Goal: Information Seeking & Learning: Learn about a topic

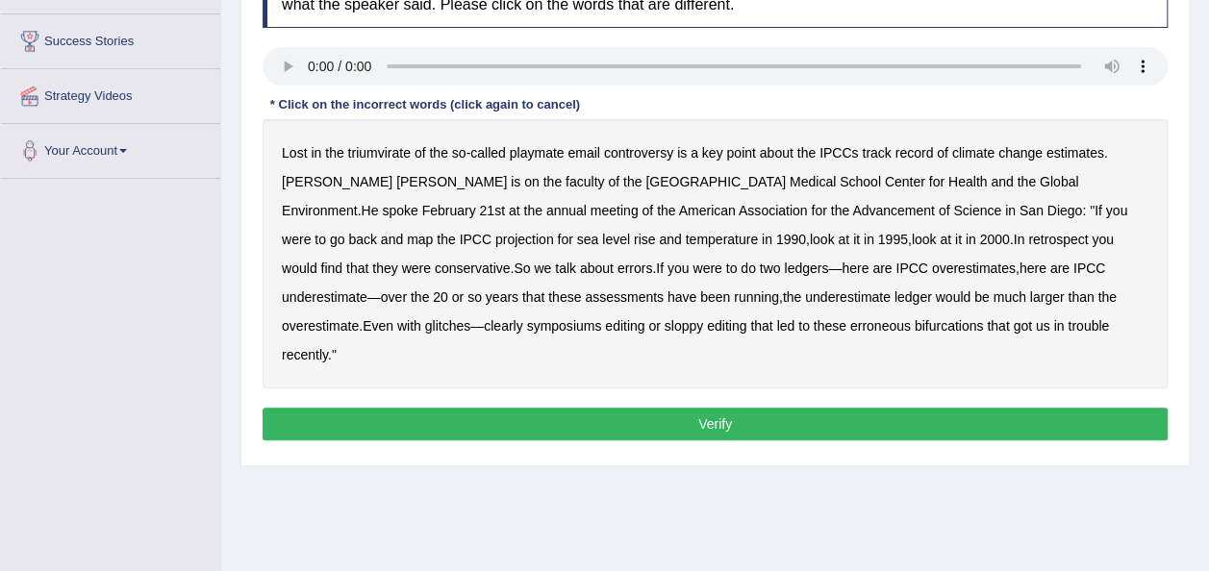
scroll to position [300, 0]
click at [511, 261] on b "conservative" at bounding box center [473, 268] width 76 height 15
click at [1028, 238] on b "retrospect" at bounding box center [1058, 239] width 60 height 15
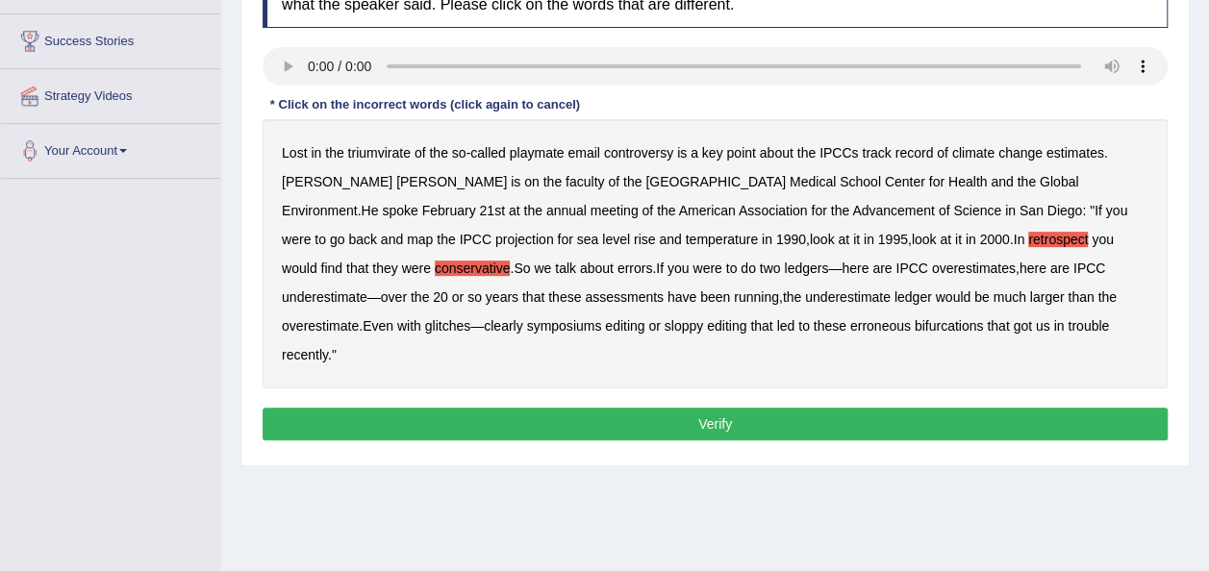
click at [1046, 252] on div "Lost in the triumvirate of the so - called playmate email controversy is a key …" at bounding box center [715, 253] width 905 height 269
click at [551, 261] on b "we" at bounding box center [542, 268] width 17 height 15
click at [511, 261] on b "conservative" at bounding box center [473, 268] width 76 height 15
click at [1110, 304] on div "Lost in the triumvirate of the so - called playmate email controversy is a key …" at bounding box center [715, 253] width 905 height 269
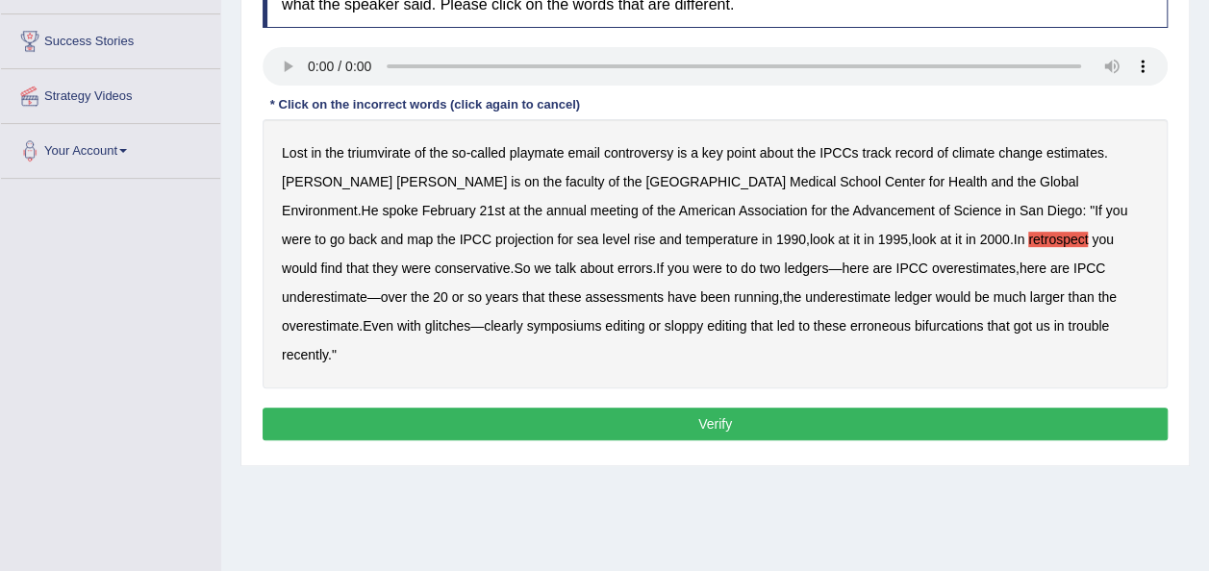
click at [601, 318] on b "symposiums" at bounding box center [563, 325] width 75 height 15
click at [516, 257] on div "Lost in the triumvirate of the so - called playmate email controversy is a key …" at bounding box center [715, 253] width 905 height 269
click at [784, 269] on b "ledgers" at bounding box center [806, 268] width 44 height 15
click at [522, 318] on b "clearly" at bounding box center [503, 325] width 38 height 15
click at [681, 408] on button "Verify" at bounding box center [715, 424] width 905 height 33
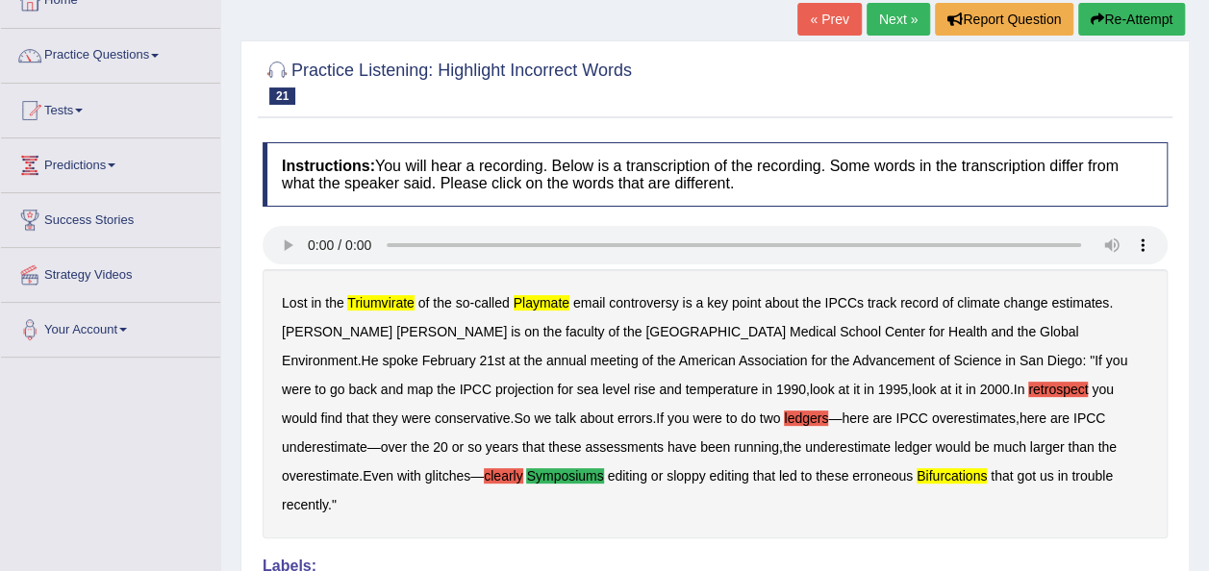
scroll to position [75, 0]
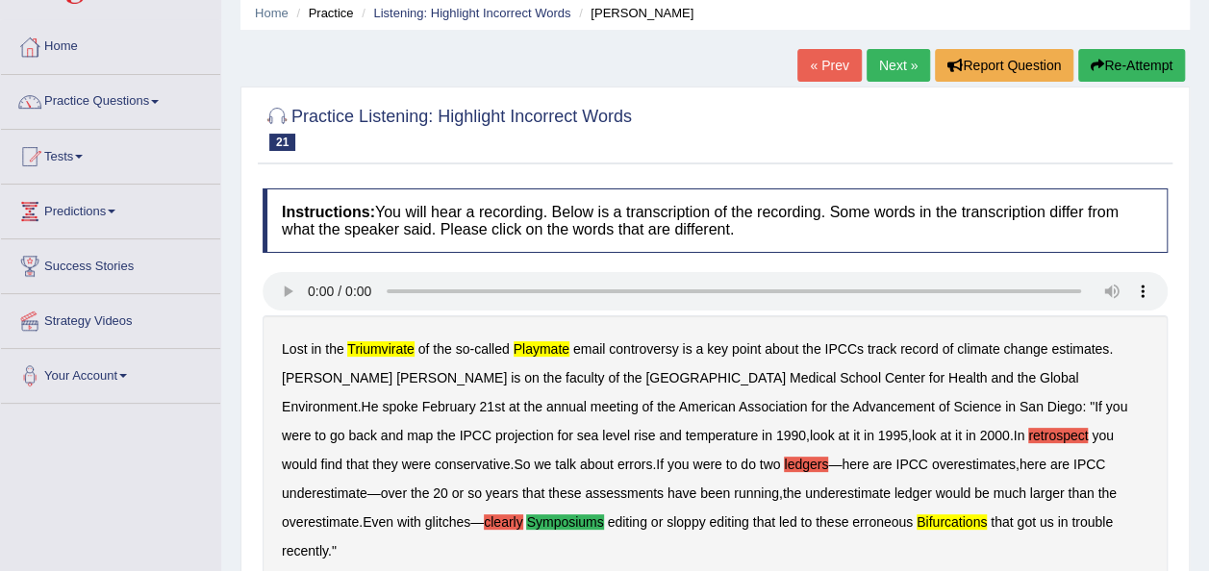
click at [1114, 62] on button "Re-Attempt" at bounding box center [1131, 65] width 107 height 33
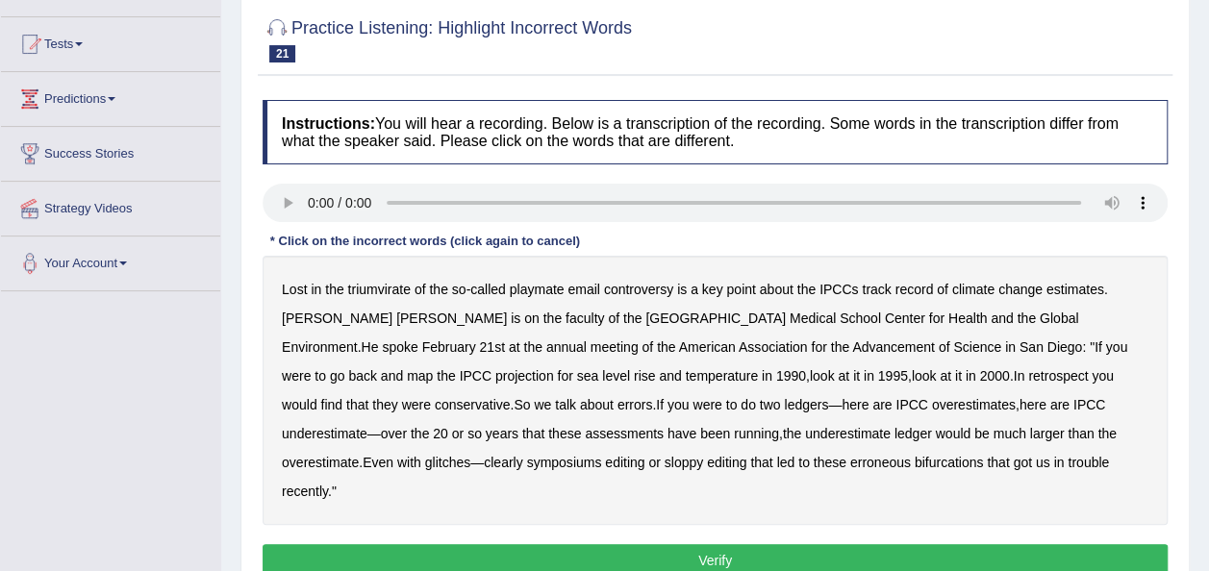
scroll to position [228, 0]
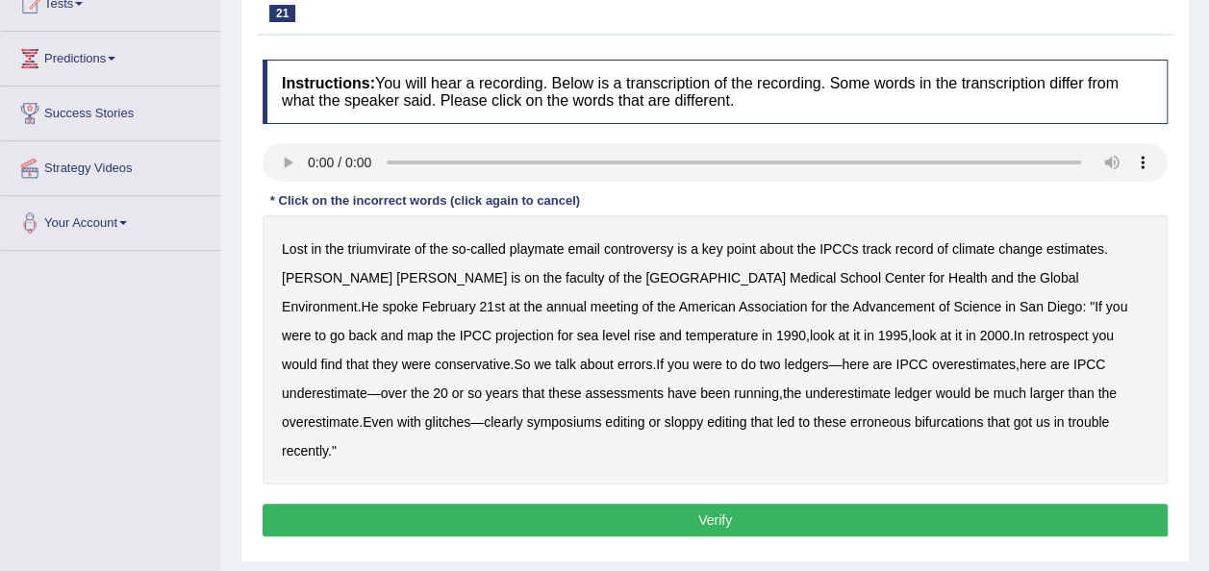
click at [376, 245] on b "triumvirate" at bounding box center [379, 248] width 63 height 15
click at [518, 386] on b "years" at bounding box center [502, 393] width 33 height 15
click at [522, 414] on b "clearly" at bounding box center [503, 421] width 38 height 15
click at [763, 504] on button "Verify" at bounding box center [715, 520] width 905 height 33
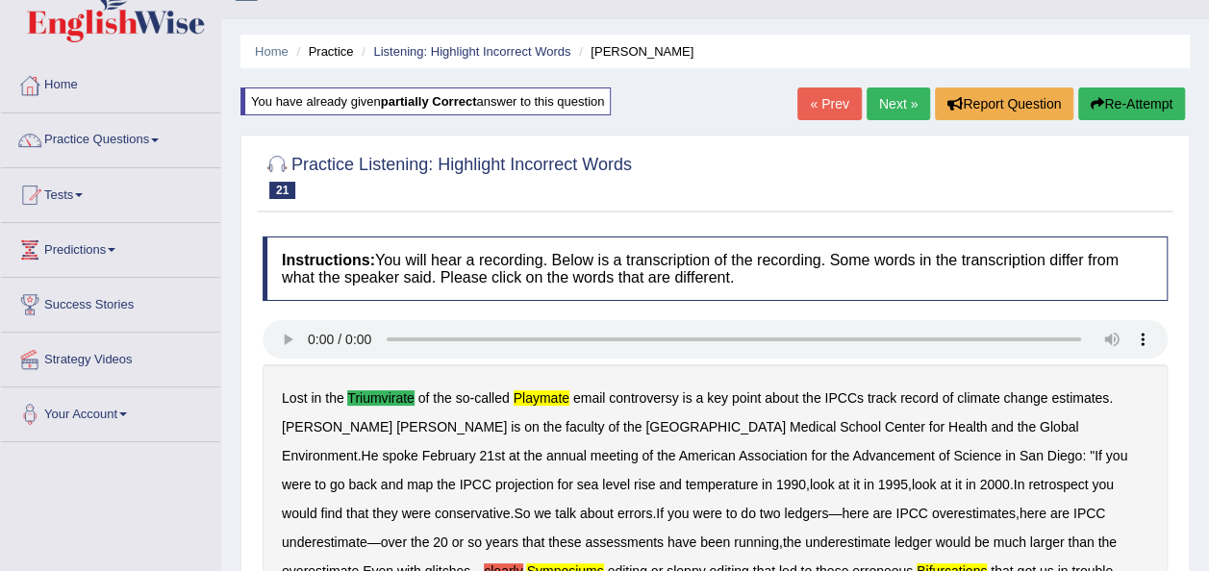
scroll to position [0, 0]
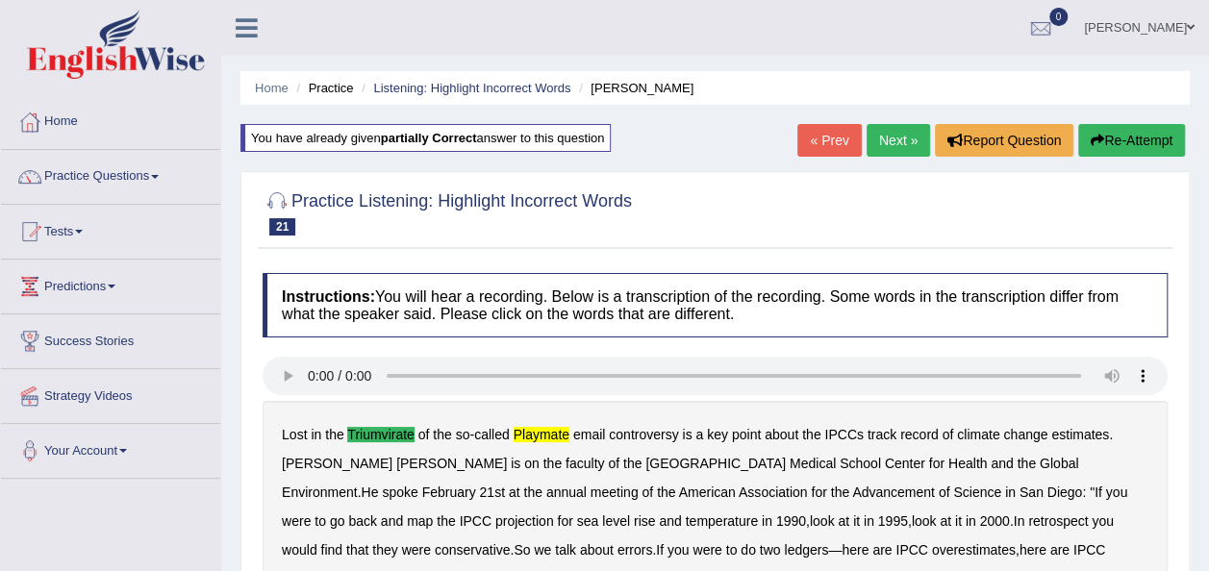
click at [1133, 144] on button "Re-Attempt" at bounding box center [1131, 140] width 107 height 33
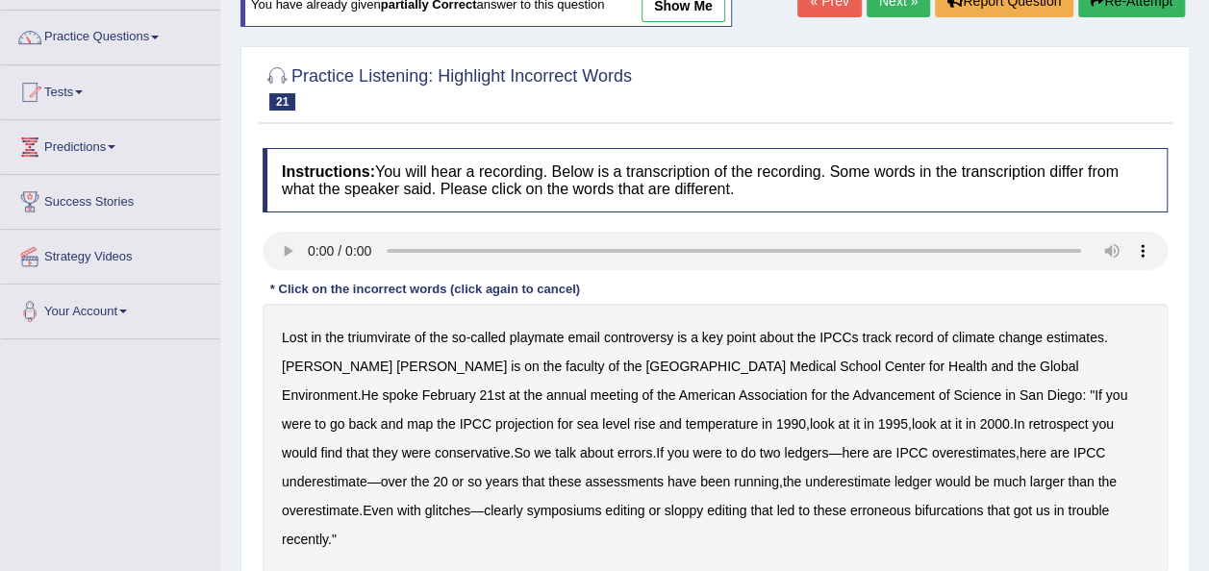
scroll to position [210, 0]
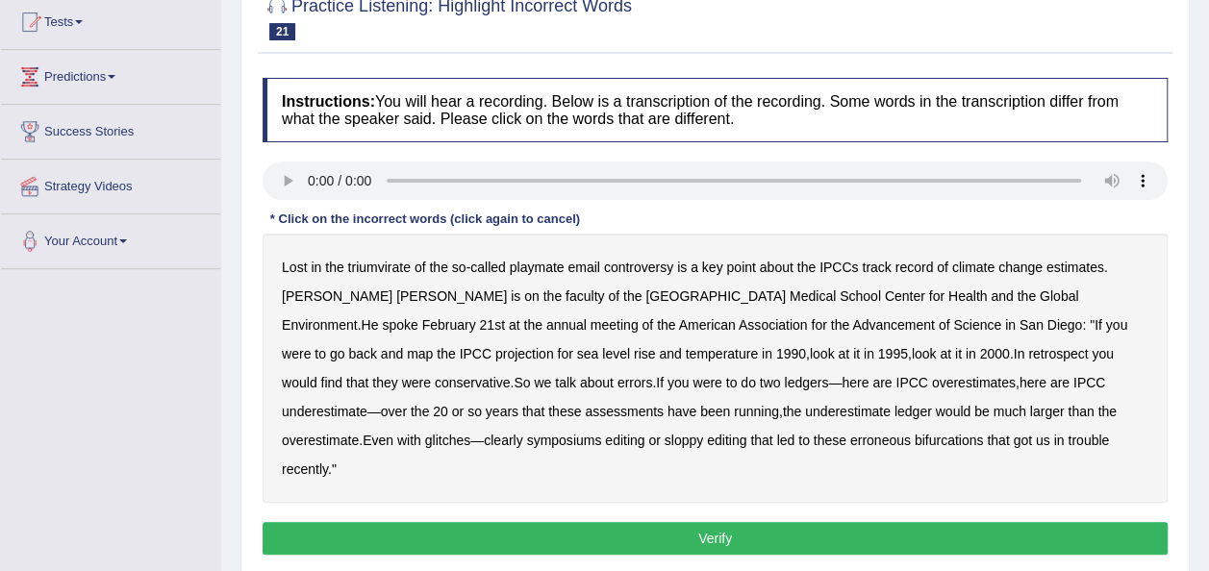
click at [349, 262] on b "triumvirate" at bounding box center [379, 267] width 63 height 15
click at [601, 433] on b "symposiums" at bounding box center [563, 440] width 75 height 15
drag, startPoint x: 841, startPoint y: 523, endPoint x: 827, endPoint y: 515, distance: 16.8
click at [827, 515] on div "Instructions: You will hear a recording. Below is a transcription of the record…" at bounding box center [715, 319] width 915 height 502
click at [827, 522] on button "Verify" at bounding box center [715, 538] width 905 height 33
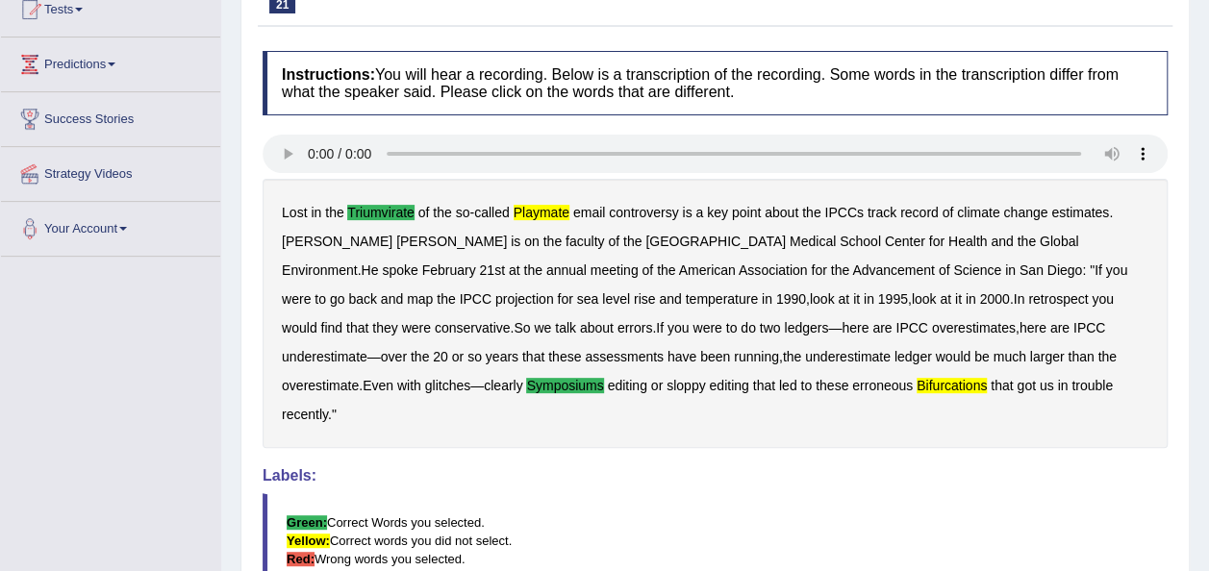
scroll to position [0, 0]
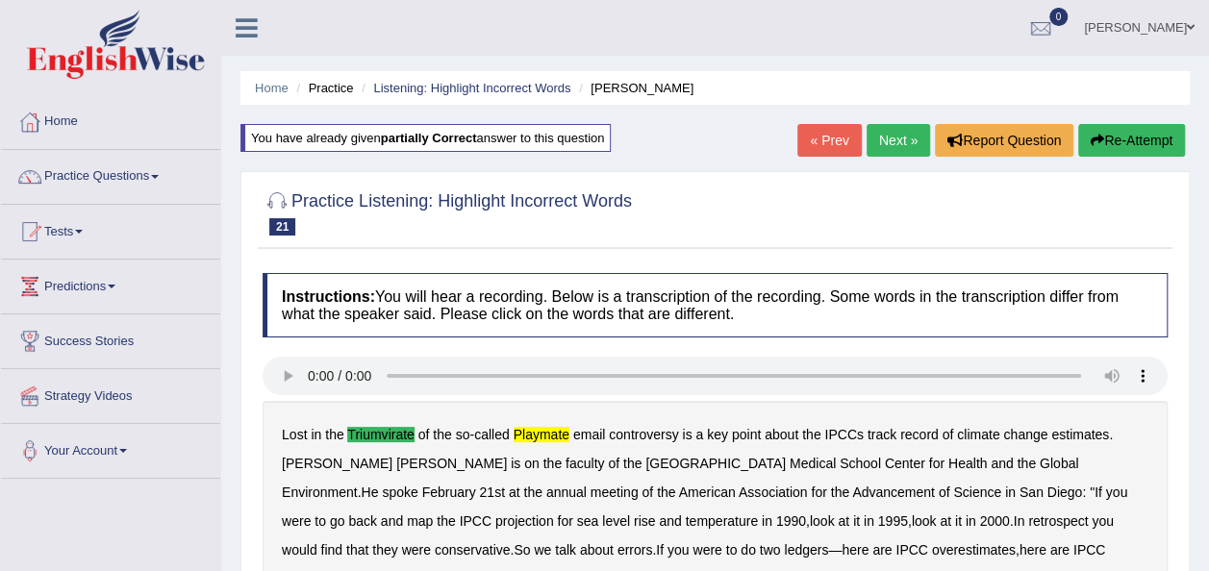
click at [897, 139] on link "Next »" at bounding box center [897, 140] width 63 height 33
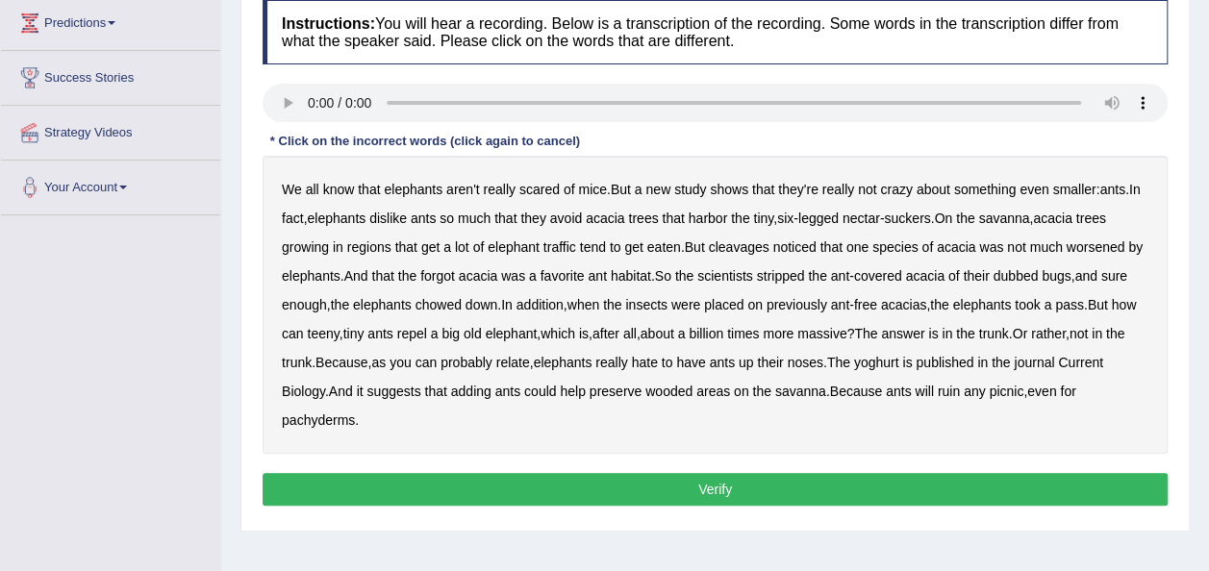
scroll to position [298, 0]
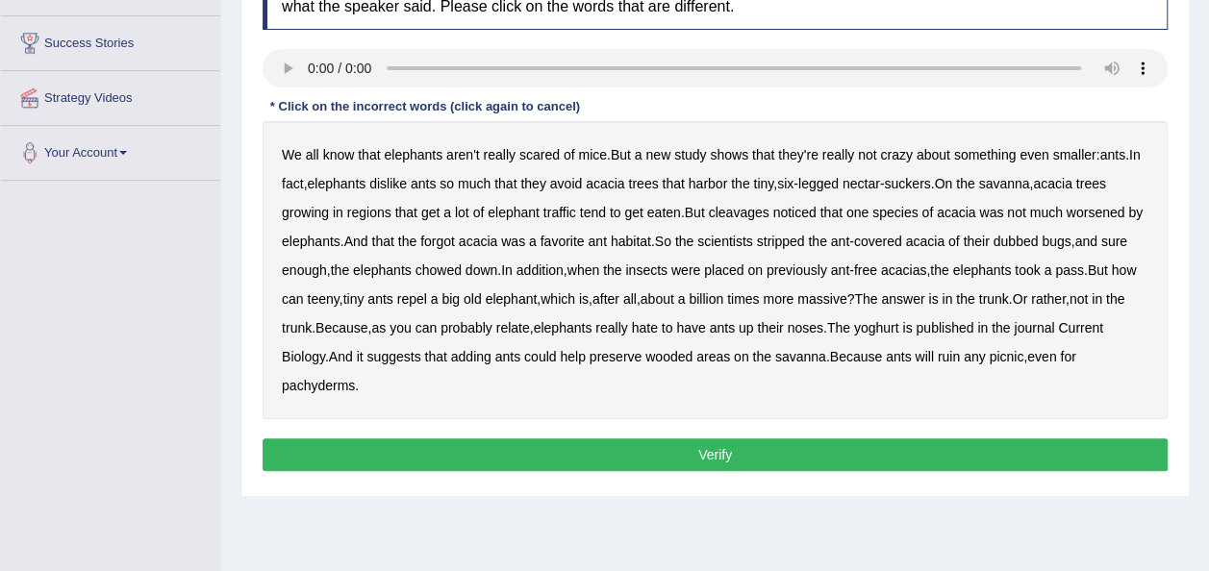
click at [754, 213] on b "cleavages" at bounding box center [739, 212] width 61 height 15
click at [1101, 205] on b "worsened" at bounding box center [1096, 212] width 59 height 15
click at [1017, 242] on b "dubbed" at bounding box center [1015, 241] width 45 height 15
click at [960, 357] on b "ruin" at bounding box center [949, 356] width 22 height 15
click at [894, 330] on b "yoghurt" at bounding box center [876, 327] width 45 height 15
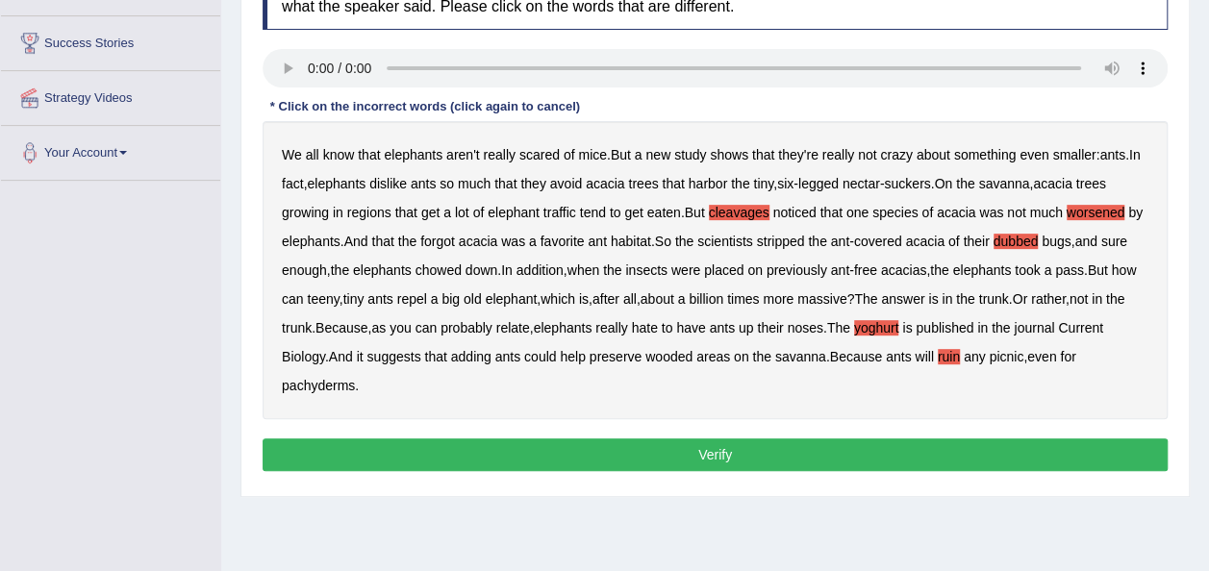
click at [946, 351] on b "ruin" at bounding box center [949, 356] width 22 height 15
click at [867, 464] on button "Verify" at bounding box center [715, 455] width 905 height 33
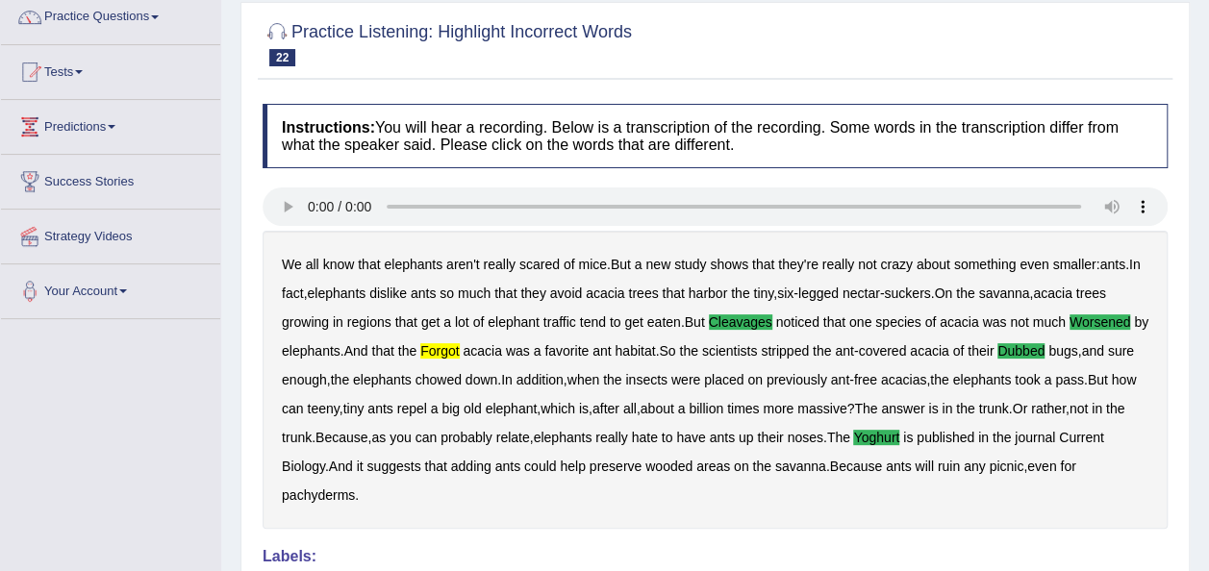
scroll to position [0, 0]
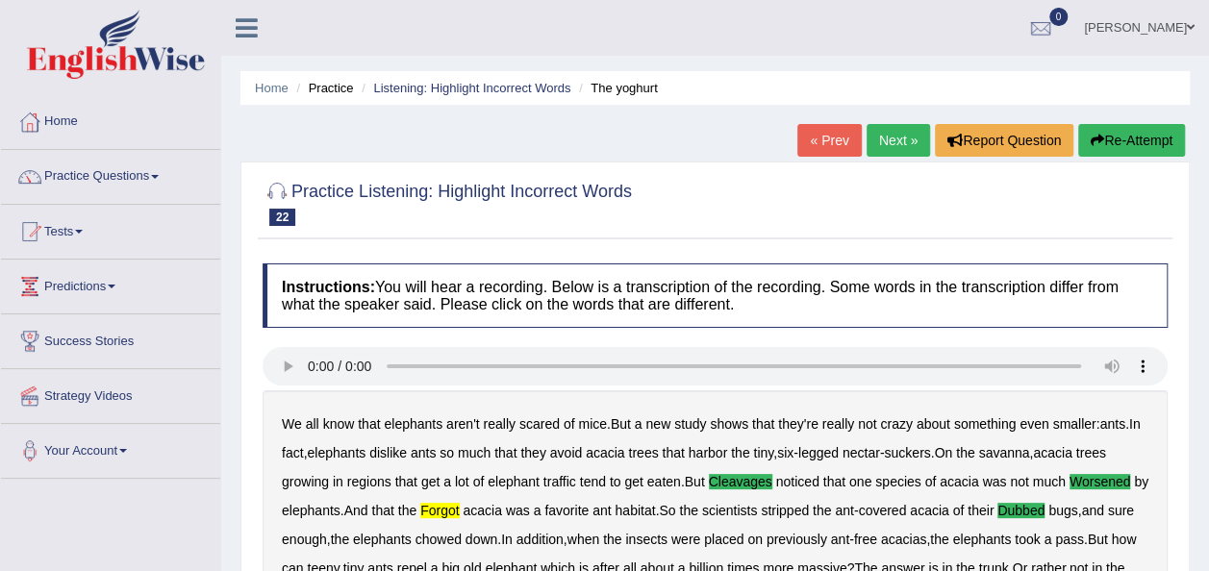
click at [896, 142] on link "Next »" at bounding box center [897, 140] width 63 height 33
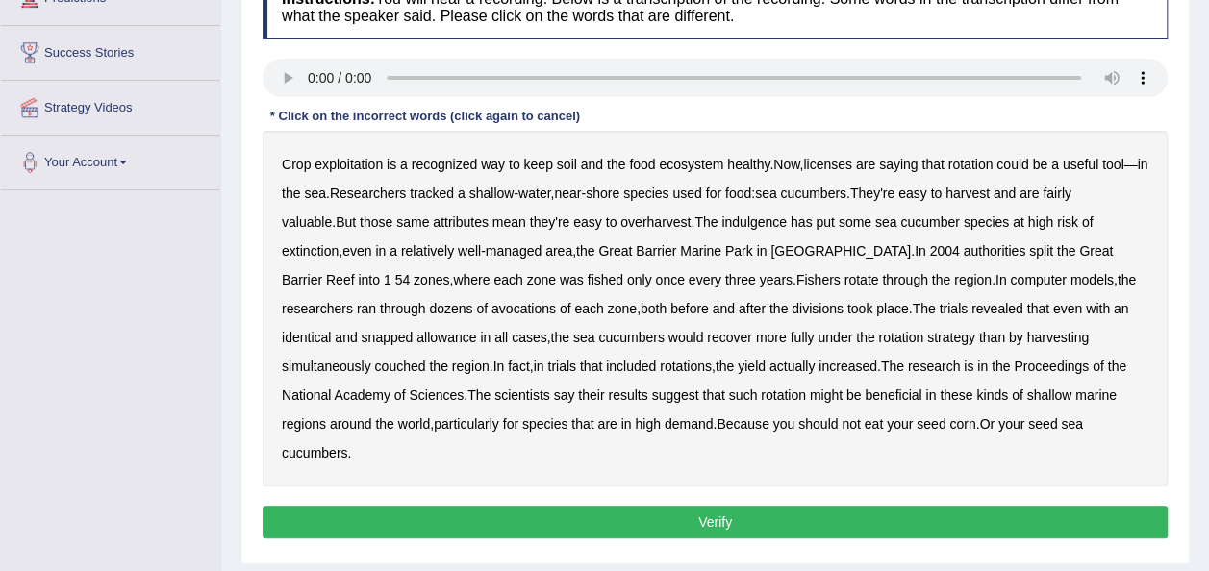
scroll to position [289, 0]
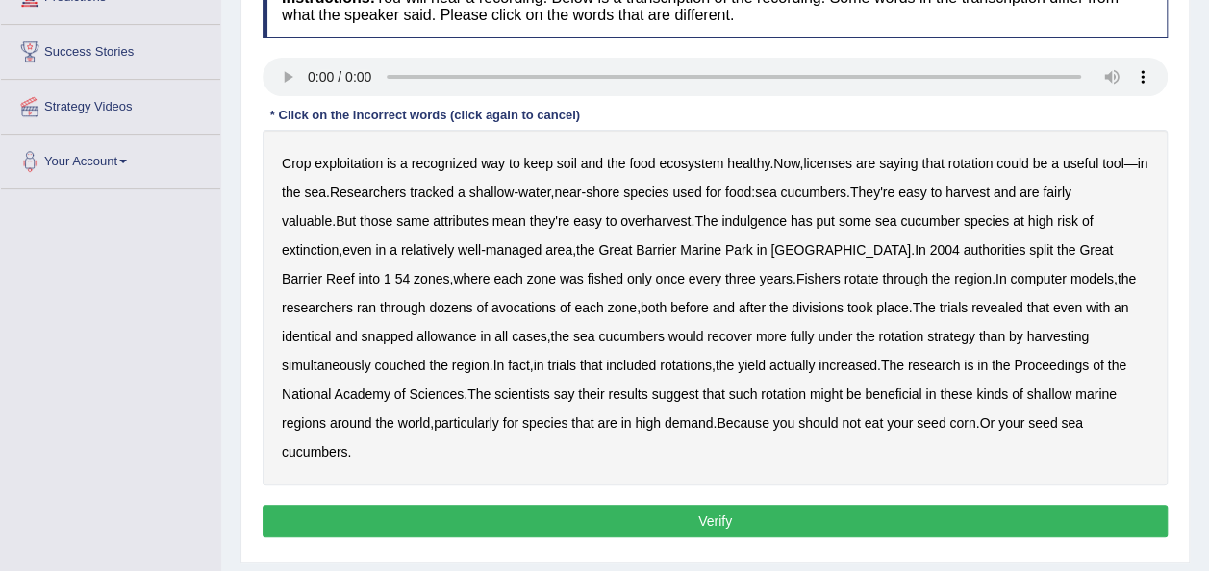
click at [841, 161] on b "licenses" at bounding box center [827, 163] width 49 height 15
click at [721, 222] on b "indulgence" at bounding box center [753, 220] width 65 height 15
click at [491, 308] on b "avocations" at bounding box center [523, 307] width 64 height 15
click at [414, 329] on b "snapped" at bounding box center [388, 336] width 52 height 15
click at [426, 358] on b "couched" at bounding box center [400, 365] width 51 height 15
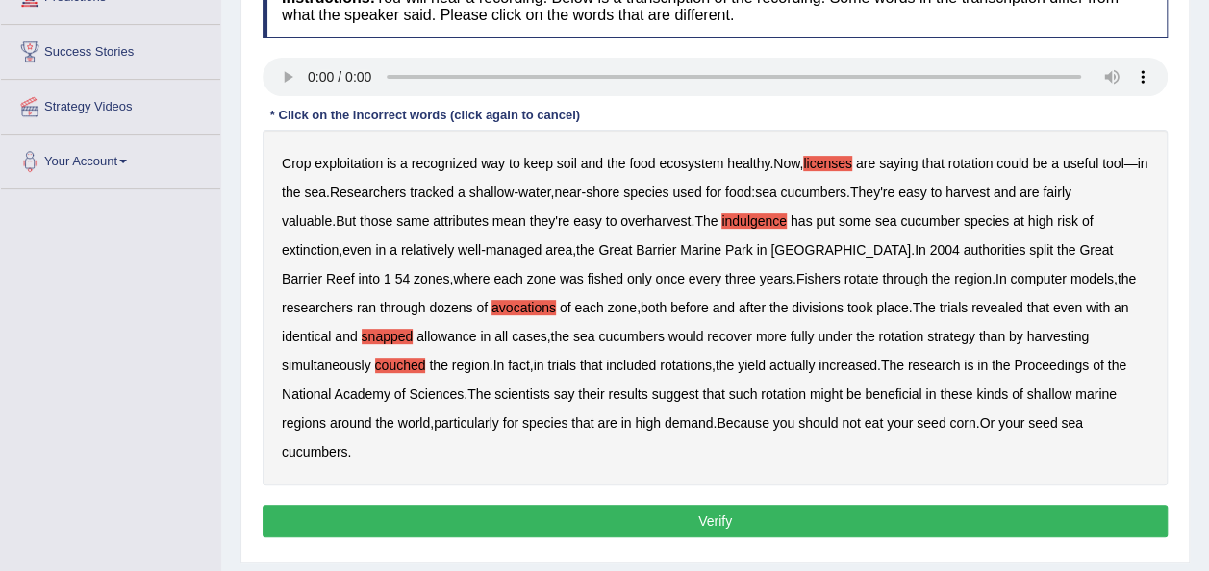
click at [873, 505] on button "Verify" at bounding box center [715, 521] width 905 height 33
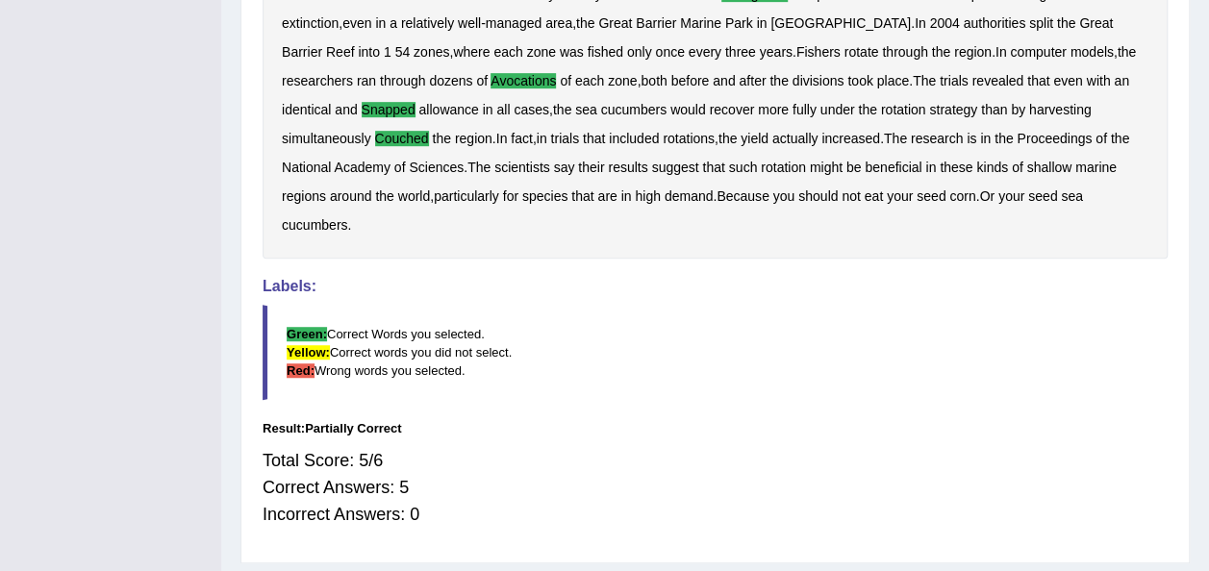
scroll to position [0, 0]
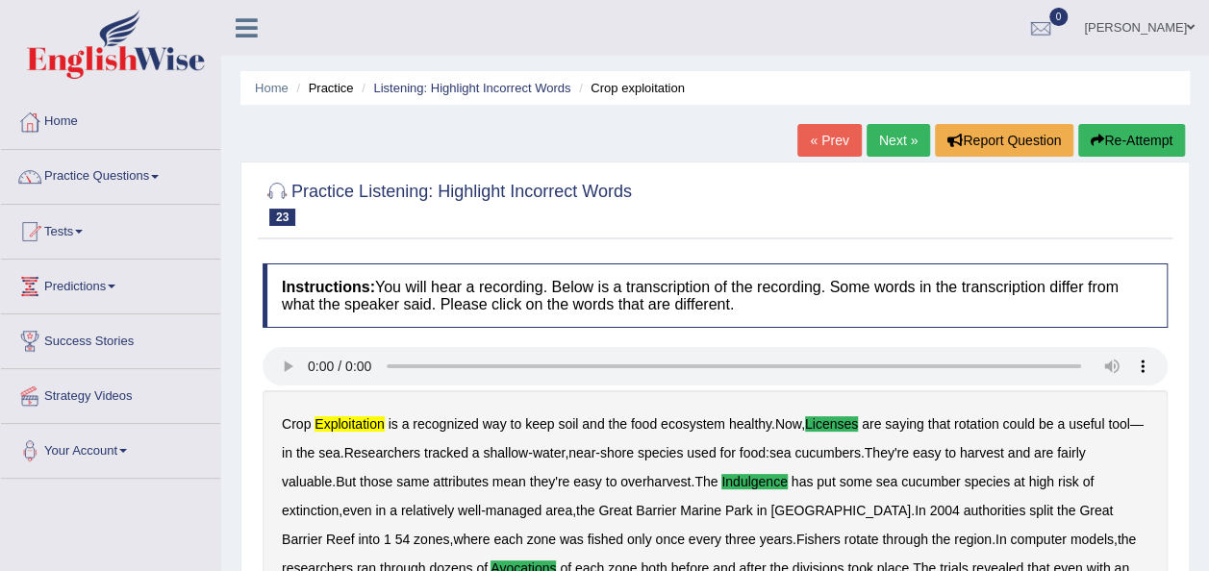
click at [883, 137] on link "Next »" at bounding box center [897, 140] width 63 height 33
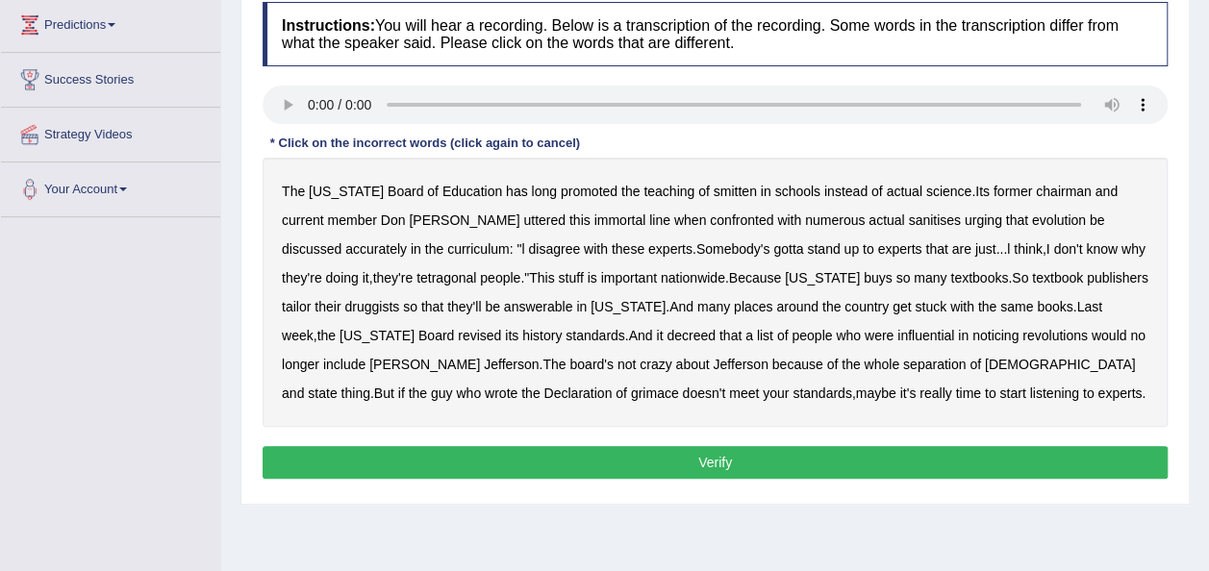
click at [714, 186] on b "smitten" at bounding box center [735, 191] width 43 height 15
click at [416, 277] on b "tetragonal" at bounding box center [446, 277] width 60 height 15
click at [399, 299] on b "druggists" at bounding box center [371, 306] width 55 height 15
click at [972, 329] on b "noticing" at bounding box center [995, 335] width 46 height 15
click at [517, 386] on b "wrote" at bounding box center [501, 393] width 33 height 15
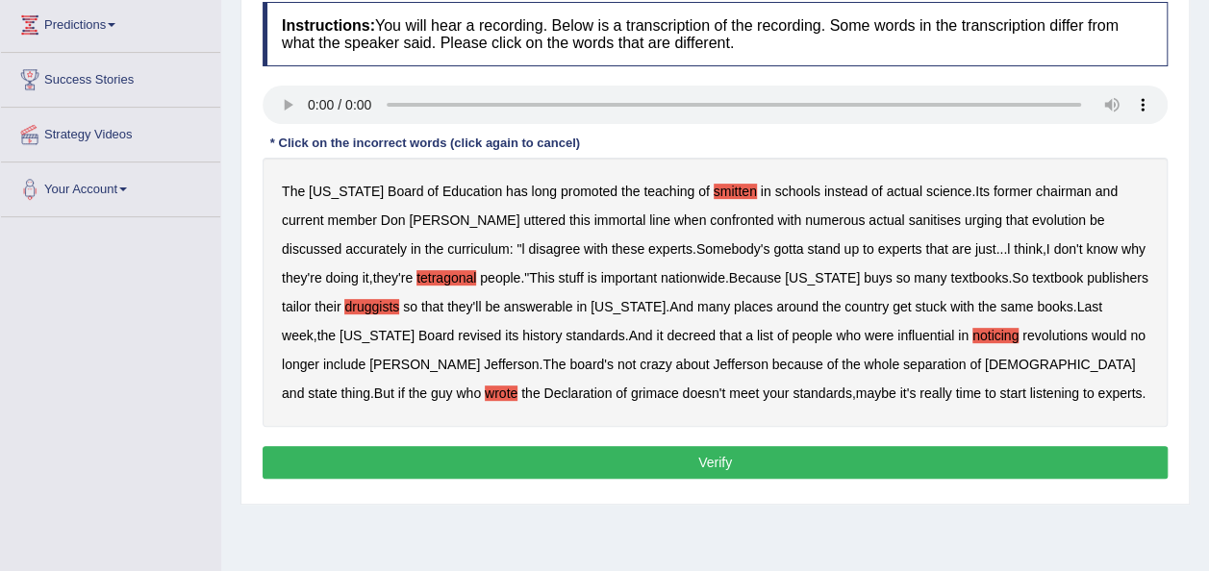
click at [679, 386] on b "grimace" at bounding box center [655, 393] width 48 height 15
click at [642, 450] on button "Verify" at bounding box center [715, 462] width 905 height 33
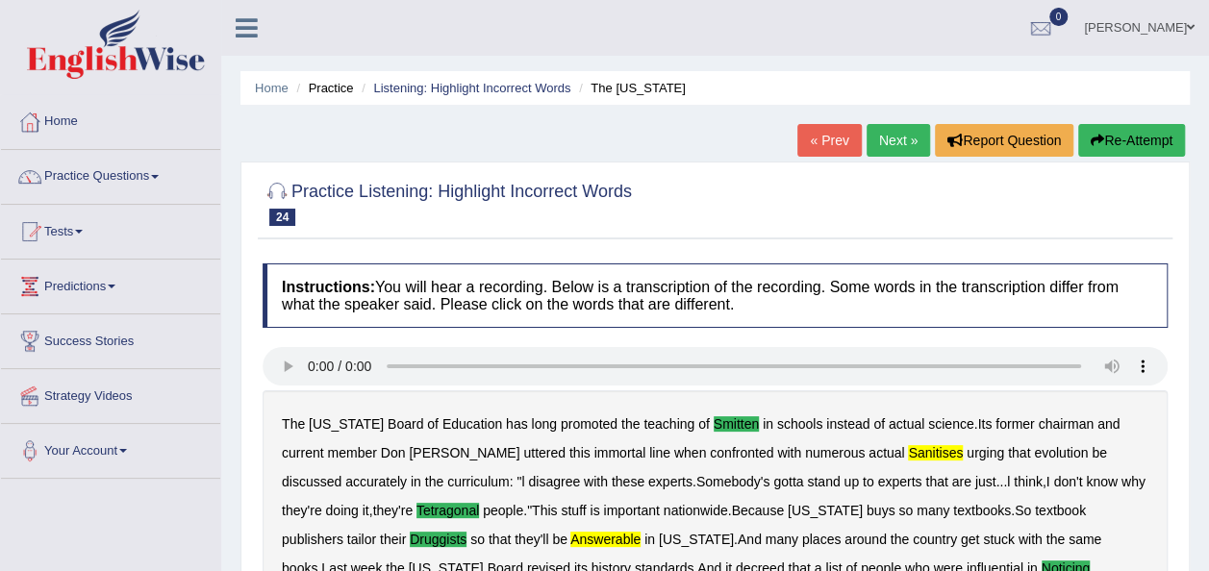
click at [912, 129] on link "Next »" at bounding box center [897, 140] width 63 height 33
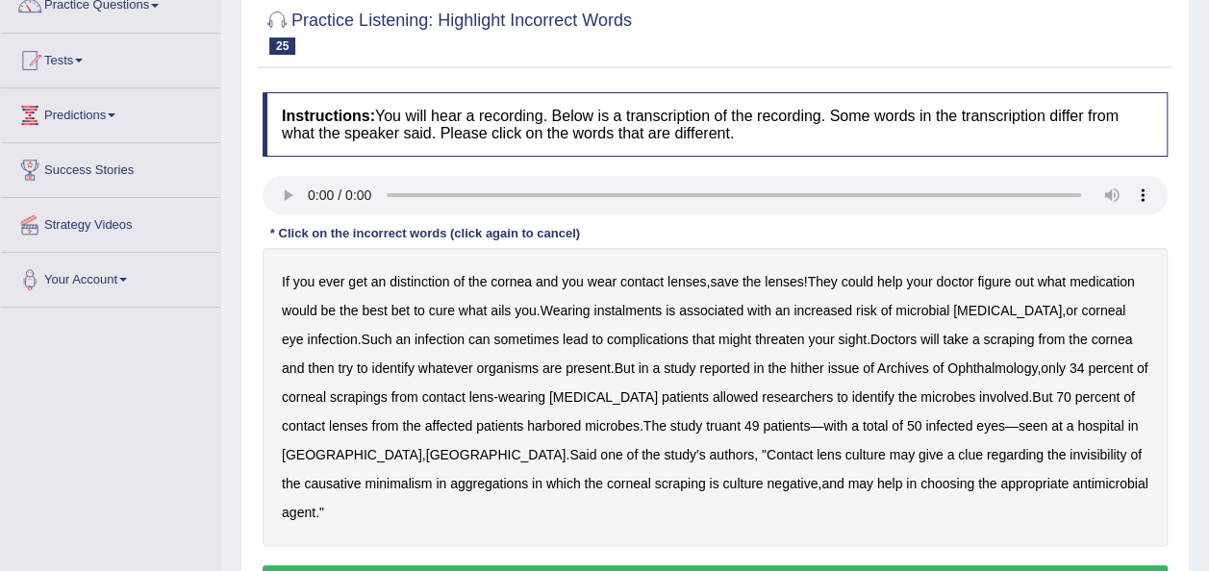
scroll to position [200, 0]
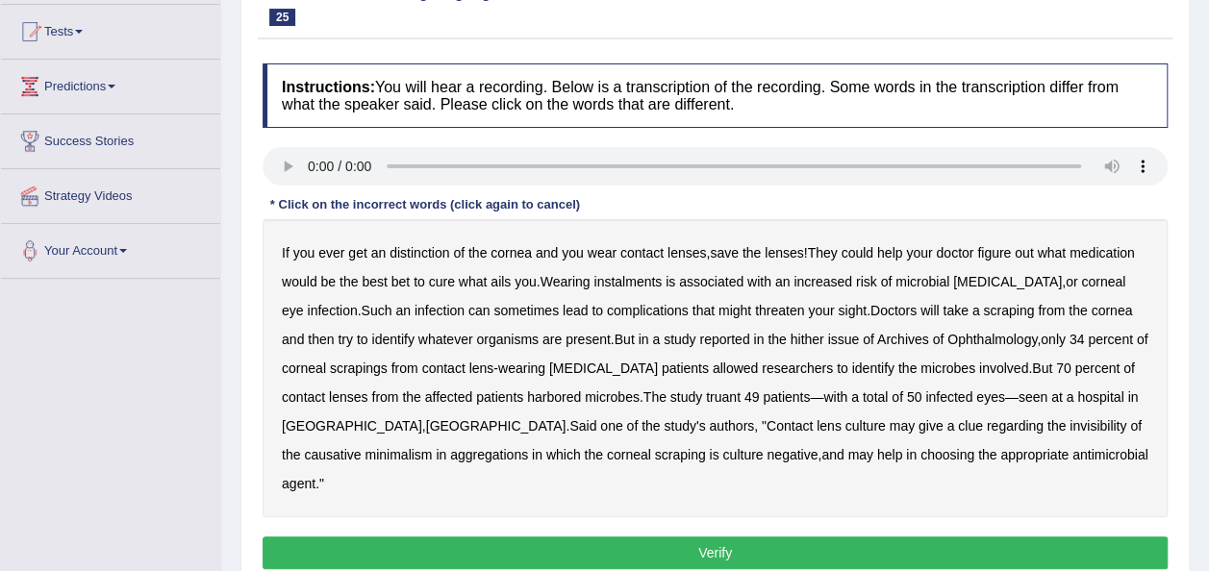
click at [416, 254] on b "distinction" at bounding box center [419, 252] width 60 height 15
click at [631, 275] on b "instalments" at bounding box center [627, 281] width 68 height 15
click at [791, 335] on b "hither" at bounding box center [808, 339] width 34 height 15
click at [706, 397] on b "truant" at bounding box center [723, 396] width 35 height 15
click at [1069, 418] on b "invisibility" at bounding box center [1097, 425] width 57 height 15
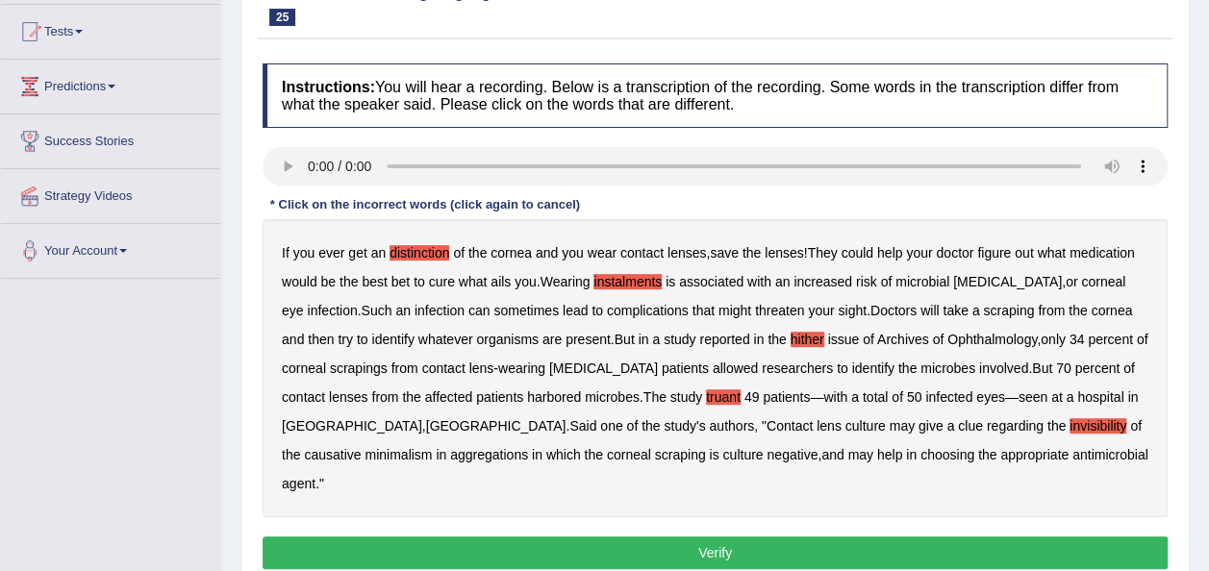
click at [361, 447] on b "causative" at bounding box center [332, 454] width 57 height 15
click at [432, 447] on b "minimalism" at bounding box center [397, 454] width 67 height 15
click at [450, 457] on b "aggregations" at bounding box center [489, 454] width 78 height 15
click at [361, 447] on b "causative" at bounding box center [332, 454] width 57 height 15
click at [846, 537] on button "Verify" at bounding box center [715, 553] width 905 height 33
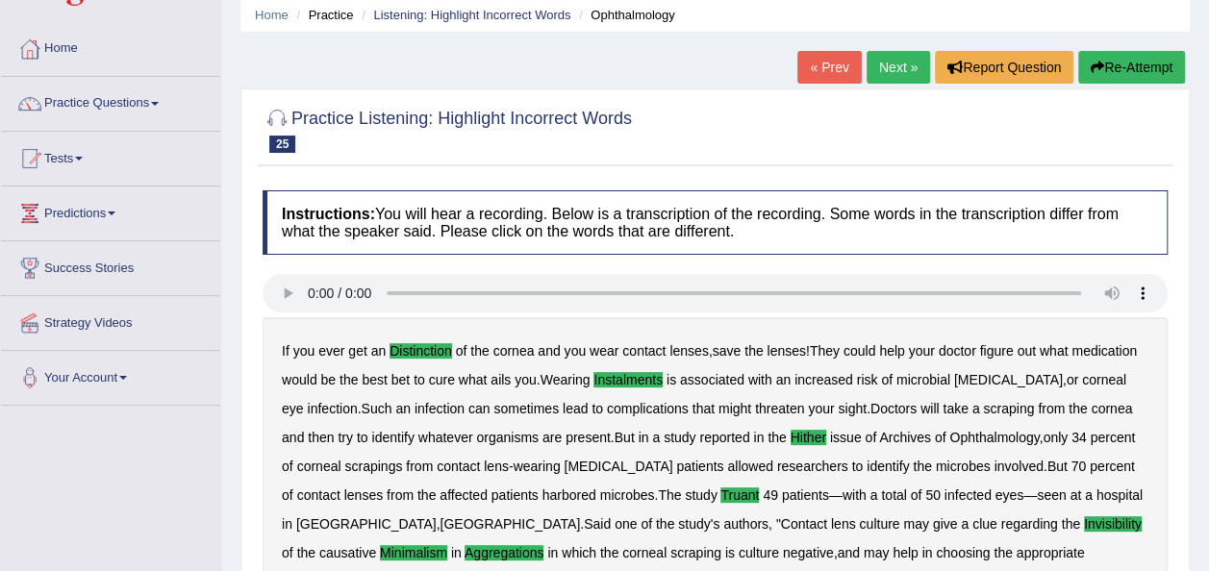
scroll to position [0, 0]
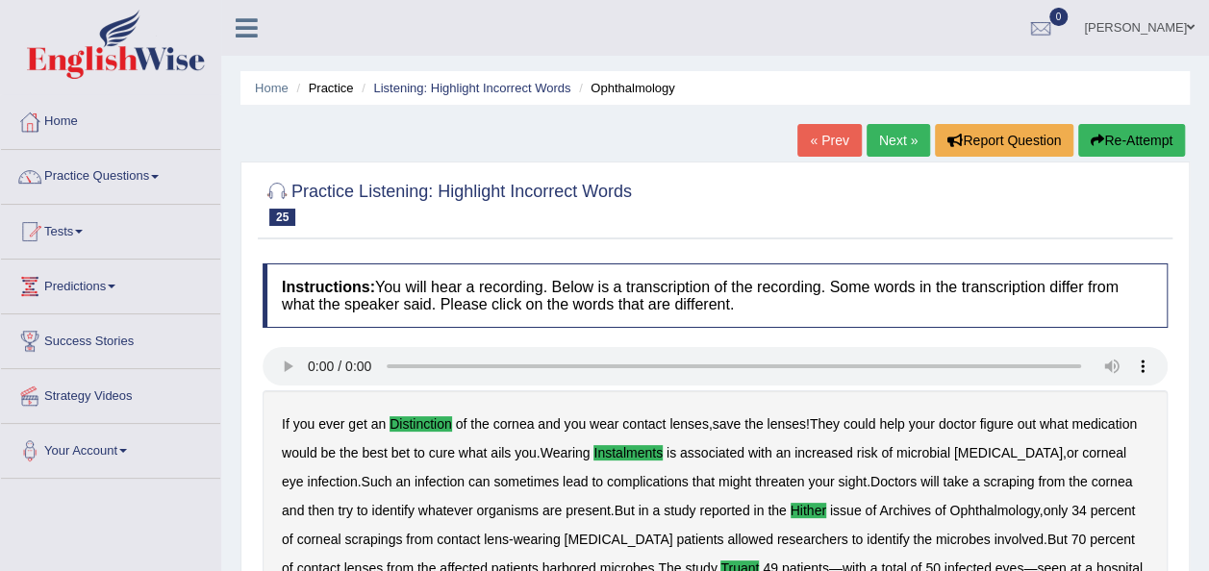
click at [898, 140] on link "Next »" at bounding box center [897, 140] width 63 height 33
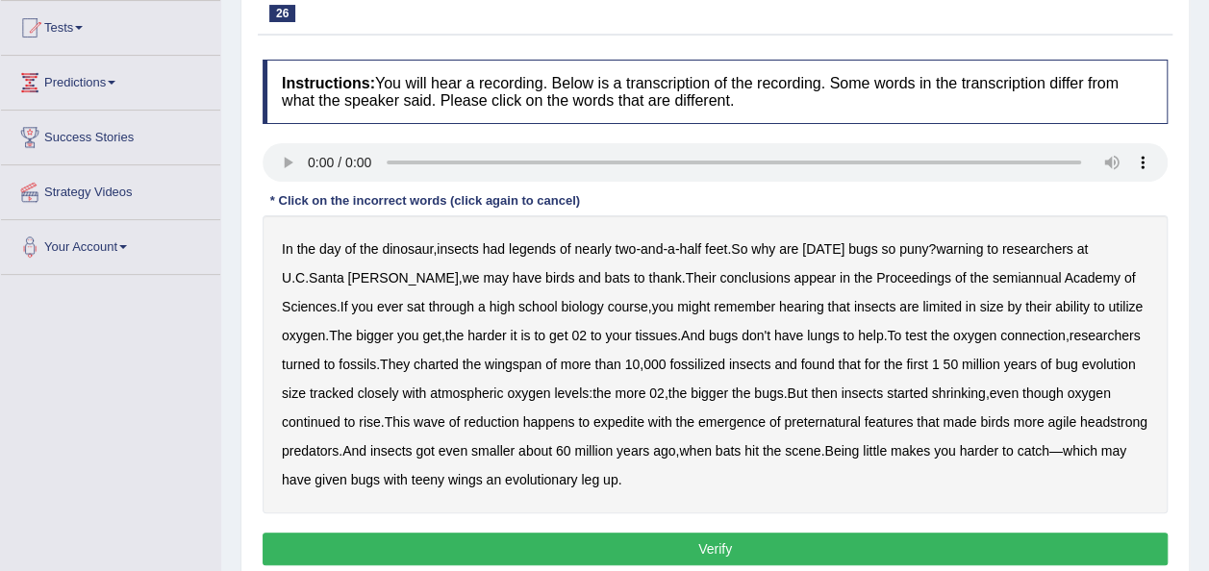
scroll to position [210, 0]
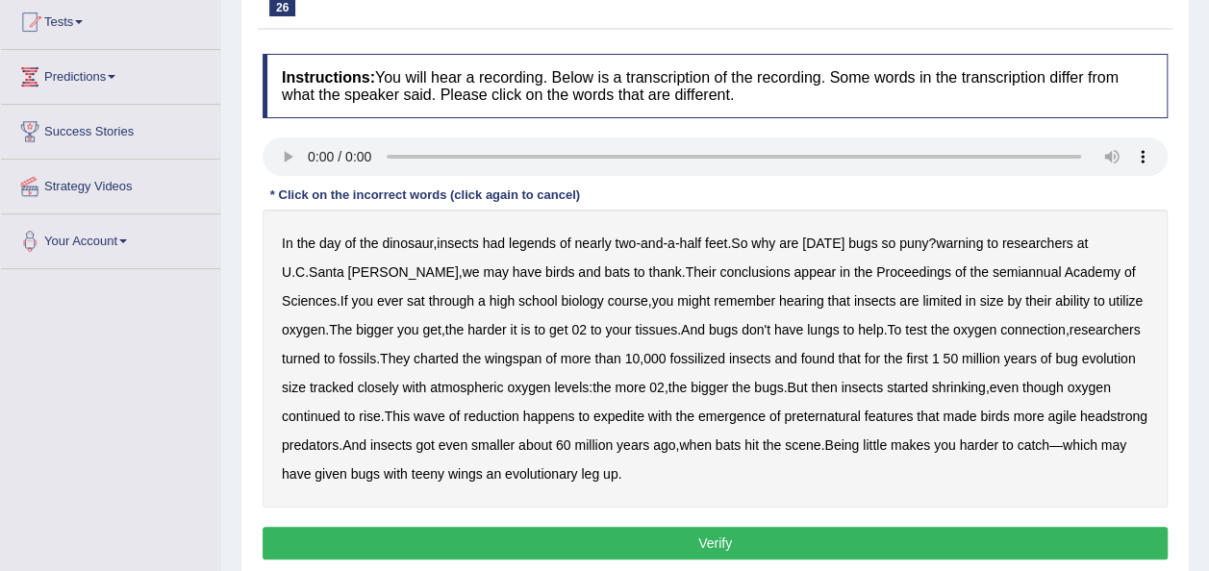
click at [537, 242] on b "legends" at bounding box center [532, 243] width 47 height 15
click at [950, 383] on b "shrinking" at bounding box center [959, 387] width 54 height 15
click at [618, 417] on b "expedite" at bounding box center [618, 416] width 51 height 15
click at [948, 389] on b "shrinking" at bounding box center [959, 387] width 54 height 15
click at [814, 417] on b "preternatural" at bounding box center [822, 416] width 76 height 15
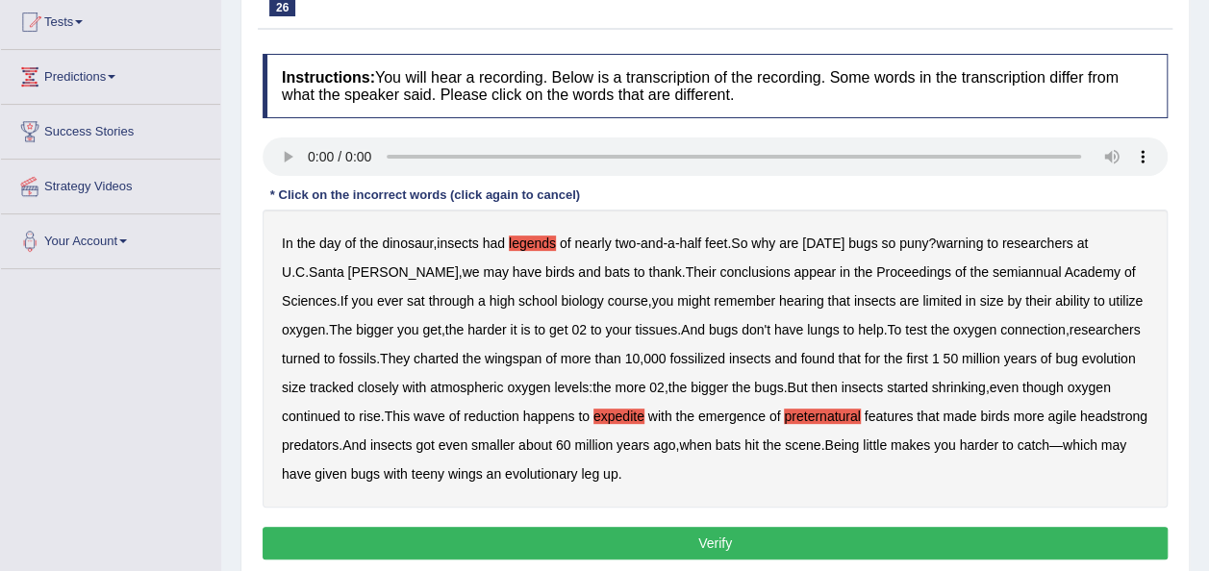
click at [683, 537] on button "Verify" at bounding box center [715, 543] width 905 height 33
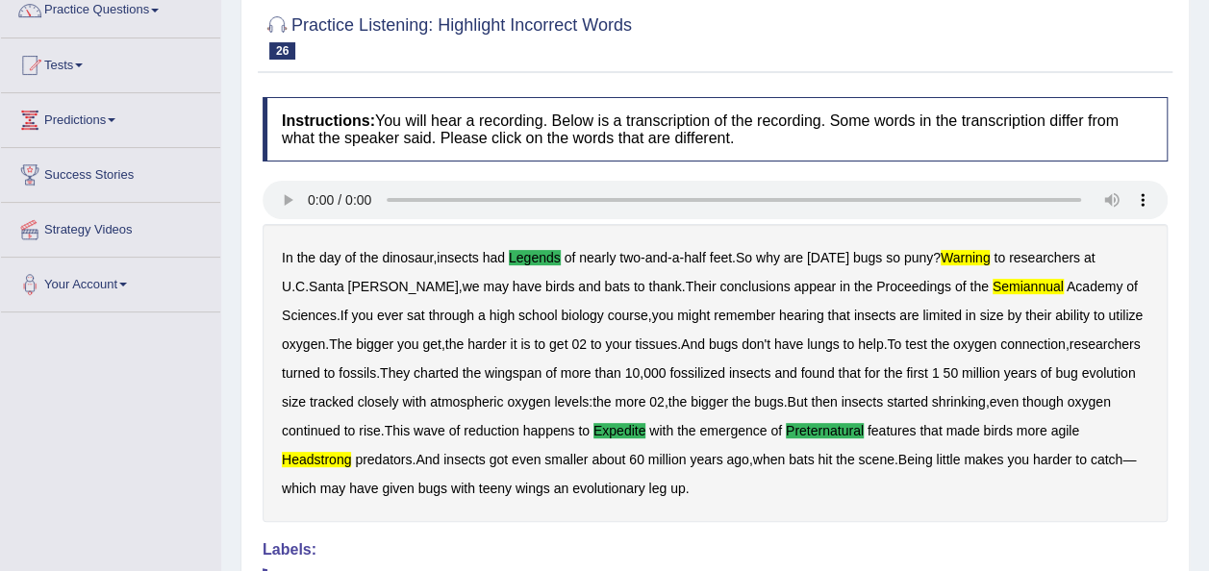
scroll to position [160, 0]
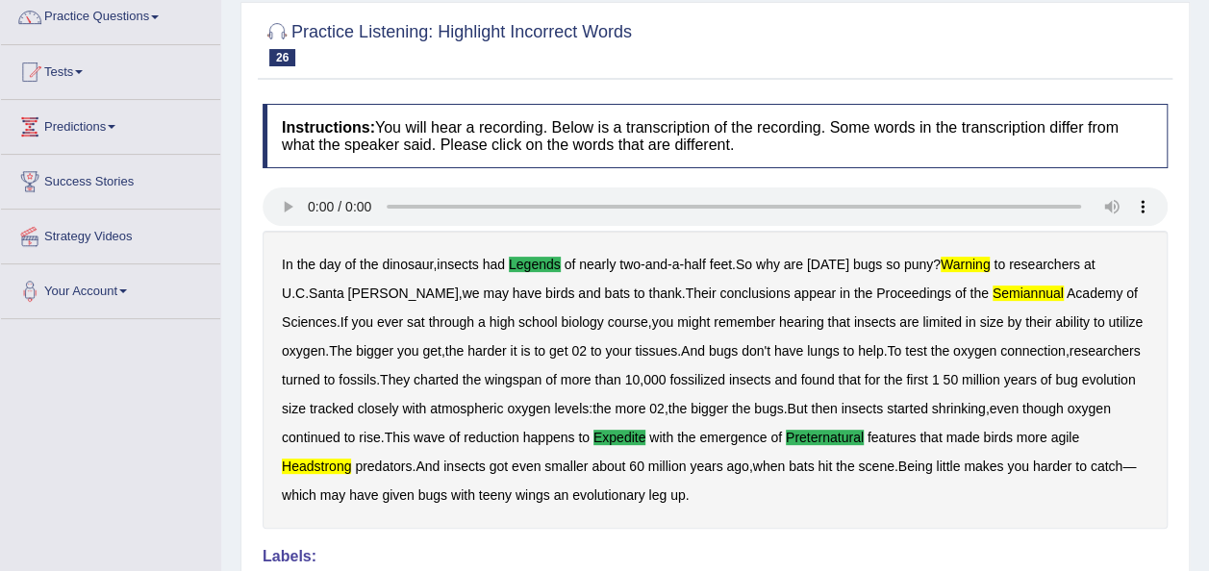
click at [1205, 90] on div "Home Practice Listening: Highlight Incorrect Words Cruz « Prev Next » Report Qu…" at bounding box center [715, 344] width 988 height 1009
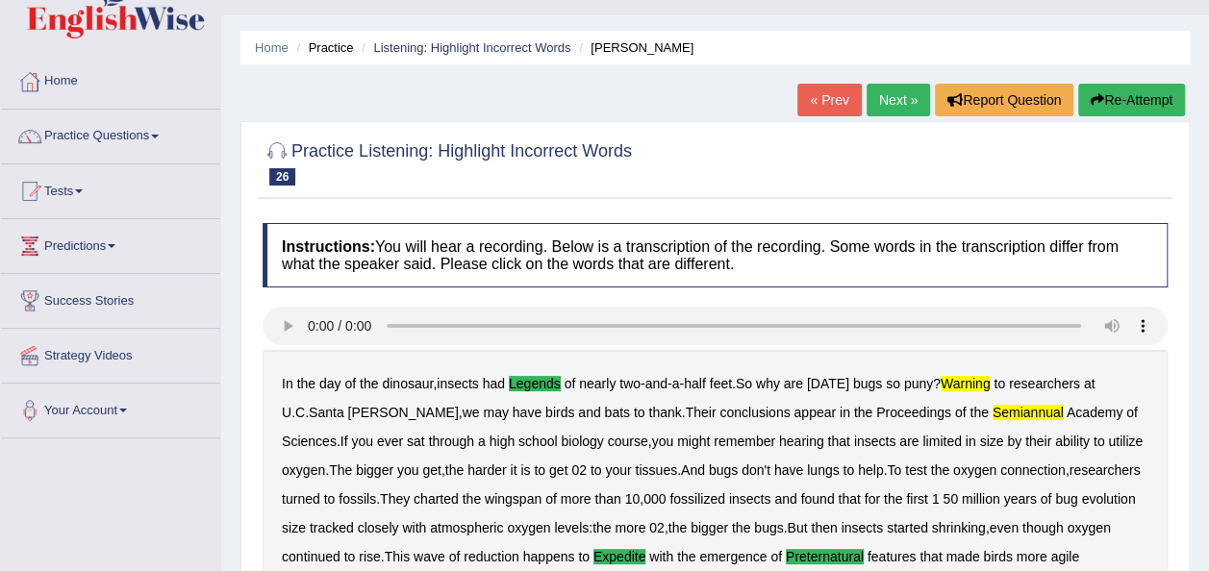
scroll to position [0, 0]
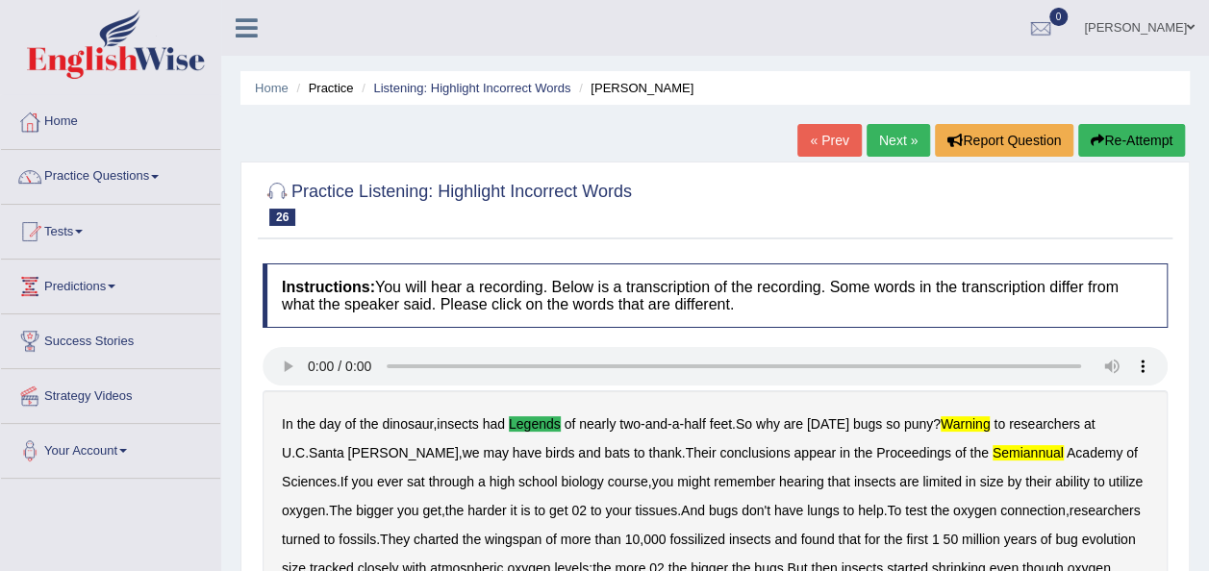
click at [907, 151] on link "Next »" at bounding box center [897, 140] width 63 height 33
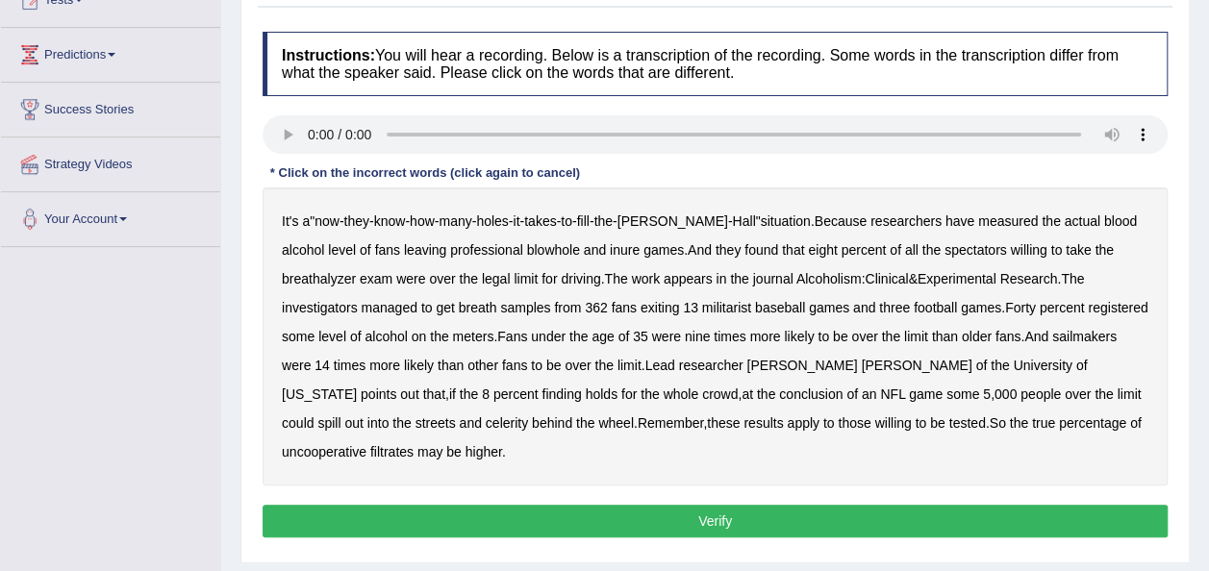
click at [1052, 333] on b "sailmakers" at bounding box center [1084, 336] width 64 height 15
click at [528, 415] on b "celerity" at bounding box center [507, 422] width 42 height 15
click at [414, 444] on b "filtrates" at bounding box center [391, 451] width 43 height 15
click at [906, 505] on button "Verify" at bounding box center [715, 521] width 905 height 33
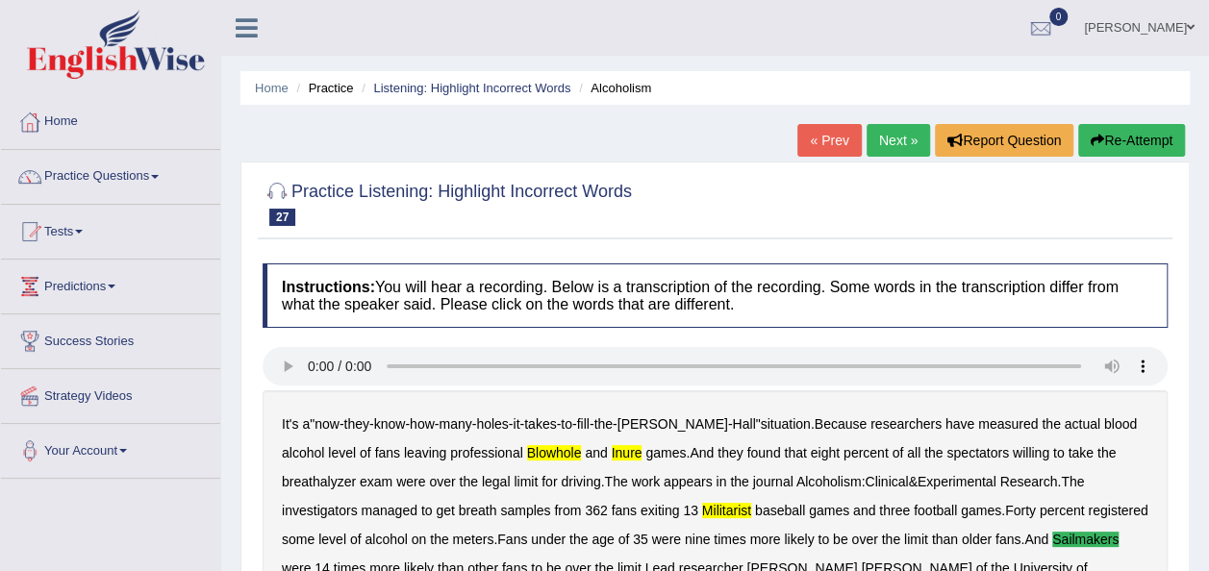
click at [898, 144] on link "Next »" at bounding box center [897, 140] width 63 height 33
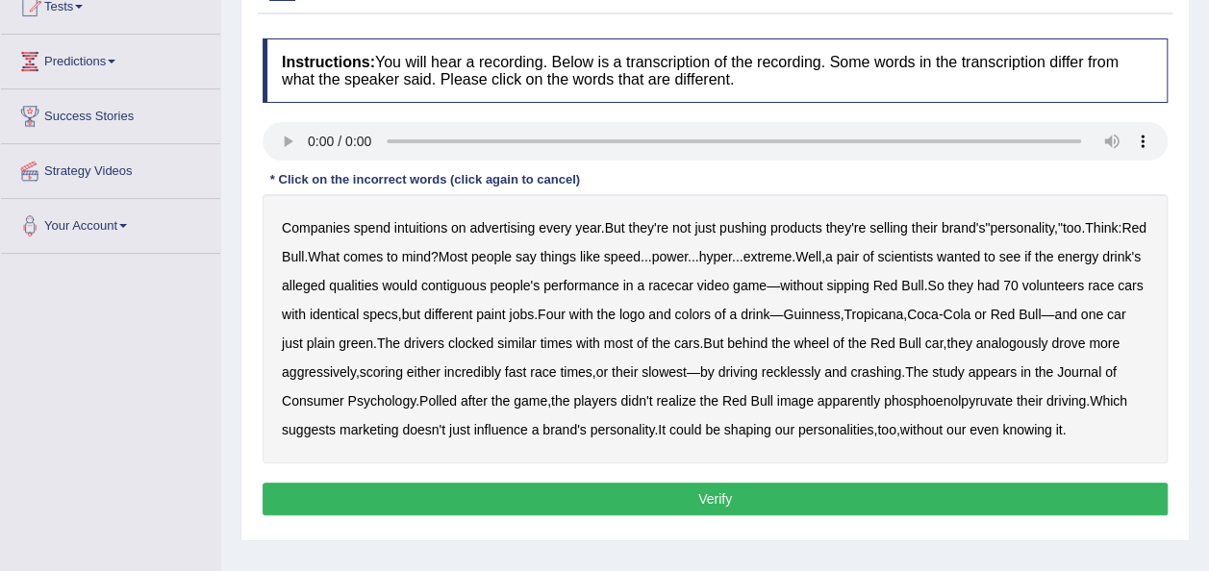
scroll to position [283, 0]
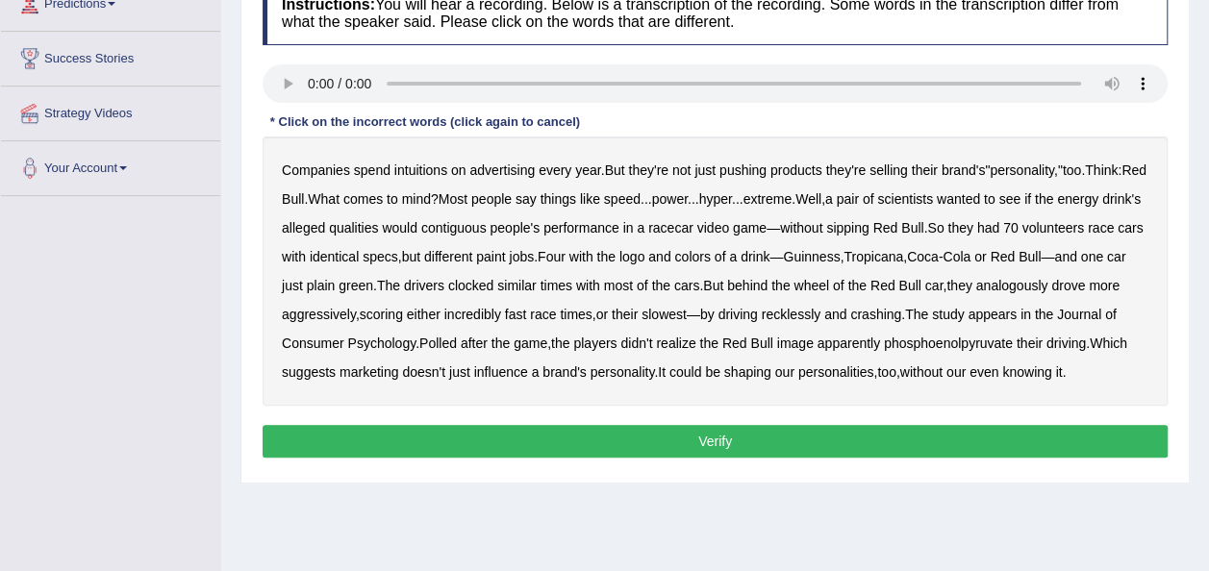
click at [425, 163] on b "intuitions" at bounding box center [420, 170] width 53 height 15
click at [487, 229] on b "contiguous" at bounding box center [453, 227] width 65 height 15
click at [693, 227] on b "racecar" at bounding box center [670, 227] width 45 height 15
click at [1048, 287] on b "analogously" at bounding box center [1012, 285] width 72 height 15
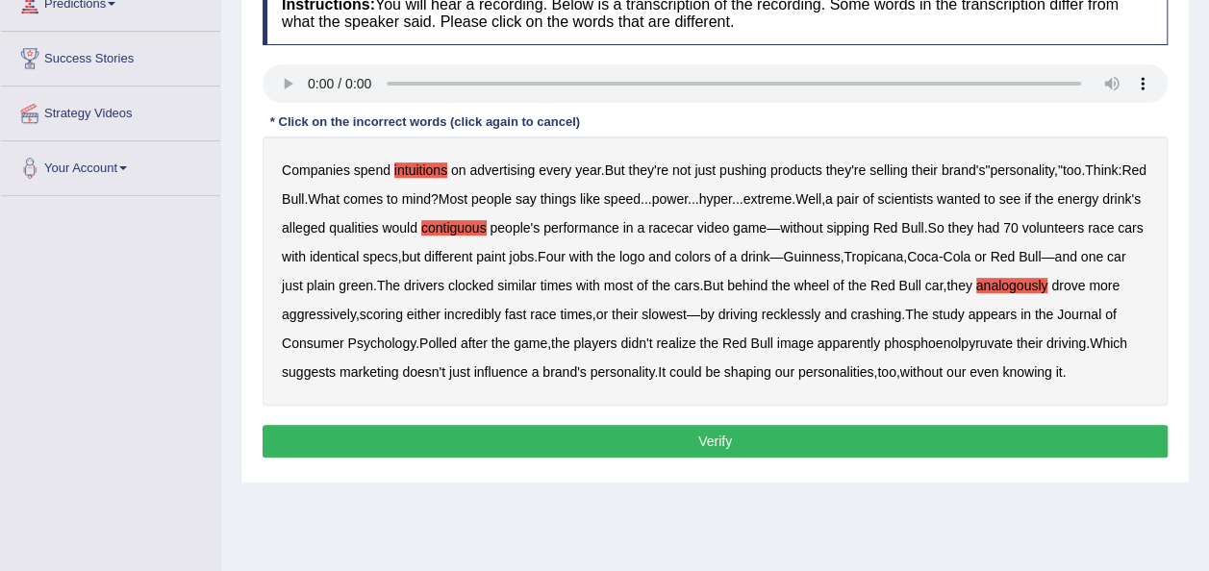
click at [970, 345] on b "phosphoenolpyruvate" at bounding box center [948, 343] width 129 height 15
click at [762, 372] on b "shaping" at bounding box center [747, 371] width 47 height 15
click at [869, 431] on button "Verify" at bounding box center [715, 441] width 905 height 33
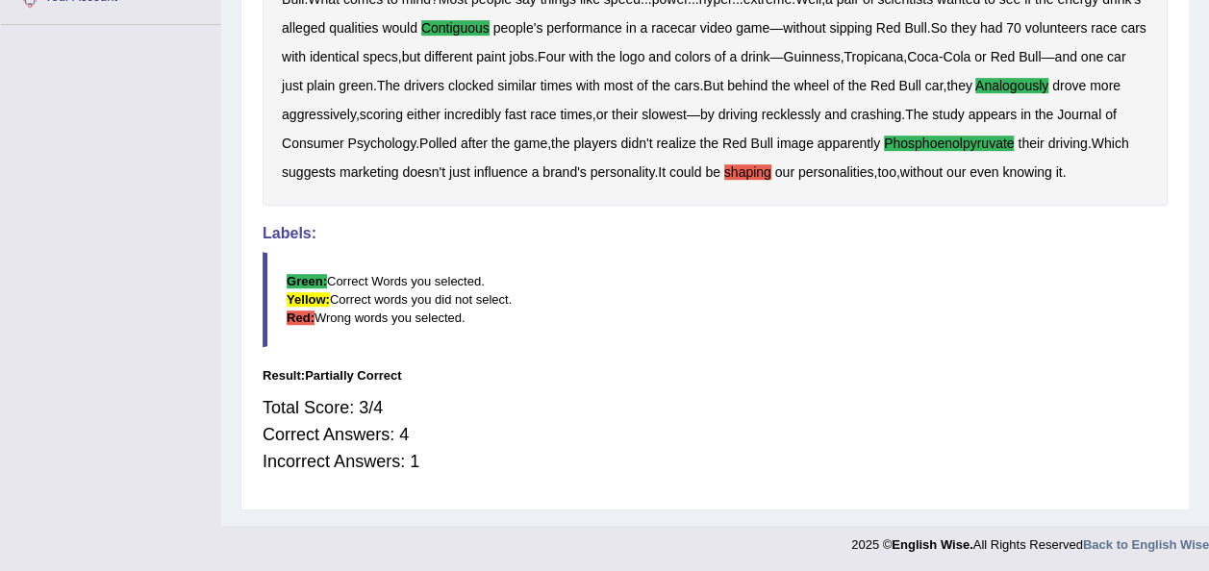
scroll to position [34, 0]
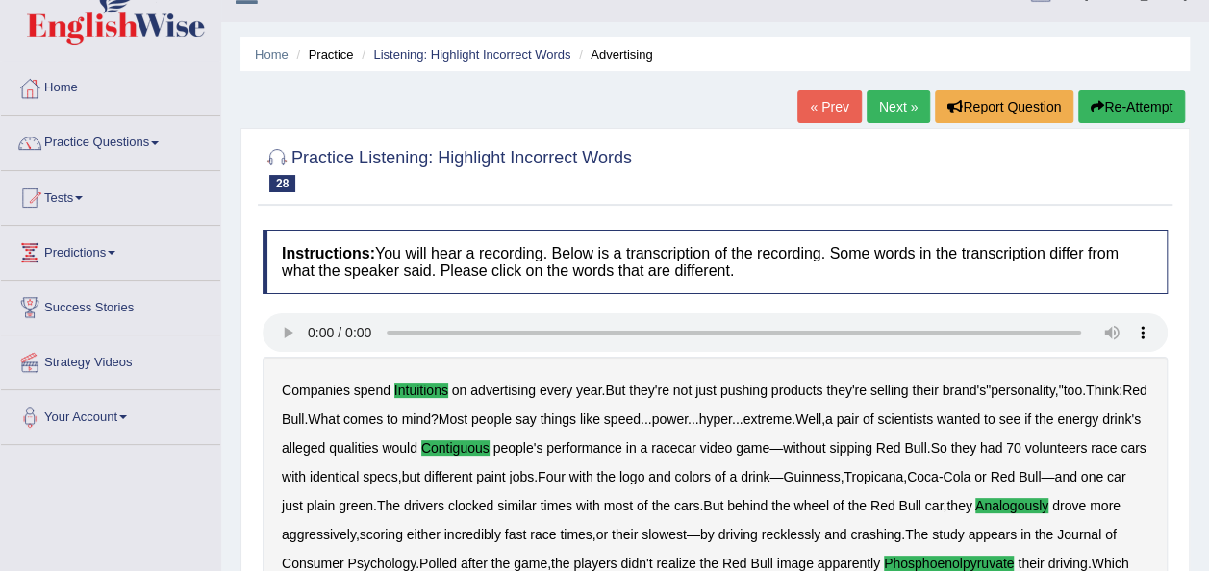
click at [903, 110] on link "Next »" at bounding box center [897, 106] width 63 height 33
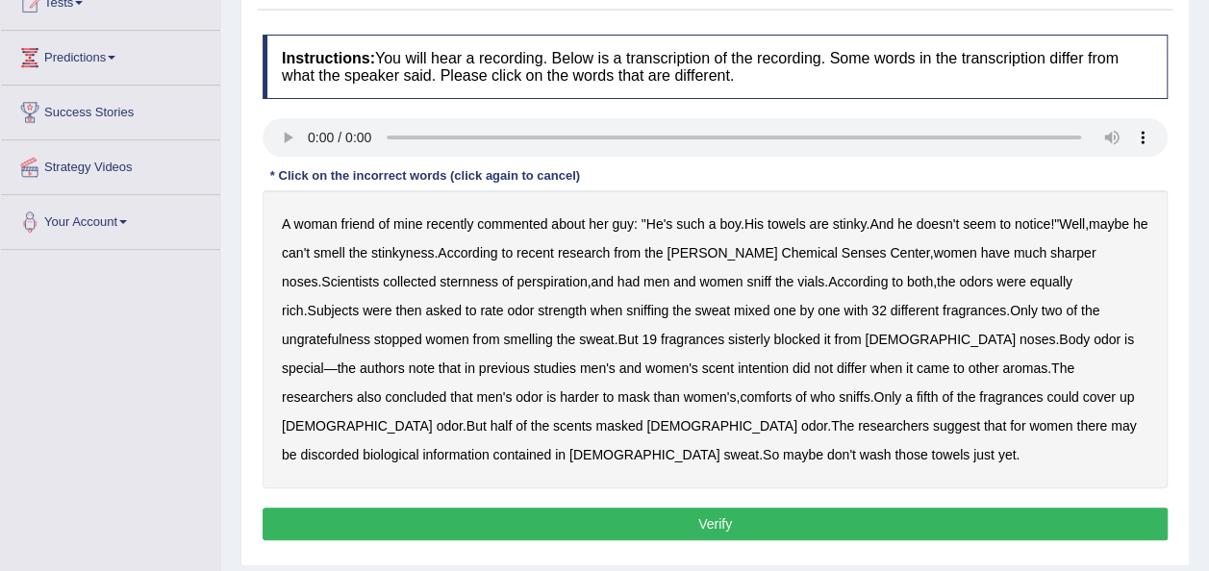
scroll to position [237, 0]
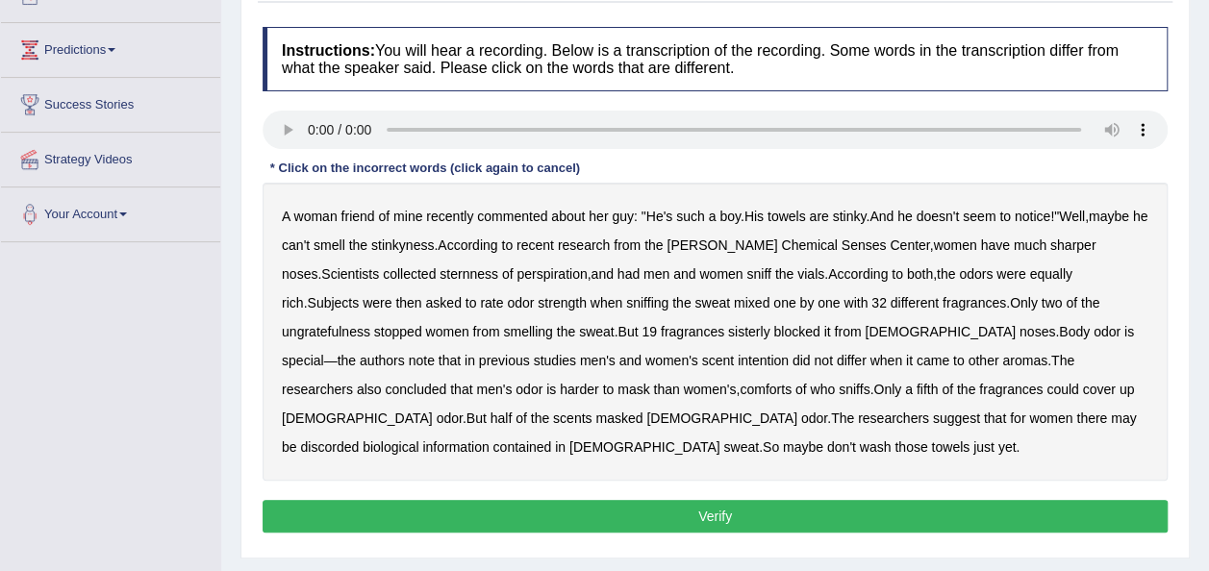
click at [370, 324] on b "ungratefulness" at bounding box center [326, 331] width 88 height 15
click at [837, 354] on b "differ" at bounding box center [852, 360] width 30 height 15
click at [779, 513] on button "Verify" at bounding box center [715, 516] width 905 height 33
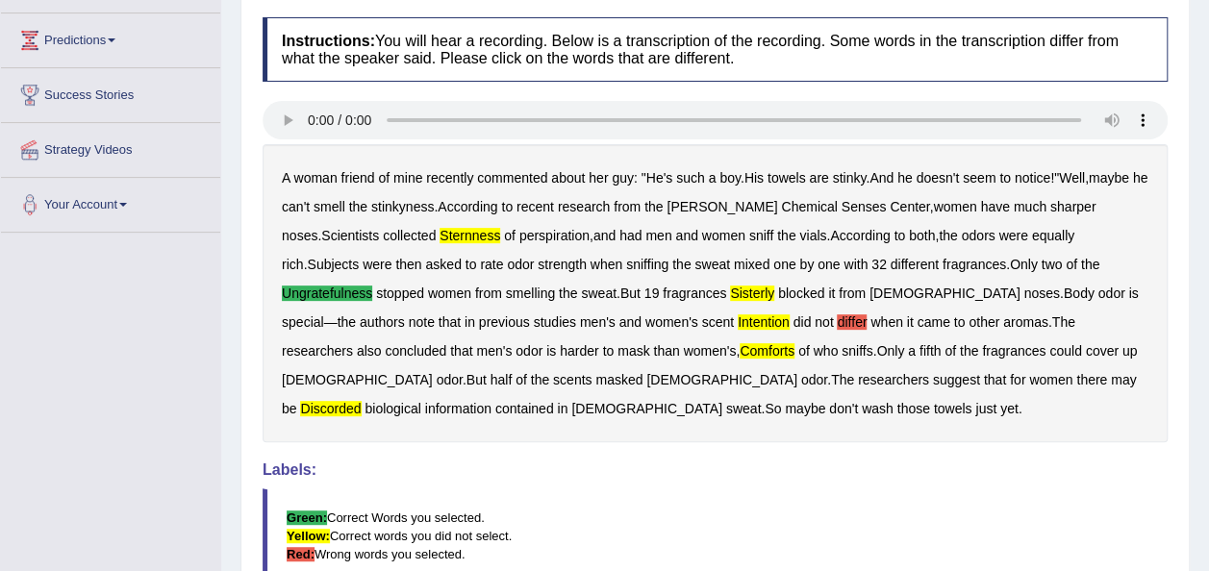
scroll to position [50, 0]
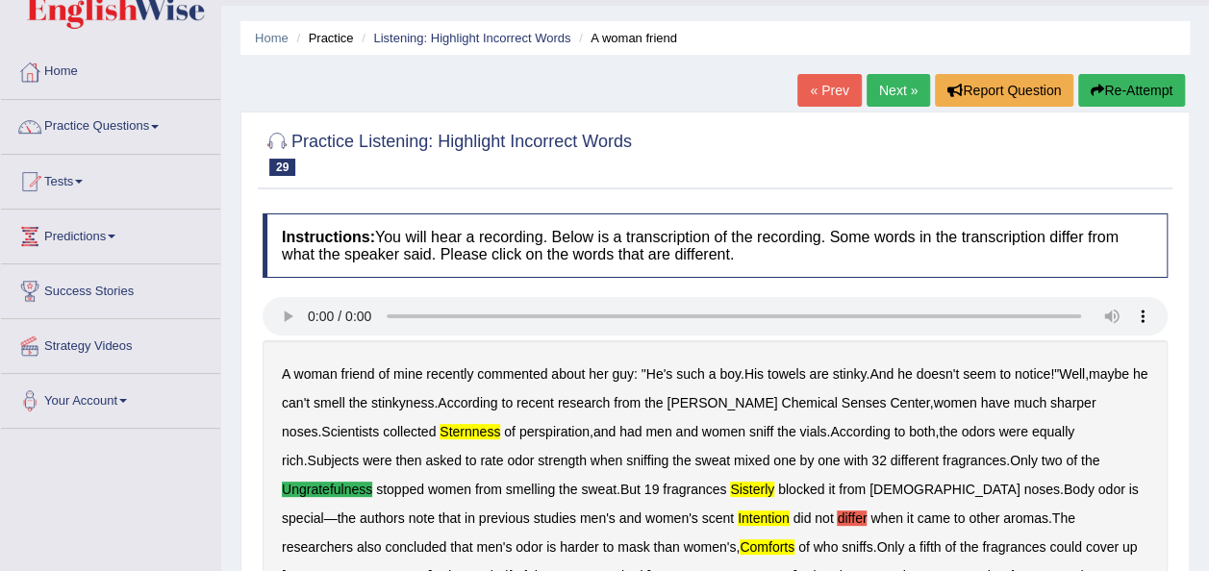
click at [1110, 88] on button "Re-Attempt" at bounding box center [1131, 90] width 107 height 33
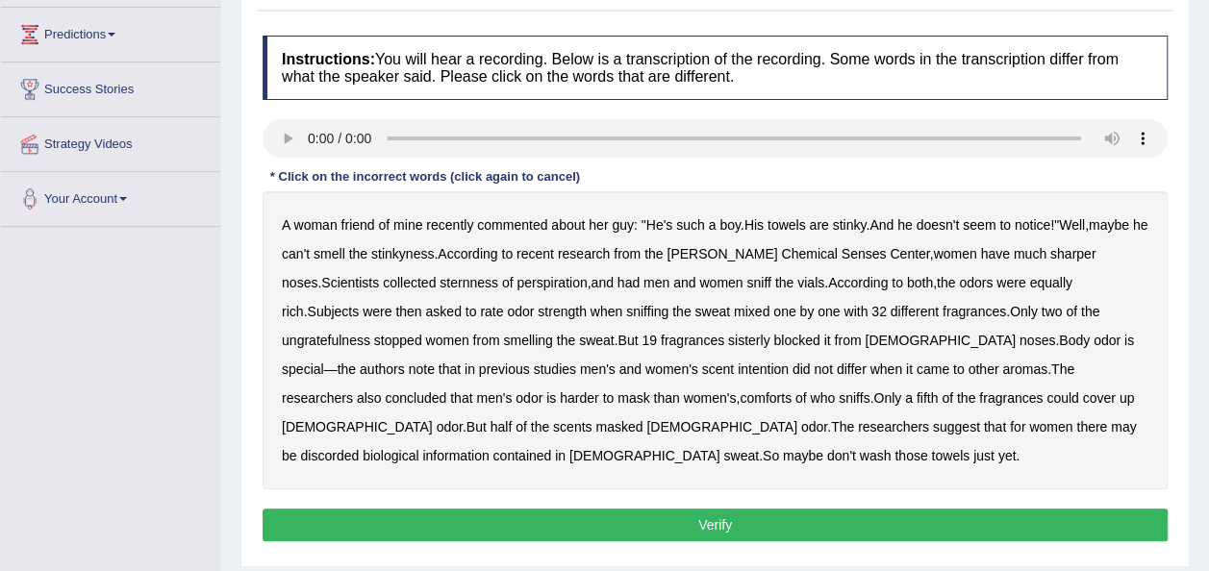
scroll to position [263, 0]
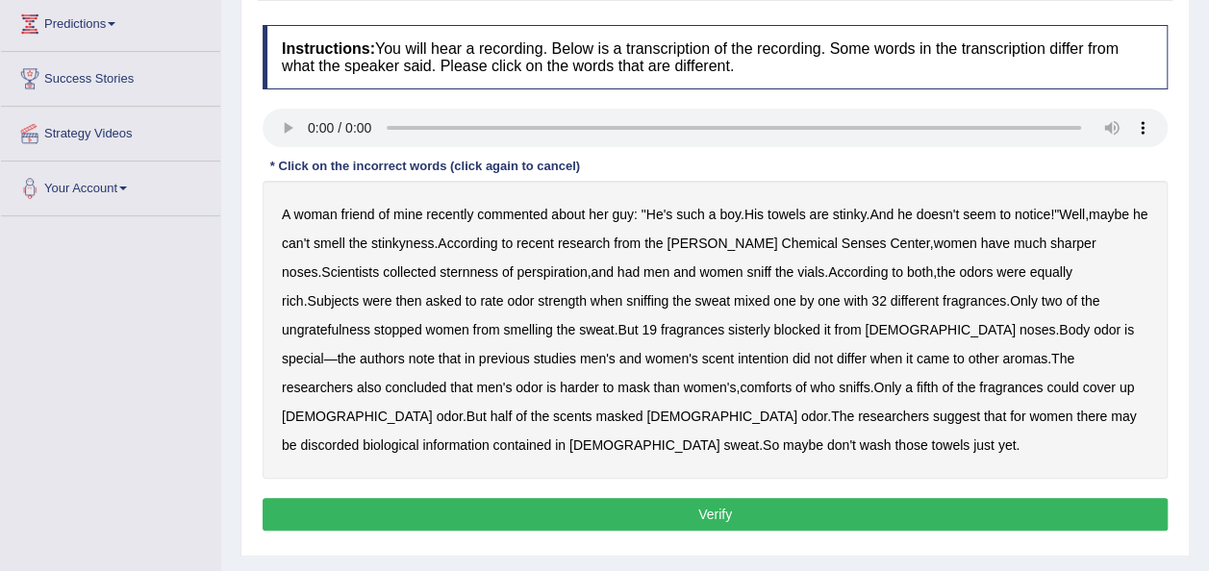
click at [740, 386] on b "comforts" at bounding box center [766, 387] width 52 height 15
click at [441, 269] on b "sternness" at bounding box center [468, 271] width 59 height 15
click at [370, 322] on b "ungratefulness" at bounding box center [326, 329] width 88 height 15
click at [359, 438] on b "discorded" at bounding box center [329, 445] width 59 height 15
click at [564, 507] on button "Verify" at bounding box center [715, 514] width 905 height 33
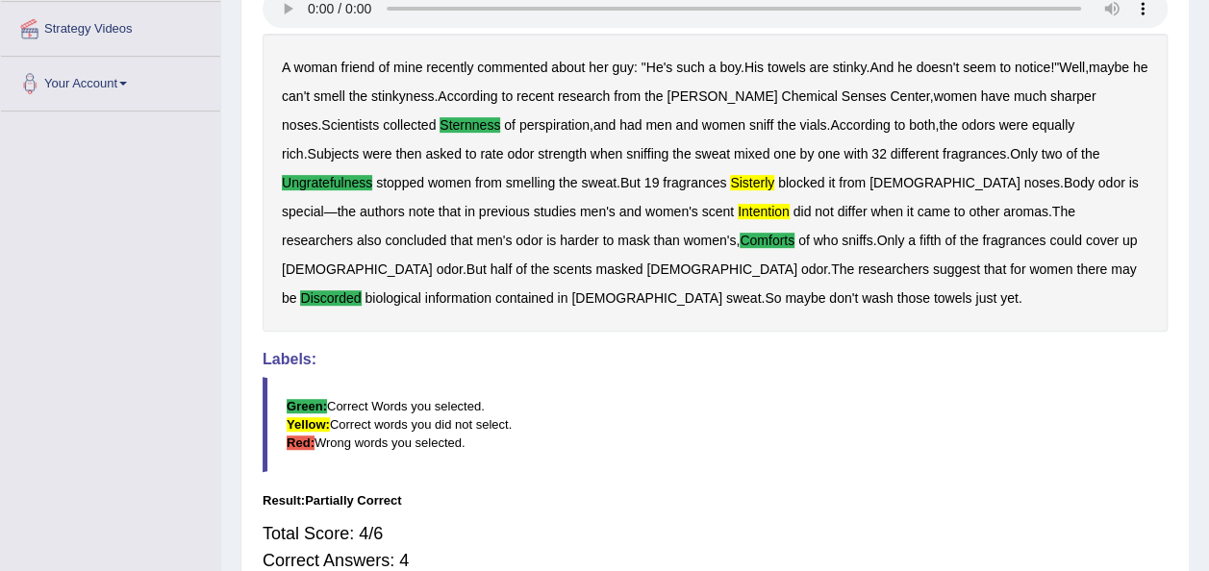
scroll to position [0, 0]
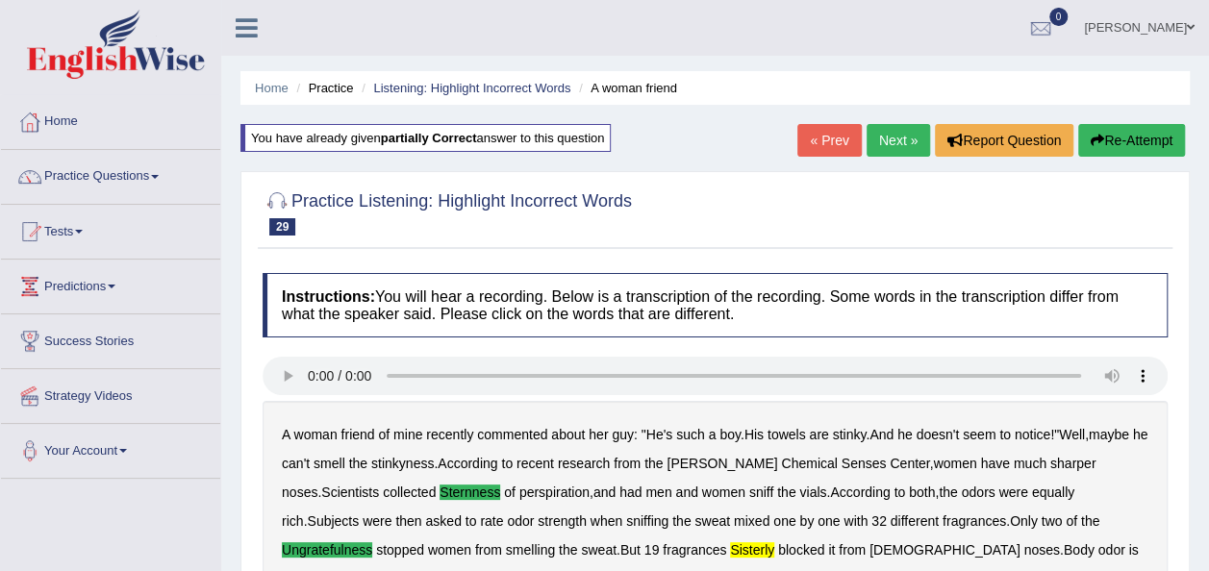
click at [900, 135] on link "Next »" at bounding box center [897, 140] width 63 height 33
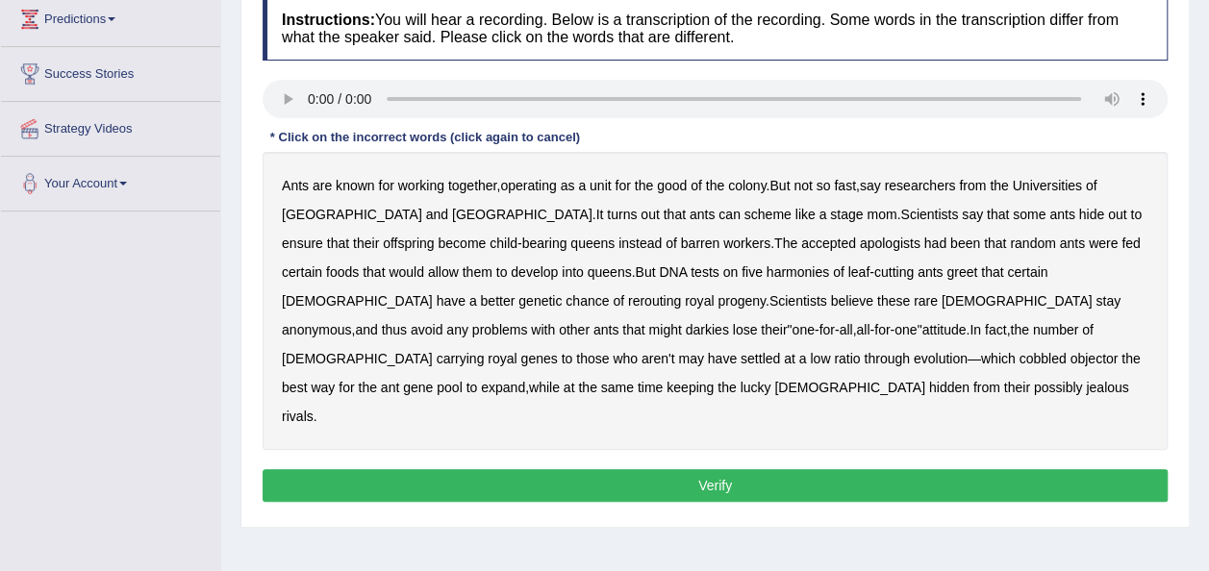
click at [860, 245] on b "apologists" at bounding box center [890, 243] width 61 height 15
click at [766, 269] on b "harmonies" at bounding box center [797, 271] width 63 height 15
click at [874, 272] on b "cutting" at bounding box center [893, 271] width 39 height 15
click at [325, 290] on div "Ants are known for working together , operating as a unit for the good of the c…" at bounding box center [715, 301] width 905 height 298
click at [628, 307] on b "rerouting" at bounding box center [654, 300] width 53 height 15
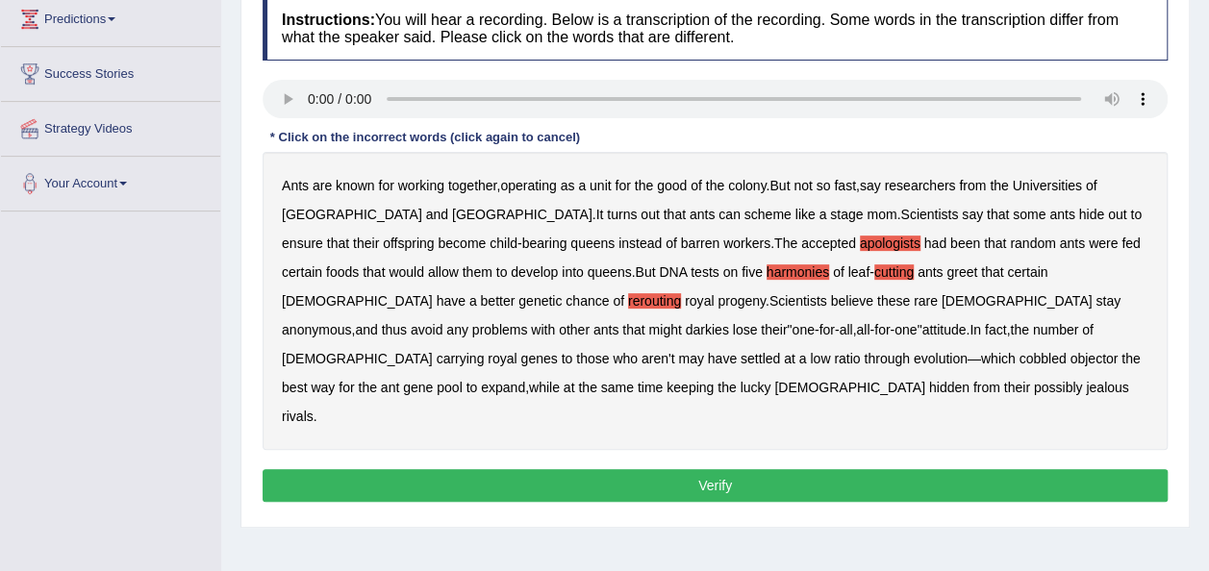
click at [729, 322] on b "darkies" at bounding box center [707, 329] width 43 height 15
click at [1069, 360] on b "objector" at bounding box center [1093, 358] width 48 height 15
click at [608, 469] on button "Verify" at bounding box center [715, 485] width 905 height 33
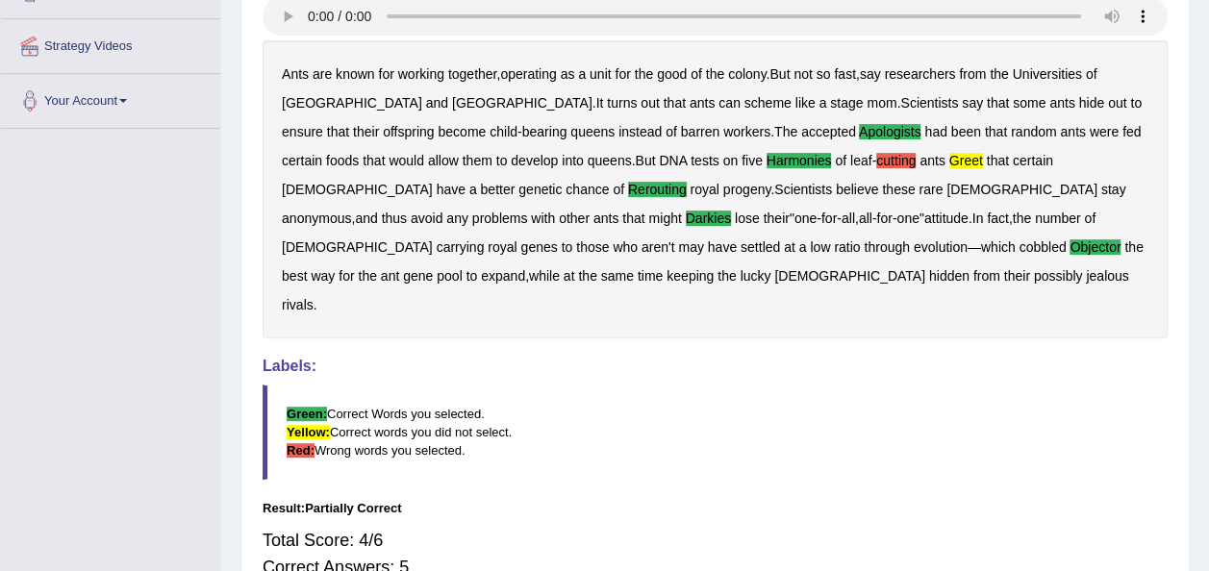
scroll to position [123, 0]
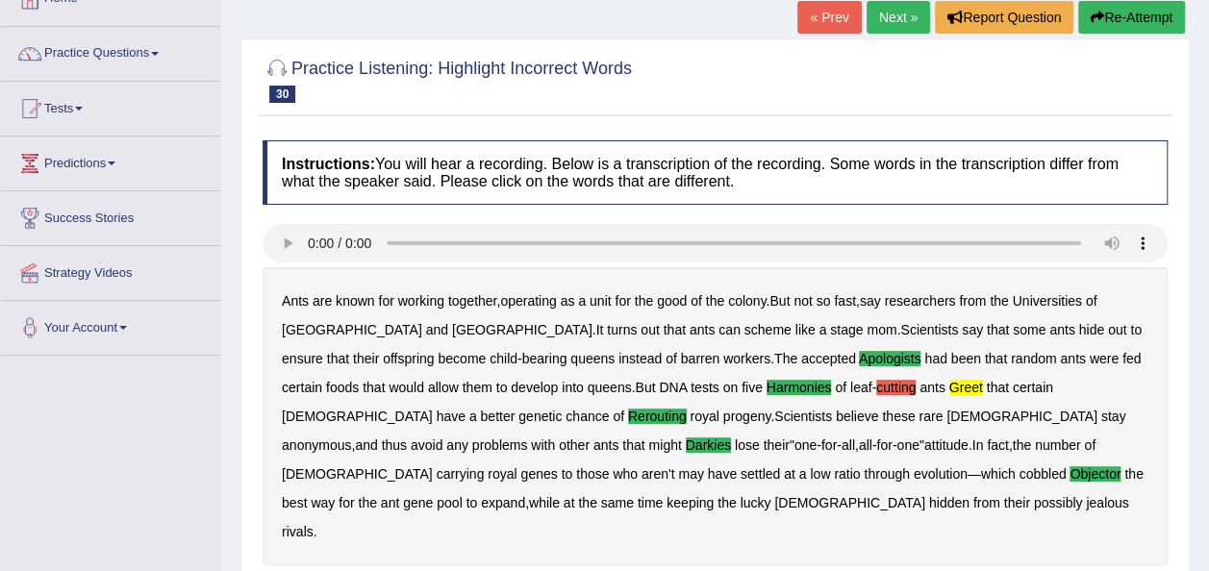
click at [892, 22] on link "Next »" at bounding box center [897, 17] width 63 height 33
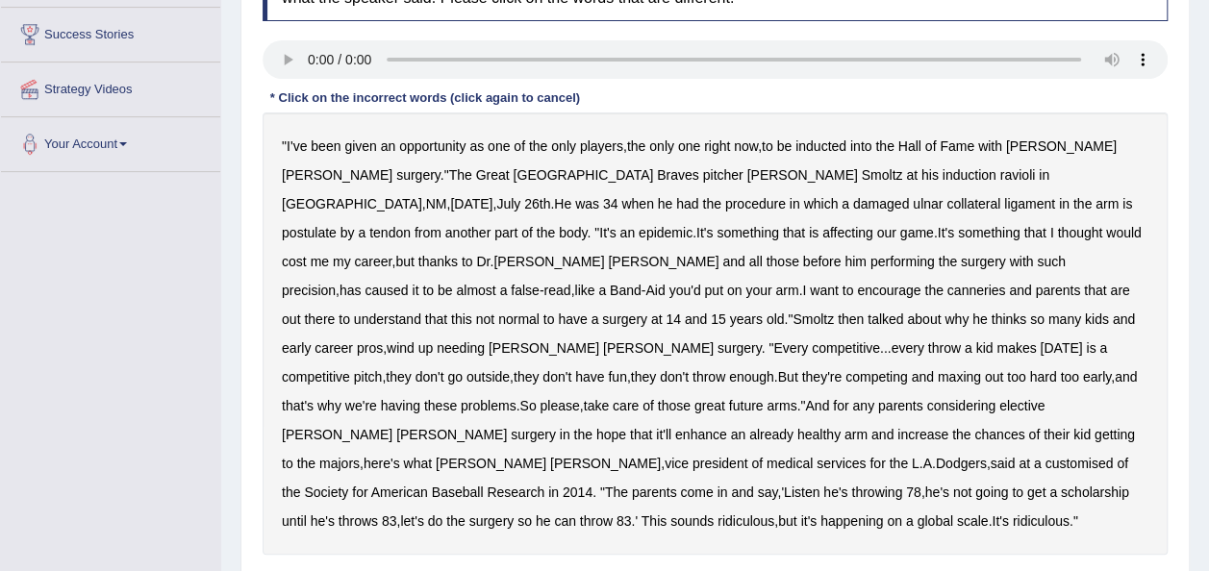
scroll to position [314, 0]
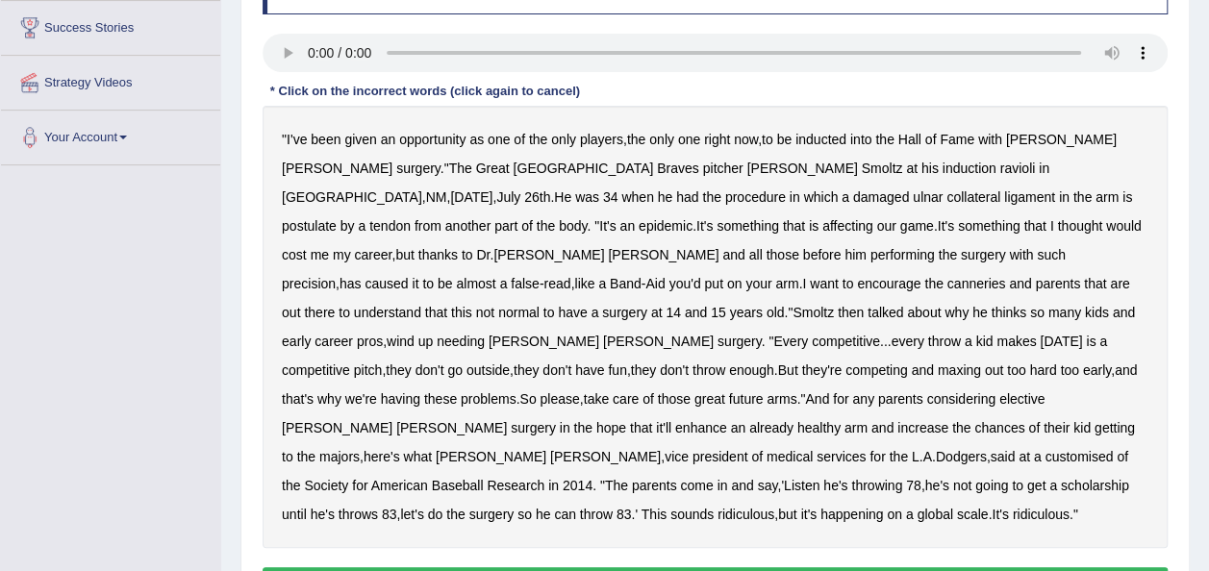
click at [1000, 161] on b "ravioli" at bounding box center [1018, 168] width 36 height 15
click at [337, 218] on b "postulate" at bounding box center [309, 225] width 55 height 15
click at [336, 276] on b "precision" at bounding box center [309, 283] width 54 height 15
click at [447, 189] on b "NM" at bounding box center [436, 196] width 21 height 15
click at [1044, 449] on b "customised" at bounding box center [1078, 456] width 68 height 15
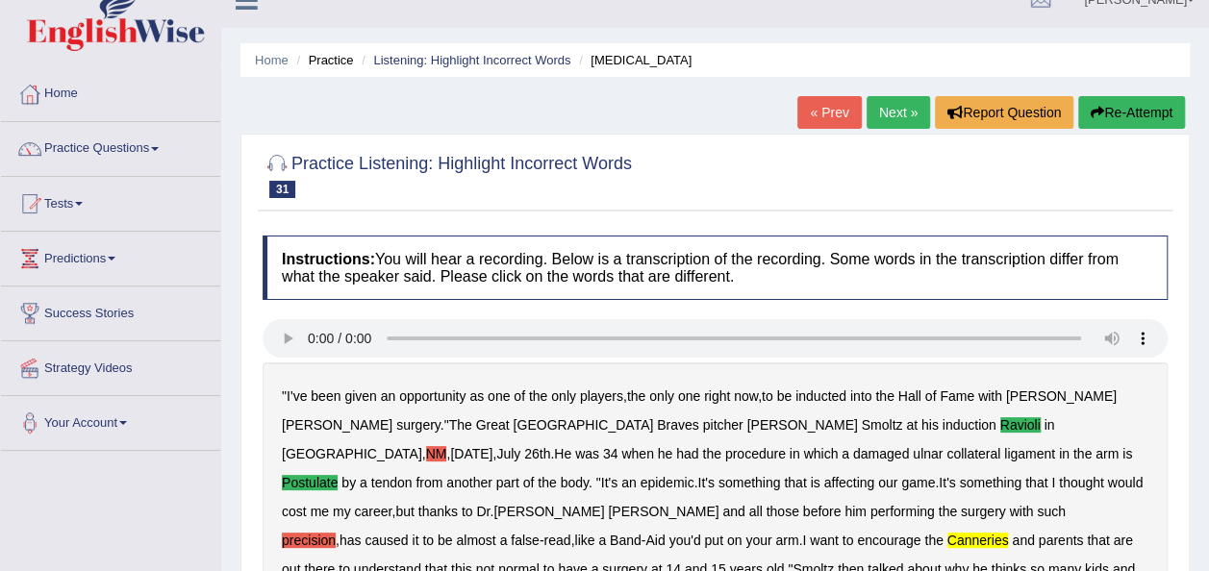
scroll to position [0, 0]
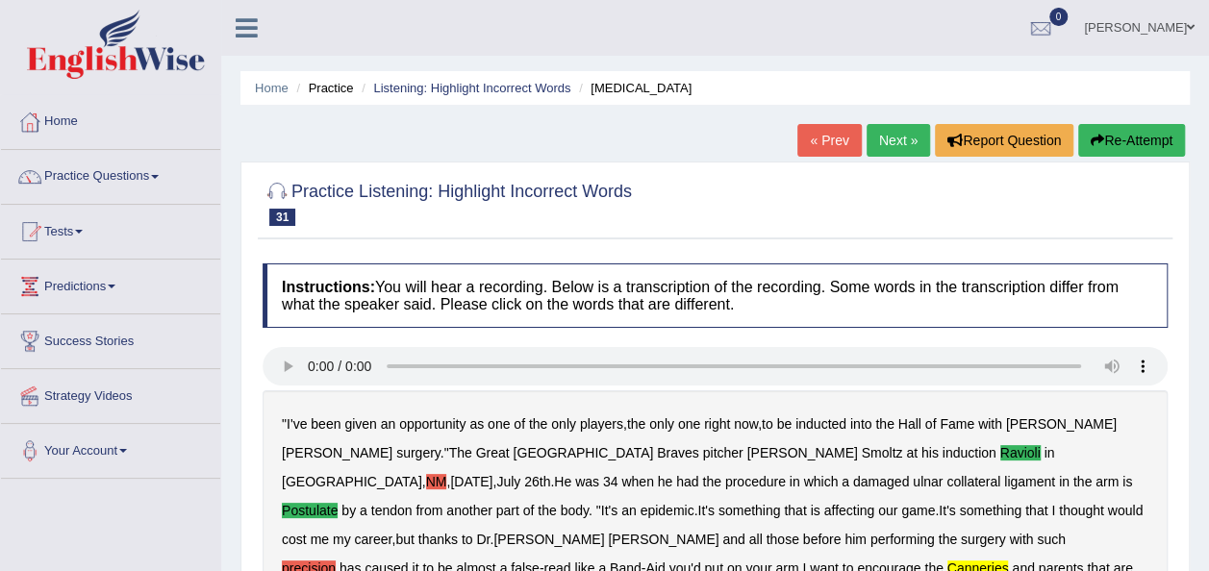
click at [913, 141] on link "Next »" at bounding box center [897, 140] width 63 height 33
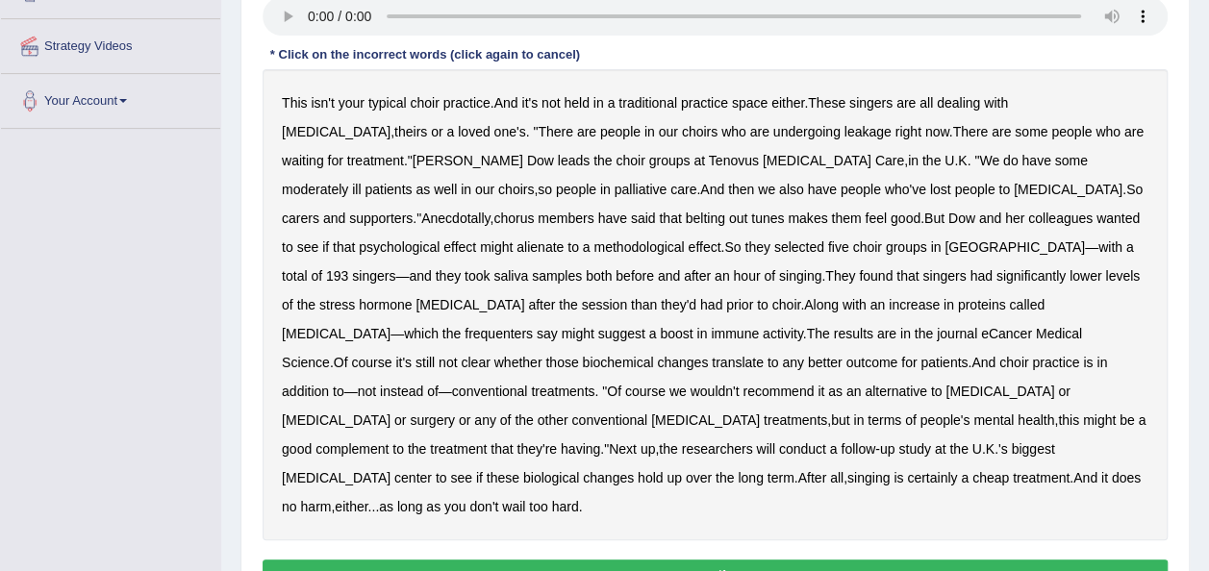
scroll to position [358, 0]
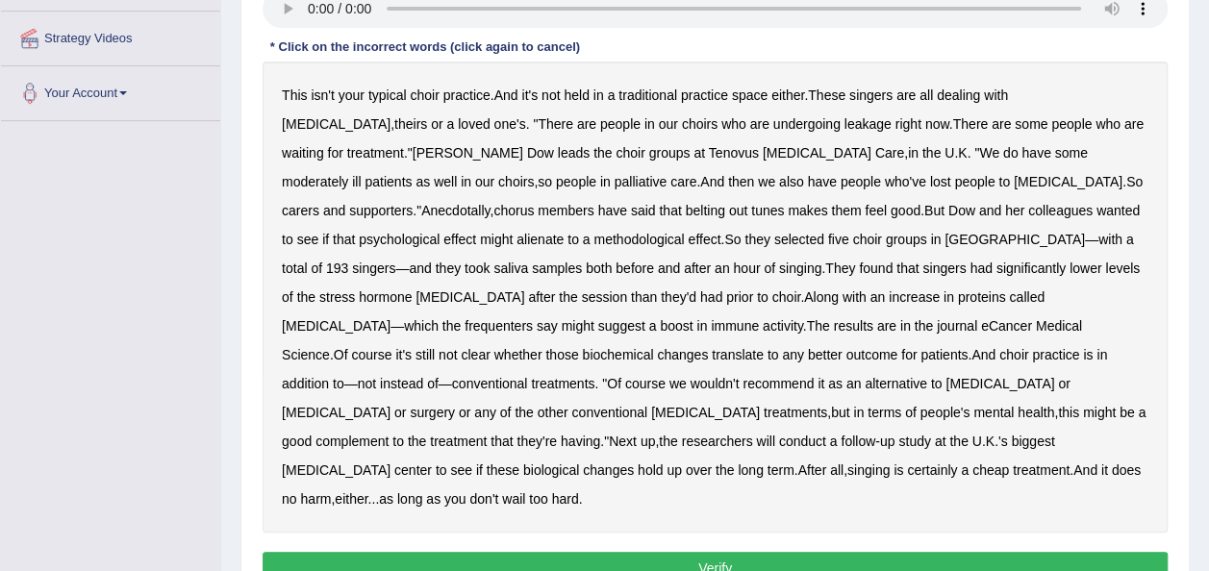
click at [751, 91] on b "space" at bounding box center [750, 95] width 36 height 15
click at [844, 122] on b "leakage" at bounding box center [867, 123] width 47 height 15
click at [348, 174] on b "moderately" at bounding box center [315, 181] width 66 height 15
click at [1096, 210] on b "wanted" at bounding box center [1117, 210] width 43 height 15
click at [564, 232] on b "alienate" at bounding box center [539, 239] width 47 height 15
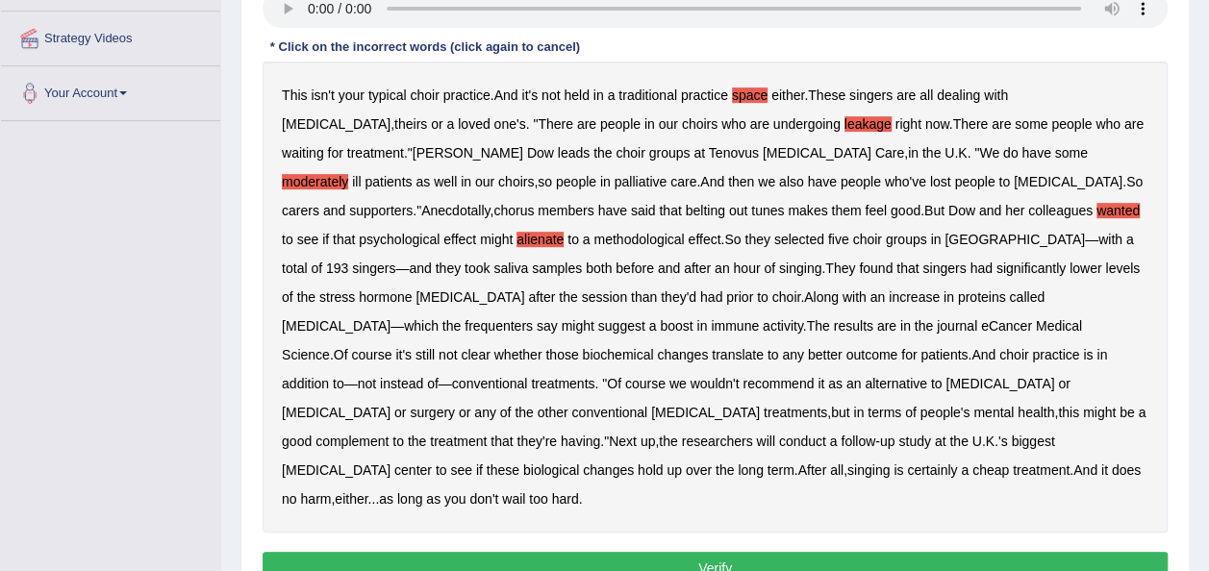
click at [564, 232] on b "alienate" at bounding box center [539, 239] width 47 height 15
click at [852, 238] on b "choir" at bounding box center [866, 239] width 29 height 15
click at [852, 232] on b "choir" at bounding box center [866, 239] width 29 height 15
click at [533, 318] on b "frequenters" at bounding box center [498, 325] width 68 height 15
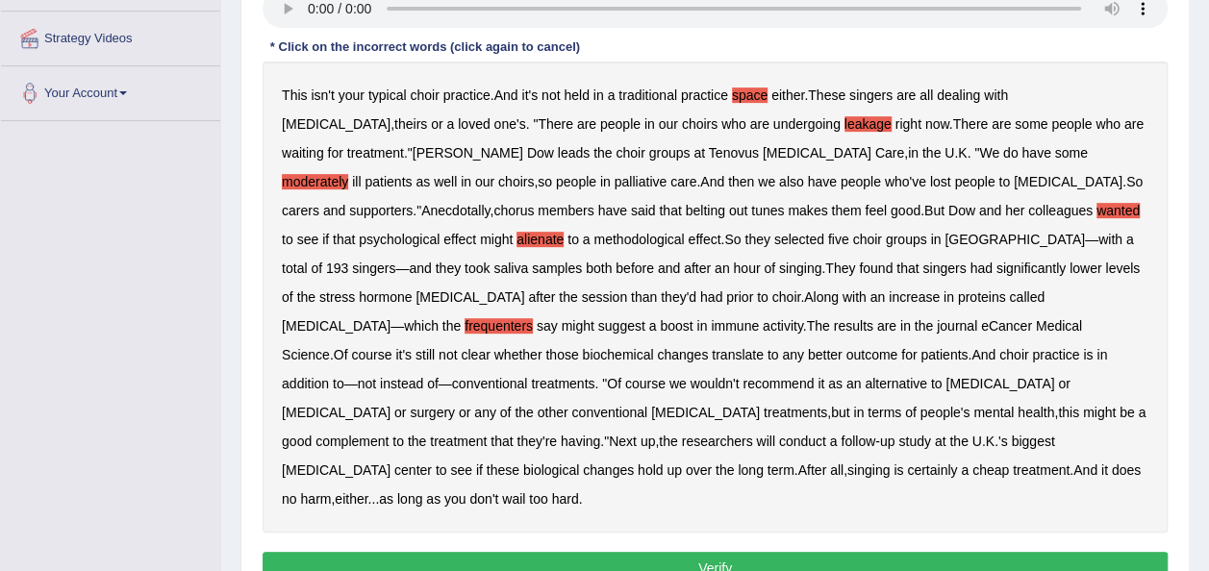
click at [620, 552] on button "Verify" at bounding box center [715, 568] width 905 height 33
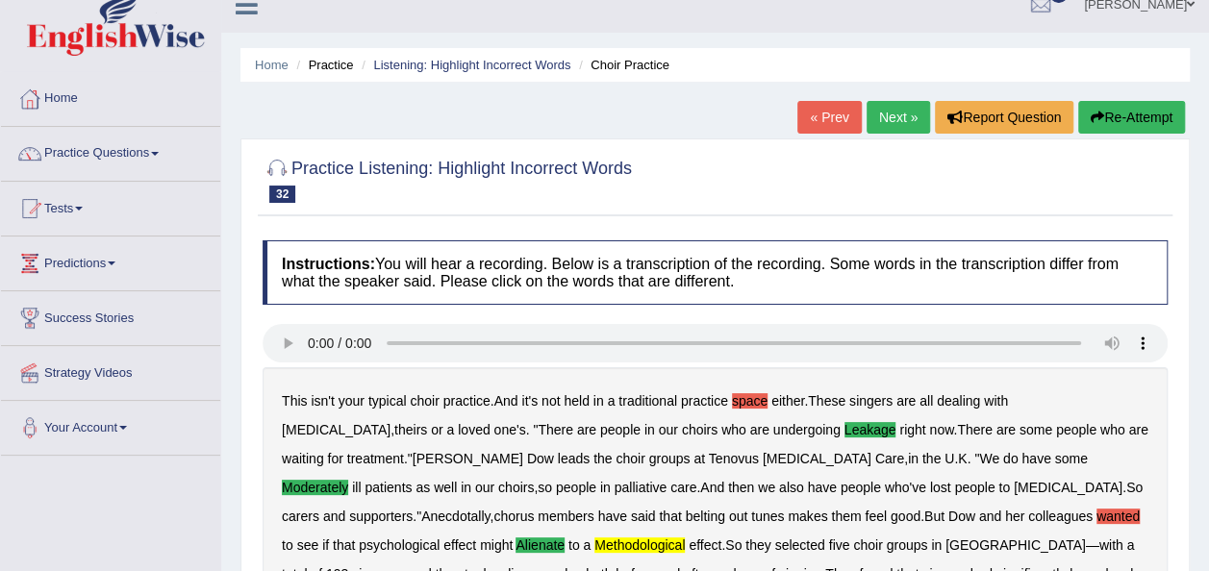
scroll to position [0, 0]
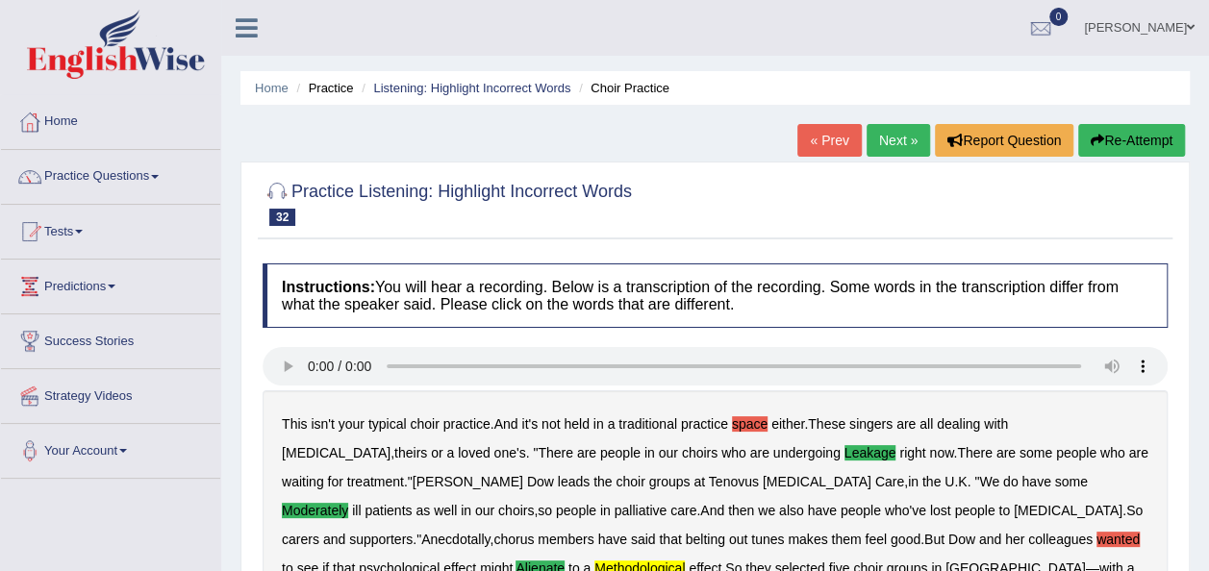
click at [910, 129] on link "Next »" at bounding box center [897, 140] width 63 height 33
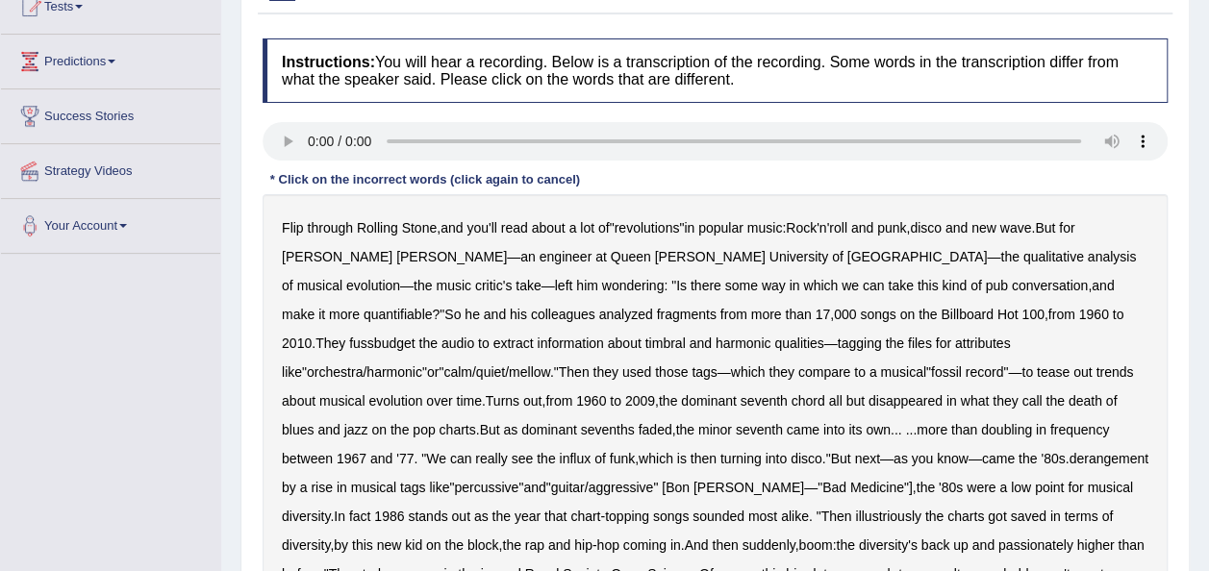
scroll to position [217, 0]
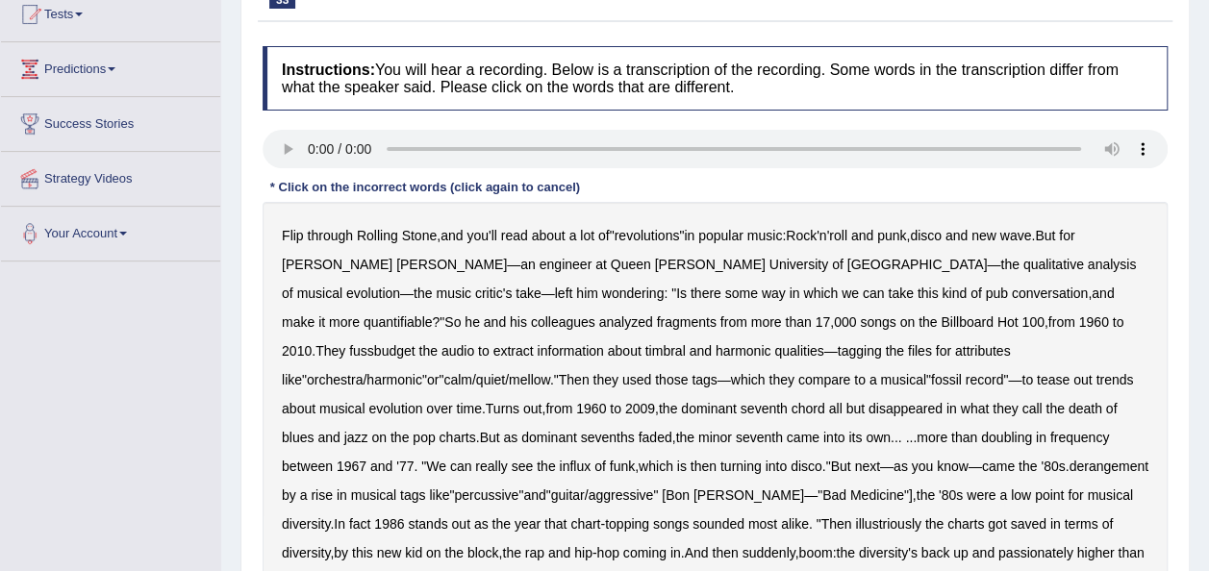
click at [415, 343] on b "fussbudget" at bounding box center [382, 350] width 66 height 15
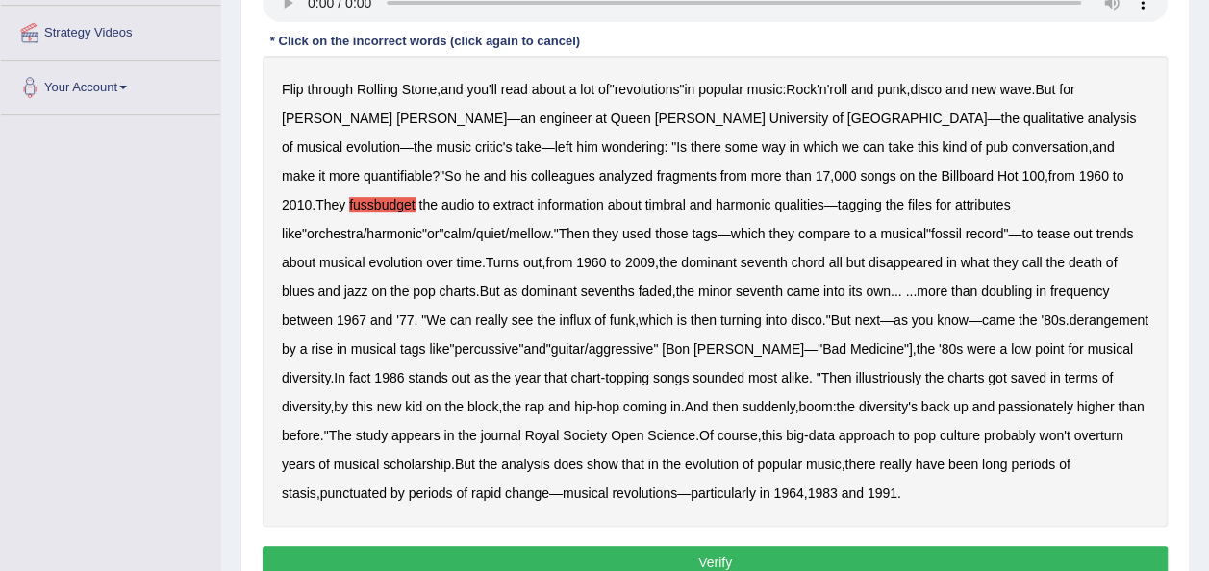
scroll to position [383, 0]
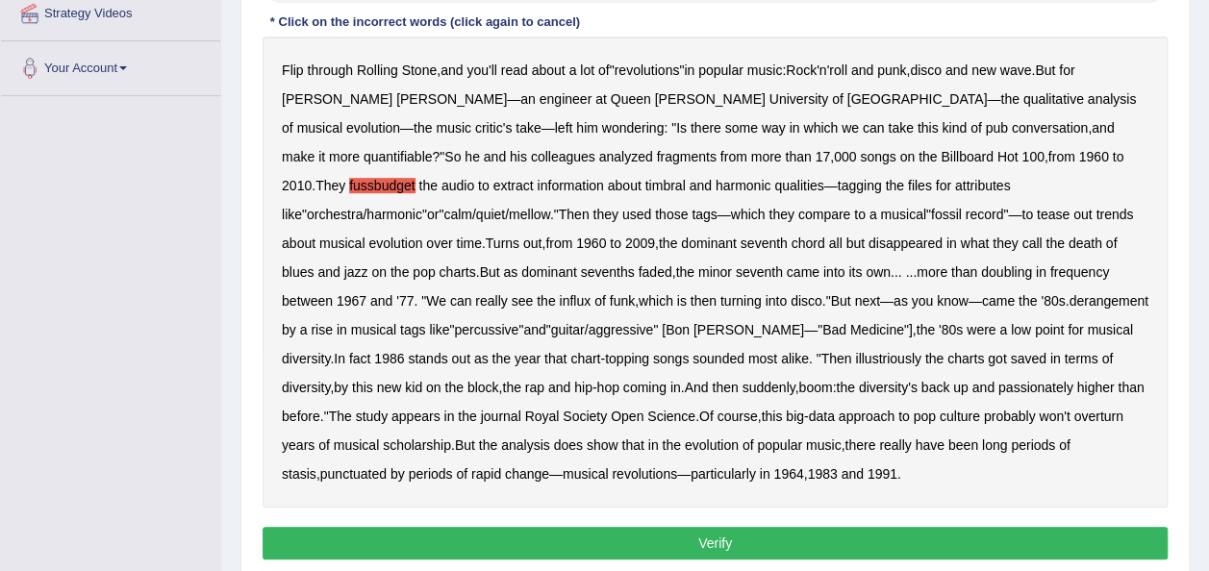
click at [855, 359] on b "illustriously" at bounding box center [887, 358] width 65 height 15
click at [998, 385] on b "passionately" at bounding box center [1035, 387] width 75 height 15
click at [573, 531] on button "Verify" at bounding box center [715, 543] width 905 height 33
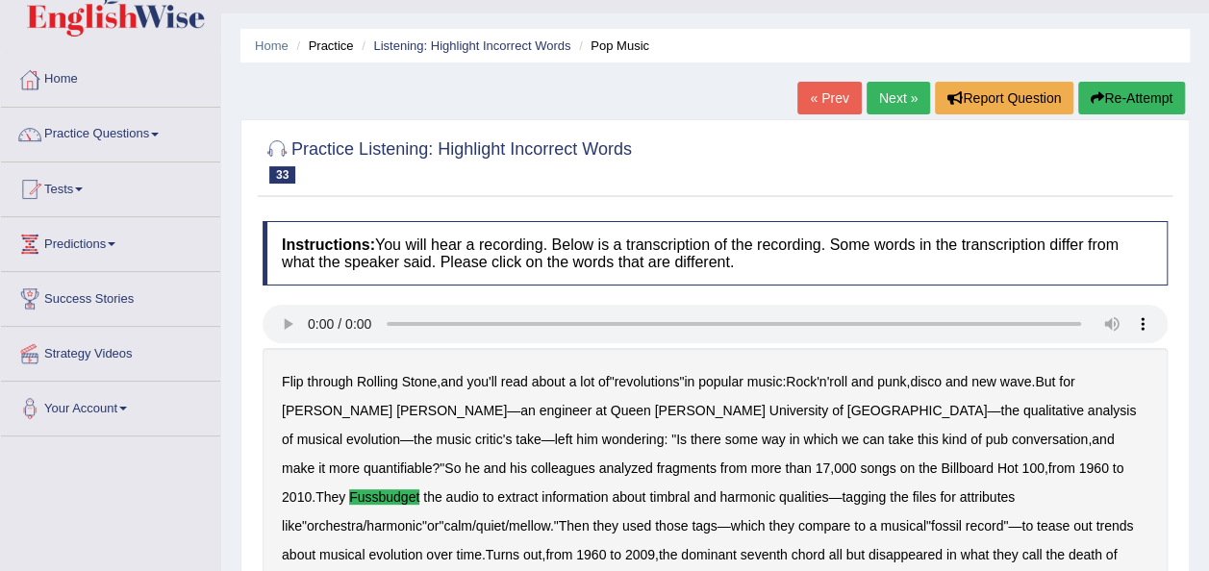
scroll to position [0, 0]
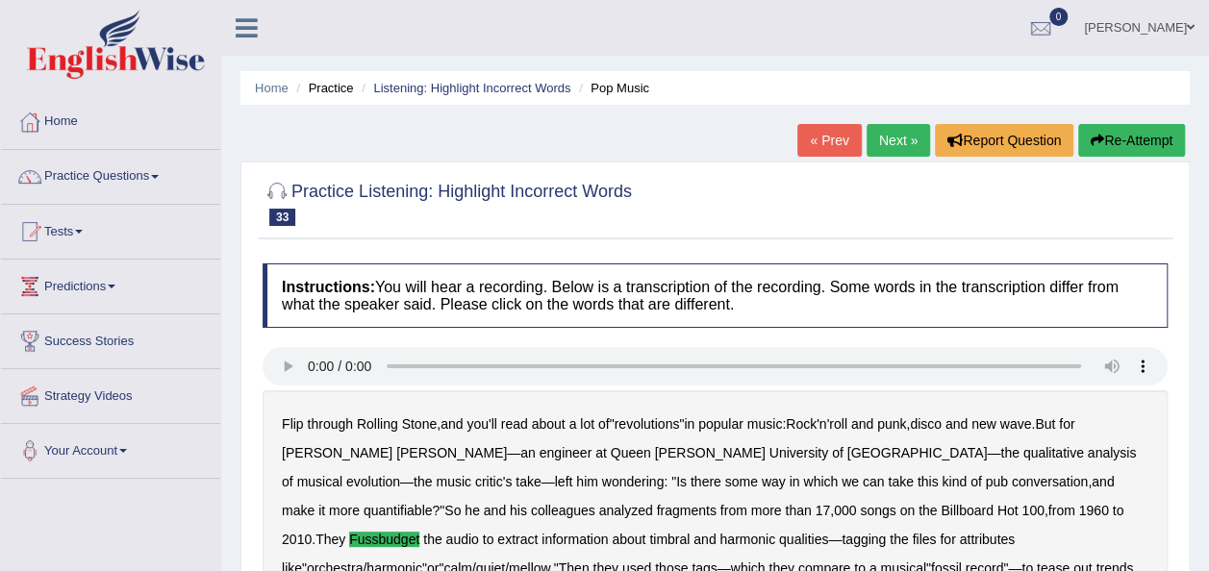
click at [901, 145] on link "Next »" at bounding box center [897, 140] width 63 height 33
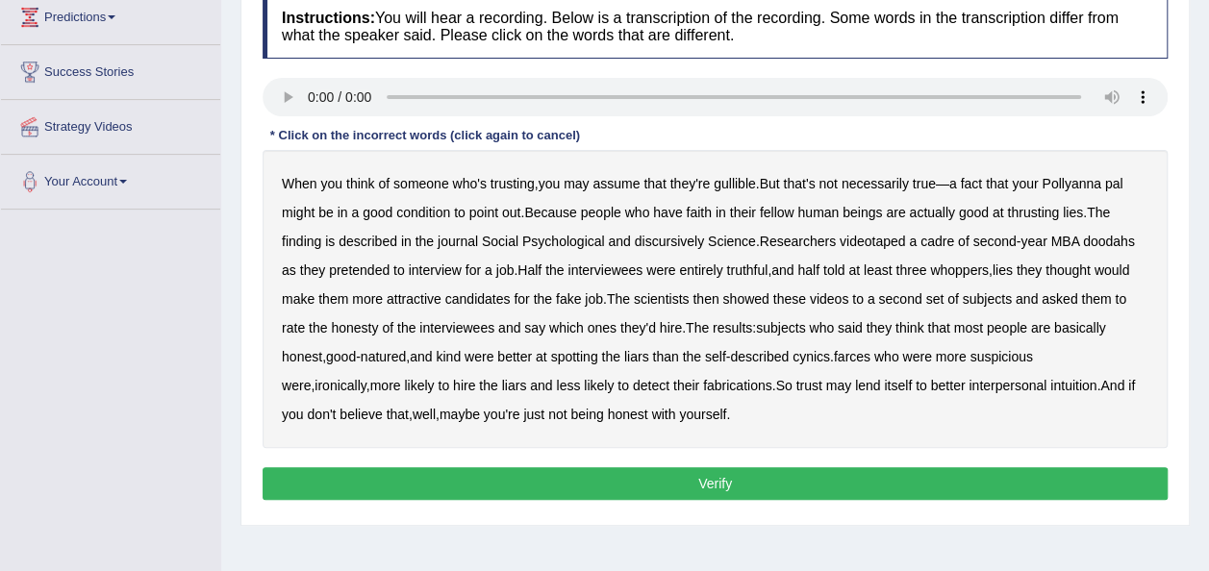
scroll to position [256, 0]
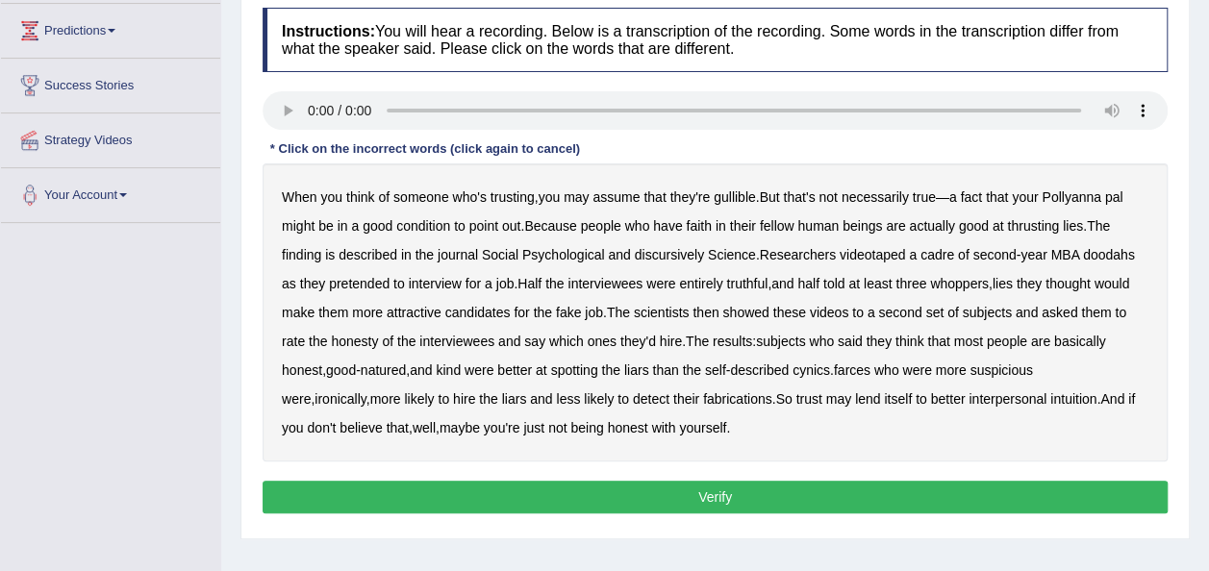
click at [621, 201] on b "assume" at bounding box center [615, 196] width 47 height 15
click at [1031, 221] on b "thrusting" at bounding box center [1033, 225] width 52 height 15
click at [631, 494] on button "Verify" at bounding box center [715, 497] width 905 height 33
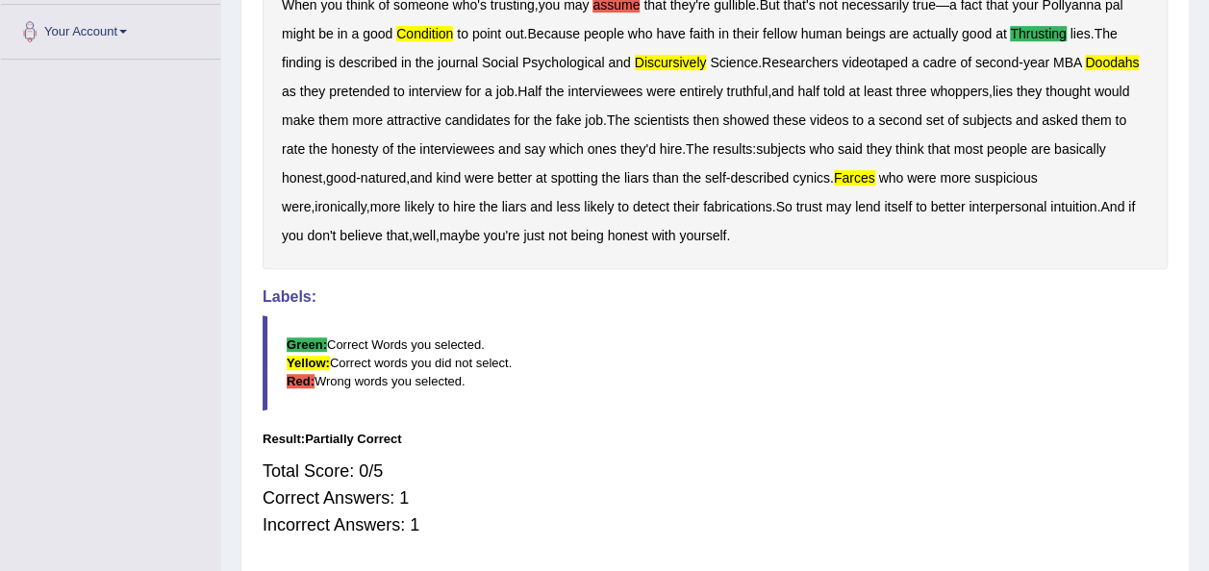
scroll to position [28, 0]
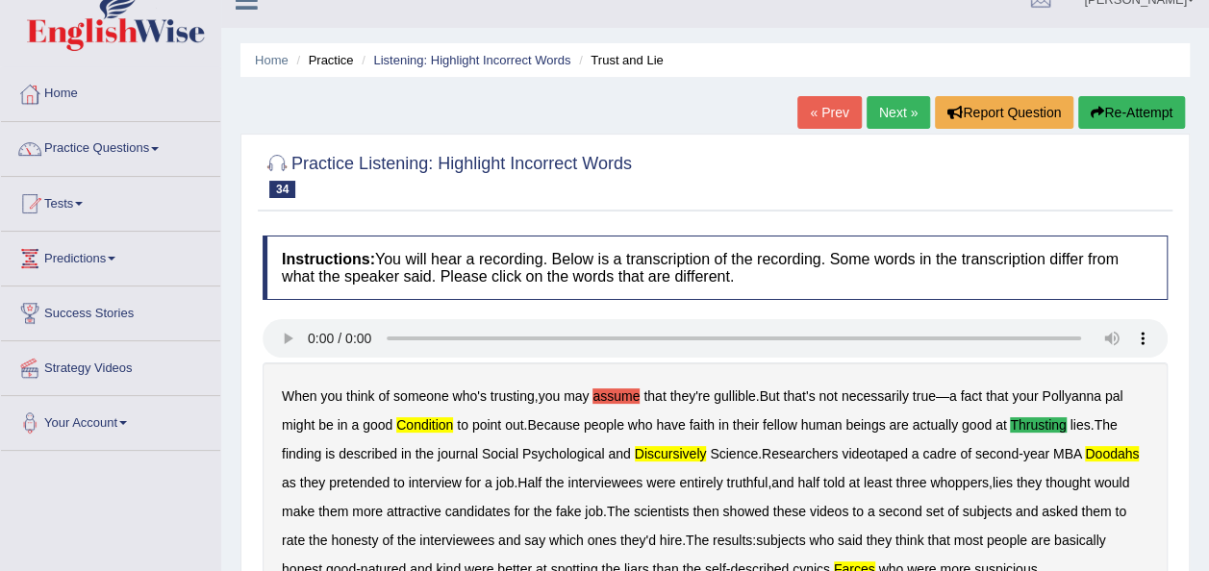
click at [1121, 107] on button "Re-Attempt" at bounding box center [1131, 112] width 107 height 33
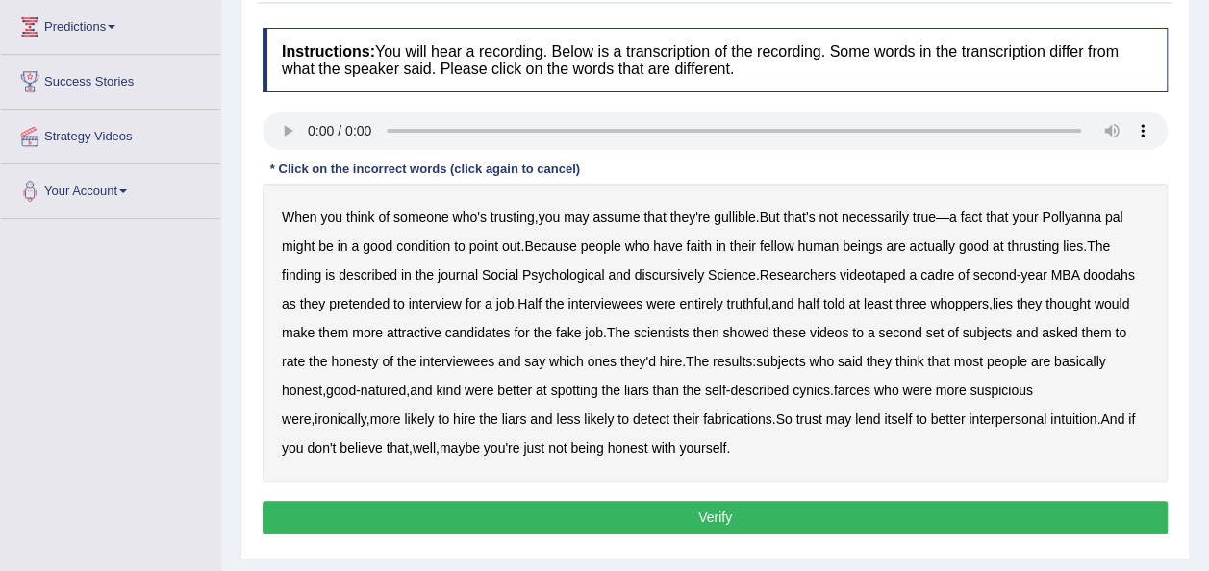
scroll to position [272, 0]
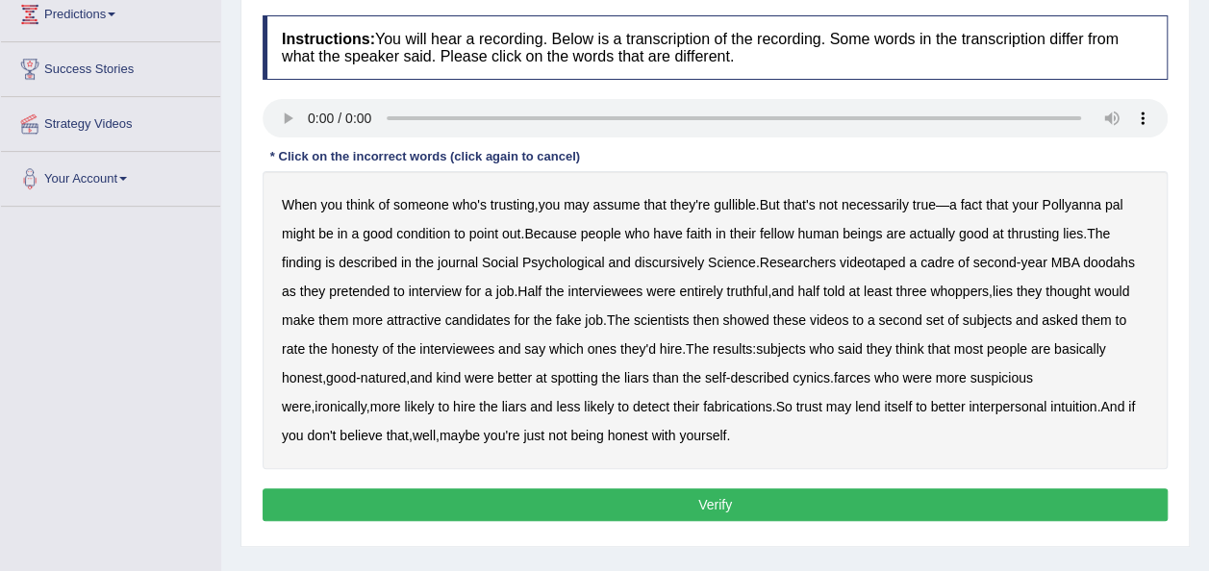
click at [431, 231] on b "condition" at bounding box center [423, 233] width 54 height 15
click at [444, 240] on div "When you think of someone who's trusting , you may assume that they're gullible…" at bounding box center [715, 320] width 905 height 298
click at [417, 235] on b "condition" at bounding box center [423, 233] width 54 height 15
click at [1040, 233] on b "thrusting" at bounding box center [1033, 233] width 52 height 15
click at [677, 263] on b "discursively" at bounding box center [669, 262] width 69 height 15
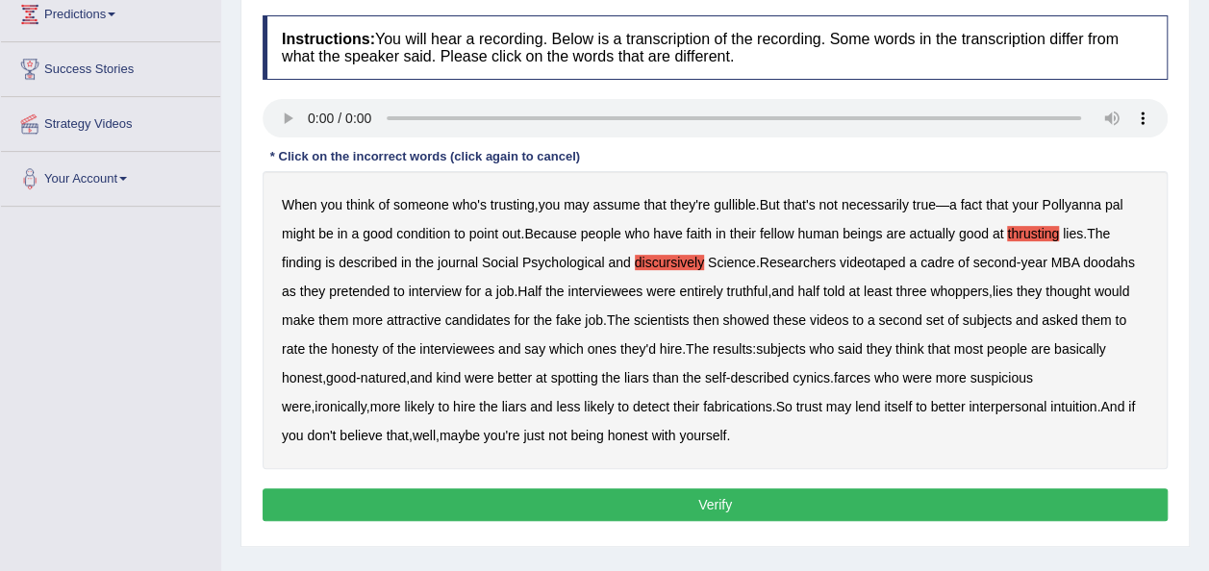
click at [580, 371] on b "spotting" at bounding box center [574, 377] width 47 height 15
click at [554, 489] on button "Verify" at bounding box center [715, 505] width 905 height 33
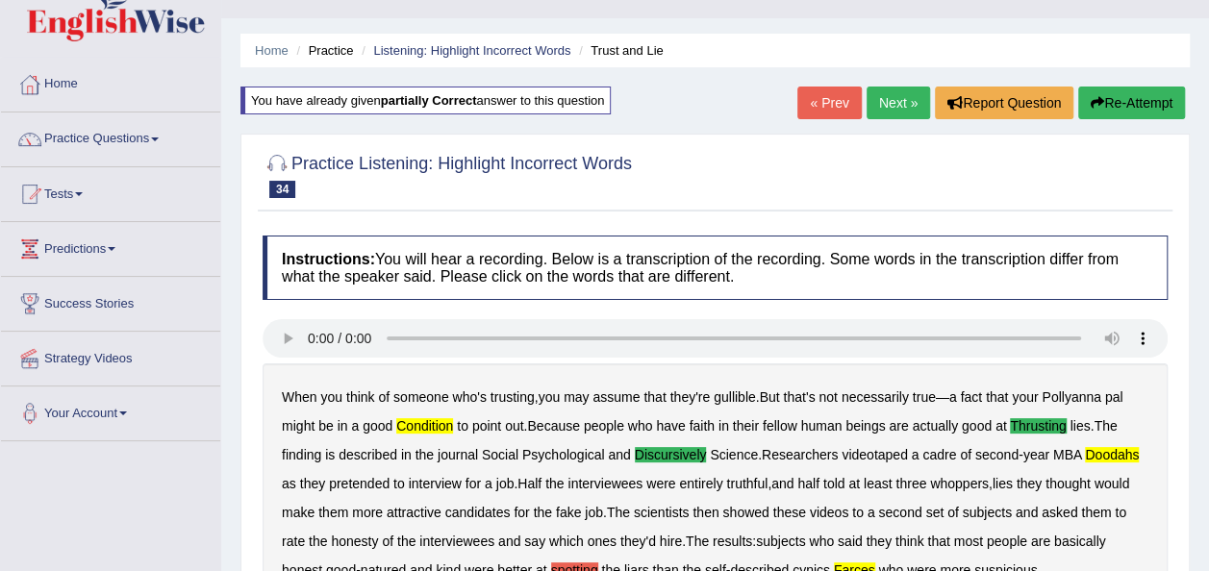
scroll to position [0, 0]
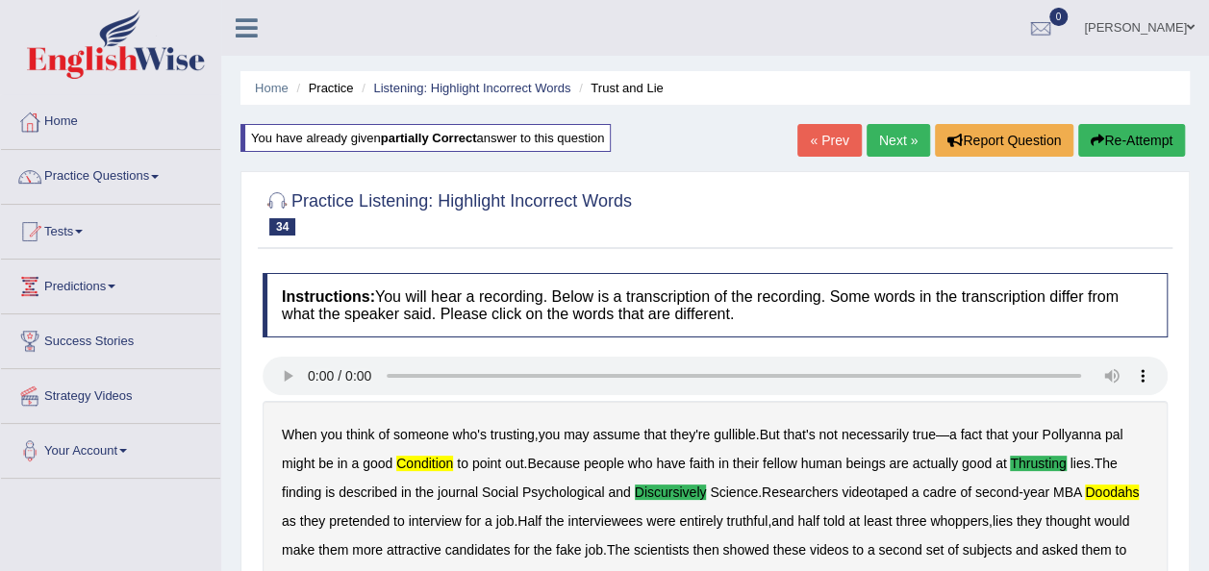
click at [1121, 137] on button "Re-Attempt" at bounding box center [1131, 140] width 107 height 33
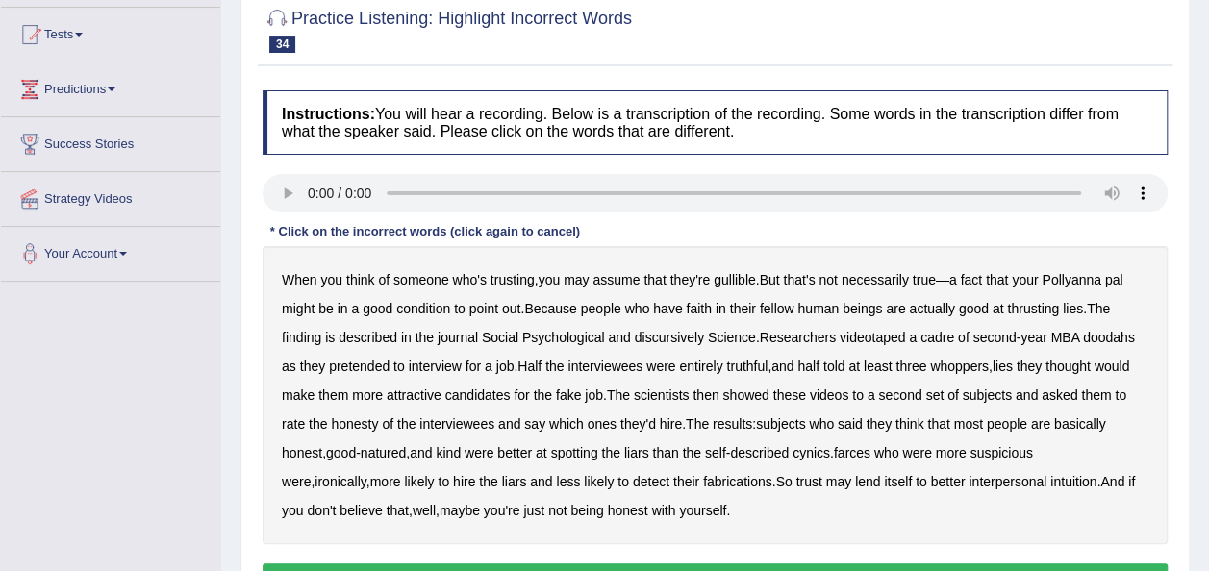
scroll to position [262, 0]
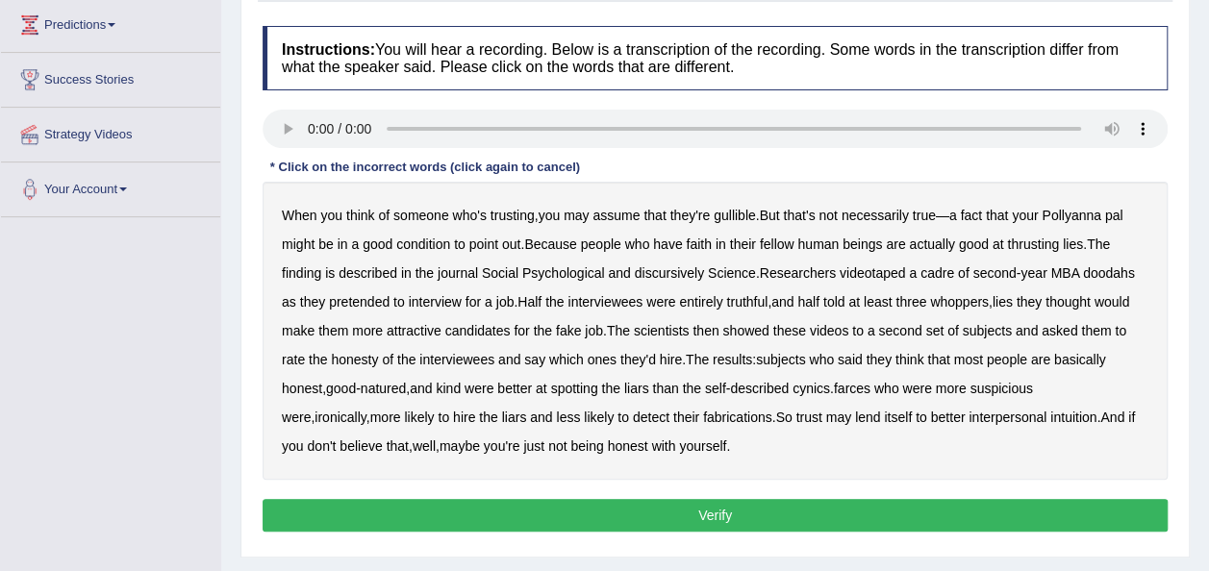
click at [1037, 242] on b "thrusting" at bounding box center [1033, 244] width 52 height 15
click at [677, 265] on b "discursively" at bounding box center [669, 272] width 69 height 15
click at [690, 519] on button "Verify" at bounding box center [715, 515] width 905 height 33
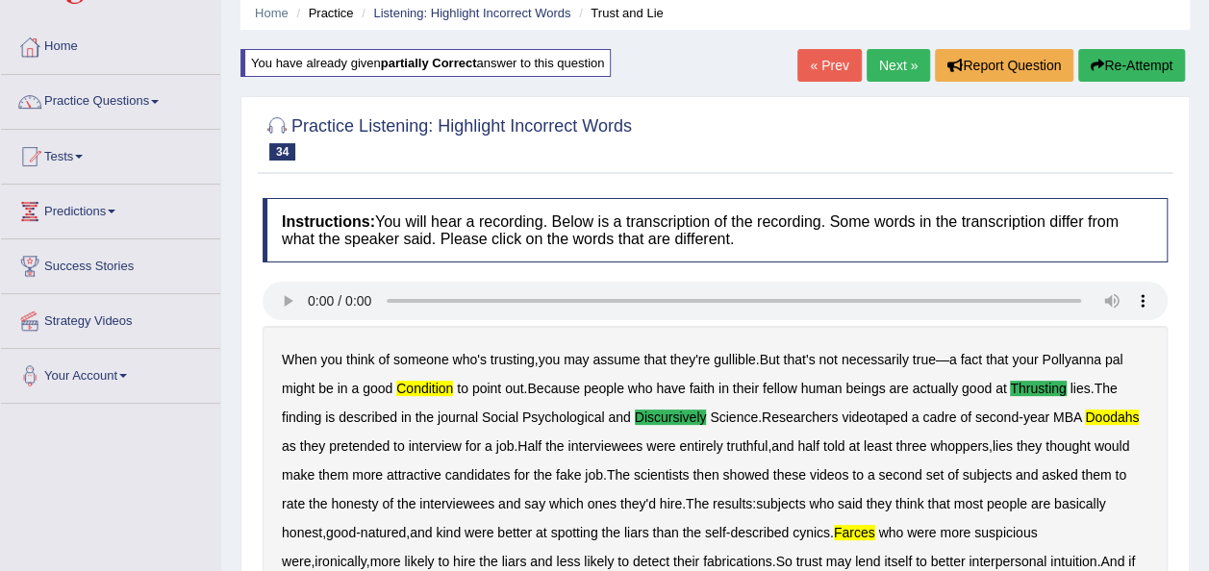
scroll to position [0, 0]
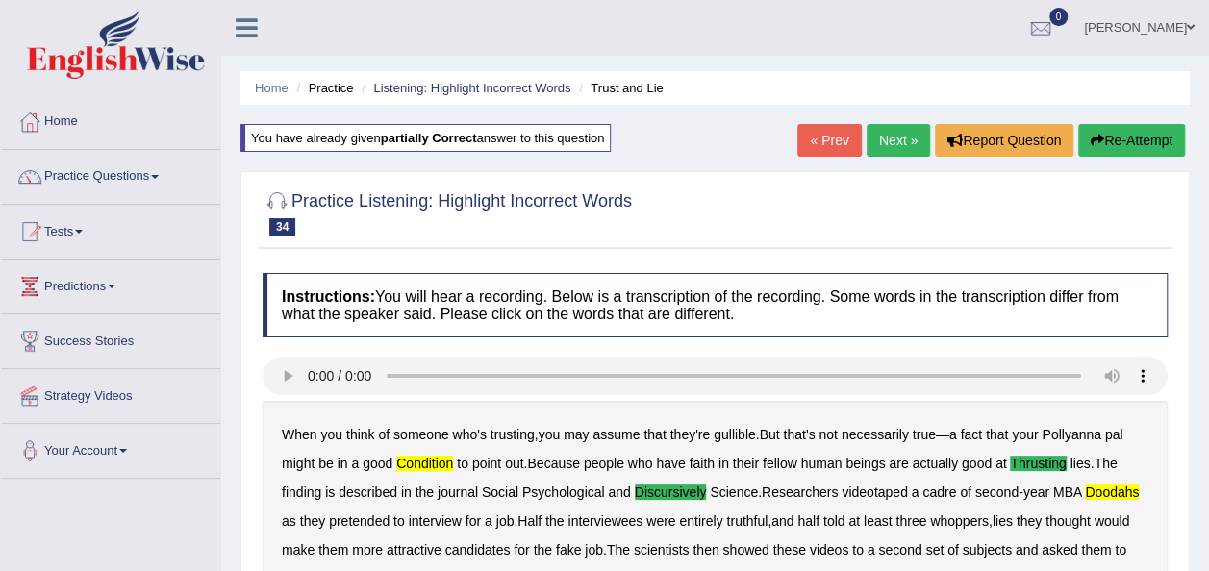
click at [910, 145] on link "Next »" at bounding box center [897, 140] width 63 height 33
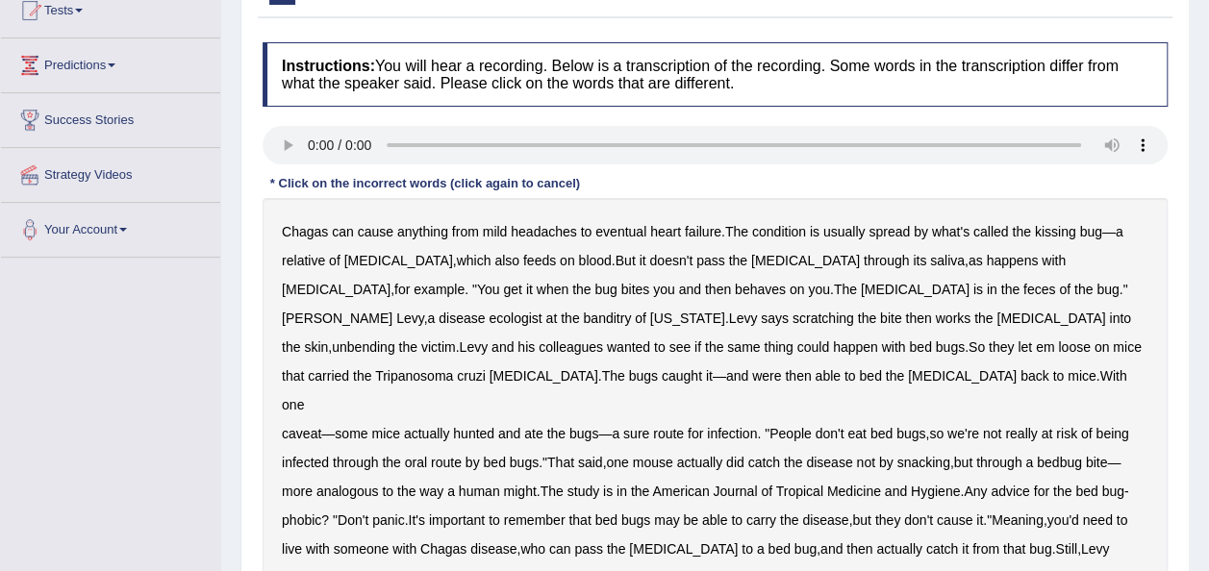
scroll to position [352, 0]
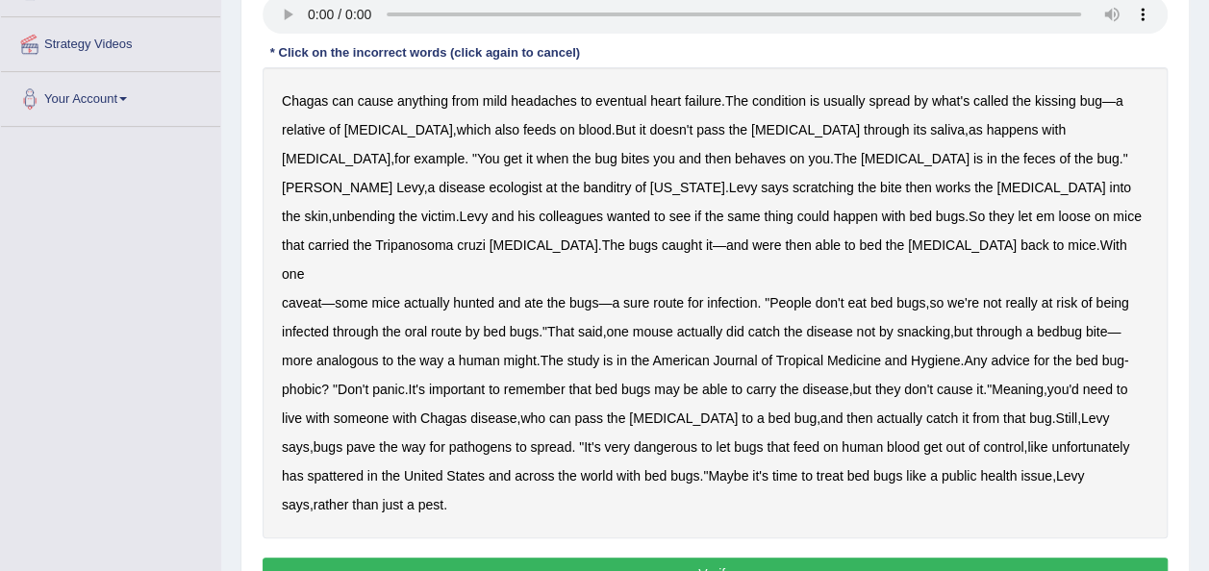
click at [735, 154] on b "behaves" at bounding box center [760, 158] width 51 height 15
click at [650, 209] on b "wanted" at bounding box center [628, 216] width 43 height 15
click at [631, 180] on b "banditry" at bounding box center [607, 187] width 48 height 15
click at [650, 209] on b "wanted" at bounding box center [628, 216] width 43 height 15
click at [795, 558] on button "Verify" at bounding box center [715, 574] width 905 height 33
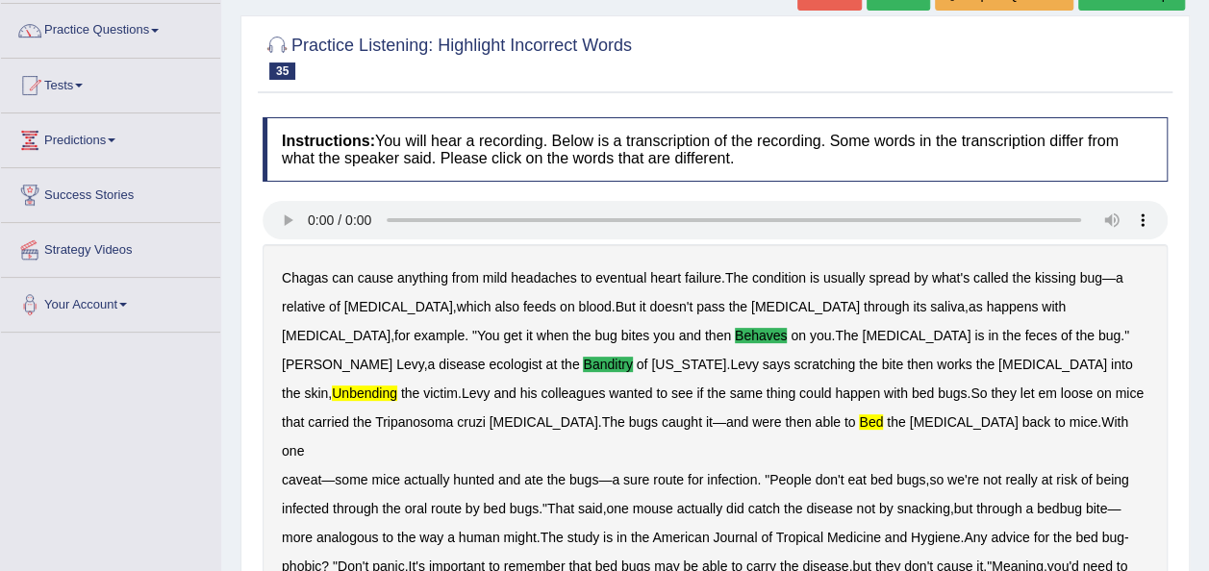
scroll to position [38, 0]
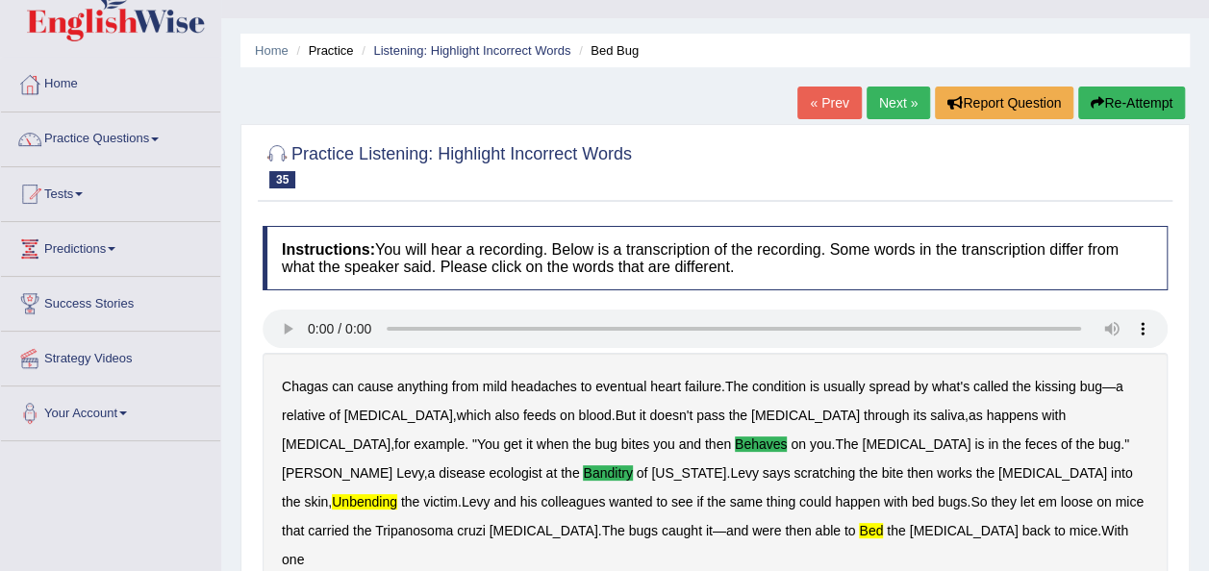
click at [1105, 91] on button "Re-Attempt" at bounding box center [1131, 103] width 107 height 33
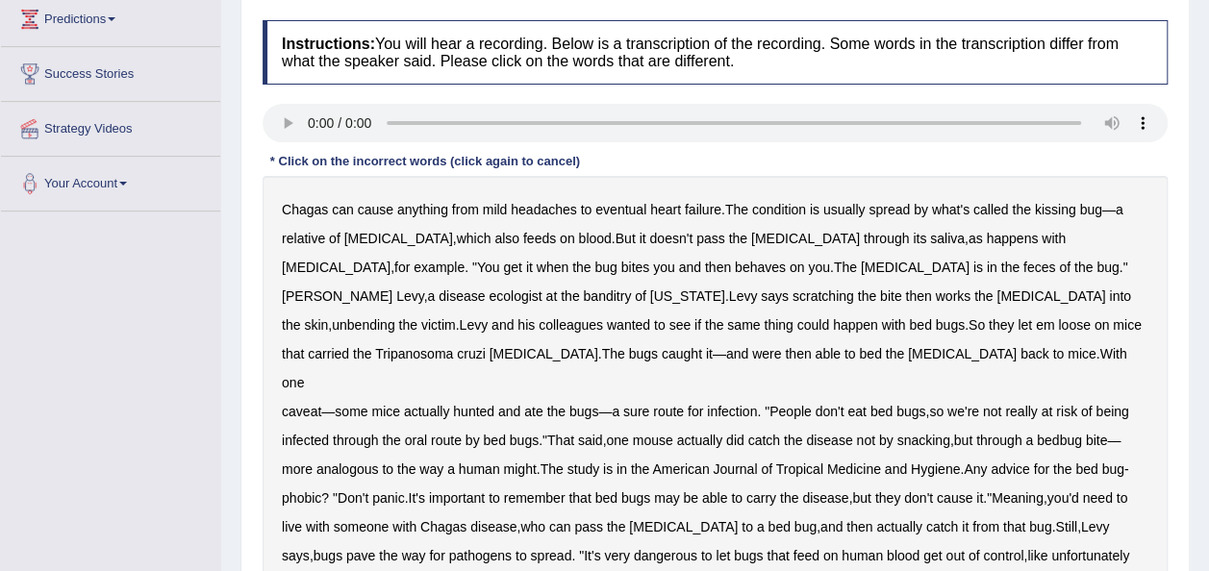
scroll to position [269, 0]
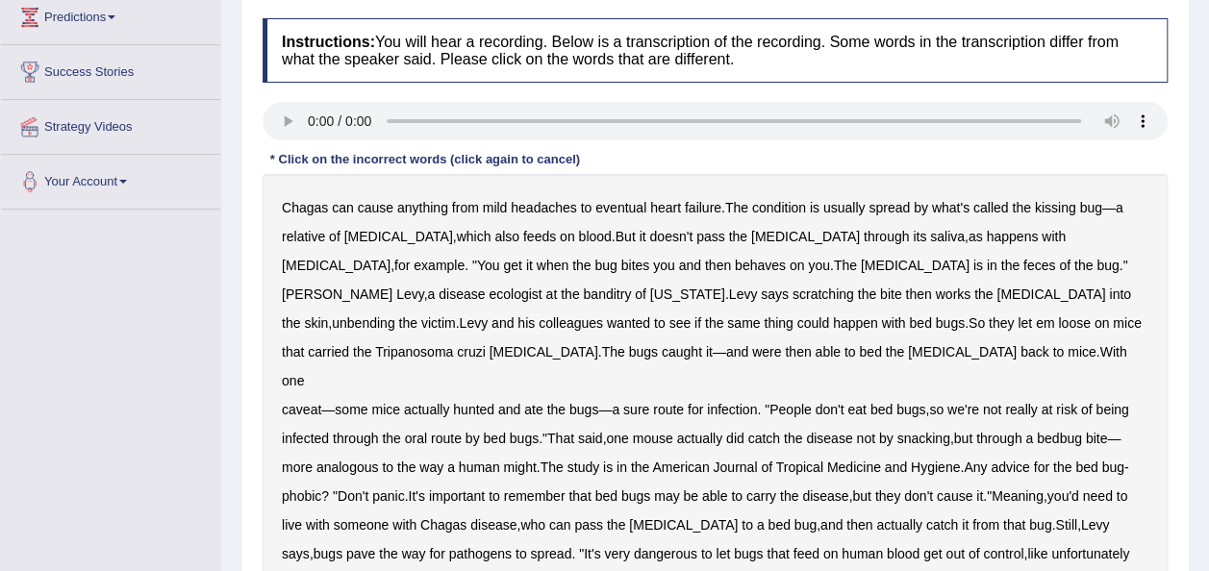
click at [735, 265] on b "behaves" at bounding box center [760, 265] width 51 height 15
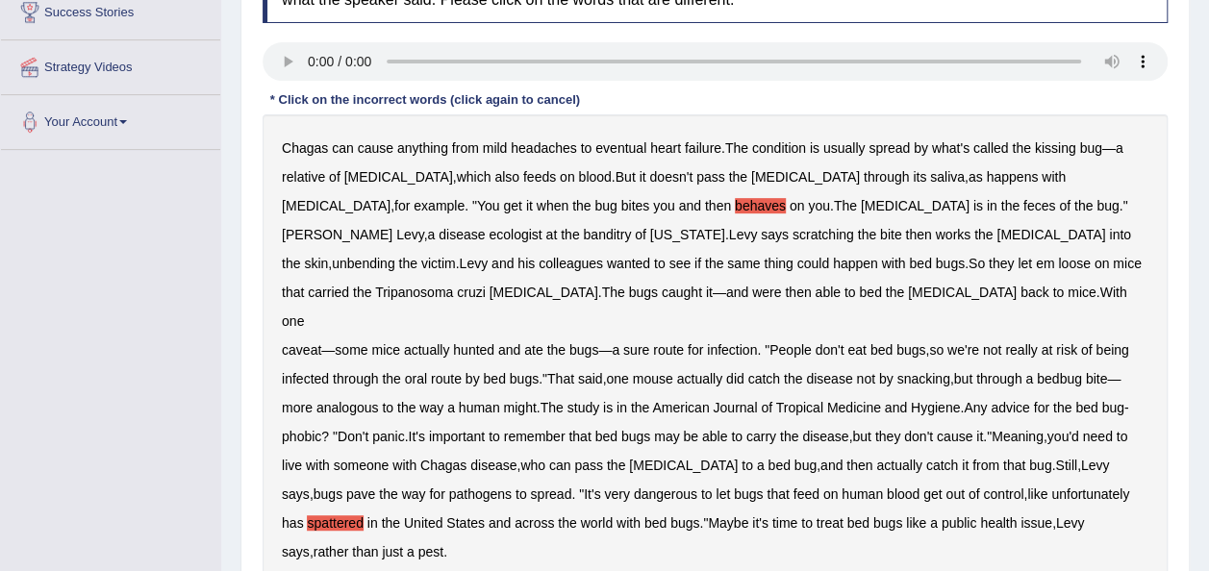
scroll to position [346, 0]
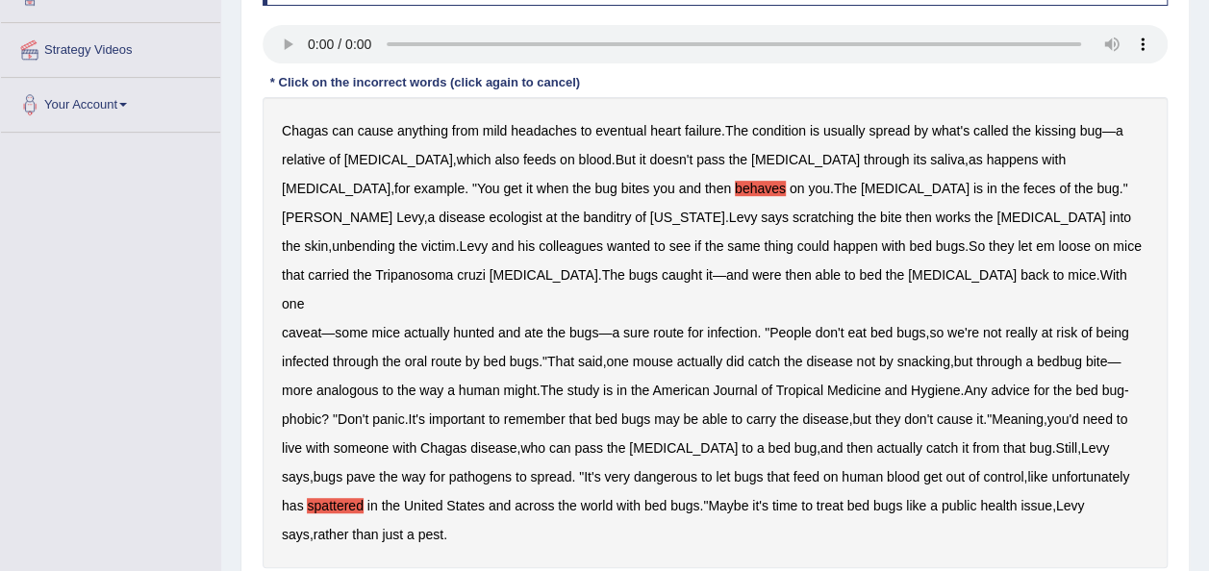
click at [631, 210] on b "banditry" at bounding box center [607, 217] width 48 height 15
click at [394, 238] on b "unbending" at bounding box center [363, 245] width 63 height 15
click at [859, 267] on b "bed" at bounding box center [870, 274] width 22 height 15
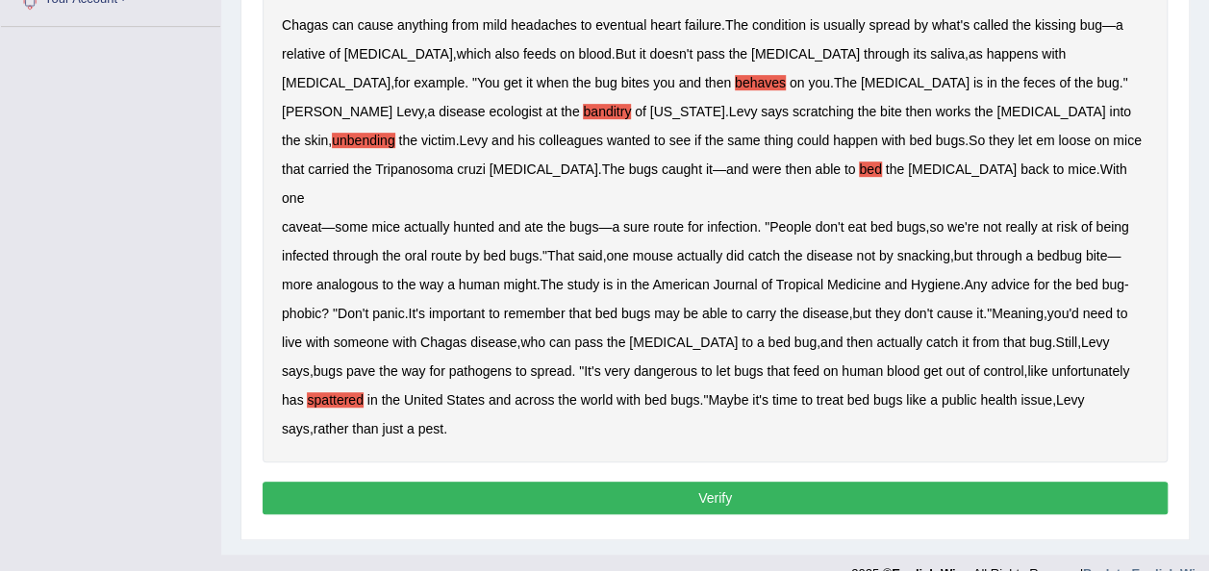
click at [1037, 482] on button "Verify" at bounding box center [715, 498] width 905 height 33
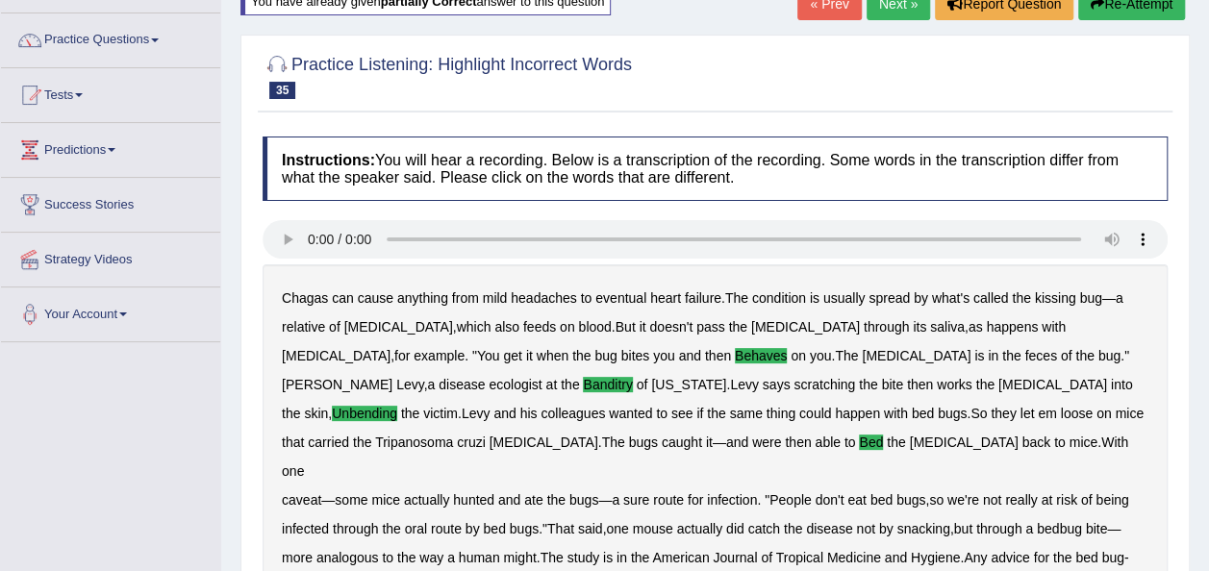
scroll to position [0, 0]
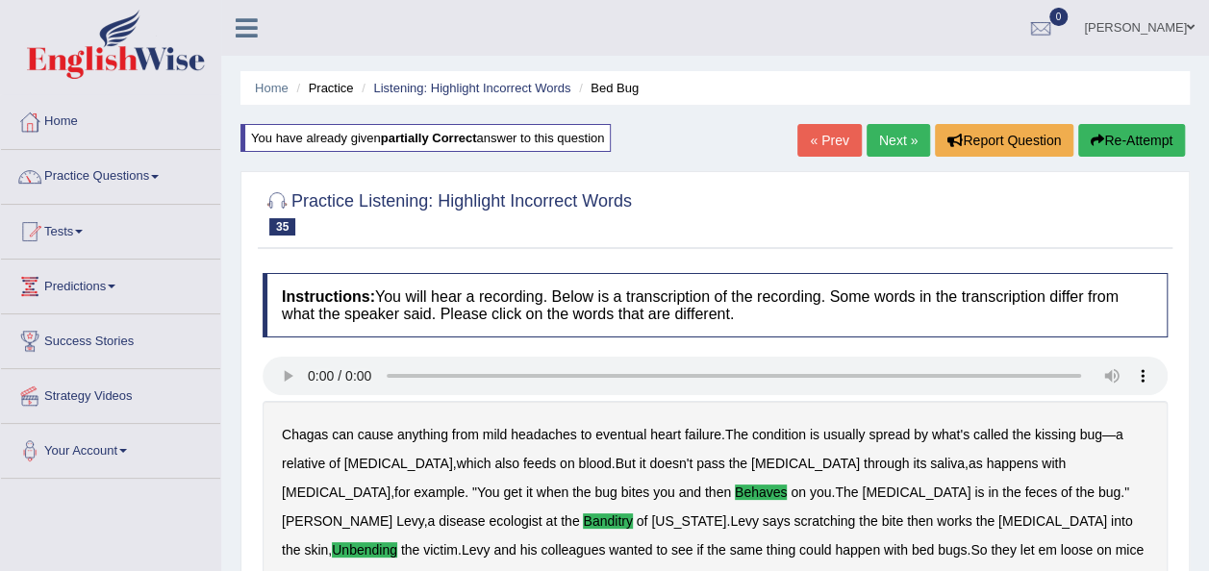
click at [163, 172] on link "Practice Questions" at bounding box center [110, 174] width 219 height 48
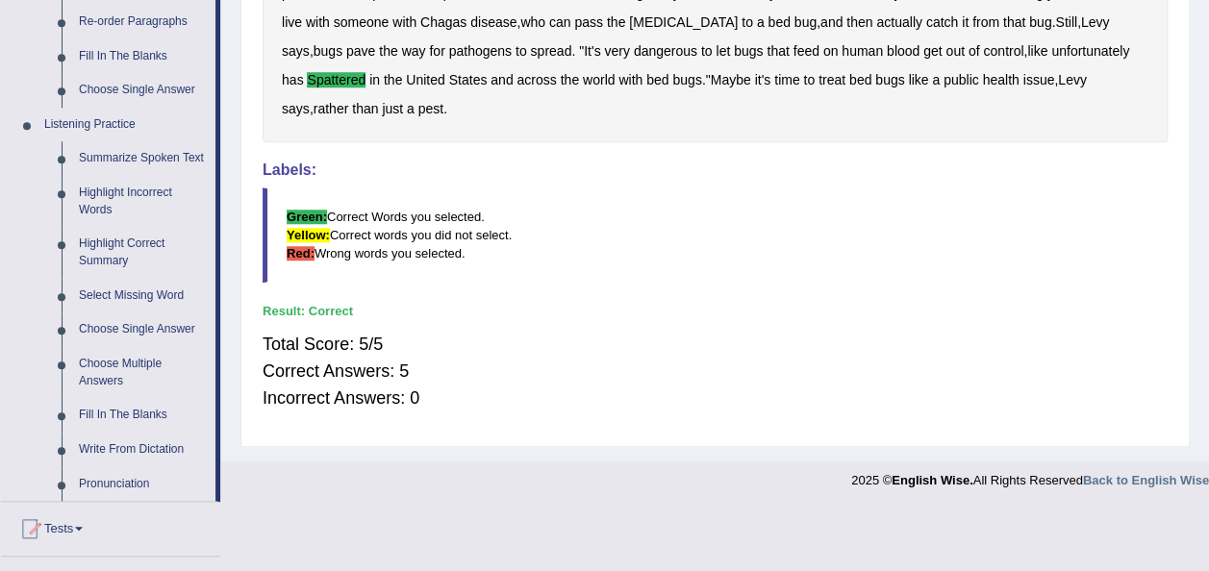
scroll to position [726, 0]
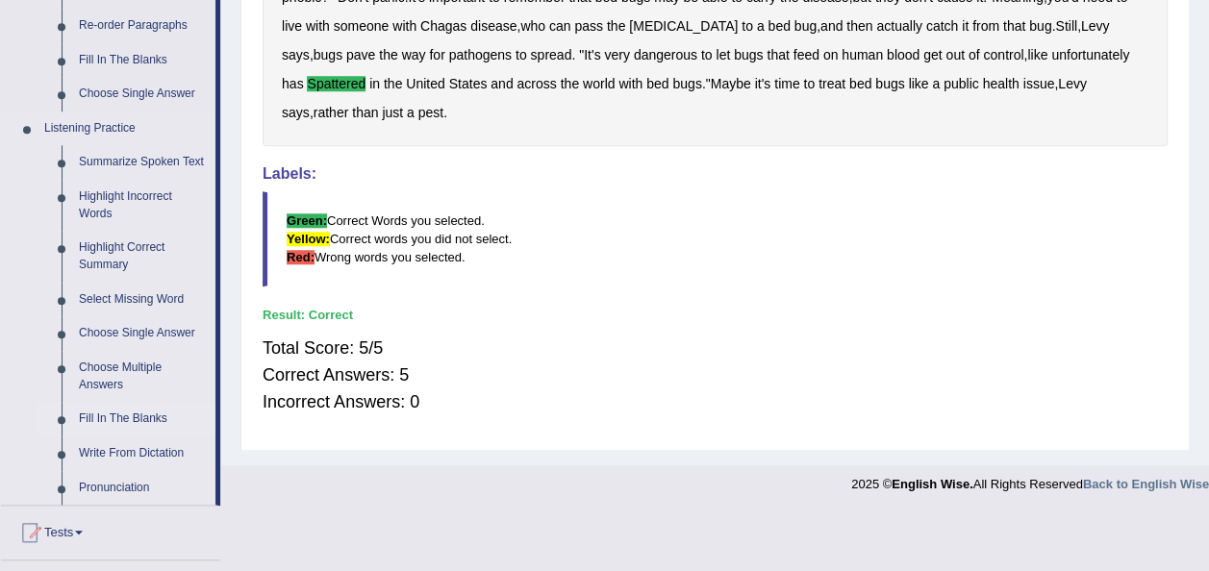
click at [113, 415] on link "Fill In The Blanks" at bounding box center [142, 419] width 145 height 35
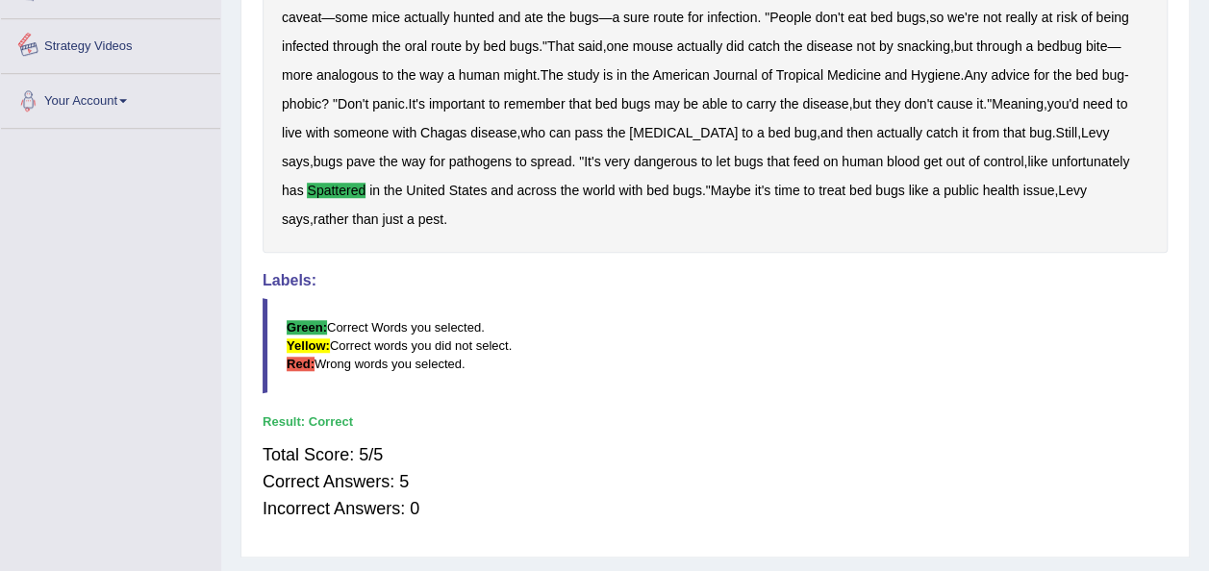
scroll to position [637, 0]
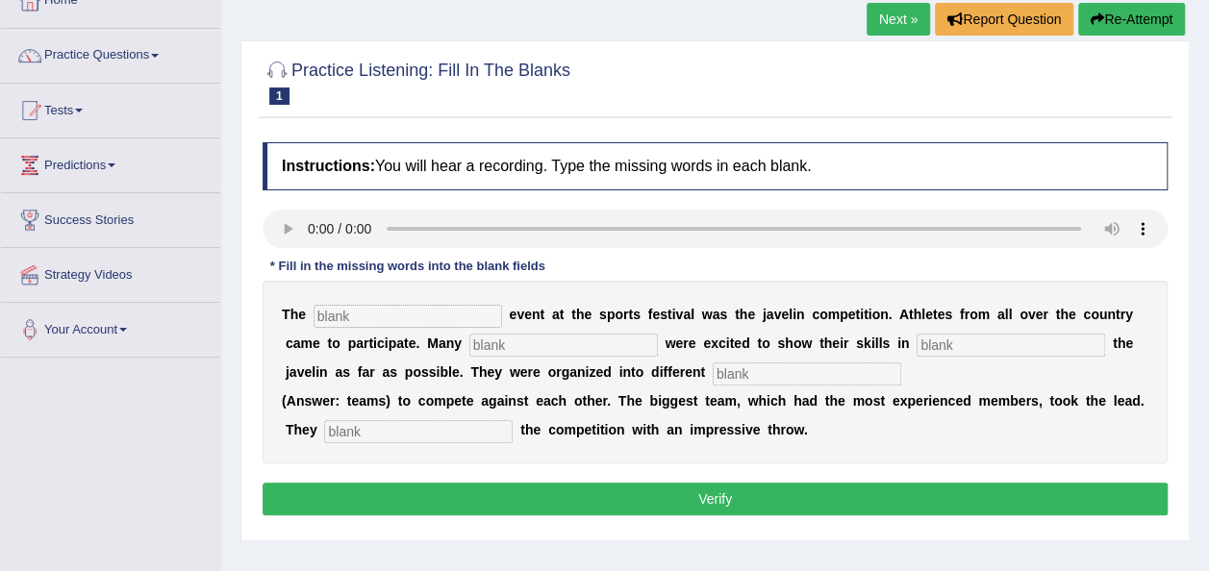
scroll to position [158, 0]
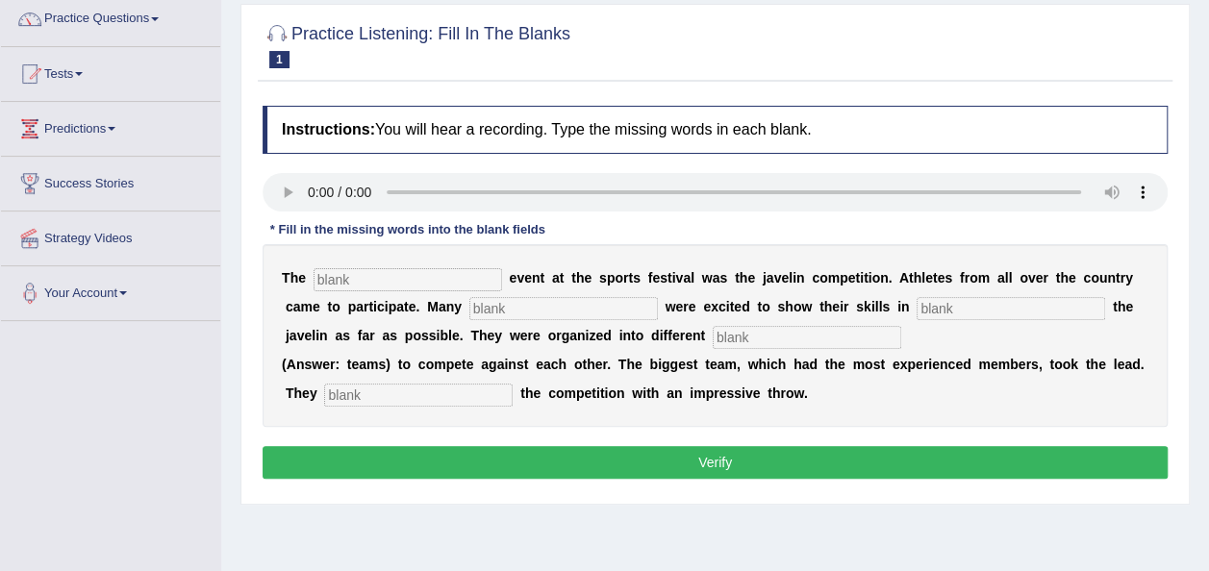
click at [375, 281] on input "text" at bounding box center [408, 279] width 188 height 23
type input "biggest"
click at [469, 313] on input "text" at bounding box center [563, 308] width 188 height 23
type input "people"
click at [916, 308] on input "text" at bounding box center [1010, 308] width 188 height 23
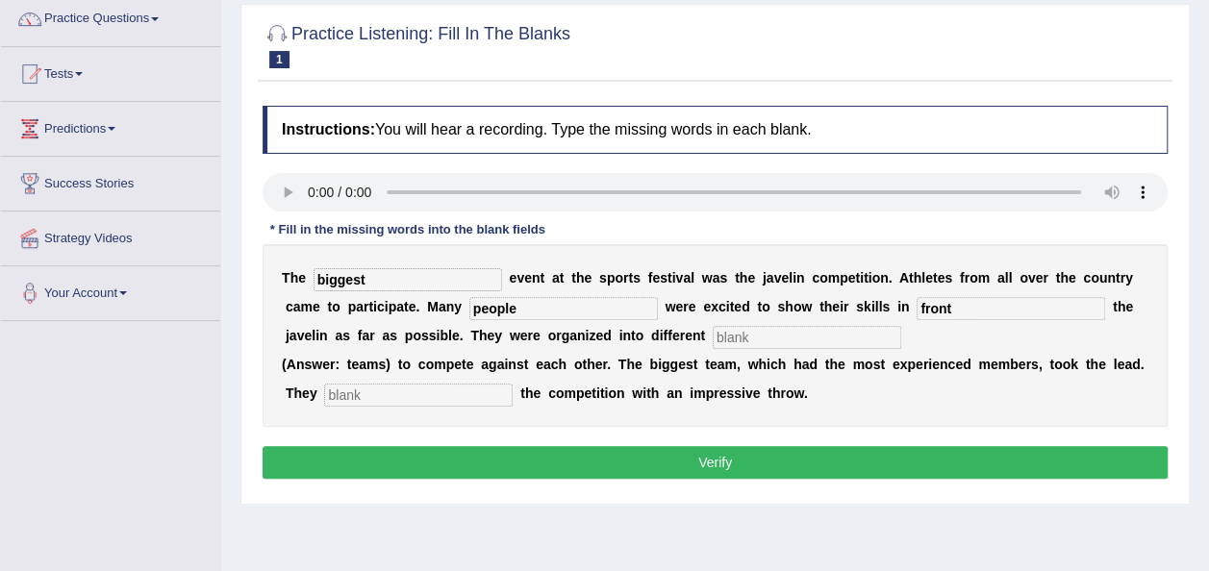
type input "front"
click at [713, 341] on input "text" at bounding box center [807, 337] width 188 height 23
type input "treamns"
click at [342, 402] on input "text" at bounding box center [418, 395] width 188 height 23
type input "started"
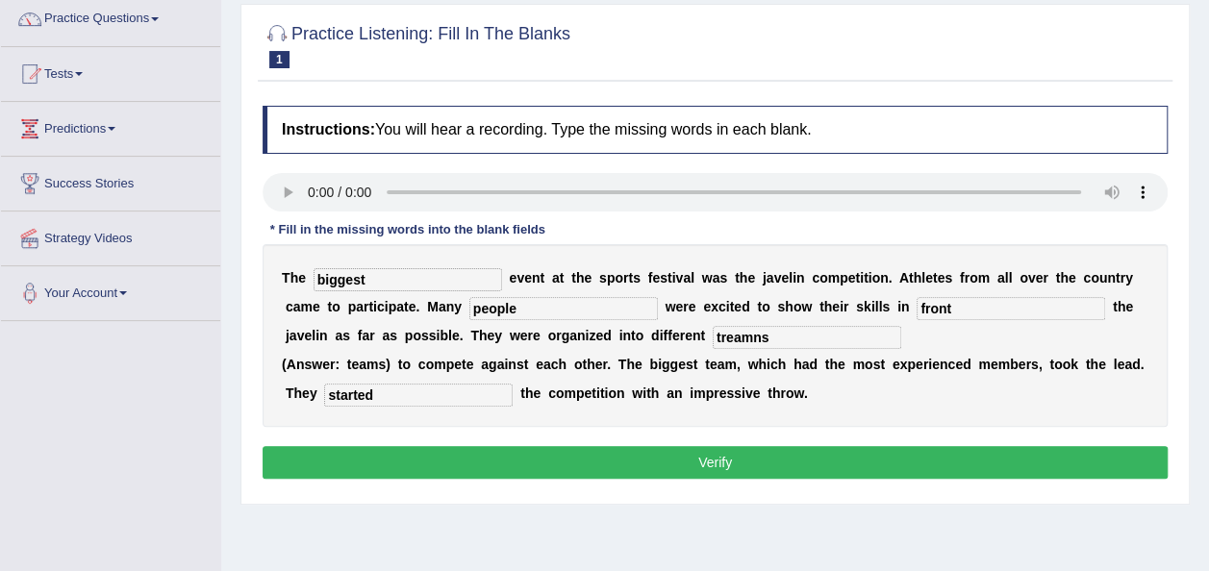
click at [713, 337] on input "treamns" at bounding box center [807, 337] width 188 height 23
type input "treams"
click at [757, 467] on button "Verify" at bounding box center [715, 462] width 905 height 33
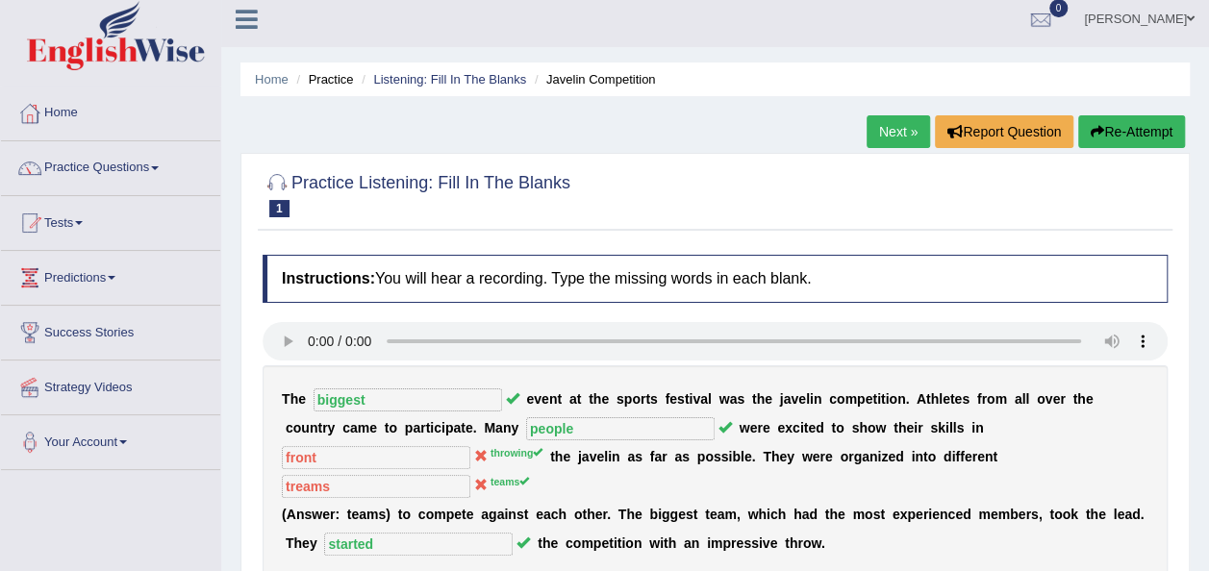
scroll to position [0, 0]
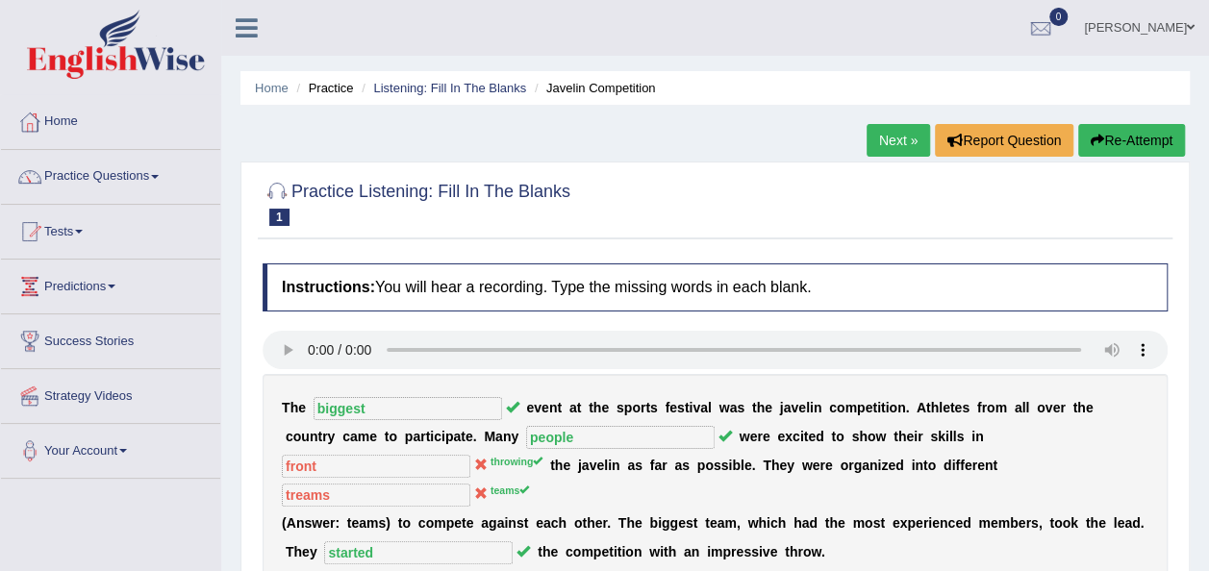
click at [912, 148] on link "Next »" at bounding box center [897, 140] width 63 height 33
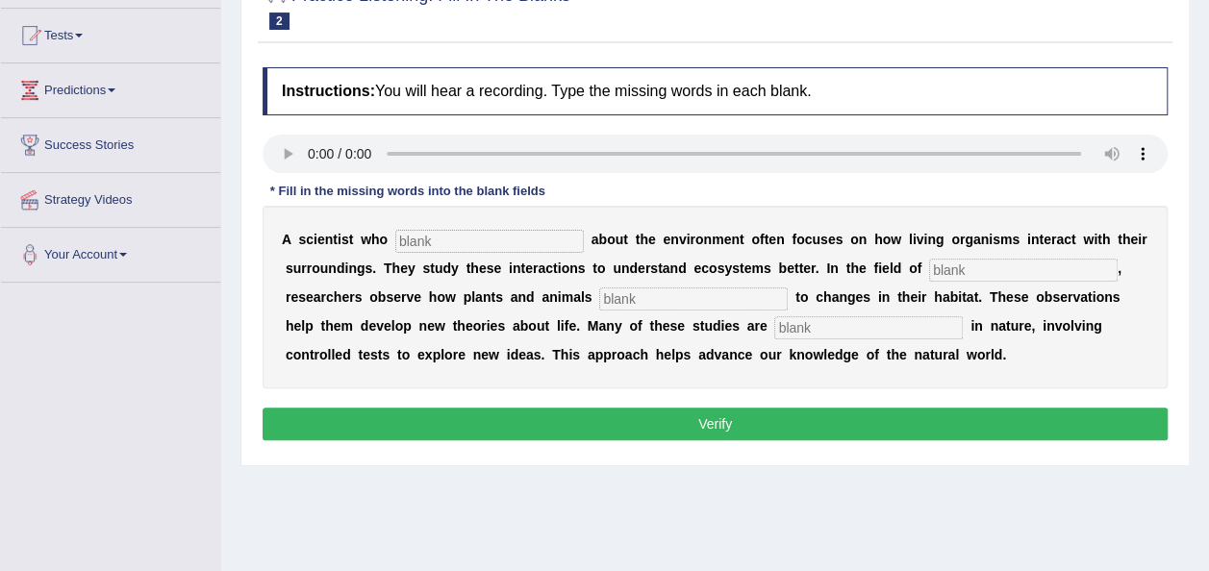
scroll to position [197, 0]
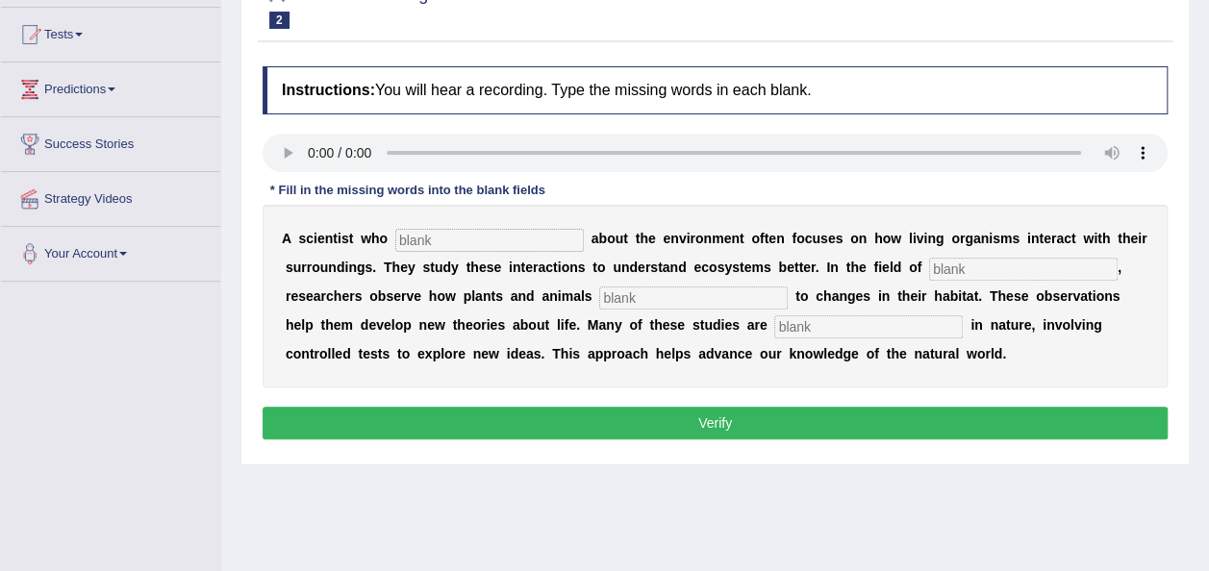
click at [445, 230] on input "text" at bounding box center [489, 240] width 188 height 23
click at [441, 242] on input "text" at bounding box center [489, 240] width 188 height 23
type input "cares"
click at [952, 269] on input "text" at bounding box center [1023, 269] width 188 height 23
type input "biology"
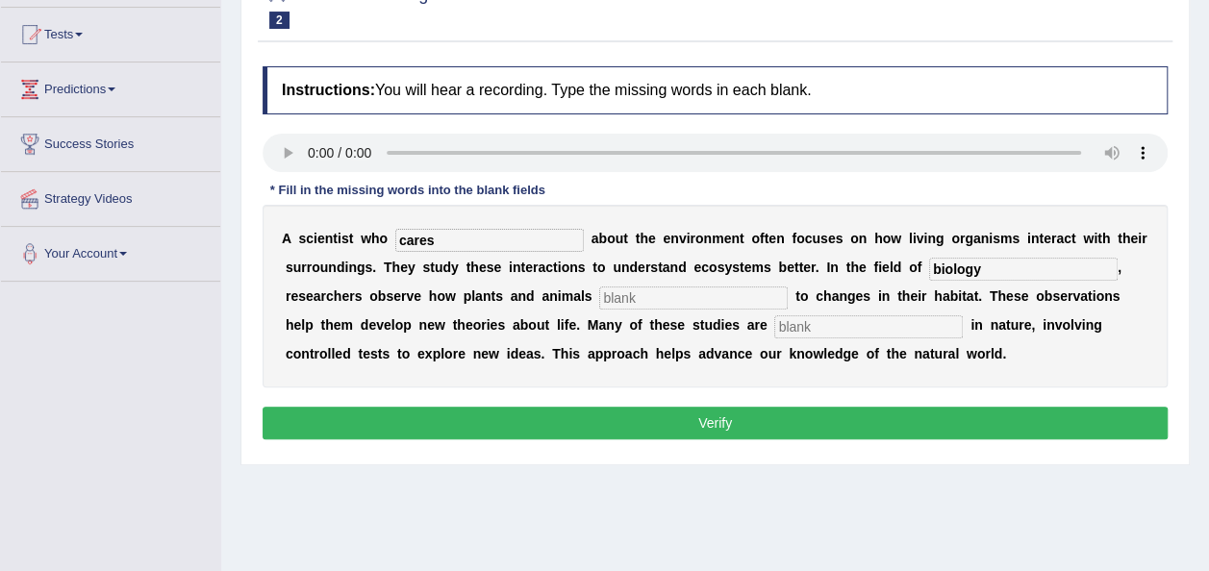
click at [599, 302] on input "text" at bounding box center [693, 298] width 188 height 23
type input "respond"
click at [774, 327] on input "text" at bounding box center [868, 326] width 188 height 23
type input "experimental"
click at [820, 433] on button "Verify" at bounding box center [715, 423] width 905 height 33
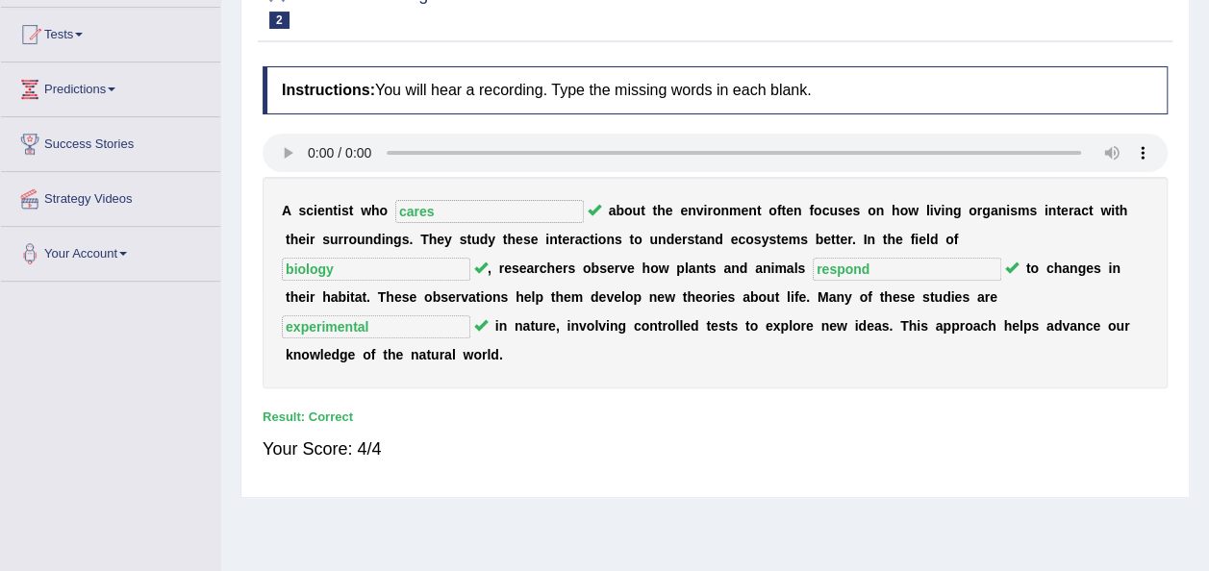
scroll to position [0, 0]
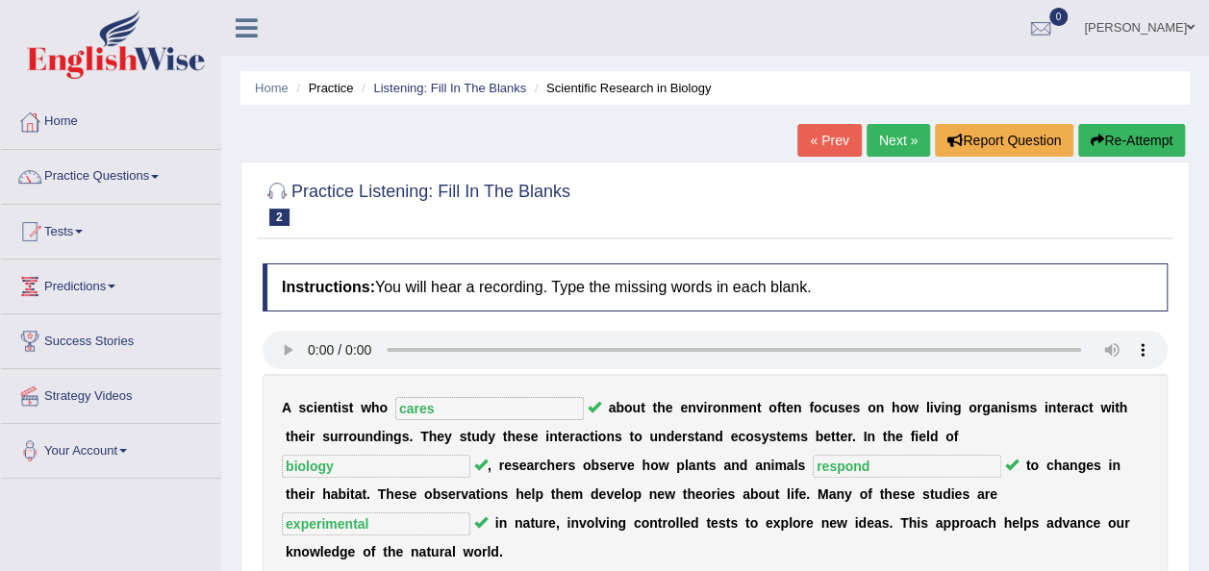
click at [891, 138] on link "Next »" at bounding box center [897, 140] width 63 height 33
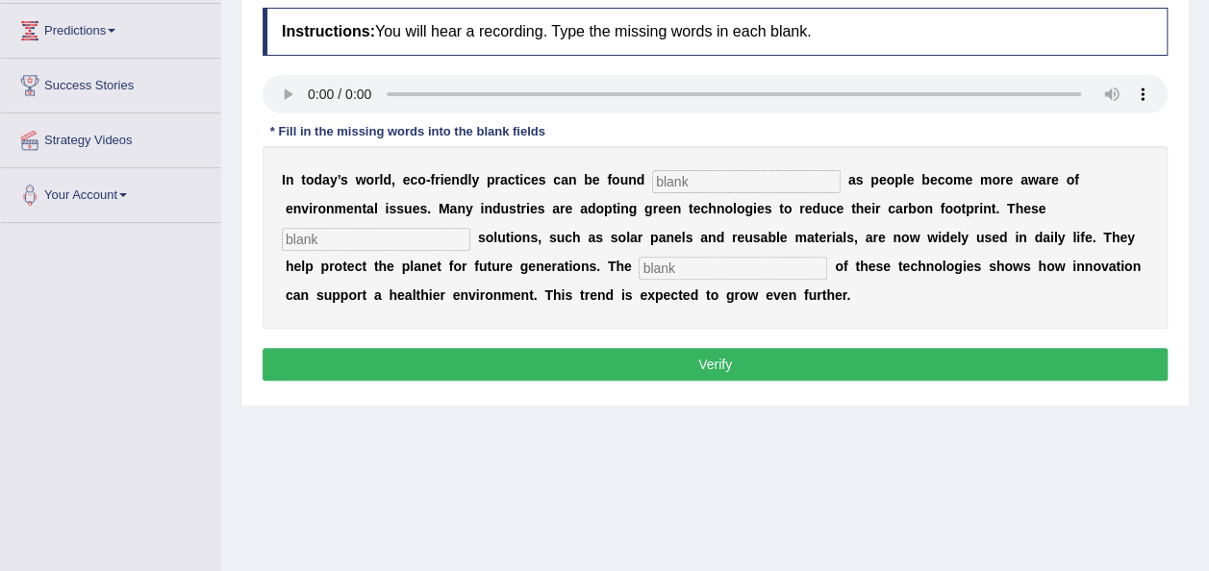
scroll to position [260, 0]
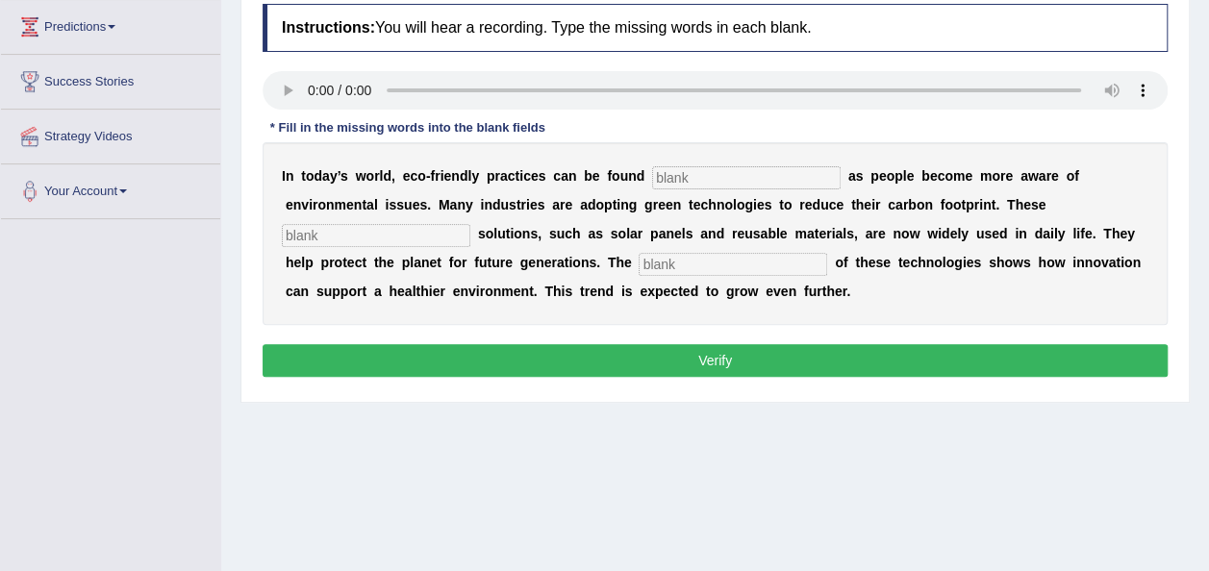
click at [658, 179] on input "text" at bounding box center [746, 177] width 188 height 23
type input "everywhere"
click at [470, 224] on input "text" at bounding box center [376, 235] width 188 height 23
type input "sustainable"
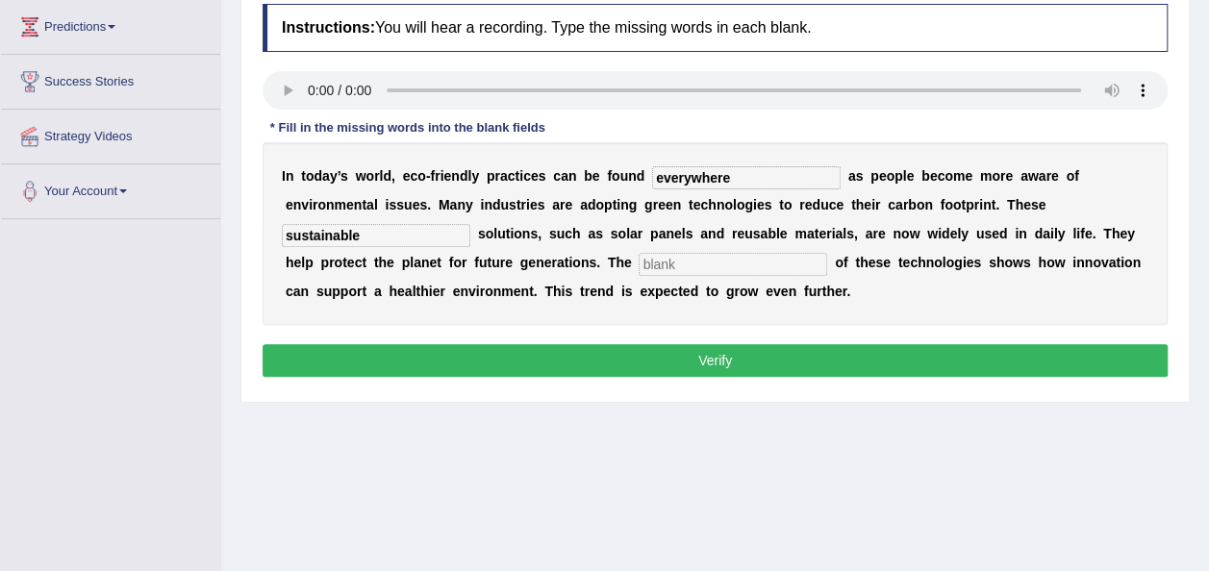
click at [639, 265] on input "text" at bounding box center [733, 264] width 188 height 23
type input "application"
click at [618, 354] on button "Verify" at bounding box center [715, 360] width 905 height 33
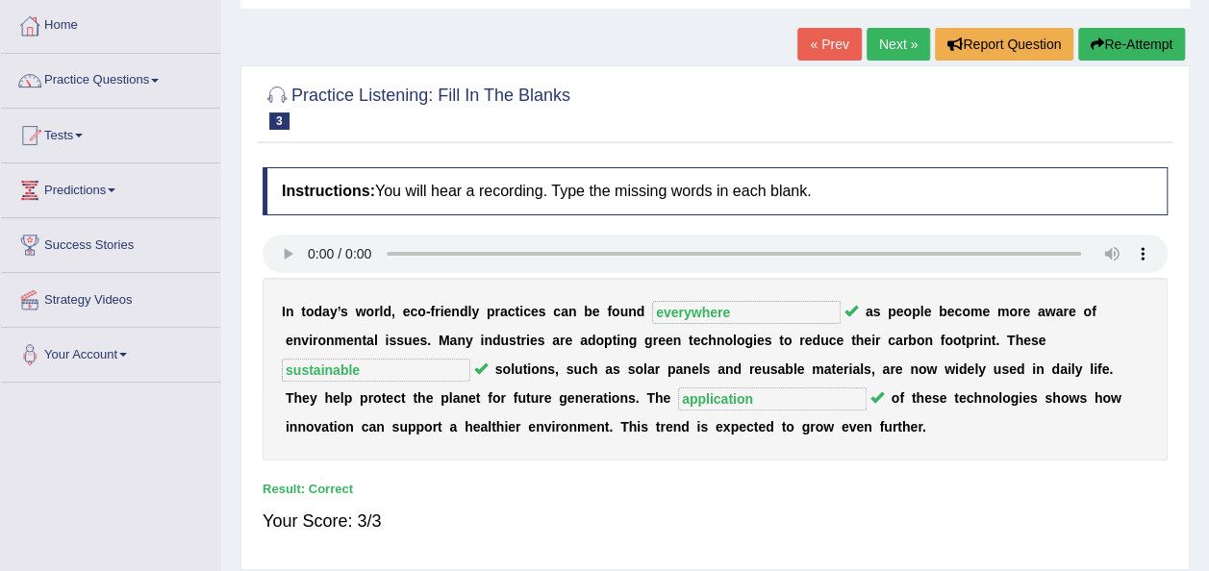
scroll to position [19, 0]
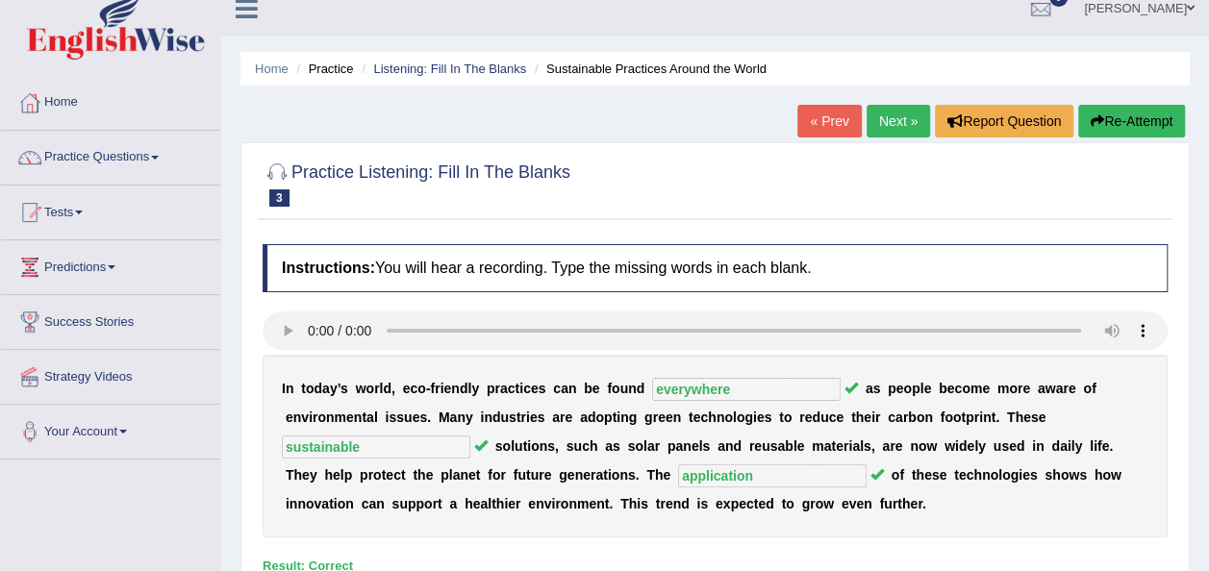
click at [907, 131] on link "Next »" at bounding box center [897, 121] width 63 height 33
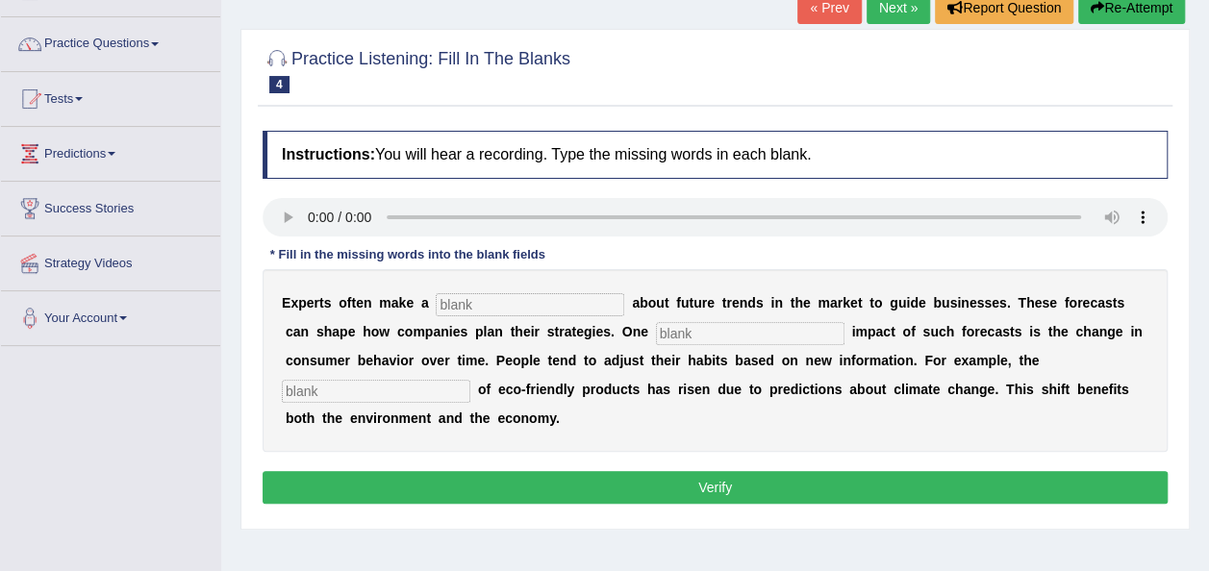
scroll to position [169, 0]
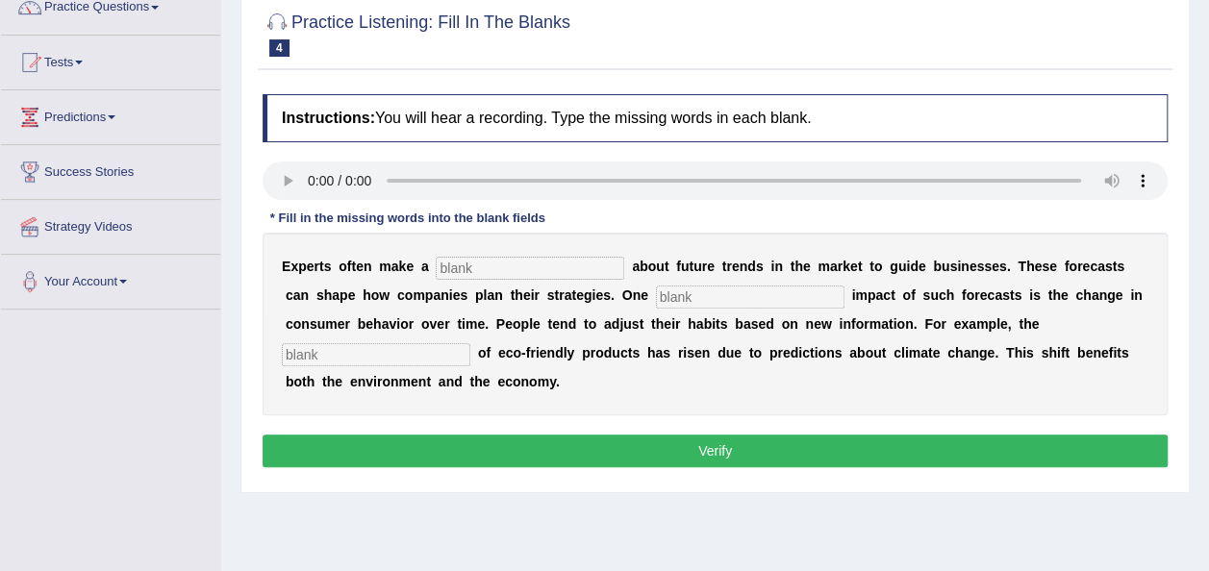
click at [469, 271] on input "text" at bounding box center [530, 268] width 188 height 23
type input "preduction"
click at [656, 293] on input "text" at bounding box center [750, 297] width 188 height 23
type input "profond"
click at [470, 343] on input "text" at bounding box center [376, 354] width 188 height 23
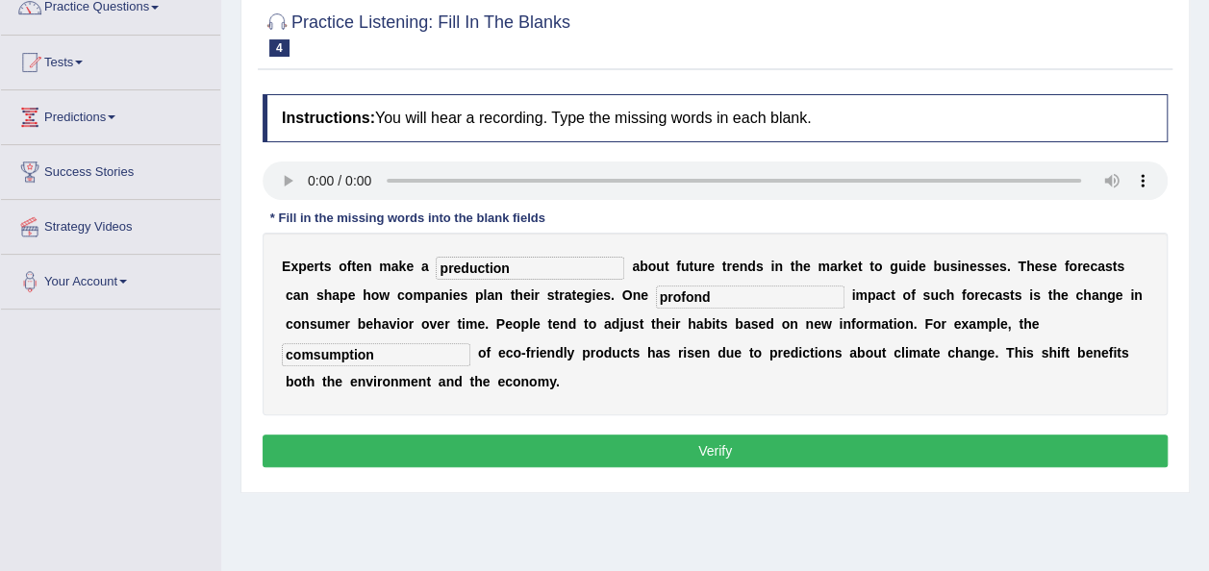
type input "comsumption"
click at [469, 269] on input "preduction" at bounding box center [530, 268] width 188 height 23
type input "predication"
click at [656, 298] on input "profond" at bounding box center [750, 297] width 188 height 23
click at [656, 296] on input "profond" at bounding box center [750, 297] width 188 height 23
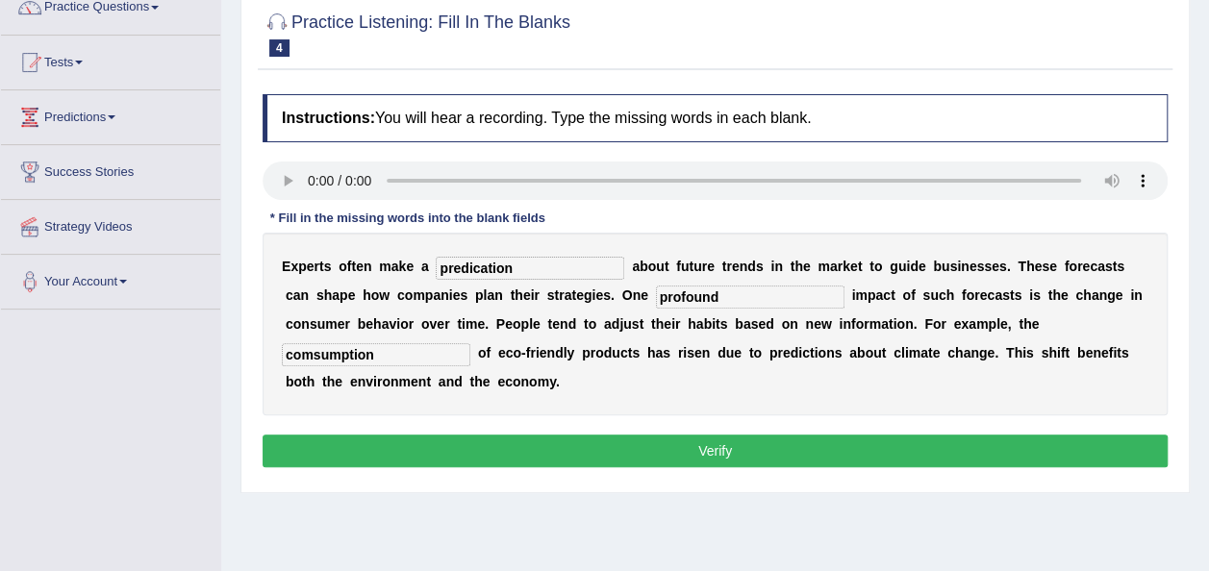
type input "profound"
click at [470, 343] on input "comsumption" at bounding box center [376, 354] width 188 height 23
type input "consumption"
click at [883, 435] on button "Verify" at bounding box center [715, 451] width 905 height 33
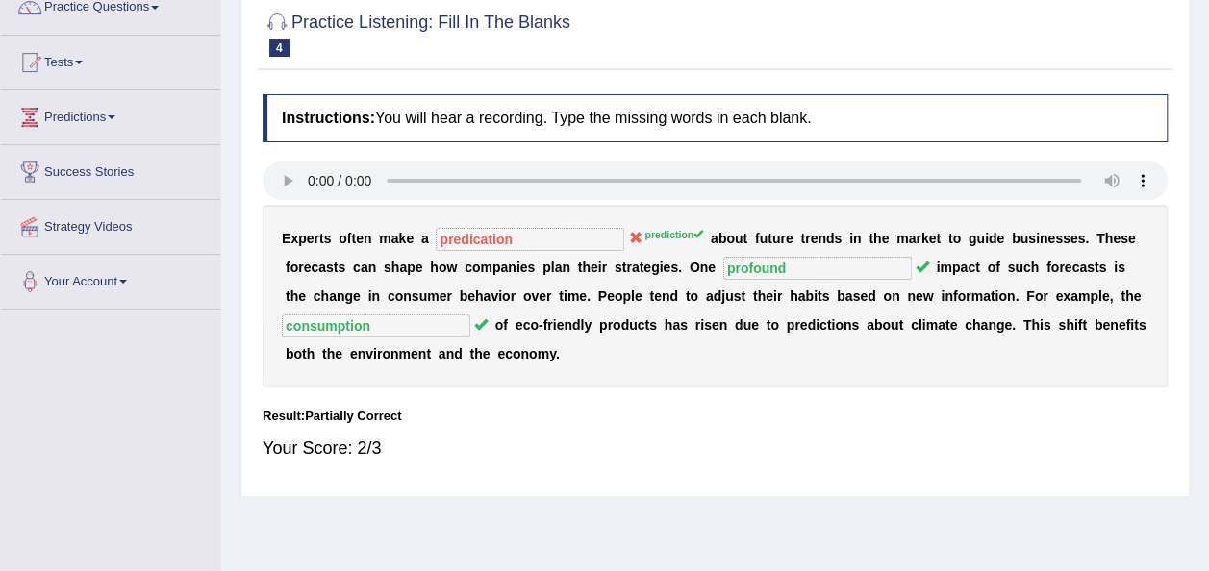
scroll to position [0, 0]
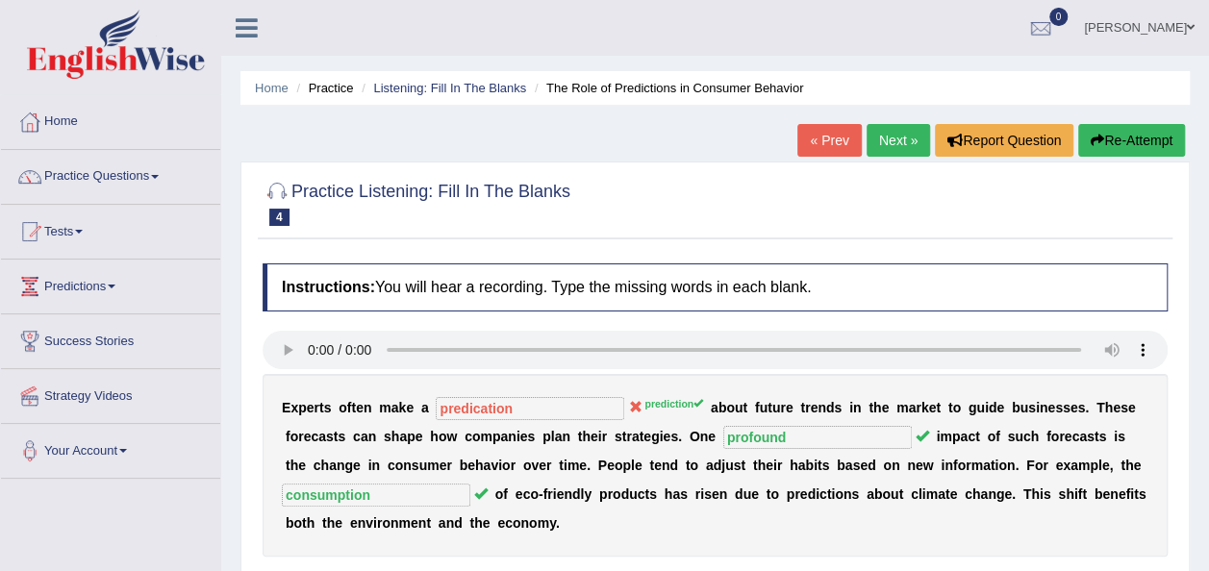
click at [892, 134] on link "Next »" at bounding box center [897, 140] width 63 height 33
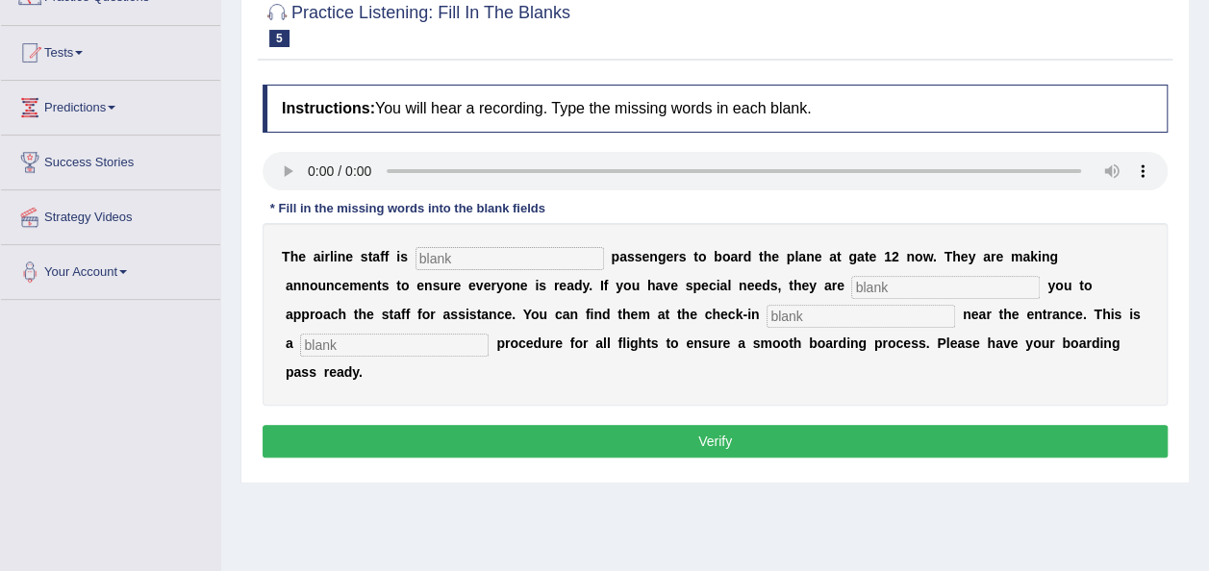
click at [474, 254] on input "text" at bounding box center [509, 258] width 188 height 23
click at [302, 189] on div at bounding box center [715, 173] width 905 height 43
click at [445, 262] on input "text" at bounding box center [509, 258] width 188 height 23
type input "invited"
click at [851, 283] on input "text" at bounding box center [945, 287] width 188 height 23
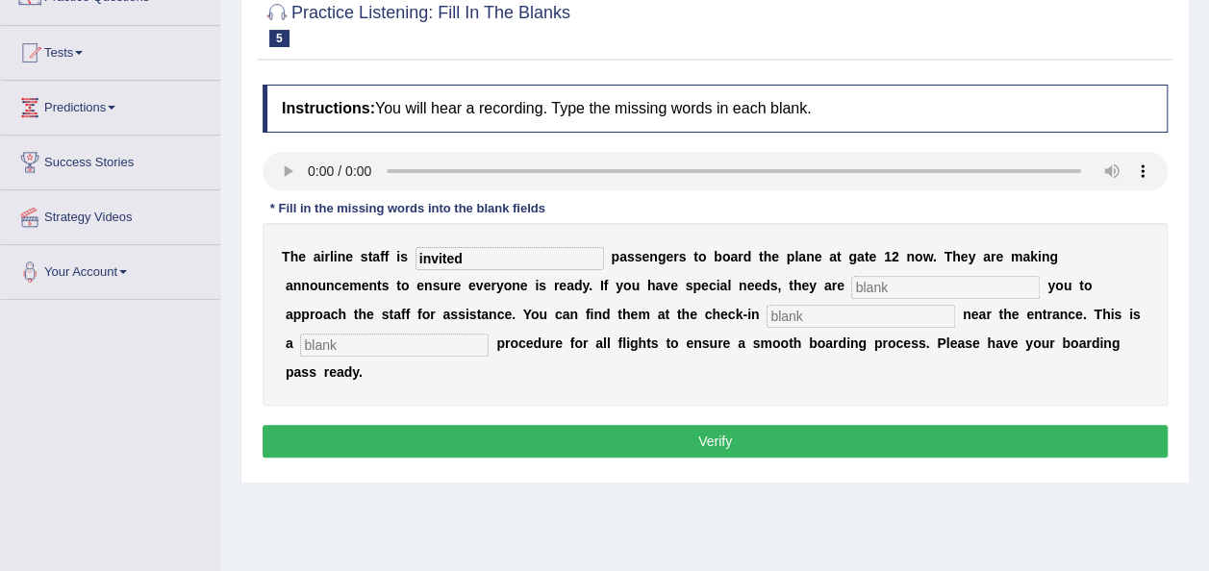
click at [851, 292] on input "text" at bounding box center [945, 287] width 188 height 23
type input "requring"
click at [766, 322] on input "text" at bounding box center [860, 316] width 188 height 23
click at [766, 318] on input "text" at bounding box center [860, 316] width 188 height 23
type input "desk"
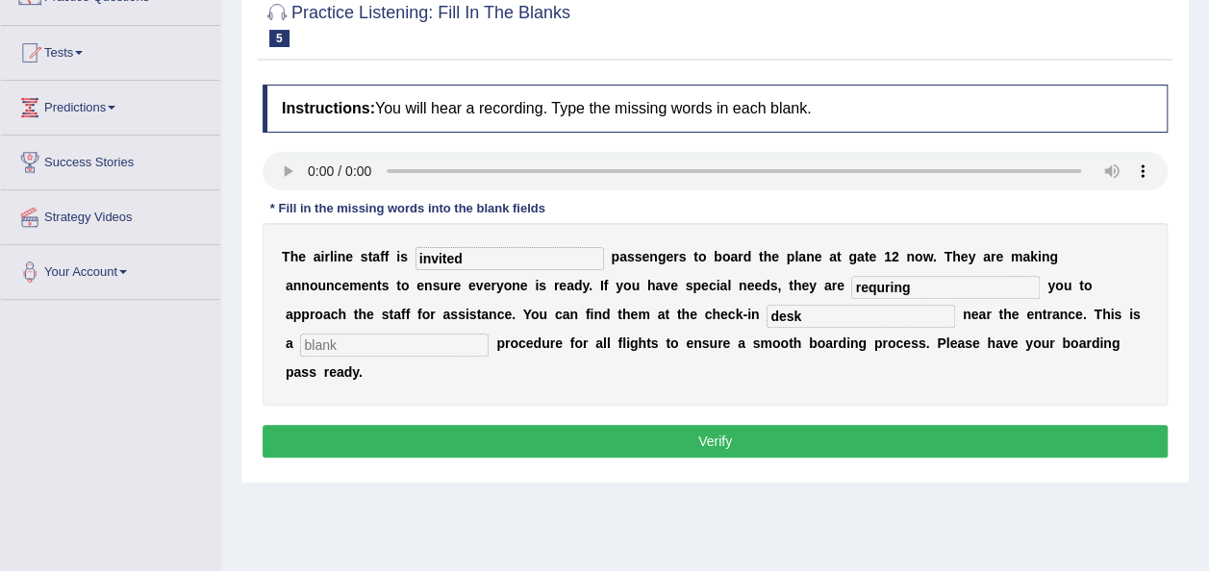
click at [489, 334] on input "text" at bounding box center [394, 345] width 188 height 23
type input "regular"
click at [851, 286] on input "requring" at bounding box center [945, 287] width 188 height 23
type input "requiring"
click at [622, 425] on button "Verify" at bounding box center [715, 441] width 905 height 33
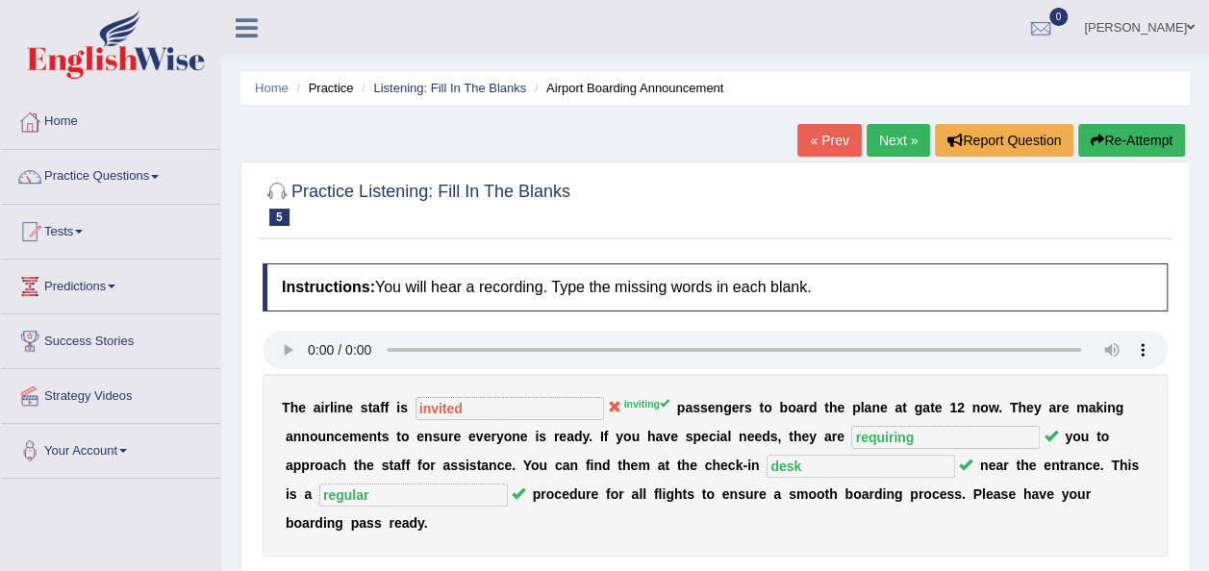
click at [894, 144] on link "Next »" at bounding box center [897, 140] width 63 height 33
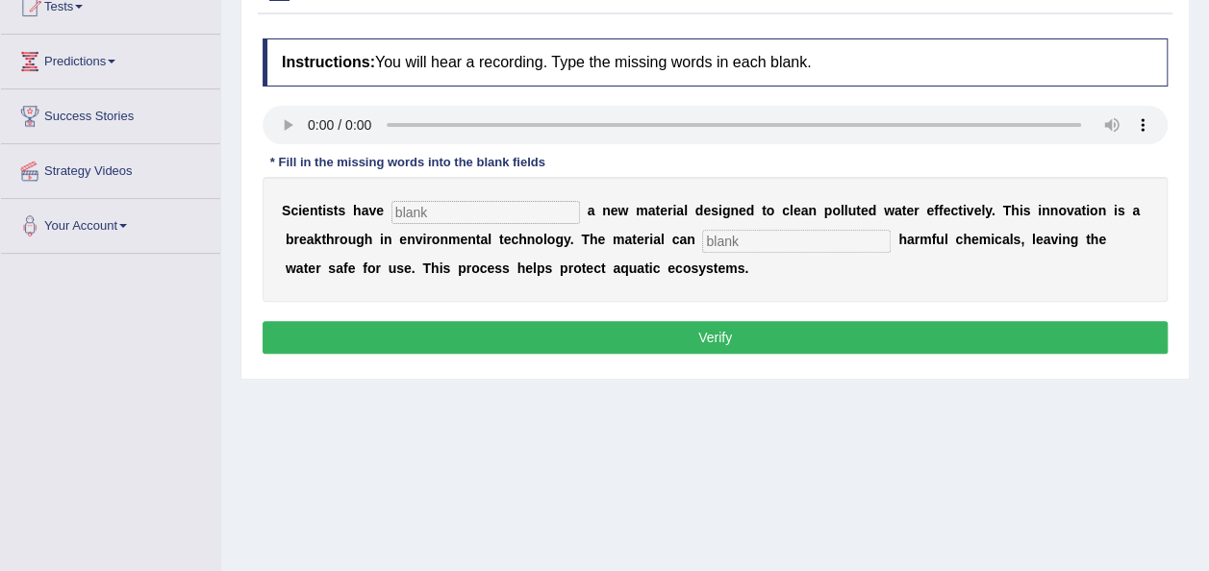
click at [435, 217] on input "text" at bounding box center [485, 212] width 188 height 23
type input "made"
click at [717, 240] on input "text" at bounding box center [796, 241] width 188 height 23
click at [734, 238] on input "observe" at bounding box center [796, 241] width 188 height 23
type input "o"
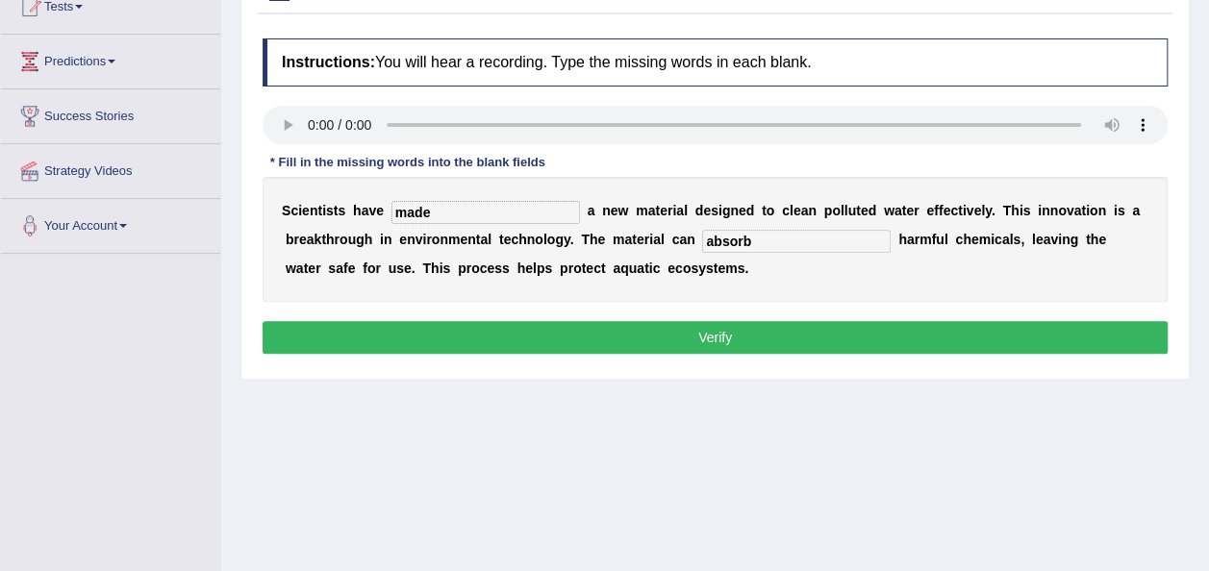
type input "absorb"
click at [733, 342] on button "Verify" at bounding box center [715, 337] width 905 height 33
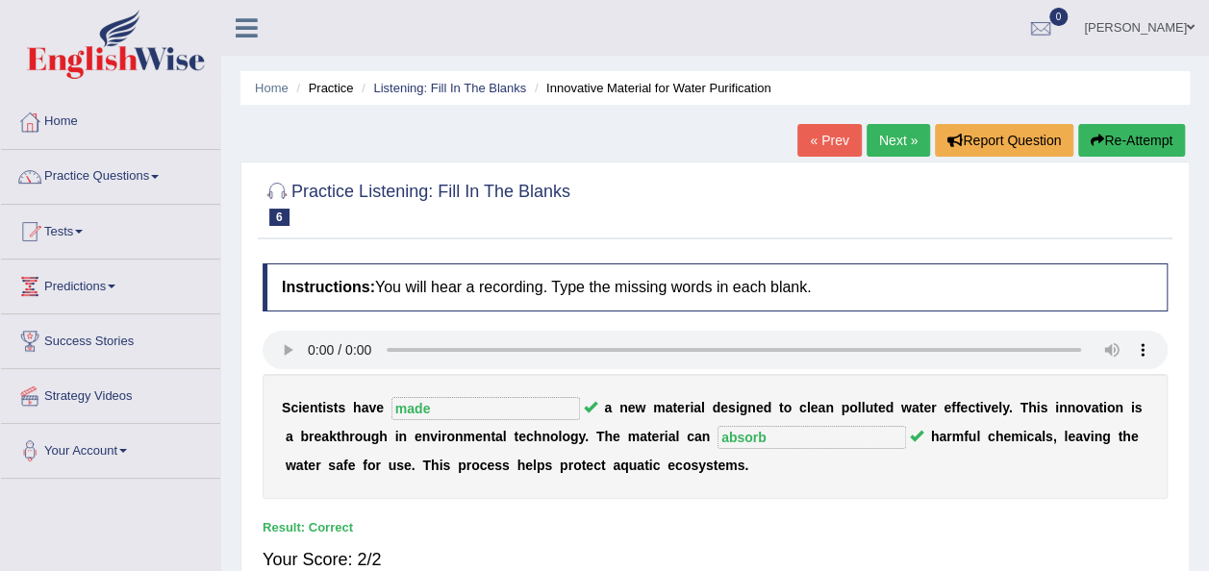
click at [880, 138] on link "Next »" at bounding box center [897, 140] width 63 height 33
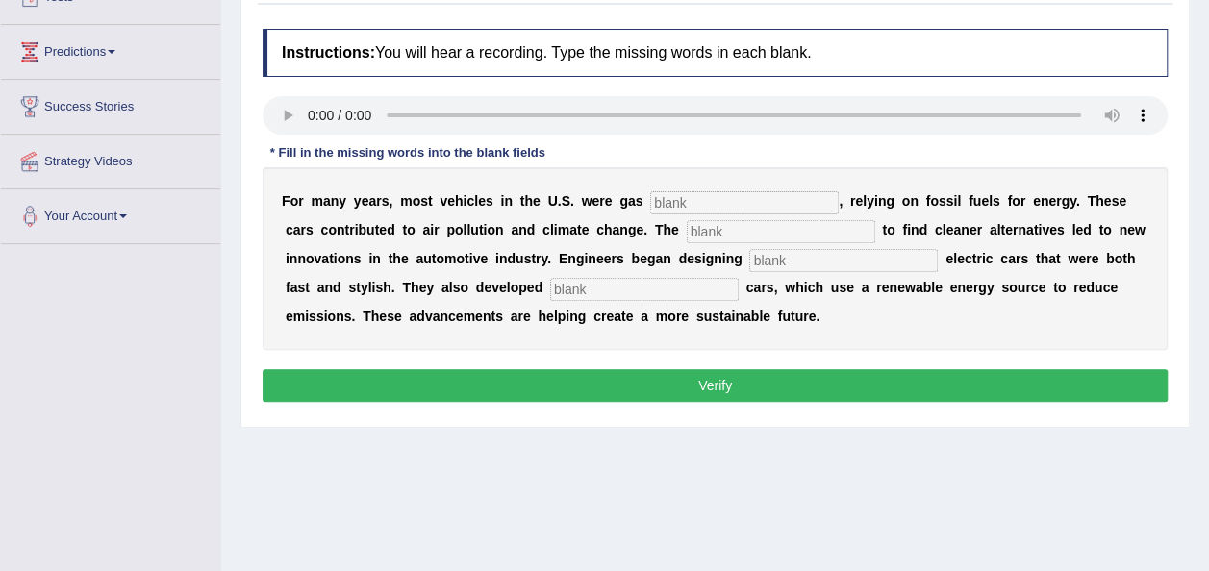
click at [746, 400] on div "Instructions: You will hear a recording. Type the missing words in each blank. …" at bounding box center [715, 218] width 915 height 398
click at [751, 377] on button "Verify" at bounding box center [715, 385] width 905 height 33
click at [670, 209] on input "text" at bounding box center [744, 202] width 188 height 23
type input "power"
click at [687, 239] on input "text" at bounding box center [781, 231] width 188 height 23
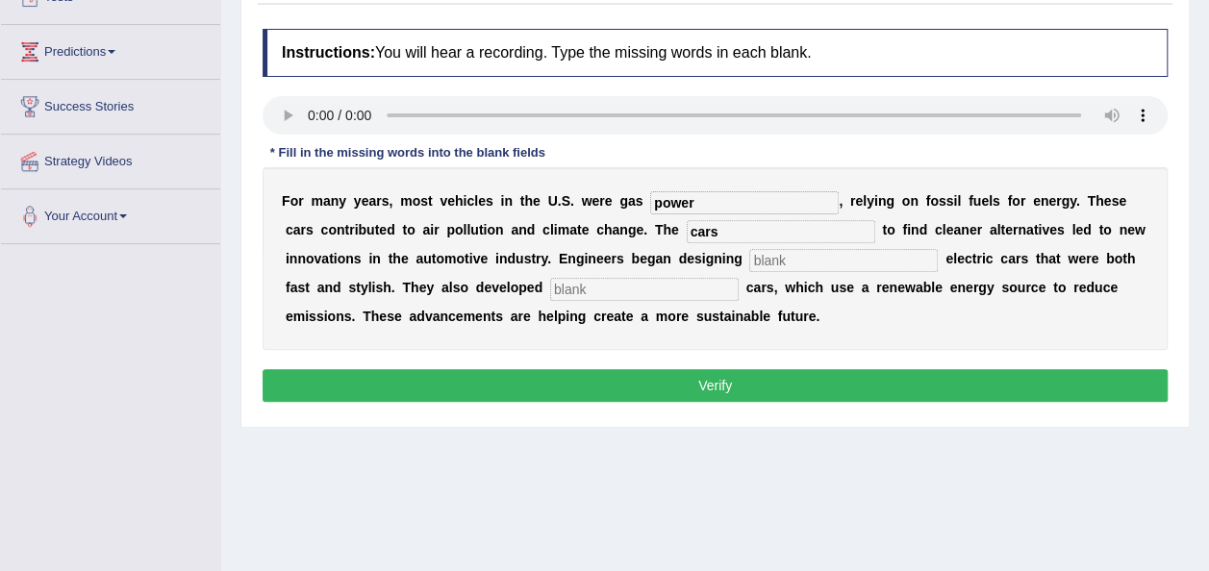
type input "cars"
click at [749, 267] on input "text" at bounding box center [843, 260] width 188 height 23
click at [550, 296] on input "text" at bounding box center [644, 289] width 188 height 23
type input "hydrogen"
click at [749, 258] on input "text" at bounding box center [843, 260] width 188 height 23
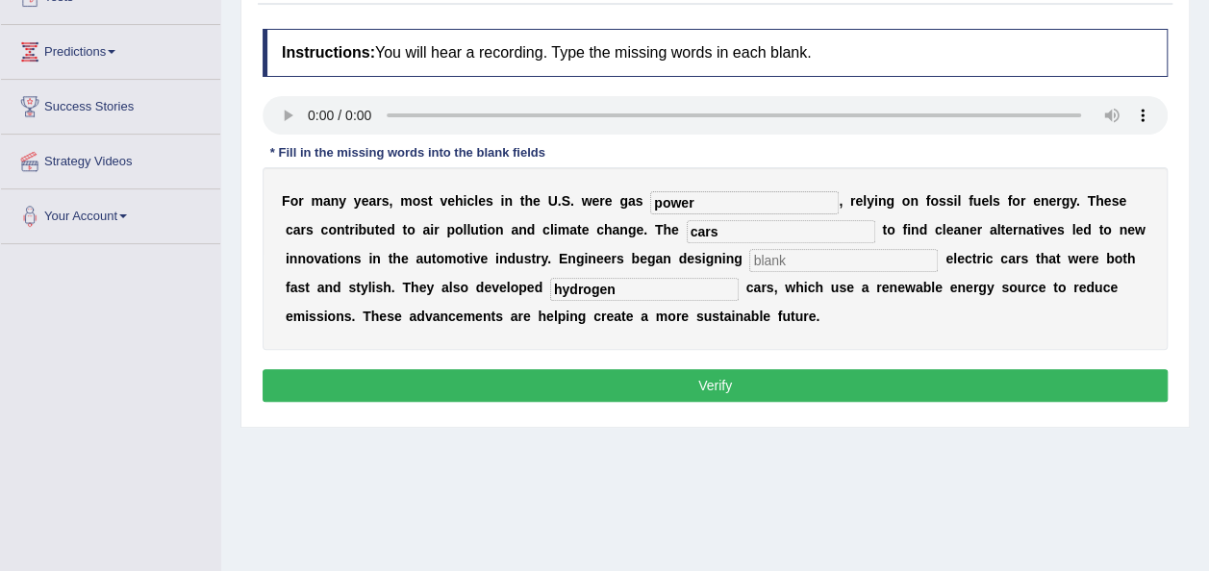
click at [749, 264] on input "text" at bounding box center [843, 260] width 188 height 23
type input "sleek"
click at [659, 375] on button "Verify" at bounding box center [715, 385] width 905 height 33
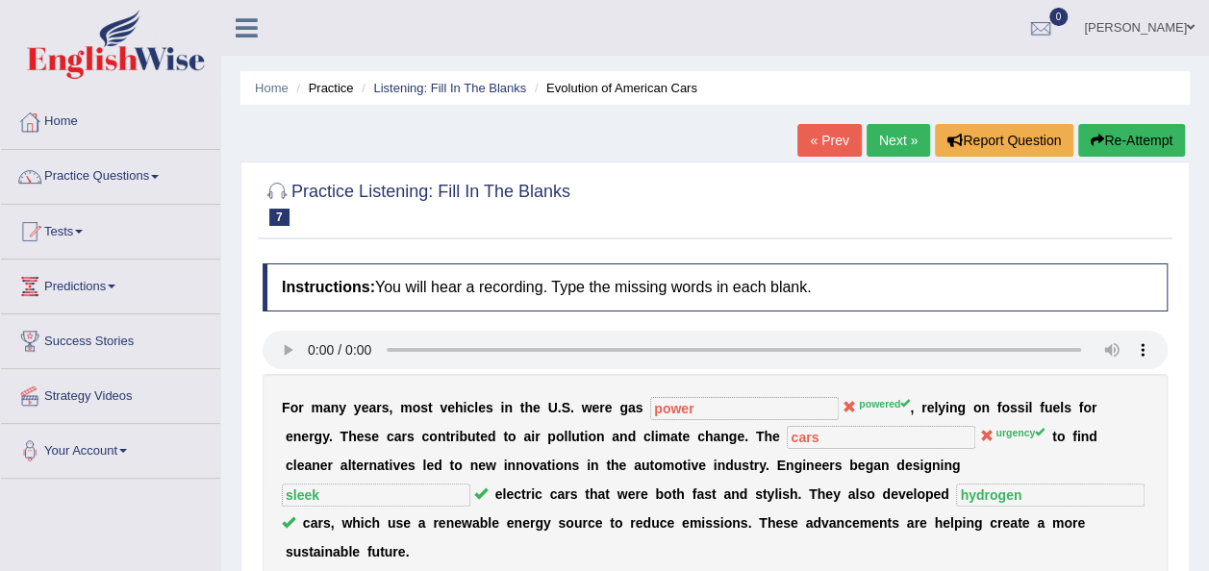
click at [1146, 139] on button "Re-Attempt" at bounding box center [1131, 140] width 107 height 33
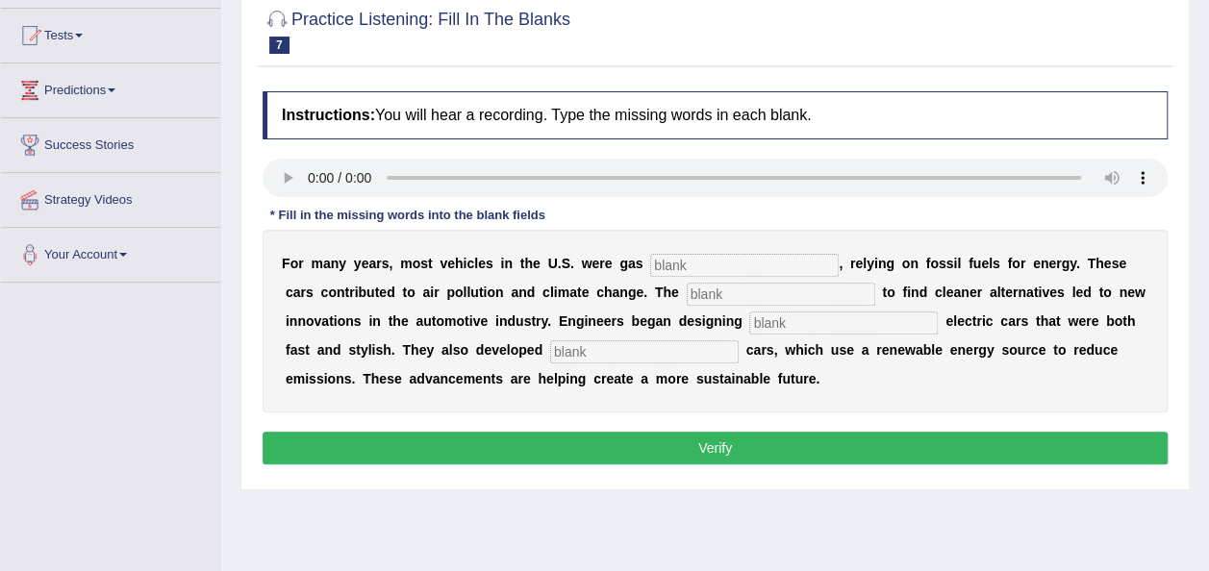
click at [680, 264] on input "text" at bounding box center [744, 265] width 188 height 23
type input "powered"
click at [687, 302] on input "text" at bounding box center [781, 294] width 188 height 23
type input "urgency"
click at [749, 315] on input "text" at bounding box center [843, 323] width 188 height 23
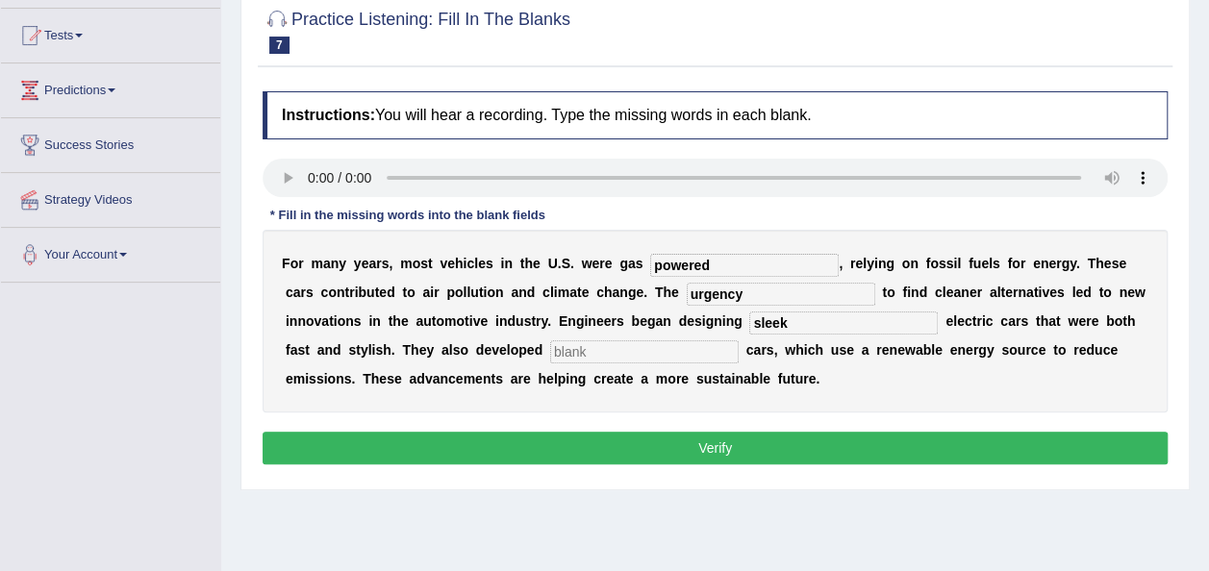
type input "sleek"
click at [550, 356] on input "text" at bounding box center [644, 351] width 188 height 23
type input "hydrogen"
click at [655, 439] on button "Verify" at bounding box center [715, 448] width 905 height 33
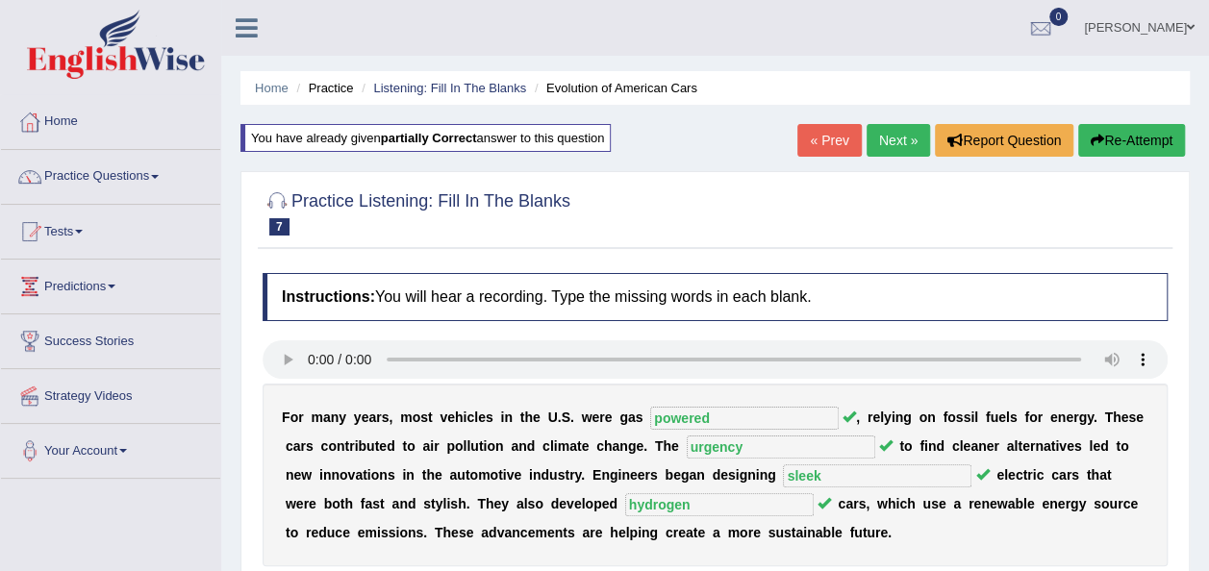
click at [895, 150] on link "Next »" at bounding box center [897, 140] width 63 height 33
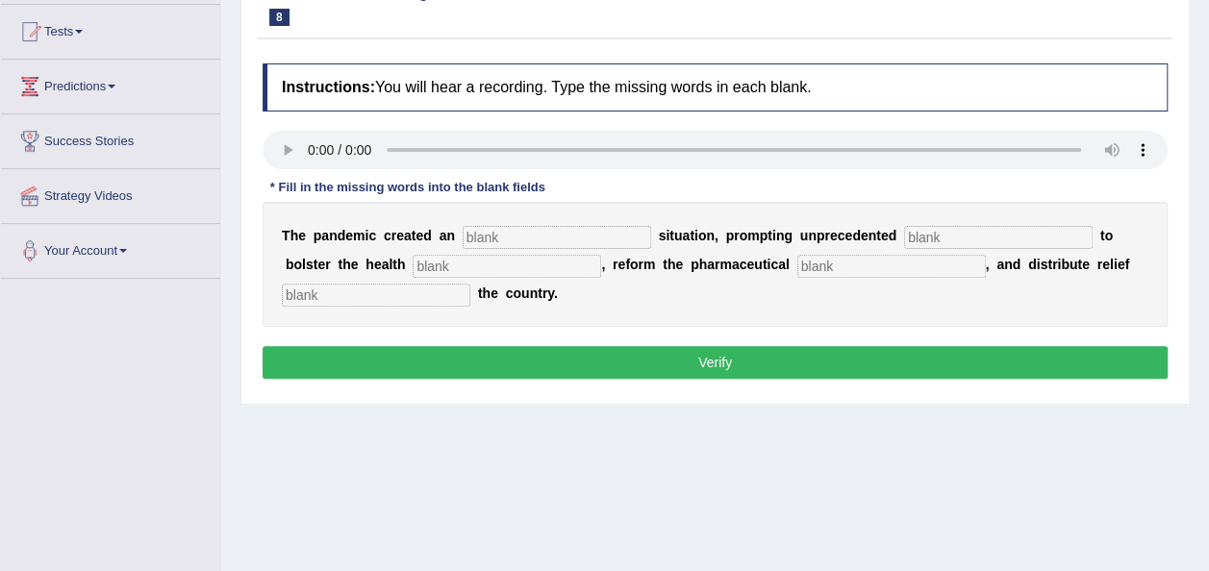
click at [517, 240] on div "Instructions: You will hear a recording. Type the missing words in each blank. …" at bounding box center [715, 224] width 915 height 340
click at [487, 236] on input "text" at bounding box center [557, 237] width 188 height 23
type input "urgent"
click at [904, 237] on input "text" at bounding box center [998, 237] width 188 height 23
type input "contribution"
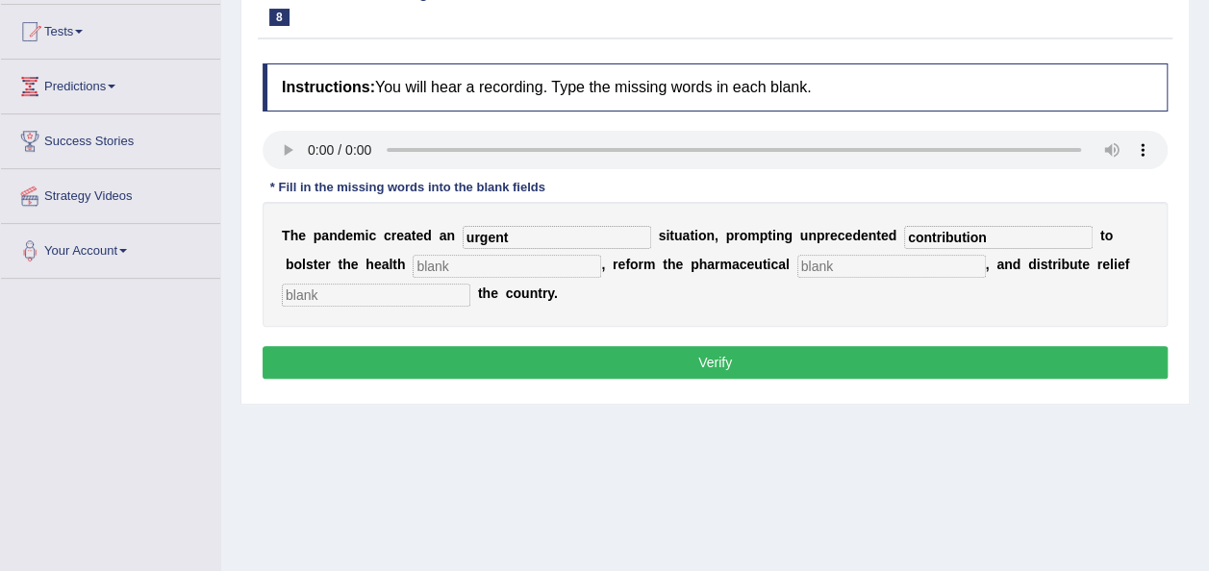
click at [413, 267] on input "text" at bounding box center [507, 266] width 188 height 23
type input "system"
click at [797, 261] on input "text" at bounding box center [891, 266] width 188 height 23
type input "sector"
click at [401, 297] on input "text" at bounding box center [376, 295] width 188 height 23
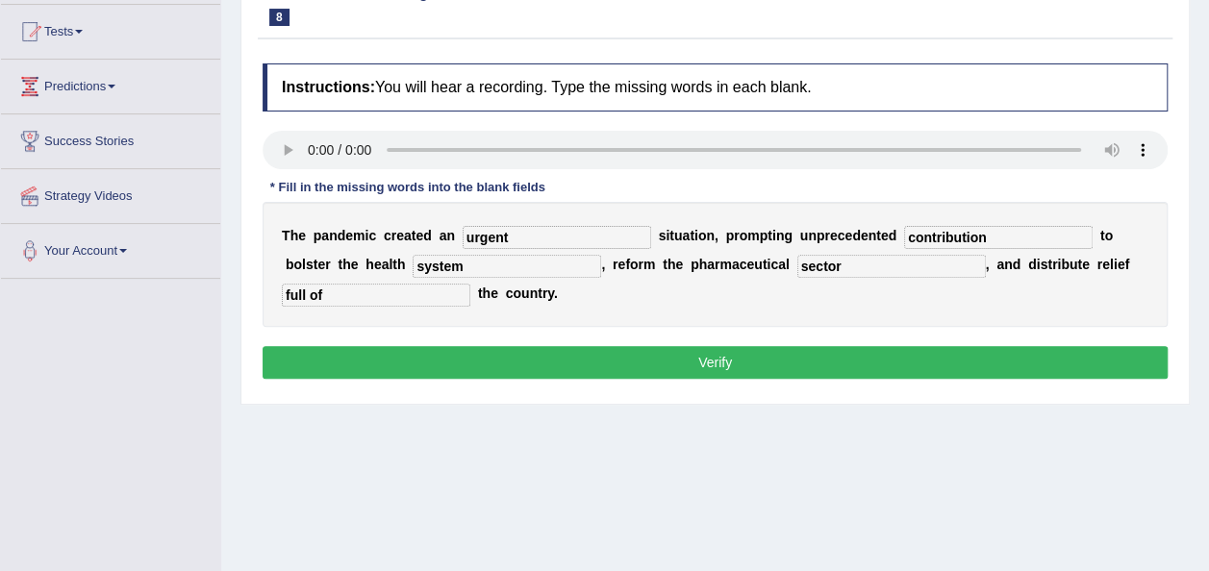
type input "full of"
click at [458, 360] on button "Verify" at bounding box center [715, 362] width 905 height 33
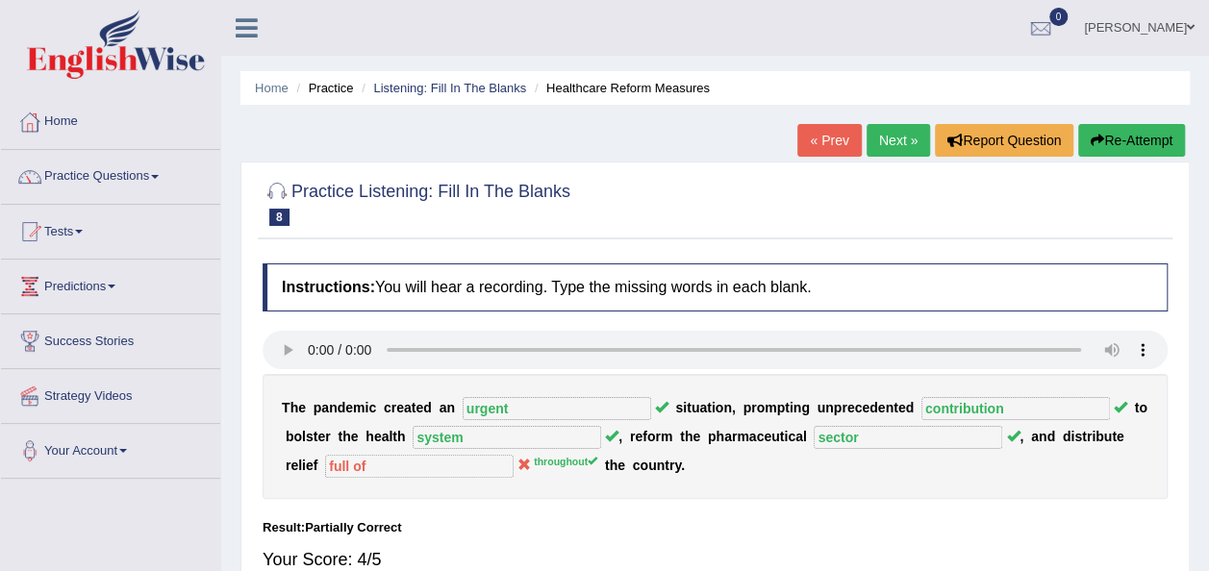
click at [880, 146] on link "Next »" at bounding box center [897, 140] width 63 height 33
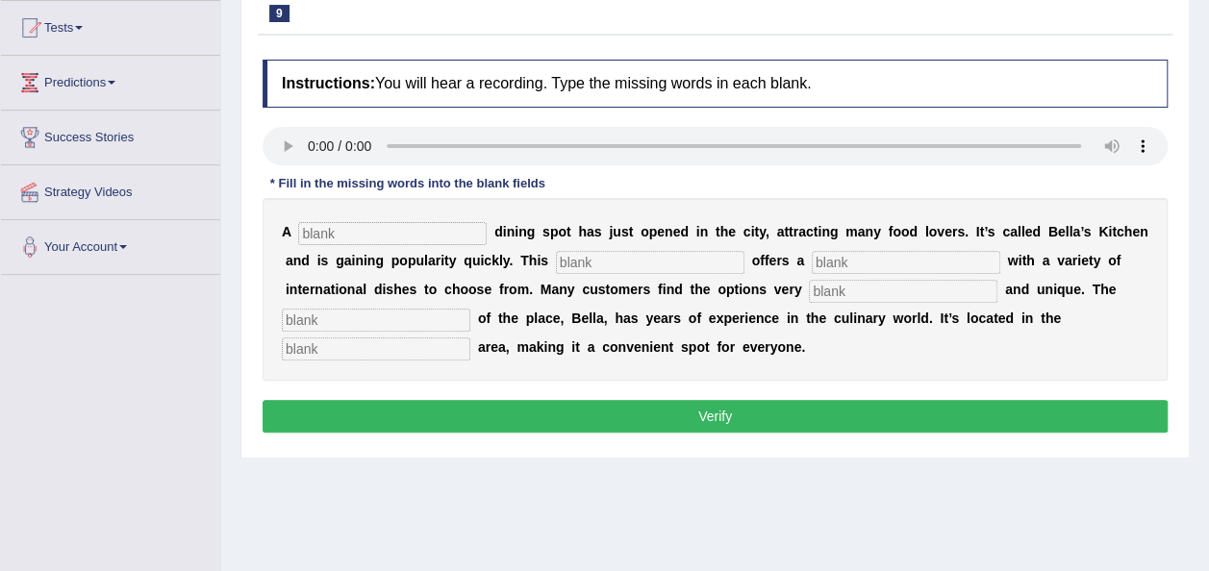
click at [367, 233] on input "text" at bounding box center [392, 233] width 188 height 23
type input "new"
click at [556, 264] on input "text" at bounding box center [650, 262] width 188 height 23
click at [556, 267] on input "text" at bounding box center [650, 262] width 188 height 23
type input "resturant"
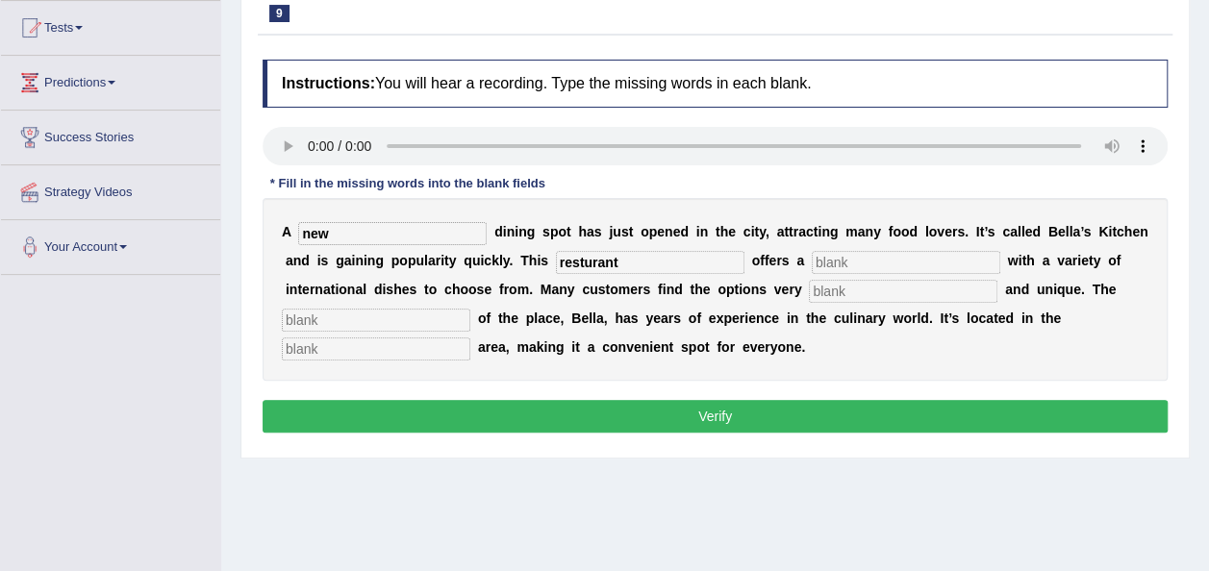
click at [812, 258] on input "text" at bounding box center [906, 262] width 188 height 23
type input "variety"
click at [809, 289] on input "text" at bounding box center [903, 291] width 188 height 23
click at [809, 292] on input "text" at bounding box center [903, 291] width 188 height 23
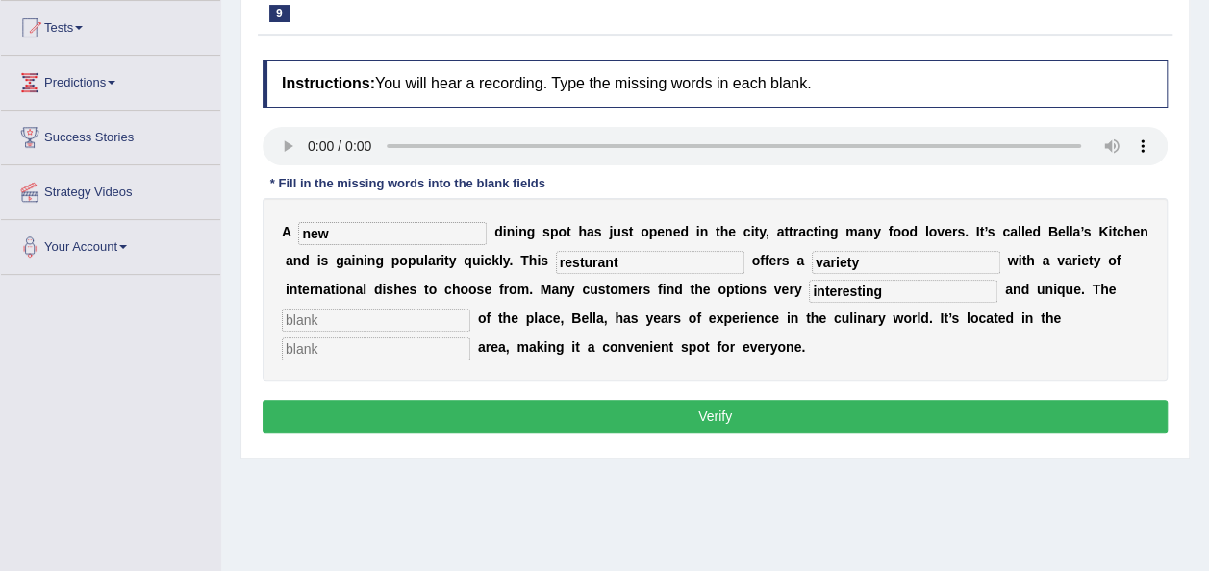
type input "interesting"
click at [470, 338] on input "text" at bounding box center [376, 349] width 188 height 23
type input "downtown"
click at [470, 309] on input "text" at bounding box center [376, 320] width 188 height 23
type input "owner"
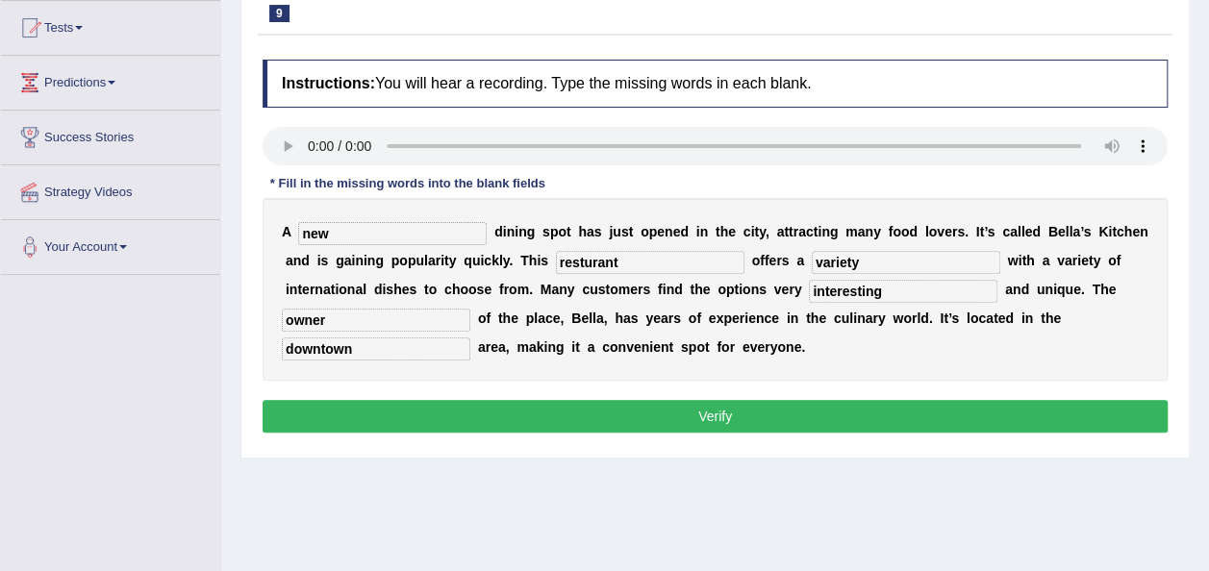
click at [600, 422] on button "Verify" at bounding box center [715, 416] width 905 height 33
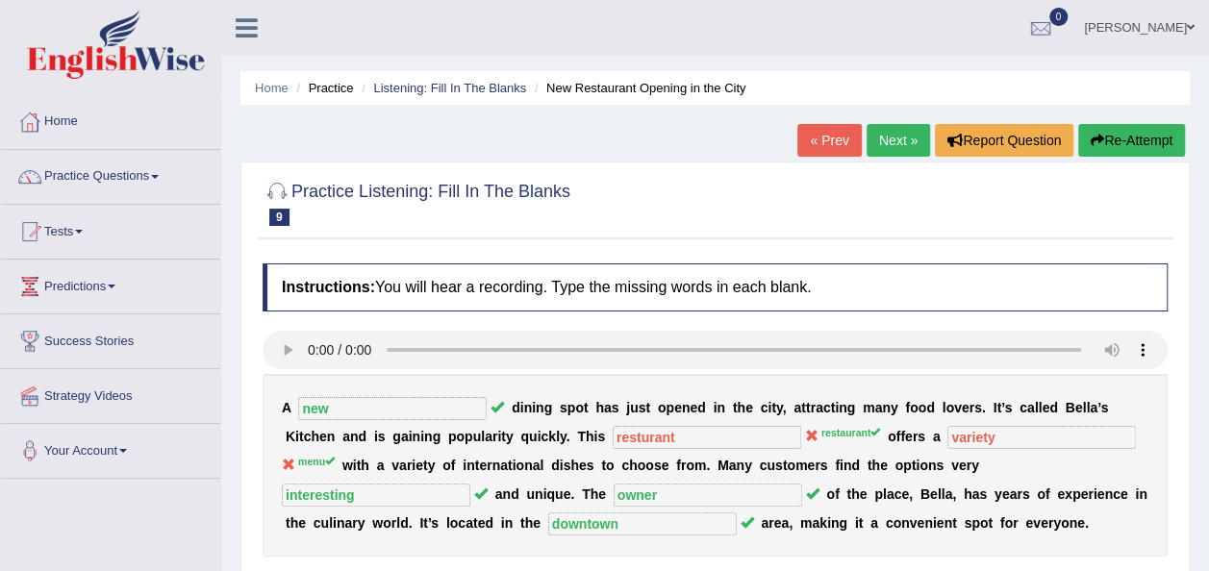
click at [1126, 126] on button "Re-Attempt" at bounding box center [1131, 140] width 107 height 33
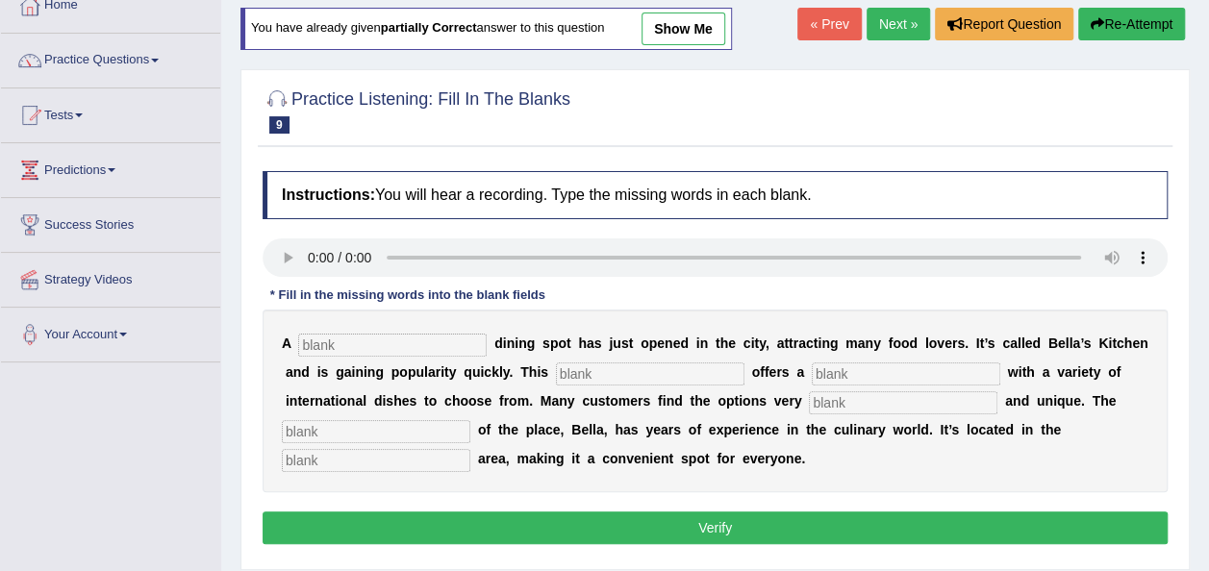
scroll to position [160, 0]
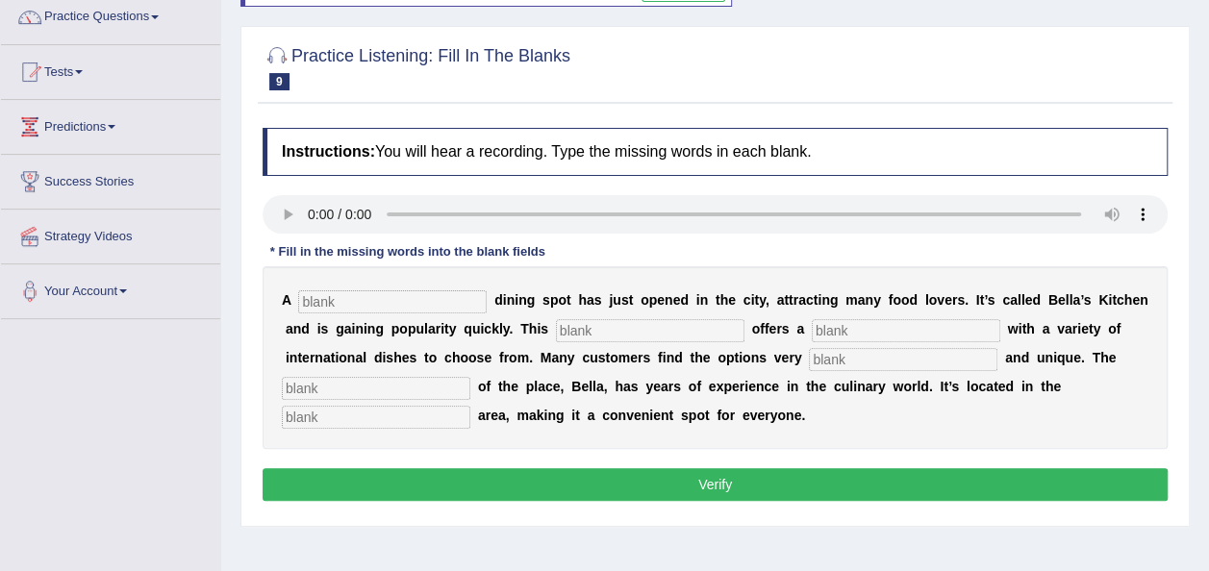
click at [369, 306] on input "text" at bounding box center [392, 301] width 188 height 23
type input "new"
click at [556, 328] on input "text" at bounding box center [650, 330] width 188 height 23
type input "restaurant"
click at [812, 327] on input "text" at bounding box center [906, 330] width 188 height 23
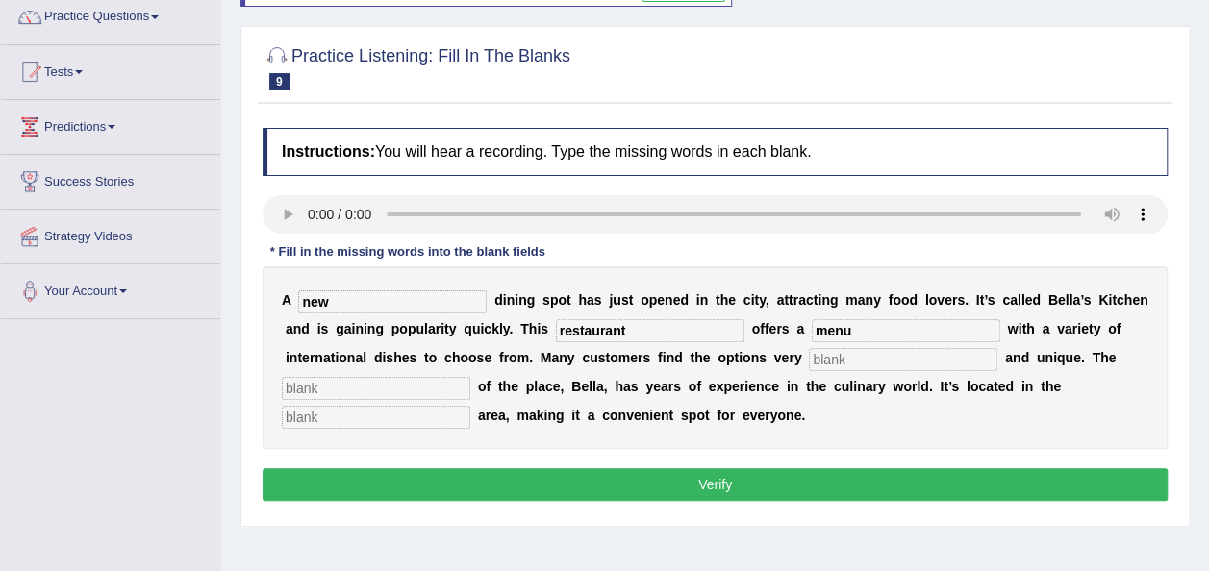
type input "menu"
click at [809, 364] on input "text" at bounding box center [903, 359] width 188 height 23
click at [809, 354] on input "text" at bounding box center [903, 359] width 188 height 23
type input "interesting"
click at [470, 377] on input "text" at bounding box center [376, 388] width 188 height 23
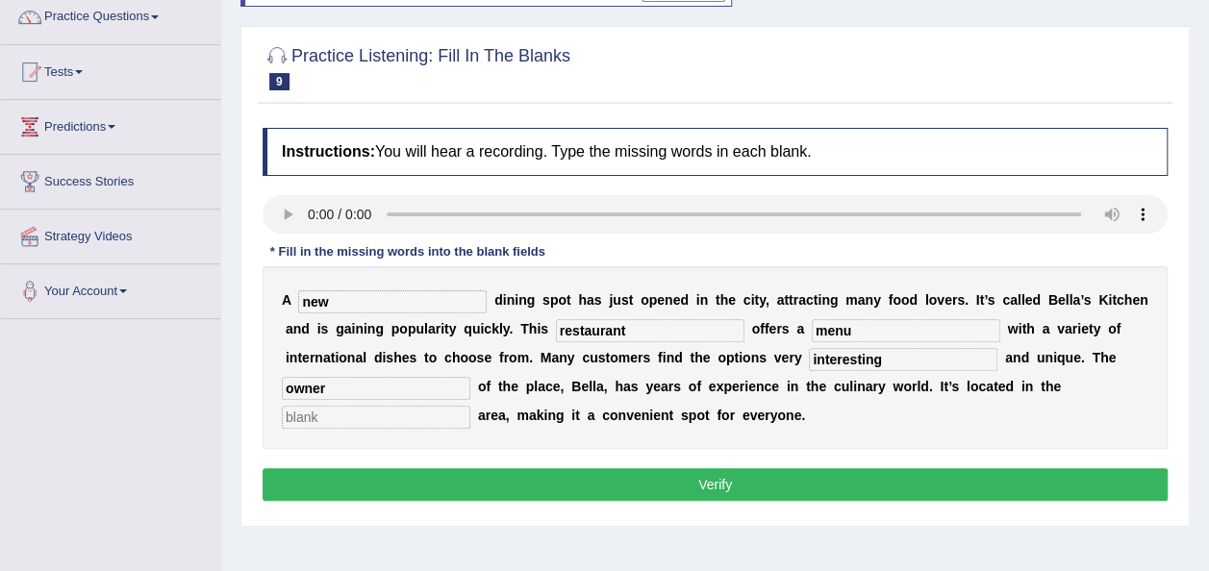
type input "owner"
click at [470, 406] on input "text" at bounding box center [376, 417] width 188 height 23
type input "downtown"
click at [789, 489] on button "Verify" at bounding box center [715, 484] width 905 height 33
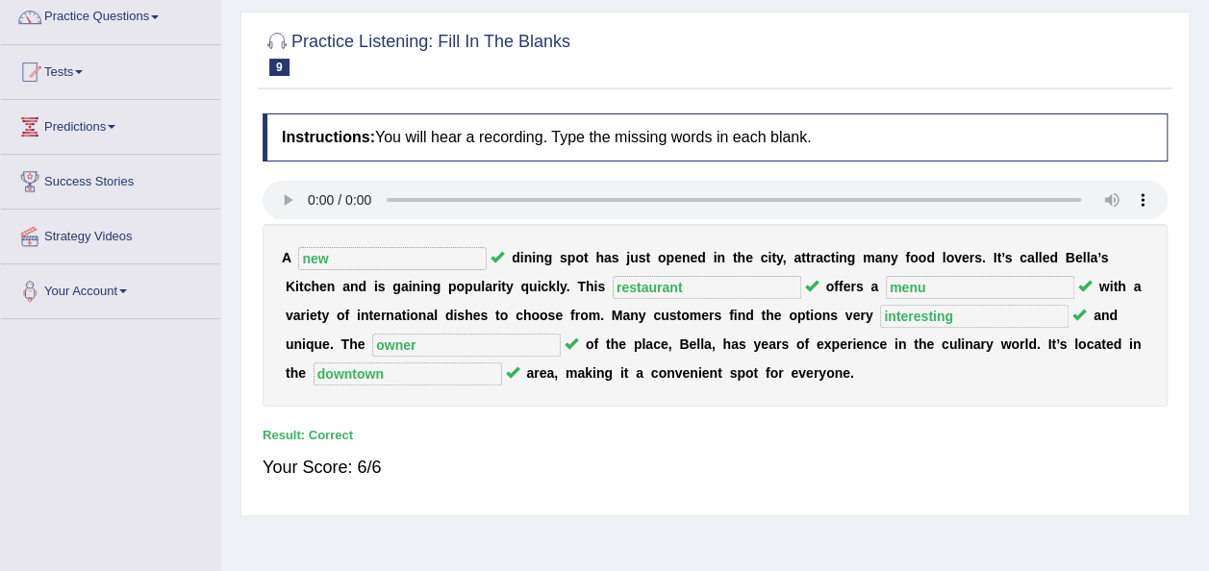
click at [1204, 105] on div "Home Practice Listening: Fill In The Blanks New Restaurant Opening in the City …" at bounding box center [715, 321] width 988 height 962
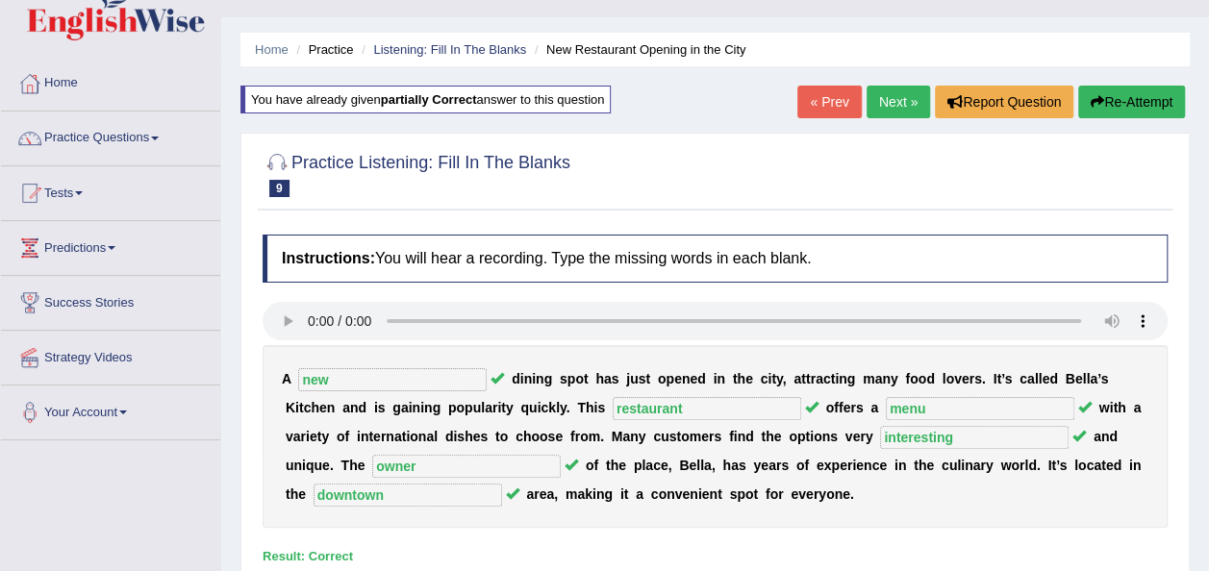
scroll to position [0, 0]
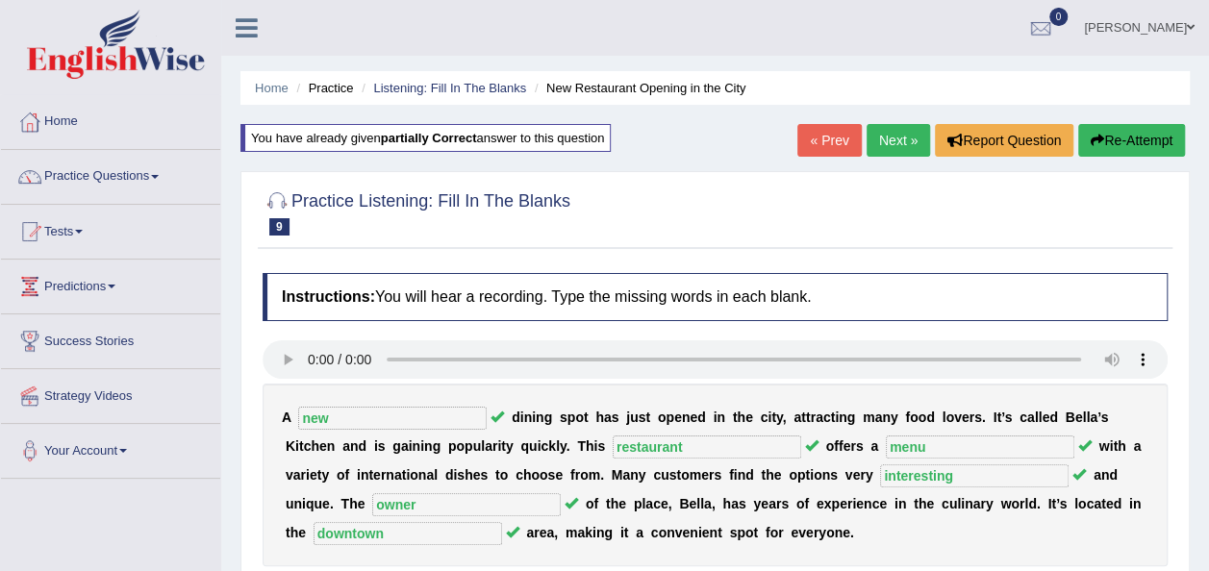
click at [898, 140] on link "Next »" at bounding box center [897, 140] width 63 height 33
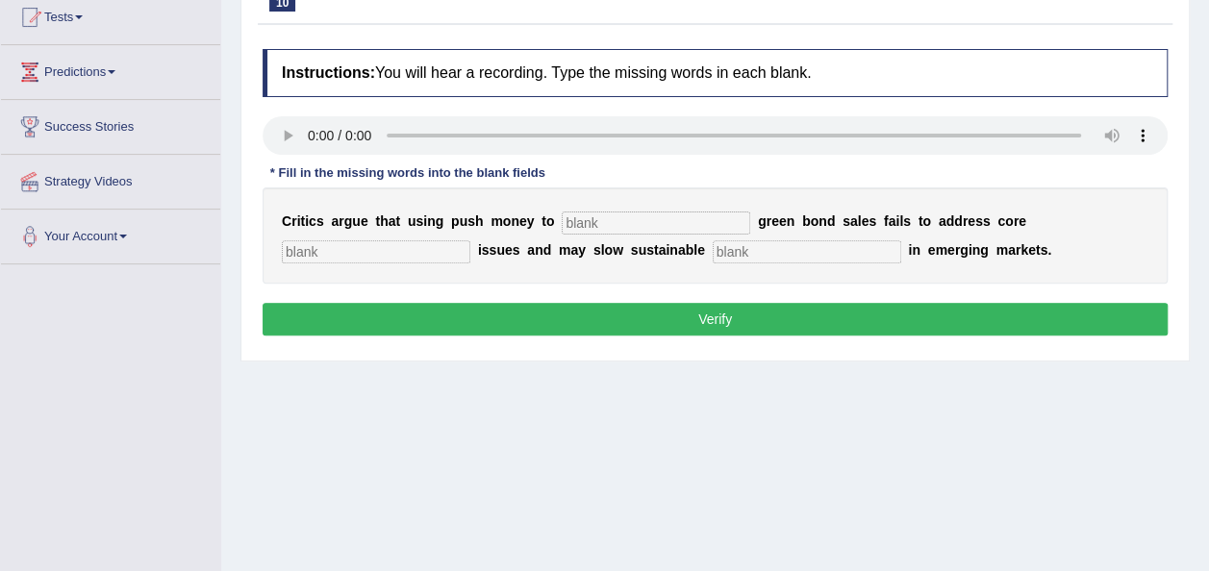
click at [575, 220] on input "text" at bounding box center [656, 223] width 188 height 23
type input "boost"
click at [470, 240] on input "text" at bounding box center [376, 251] width 188 height 23
type input "climate"
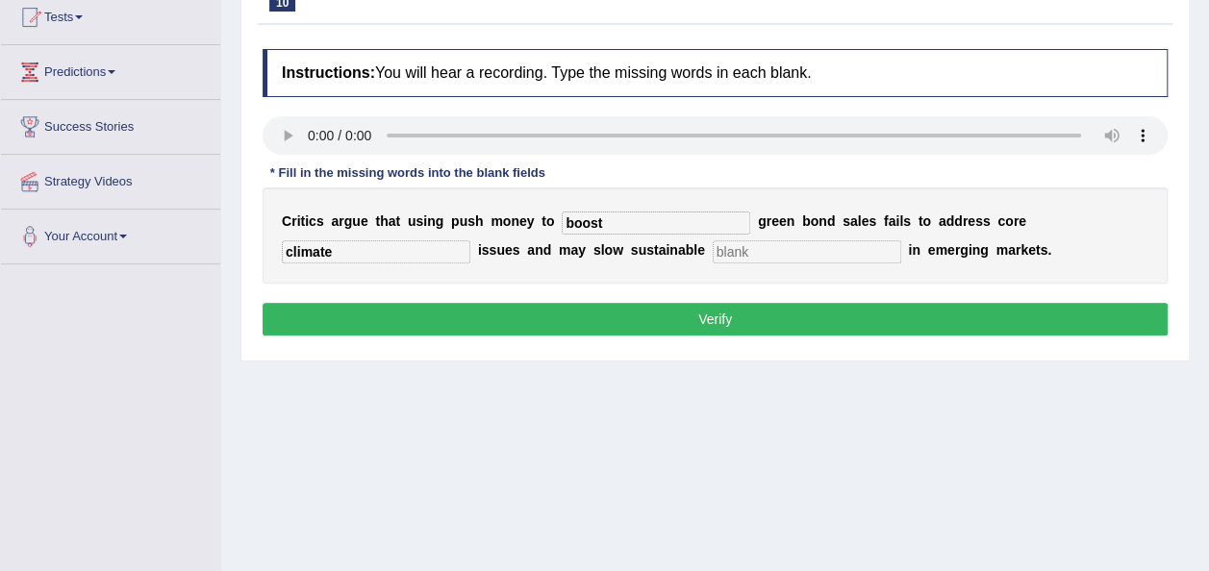
click at [713, 250] on input "text" at bounding box center [807, 251] width 188 height 23
click at [713, 241] on input "development" at bounding box center [807, 251] width 188 height 23
type input "development"
click at [588, 310] on button "Verify" at bounding box center [715, 319] width 905 height 33
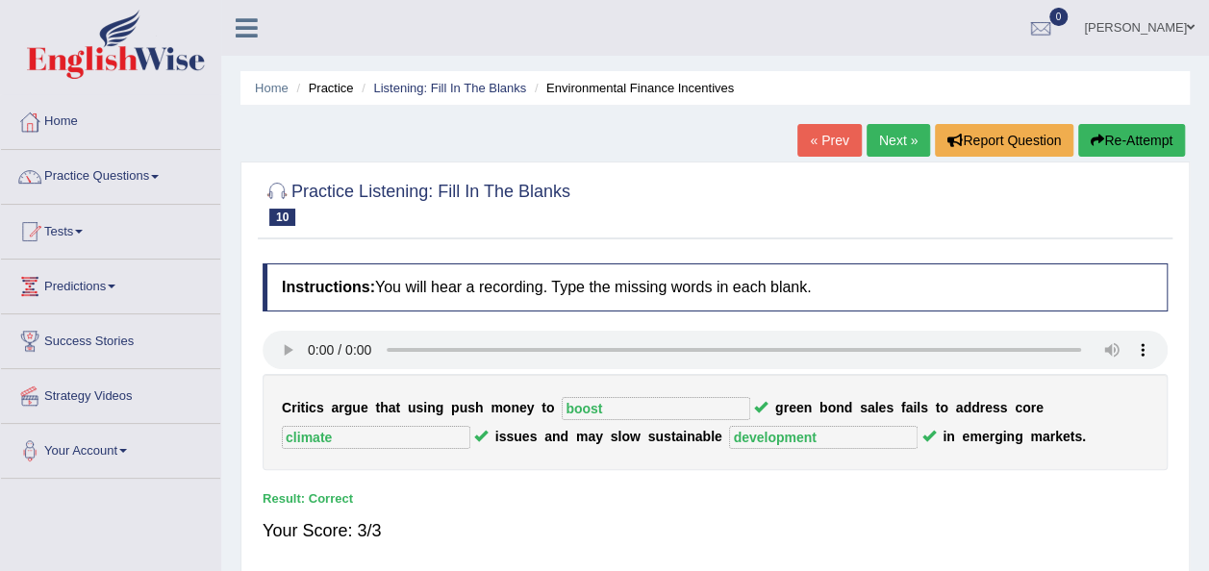
click at [892, 149] on link "Next »" at bounding box center [897, 140] width 63 height 33
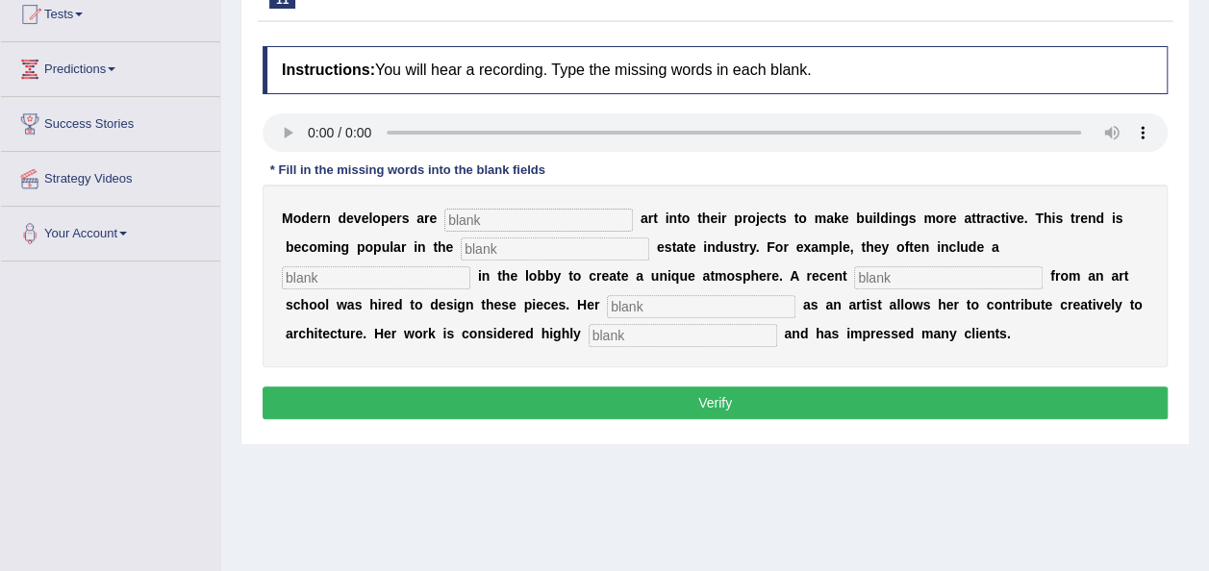
scroll to position [231, 0]
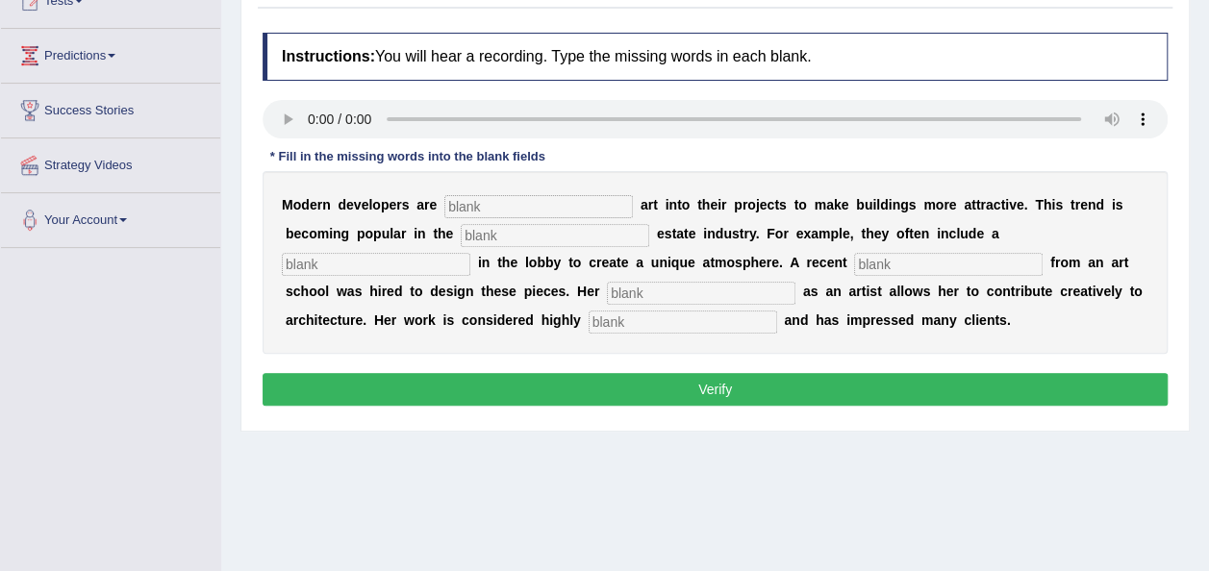
click at [489, 203] on input "text" at bounding box center [538, 206] width 188 height 23
type input "incoroparted"
click at [461, 240] on input "text" at bounding box center [555, 235] width 188 height 23
type input "real"
click at [470, 253] on input "text" at bounding box center [376, 264] width 188 height 23
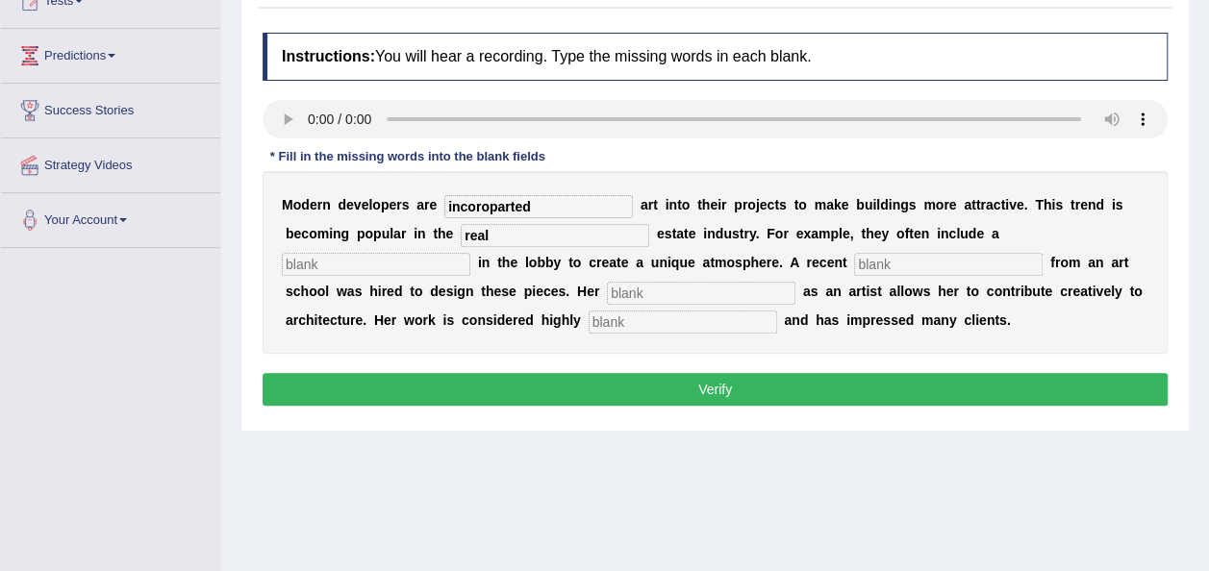
click at [470, 253] on input "text" at bounding box center [376, 264] width 188 height 23
click at [854, 256] on input "text" at bounding box center [948, 264] width 188 height 23
type input "graduate"
click at [607, 293] on input "text" at bounding box center [701, 293] width 188 height 23
click at [589, 320] on input "text" at bounding box center [683, 322] width 188 height 23
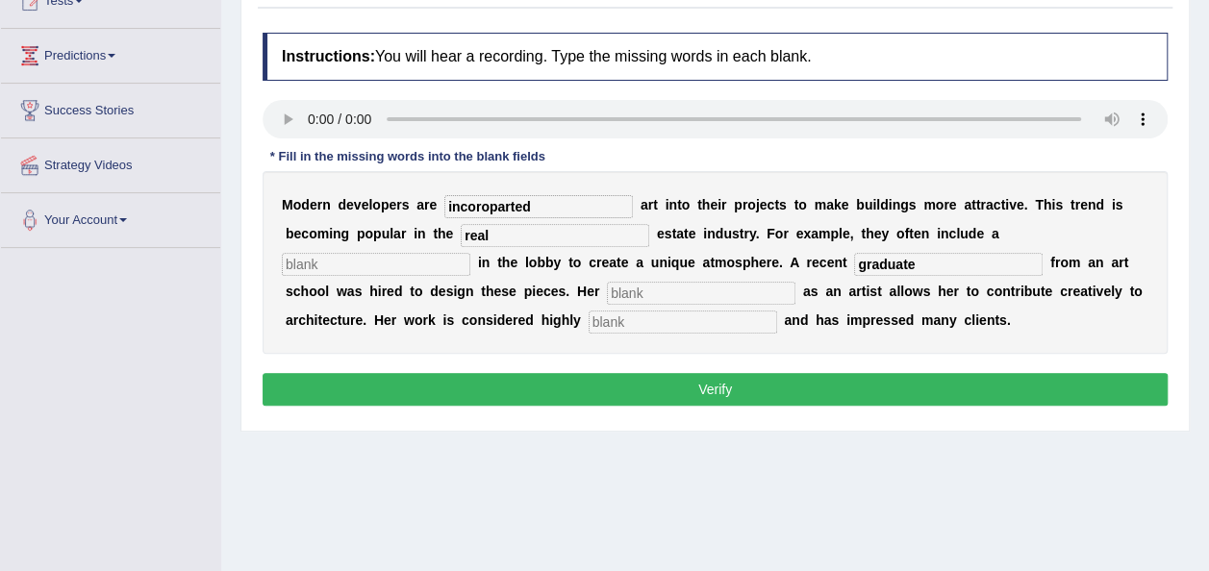
click at [470, 253] on input "text" at bounding box center [376, 264] width 188 height 23
click at [607, 294] on input "text" at bounding box center [701, 293] width 188 height 23
type input "profession"
click at [589, 323] on input "text" at bounding box center [683, 322] width 188 height 23
click at [589, 321] on input "text" at bounding box center [683, 322] width 188 height 23
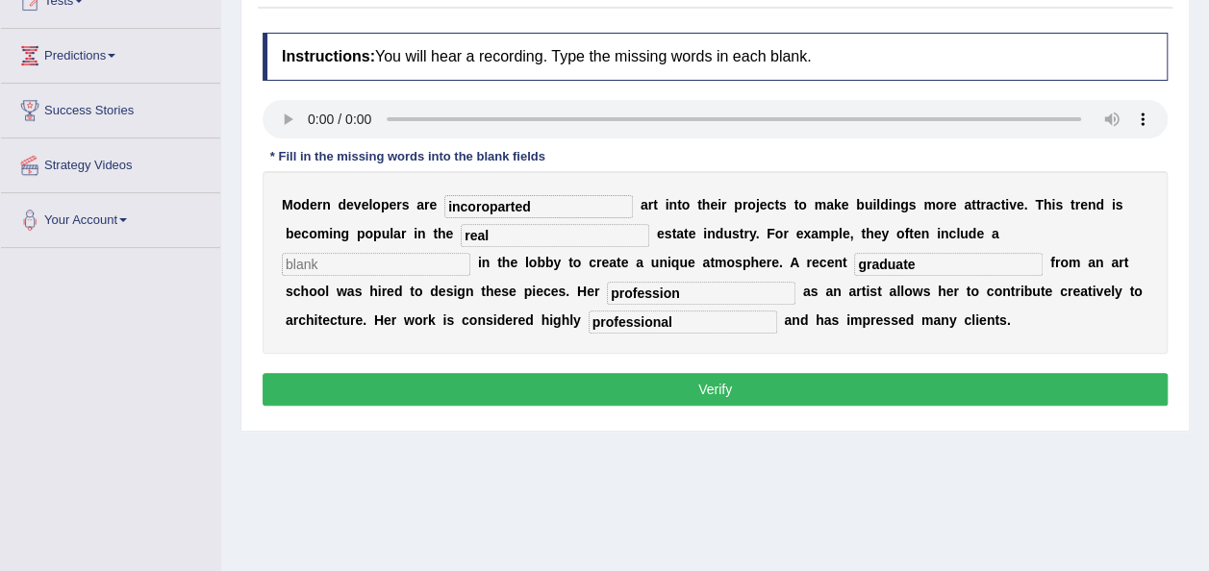
type input "professional"
click at [470, 253] on input "text" at bounding box center [376, 264] width 188 height 23
type input "spectular"
click at [862, 378] on button "Verify" at bounding box center [715, 389] width 905 height 33
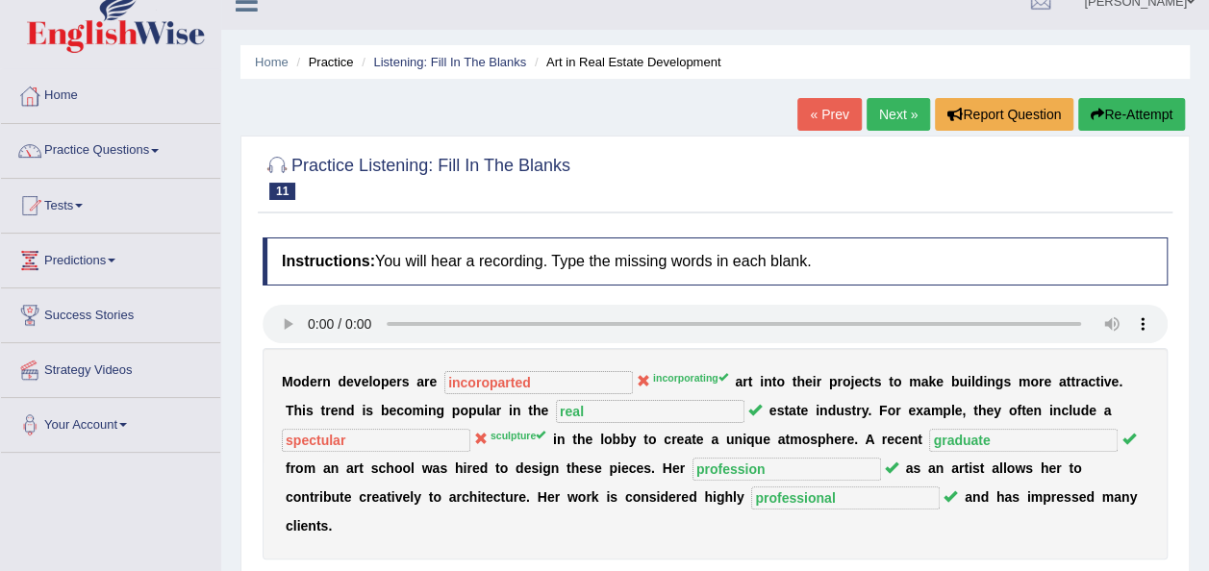
scroll to position [0, 0]
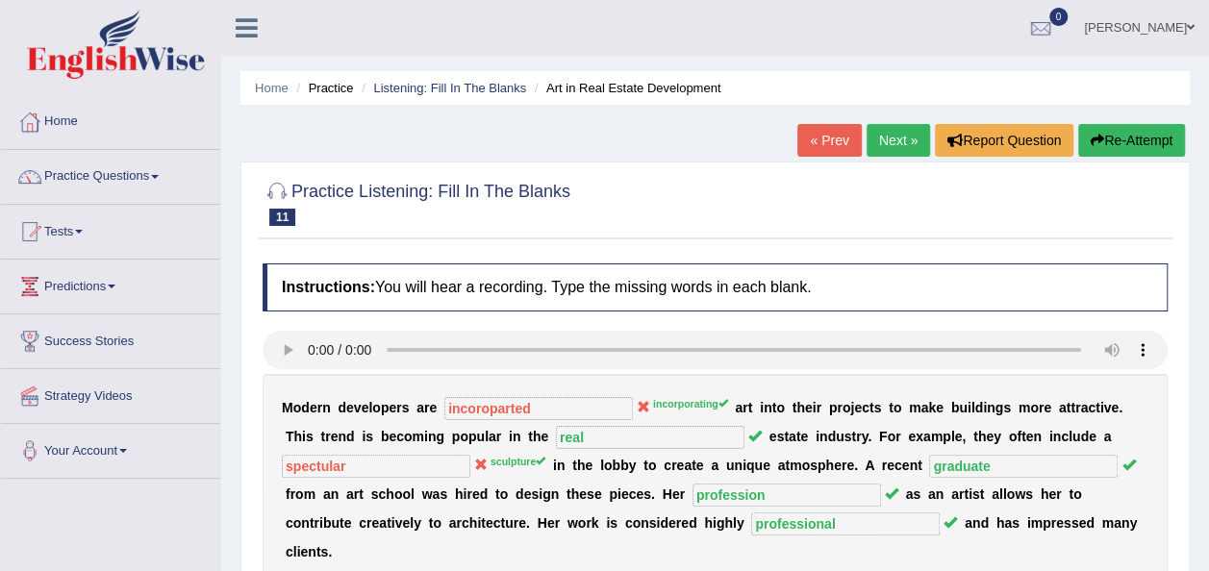
click at [1122, 142] on button "Re-Attempt" at bounding box center [1131, 140] width 107 height 33
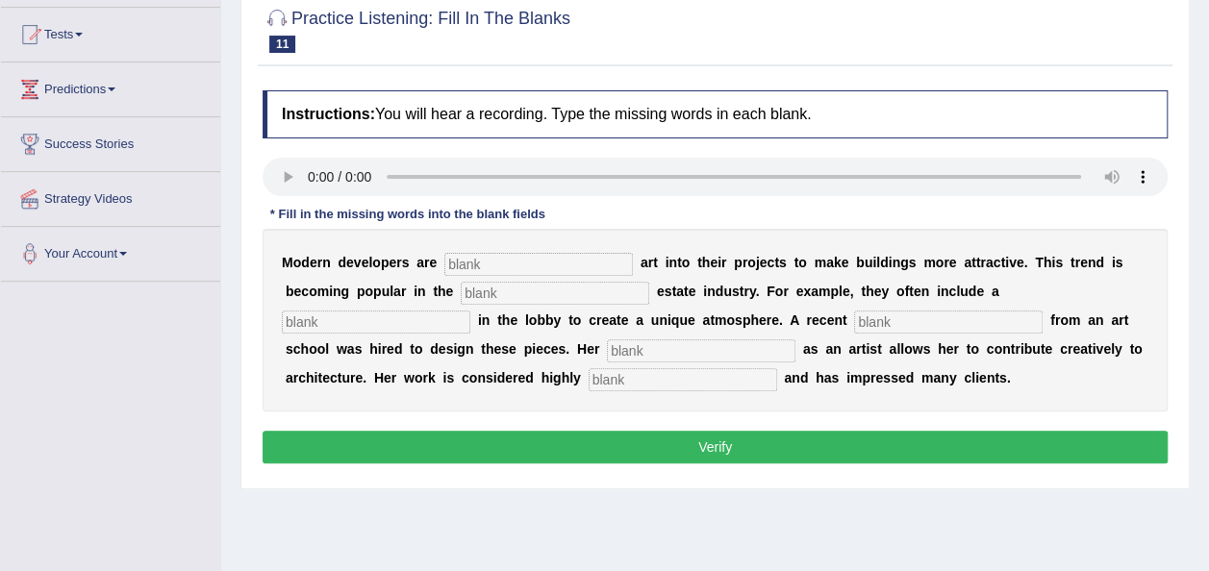
click at [514, 262] on input "text" at bounding box center [538, 264] width 188 height 23
type input "incorporting"
click at [461, 282] on input "text" at bounding box center [555, 293] width 188 height 23
type input "real"
click at [470, 311] on input "text" at bounding box center [376, 322] width 188 height 23
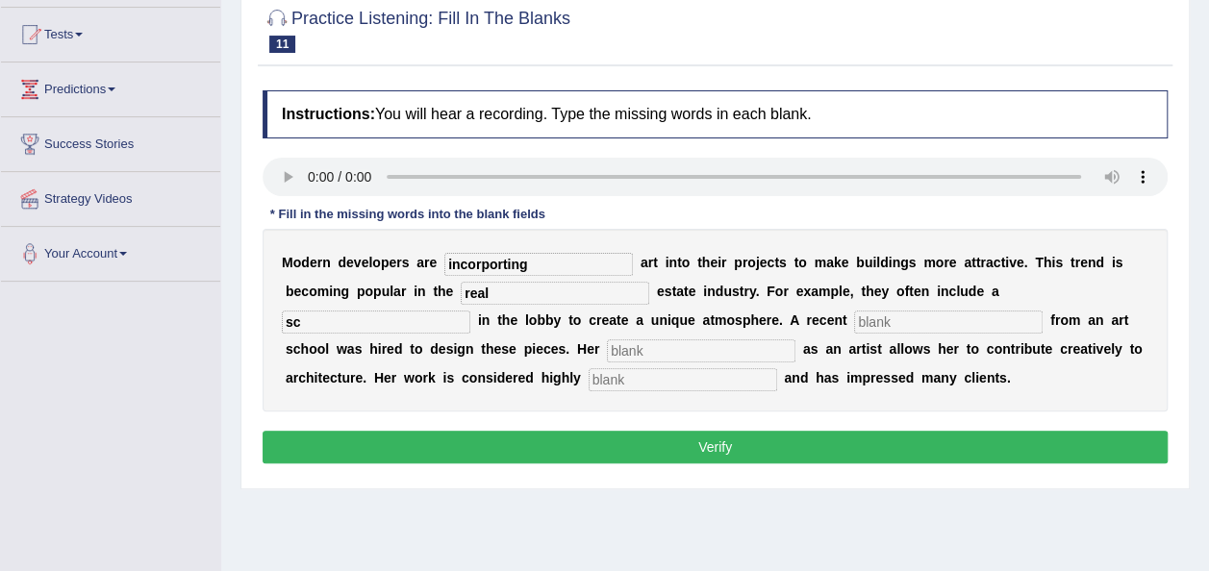
type input "sc"
click at [676, 332] on div "M o d e r n d e v e l o p e r s a r e incorporting a r t i n t o t h e i r p r …" at bounding box center [715, 320] width 905 height 183
click at [854, 318] on input "text" at bounding box center [948, 322] width 188 height 23
type input "art"
click at [607, 346] on input "text" at bounding box center [701, 350] width 188 height 23
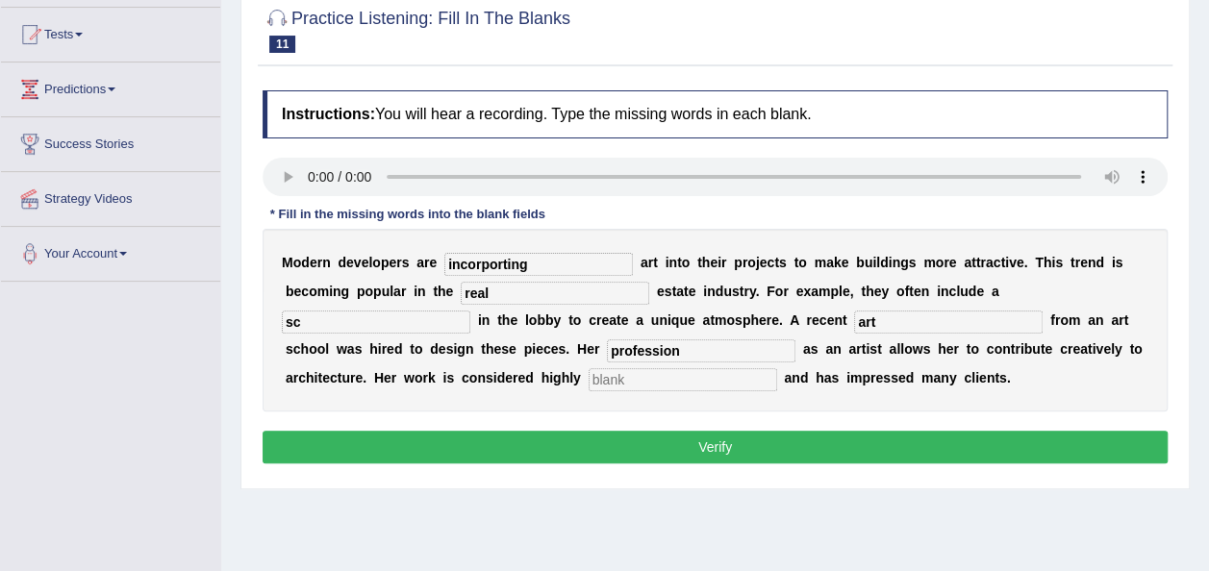
type input "profession"
click at [589, 375] on input "text" at bounding box center [683, 379] width 188 height 23
type input "preofessional"
click at [470, 311] on input "sc" at bounding box center [376, 322] width 188 height 23
type input "sculpture"
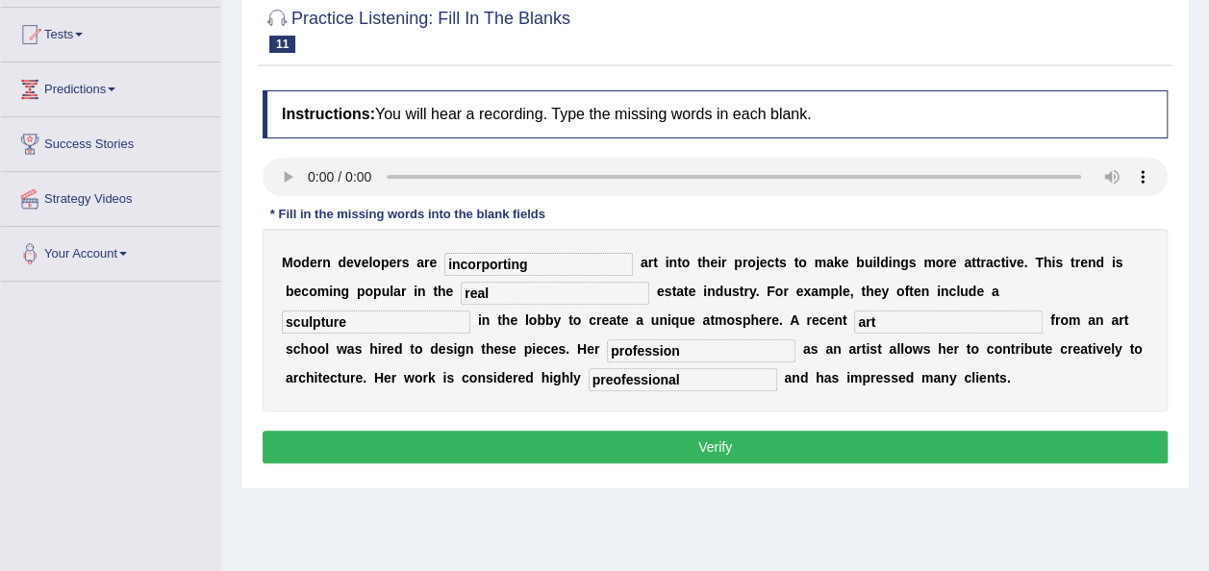
click at [879, 442] on button "Verify" at bounding box center [715, 447] width 905 height 33
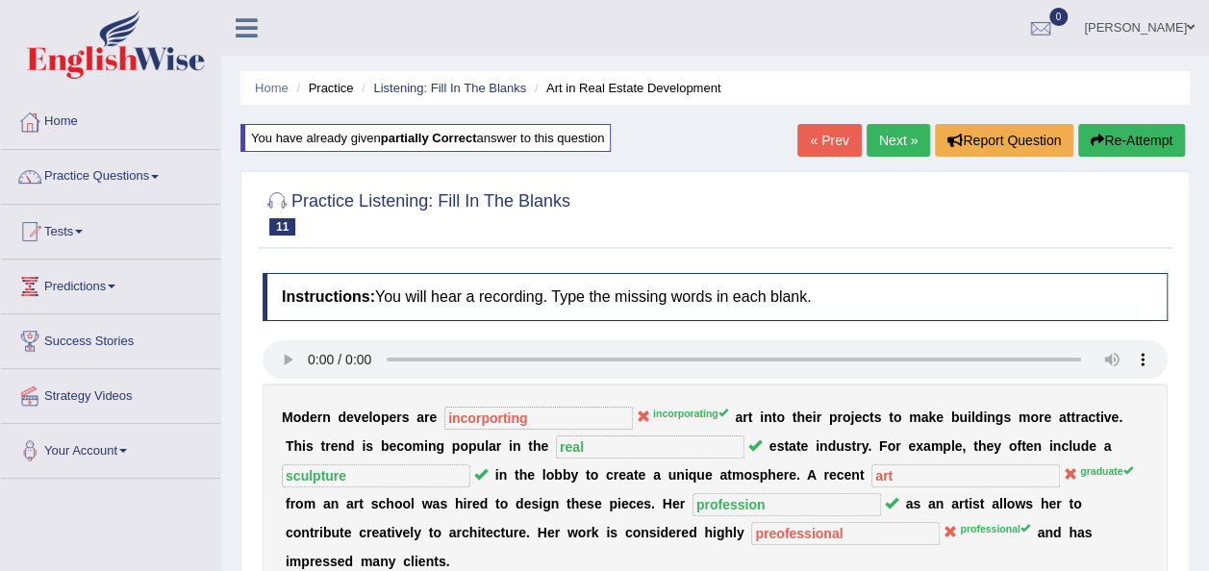
click at [1132, 139] on button "Re-Attempt" at bounding box center [1131, 140] width 107 height 33
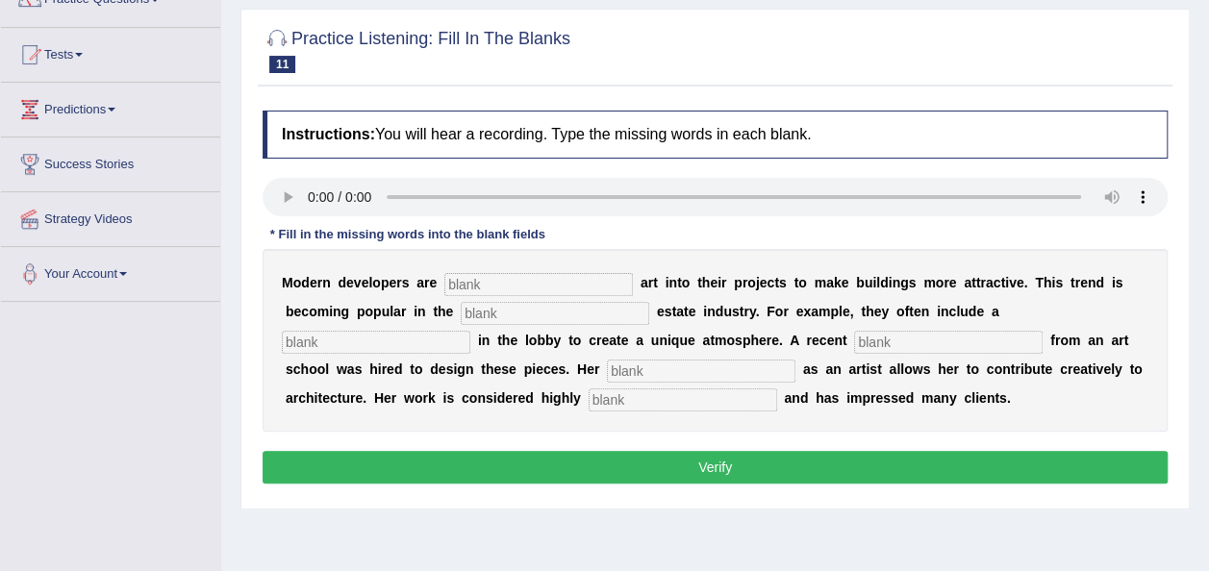
scroll to position [195, 0]
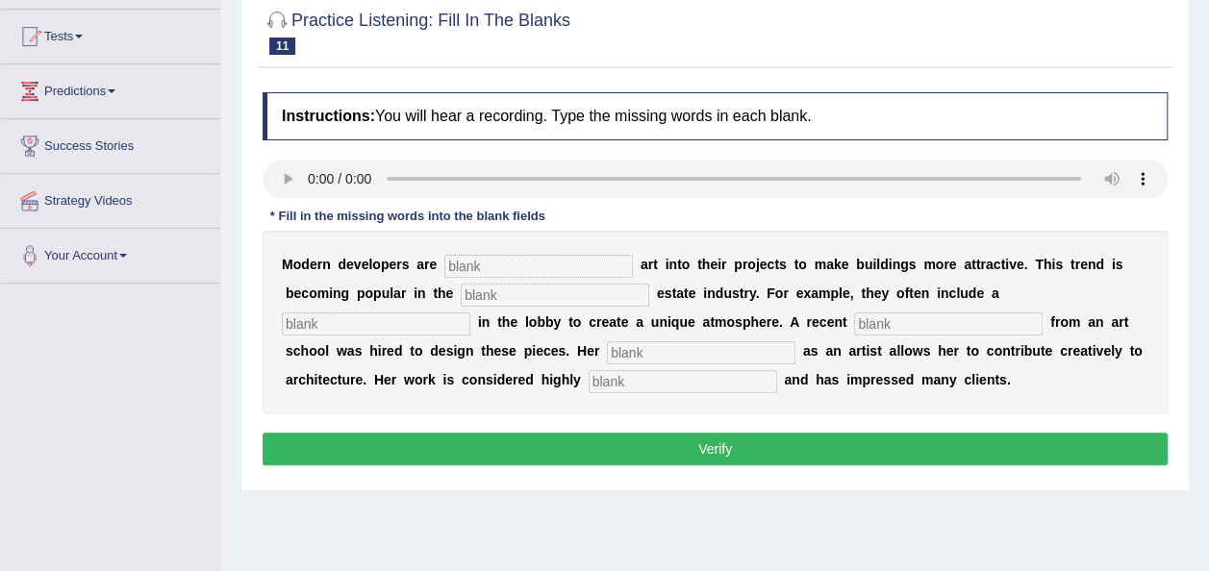
click at [536, 265] on input "text" at bounding box center [538, 266] width 188 height 23
type input "incorporating"
click at [461, 293] on input "text" at bounding box center [555, 295] width 188 height 23
type input "realsculpture"
click at [854, 315] on input "text" at bounding box center [948, 324] width 188 height 23
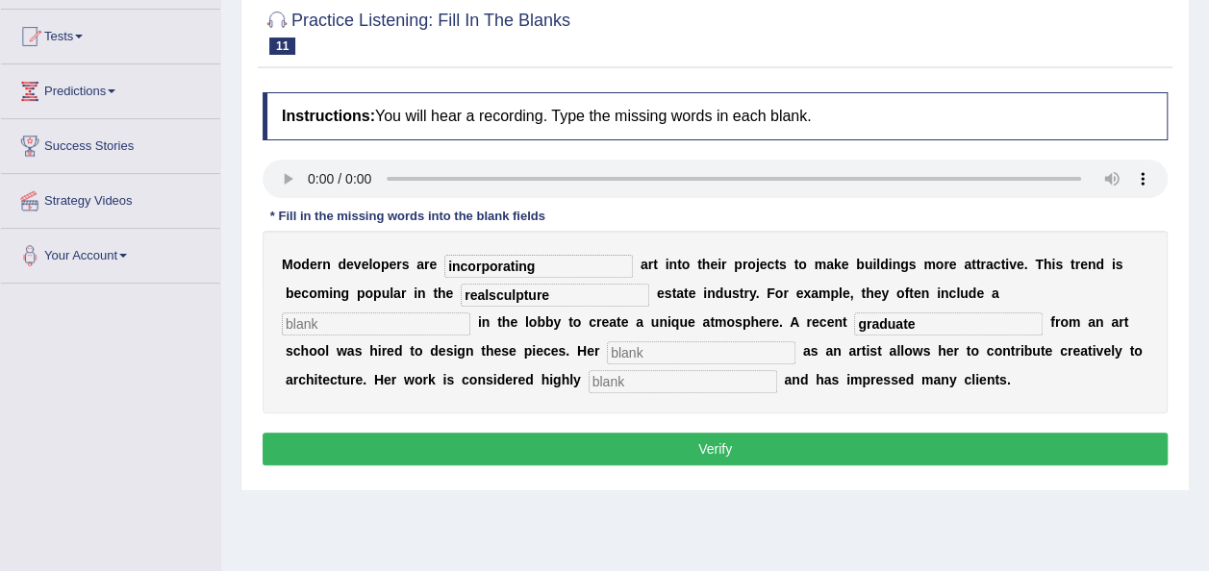
type input "graduate"
click at [607, 345] on input "text" at bounding box center [701, 352] width 188 height 23
type input "profession"
click at [589, 379] on input "text" at bounding box center [683, 381] width 188 height 23
type input "professional"
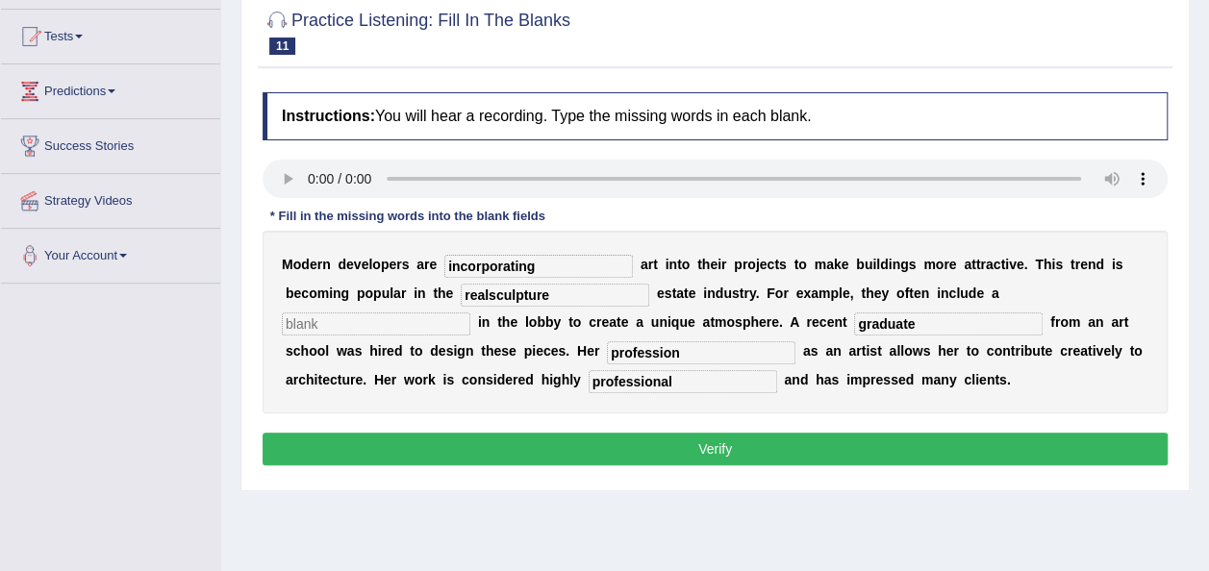
click at [462, 294] on input "realsculpture" at bounding box center [555, 295] width 188 height 23
type input "real"
click at [470, 313] on input "text" at bounding box center [376, 324] width 188 height 23
type input "sculpture"
click at [758, 464] on div "Instructions: You will hear a recording. Type the missing words in each blank. …" at bounding box center [715, 282] width 915 height 398
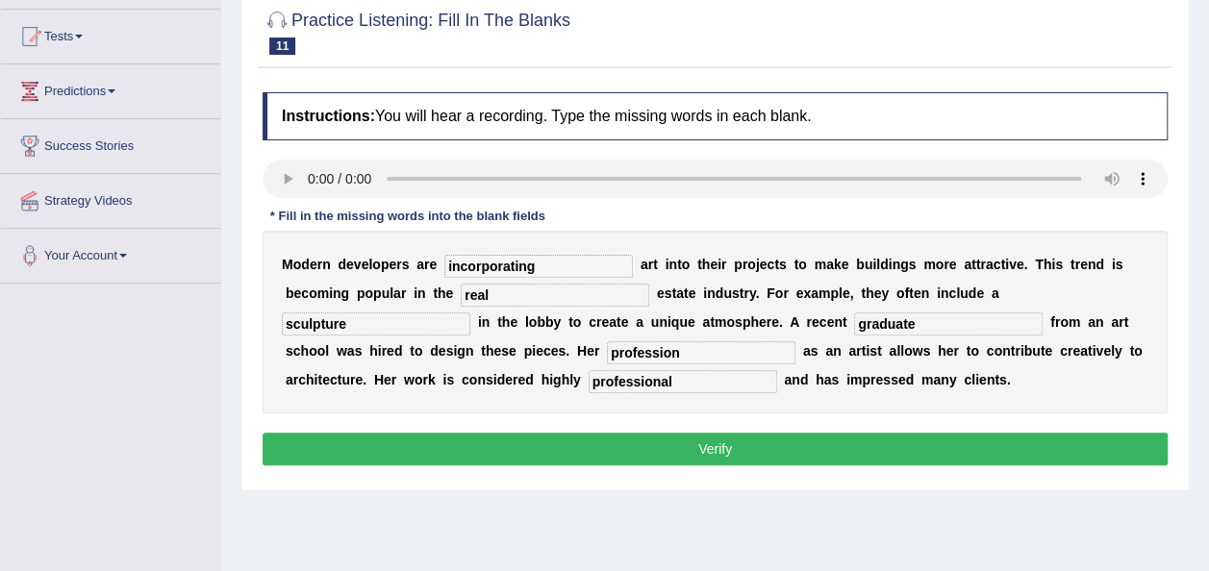
click at [764, 442] on button "Verify" at bounding box center [715, 449] width 905 height 33
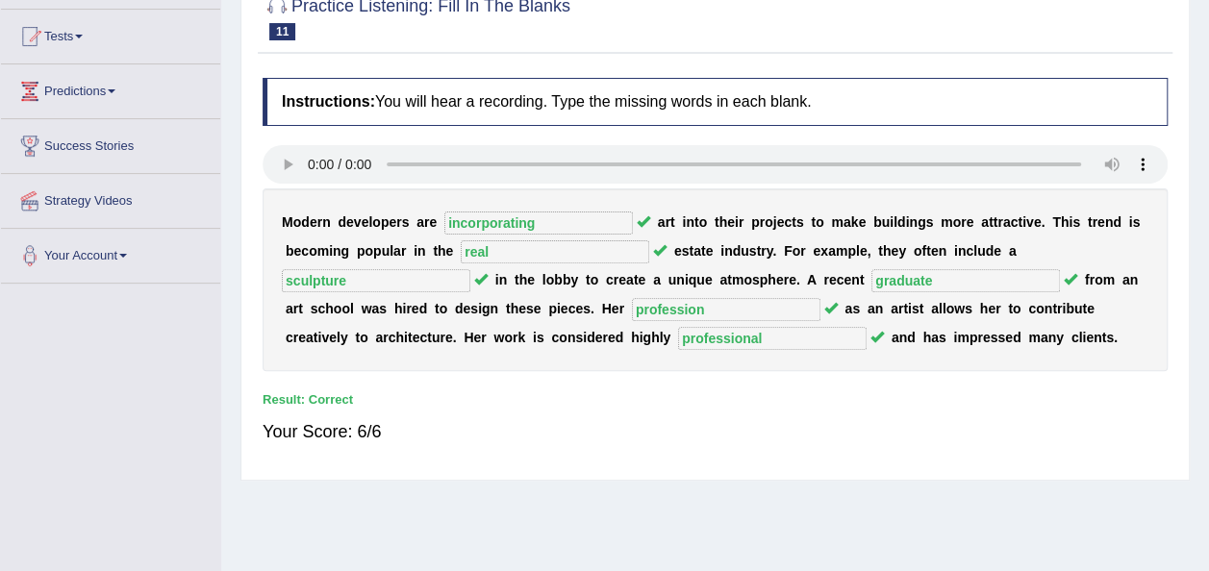
click at [1207, 94] on div "Home Practice Listening: Fill In The Blanks Art in Real Estate Development You …" at bounding box center [715, 286] width 988 height 962
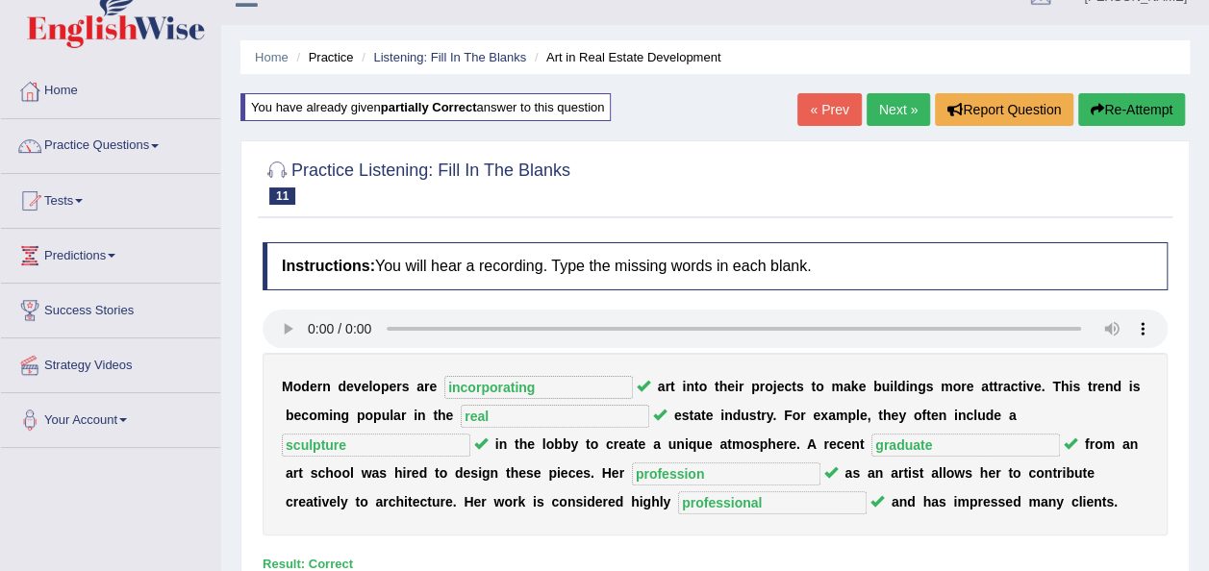
scroll to position [0, 0]
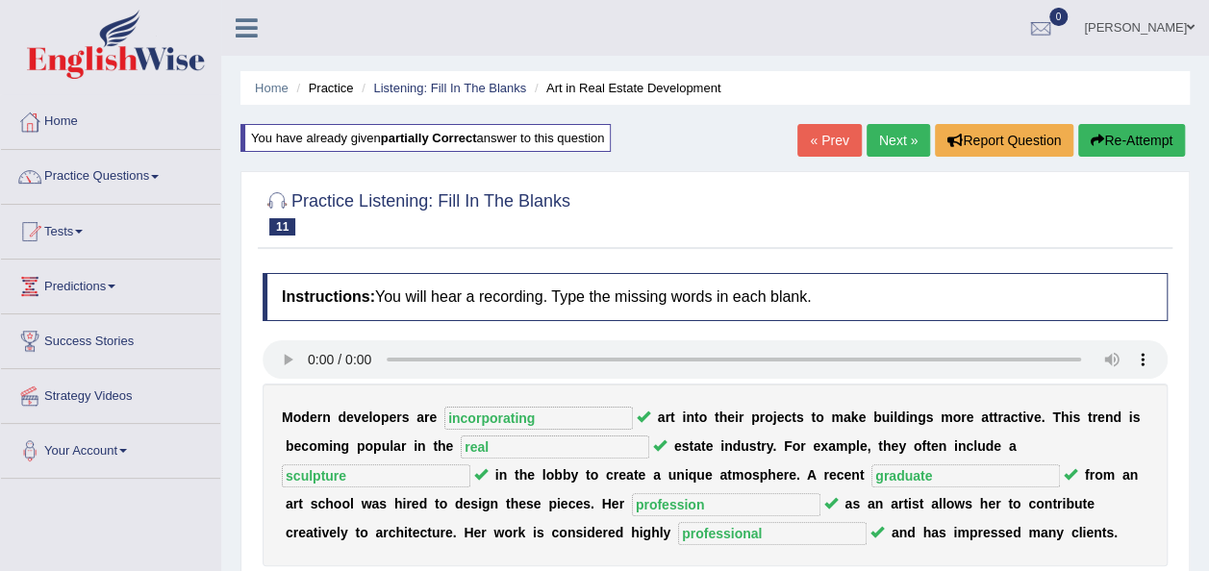
click at [898, 131] on link "Next »" at bounding box center [897, 140] width 63 height 33
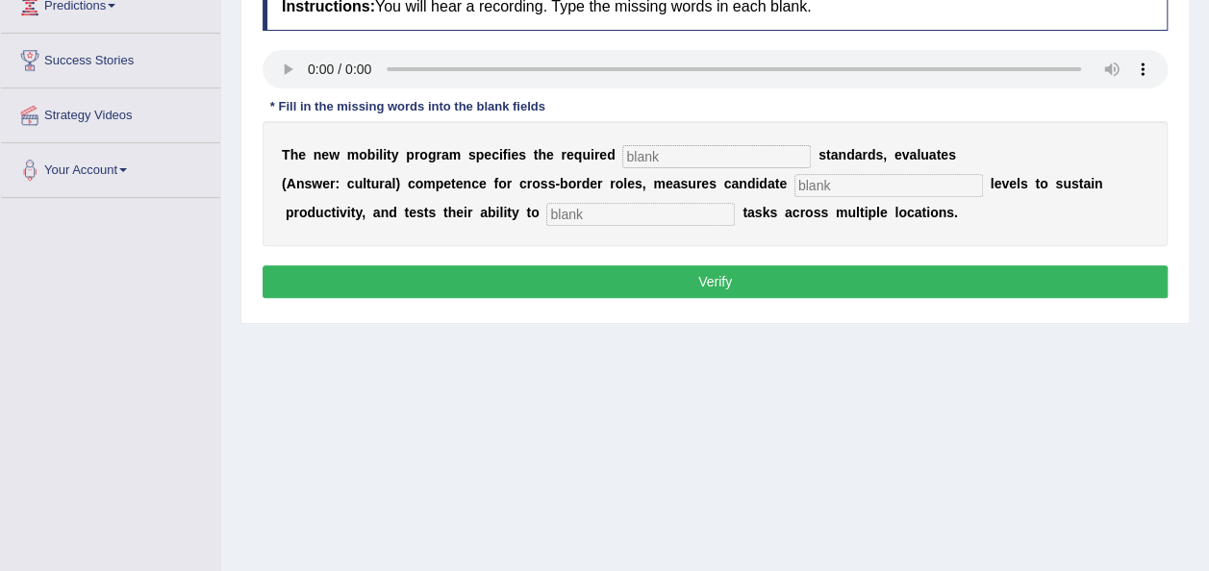
click at [701, 158] on div "Instructions: You will hear a recording. Type the missing words in each blank. …" at bounding box center [715, 143] width 915 height 340
click at [701, 158] on input "text" at bounding box center [716, 156] width 188 height 23
click at [627, 152] on input "text" at bounding box center [716, 156] width 188 height 23
type input "qualifications"
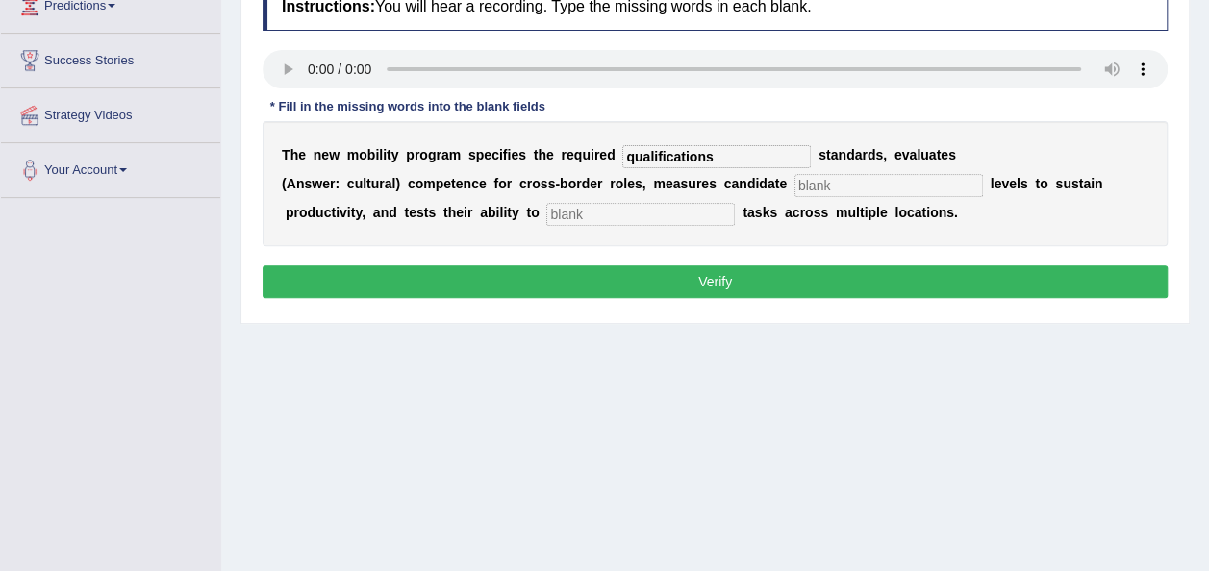
click at [546, 215] on input "text" at bounding box center [640, 214] width 188 height 23
type input "distribute"
click at [683, 158] on input "qualifications" at bounding box center [716, 156] width 188 height 23
click at [823, 187] on input "text" at bounding box center [888, 185] width 188 height 23
type input "energy"
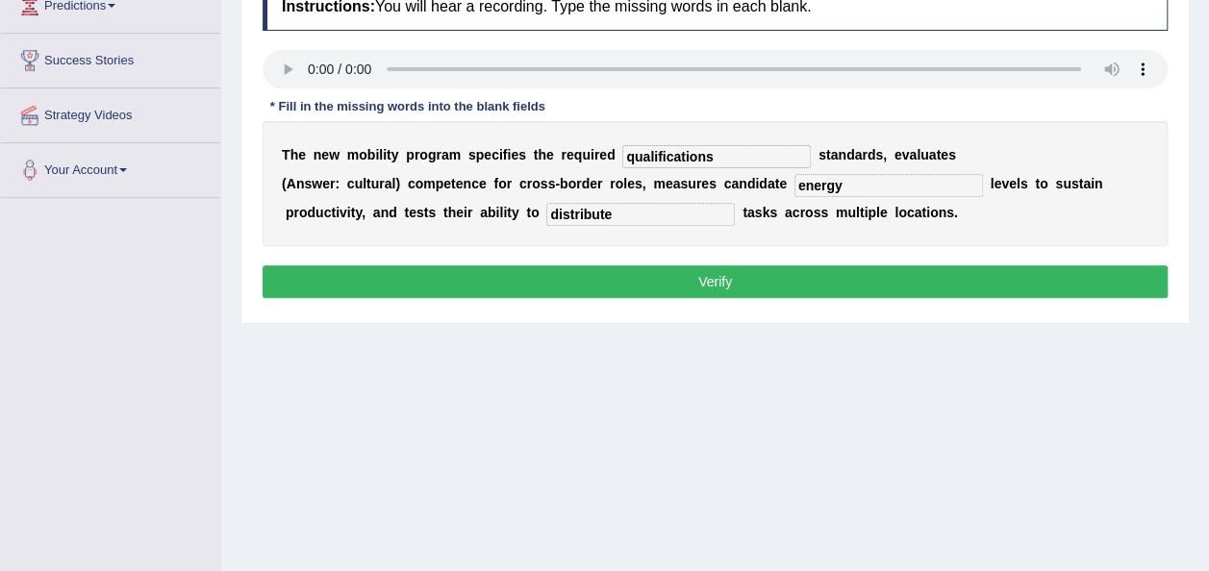
click at [544, 266] on button "Verify" at bounding box center [715, 281] width 905 height 33
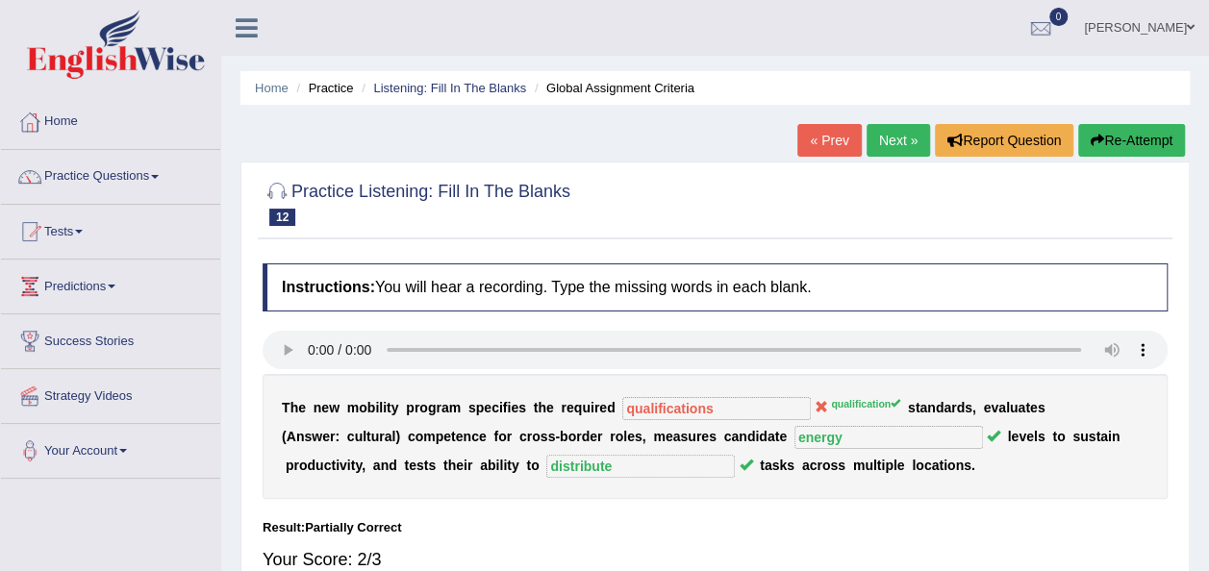
click at [889, 144] on link "Next »" at bounding box center [897, 140] width 63 height 33
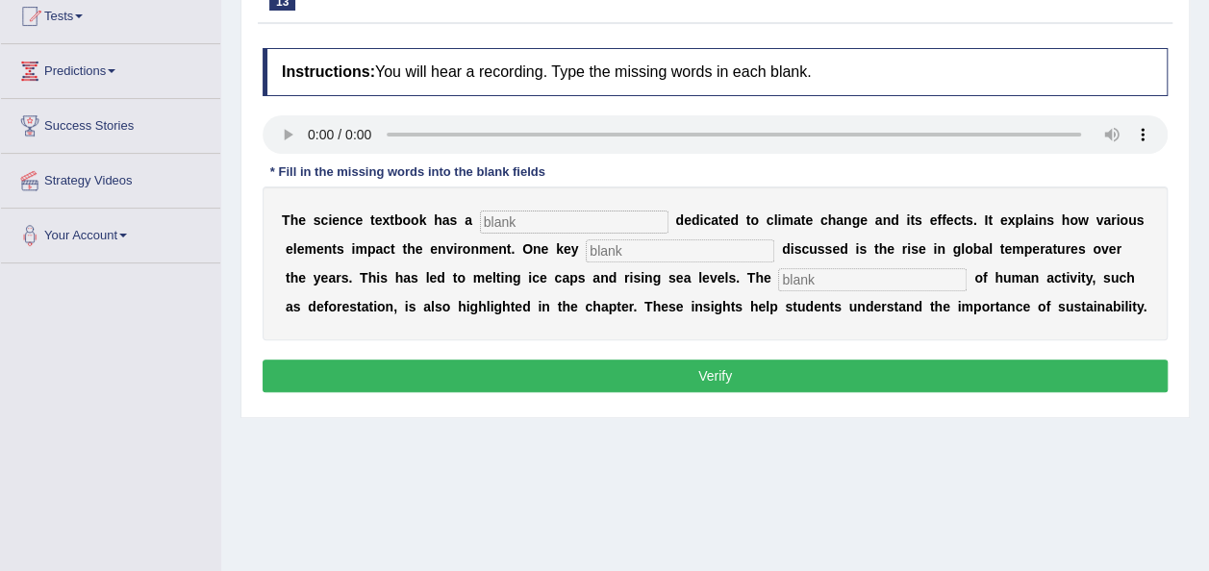
scroll to position [226, 0]
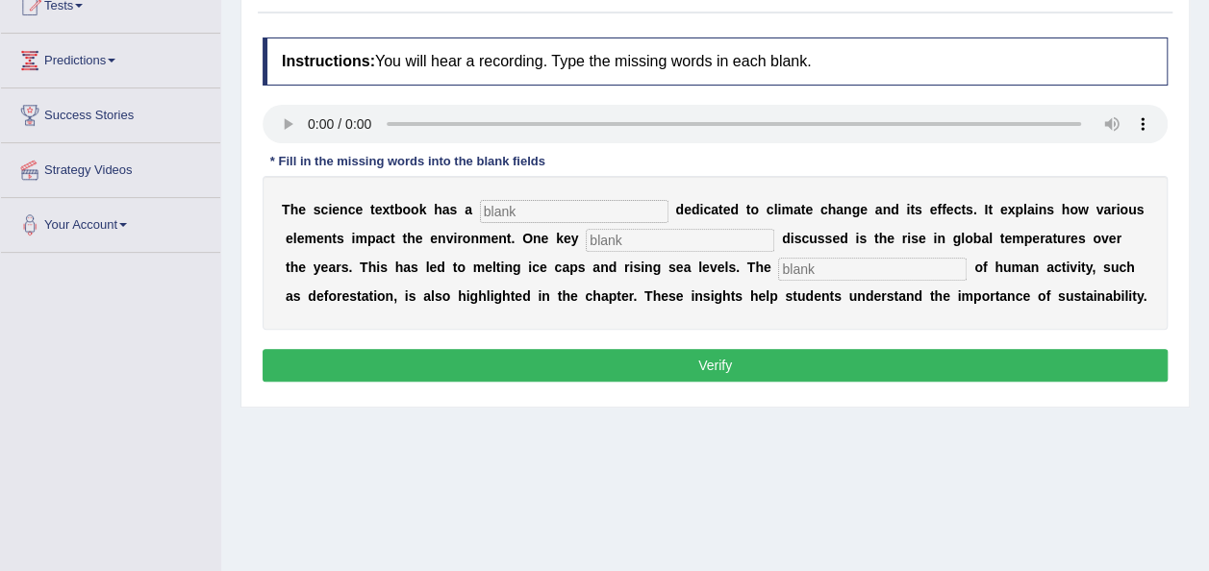
click at [563, 213] on input "text" at bounding box center [574, 211] width 188 height 23
type input "section"
click at [586, 243] on input "text" at bounding box center [680, 240] width 188 height 23
type input "factor"
click at [778, 264] on input "text" at bounding box center [872, 269] width 188 height 23
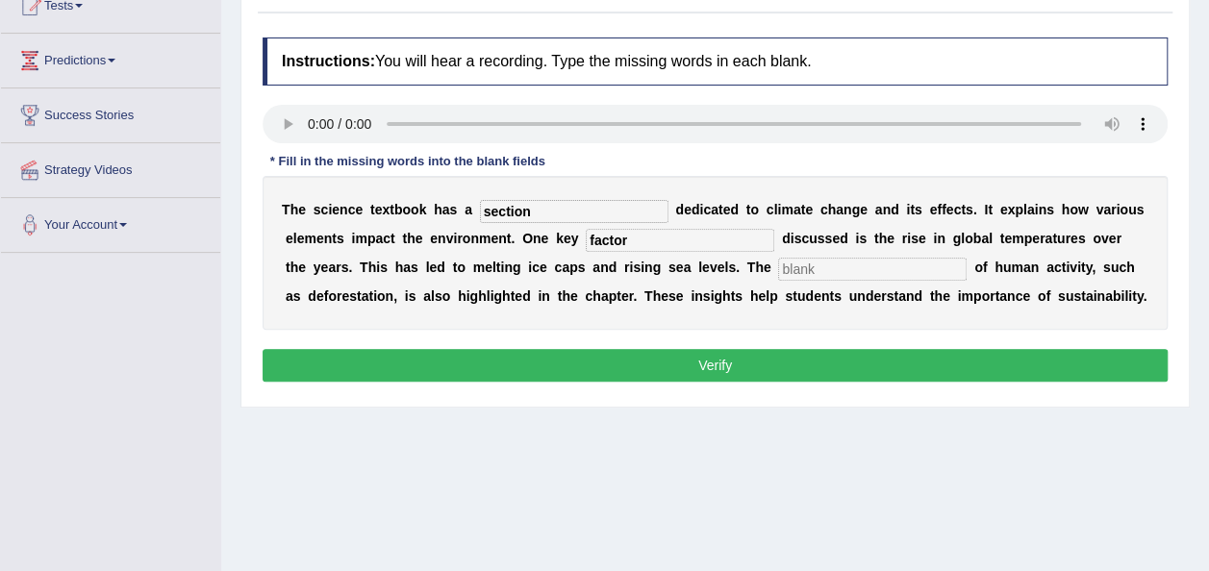
click at [778, 264] on input "text" at bounding box center [872, 269] width 188 height 23
type input "contribution"
click at [643, 368] on button "Verify" at bounding box center [715, 365] width 905 height 33
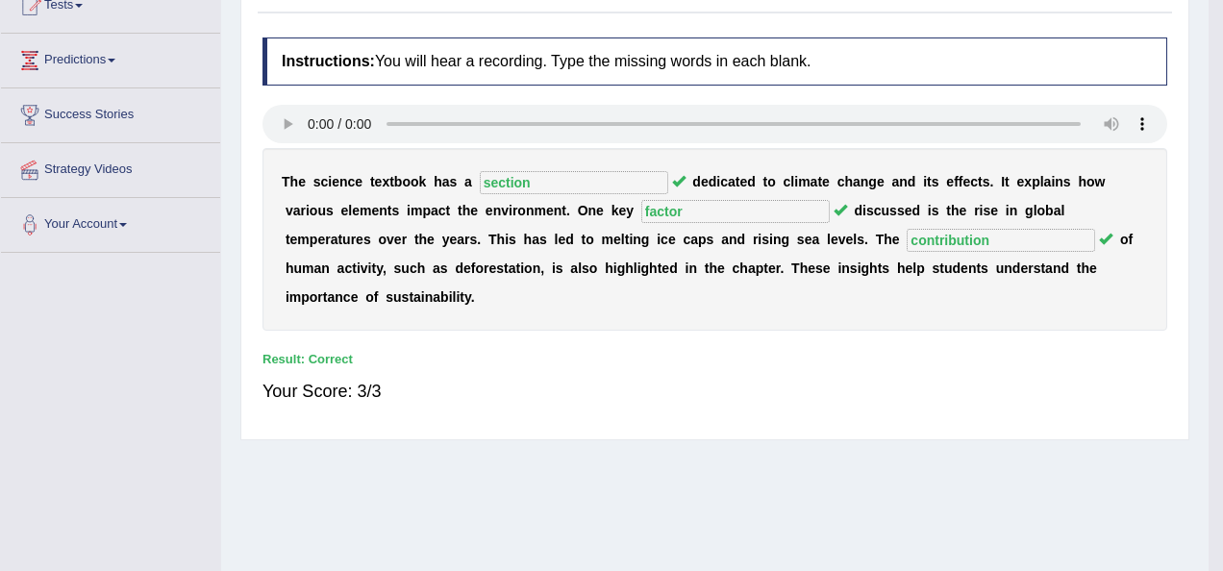
click at [1208, 79] on html "Toggle navigation Home Practice Questions Speaking Practice Read Aloud Repeat S…" at bounding box center [611, 59] width 1223 height 571
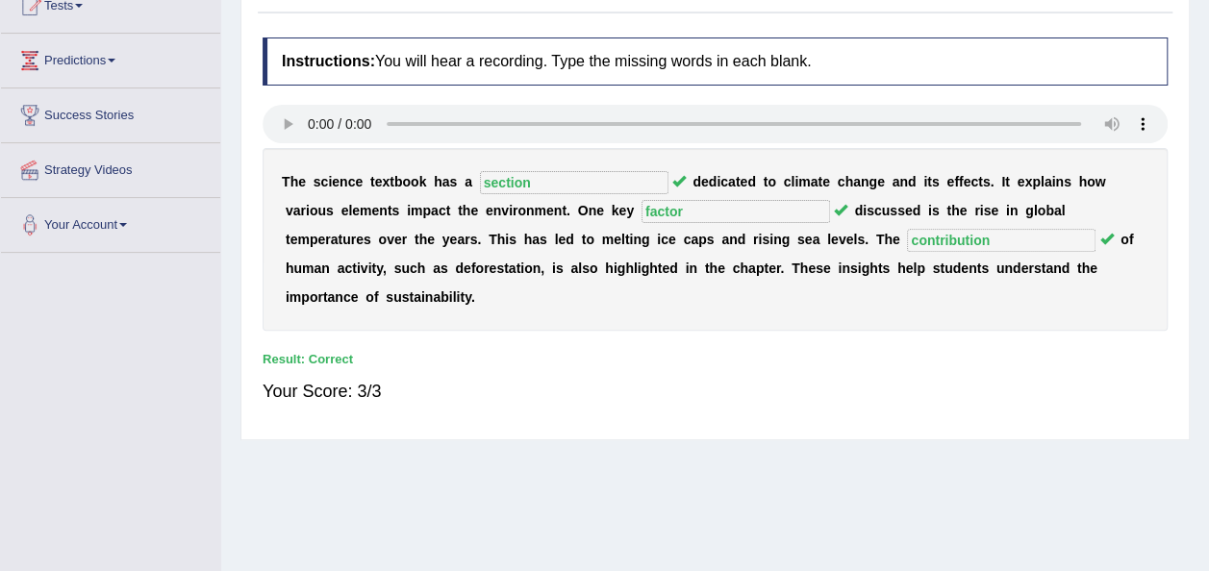
scroll to position [0, 0]
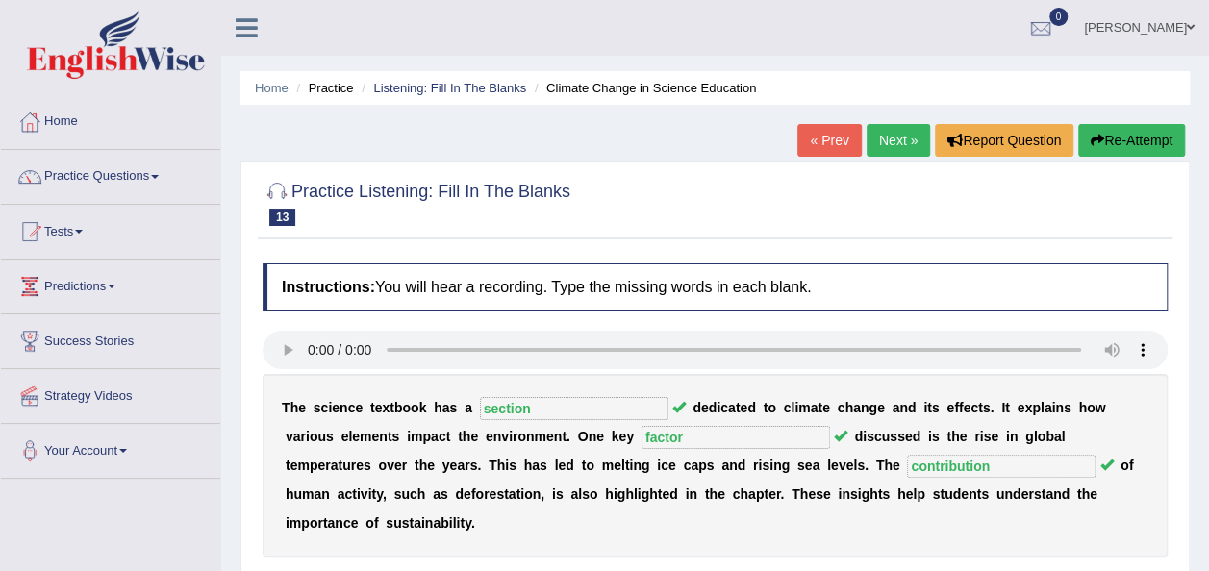
click at [899, 142] on link "Next »" at bounding box center [897, 140] width 63 height 33
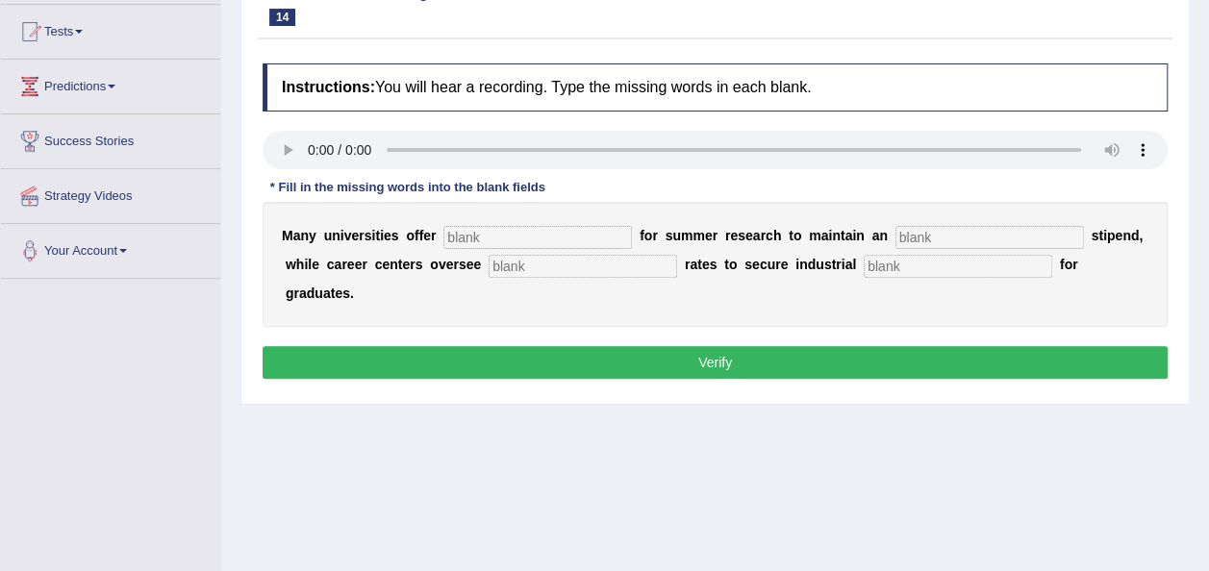
scroll to position [202, 0]
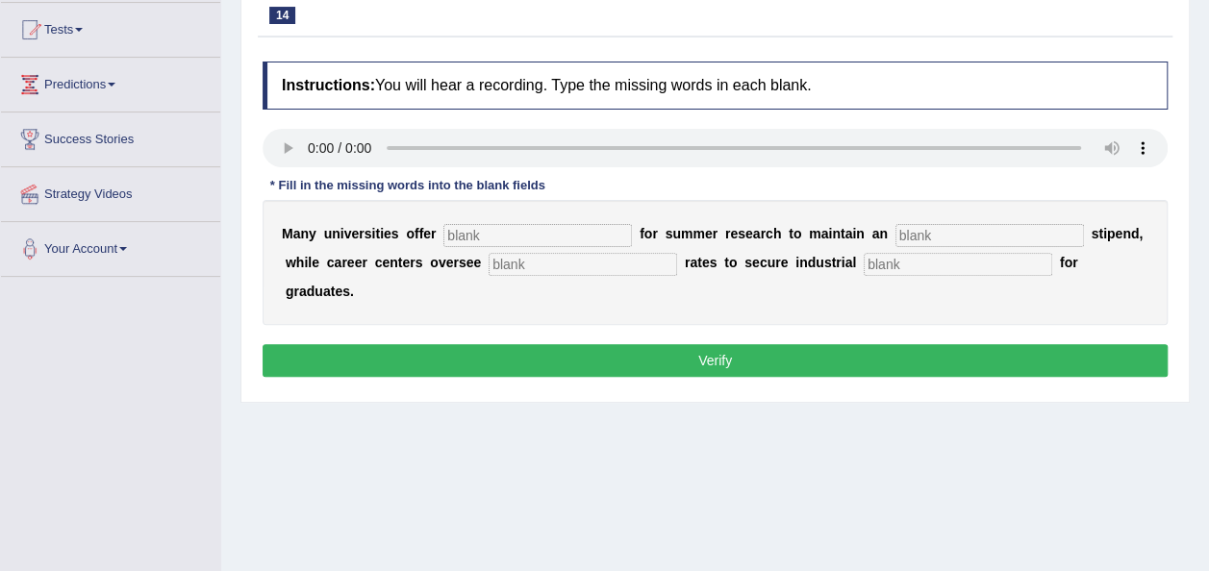
click at [456, 239] on input "text" at bounding box center [537, 235] width 188 height 23
type input "subsides"
click at [489, 262] on input "text" at bounding box center [583, 264] width 188 height 23
click at [897, 236] on input "text" at bounding box center [989, 235] width 188 height 23
type input "average"
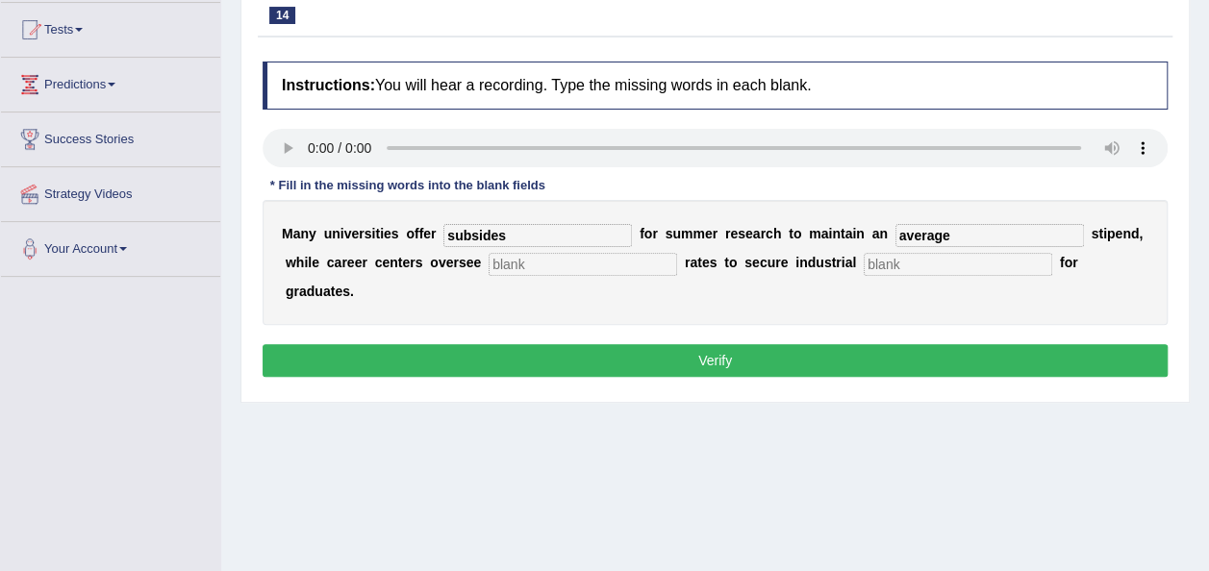
click at [864, 257] on input "text" at bounding box center [958, 264] width 188 height 23
type input "experience"
click at [489, 273] on input "text" at bounding box center [583, 264] width 188 height 23
type input "placement"
click at [500, 232] on input "subsides" at bounding box center [537, 235] width 188 height 23
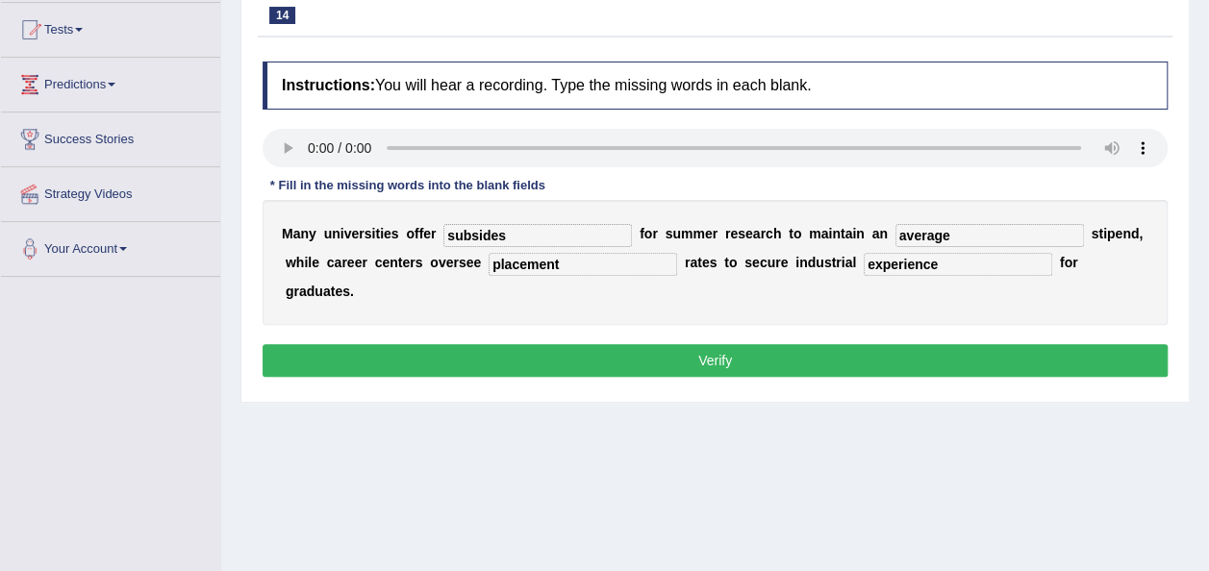
click at [584, 344] on button "Verify" at bounding box center [715, 360] width 905 height 33
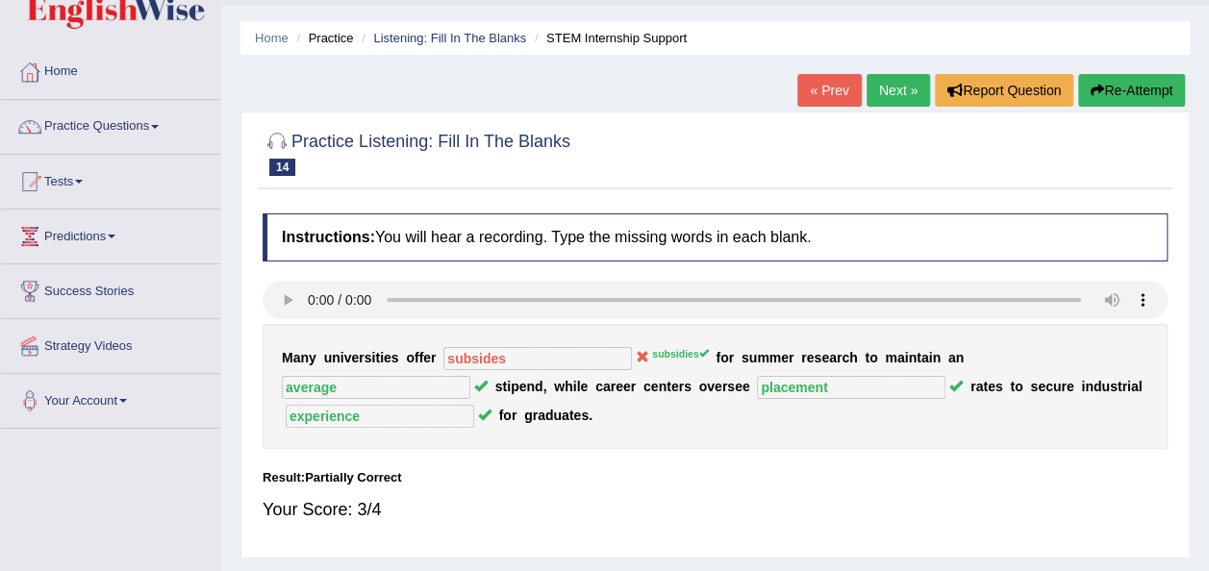
scroll to position [0, 0]
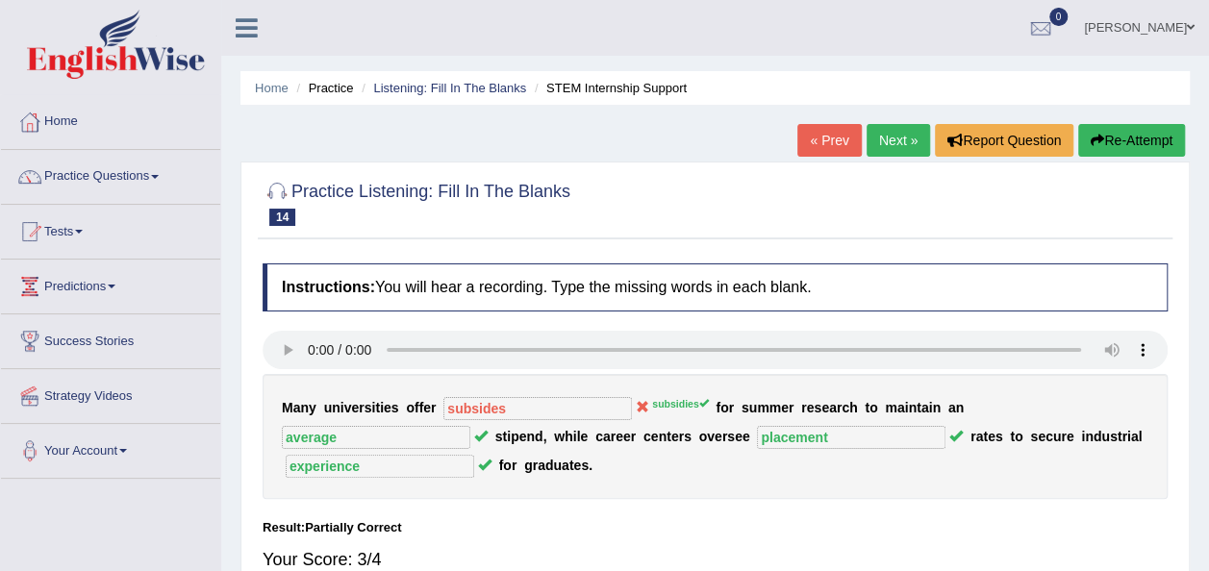
click at [885, 137] on link "Next »" at bounding box center [897, 140] width 63 height 33
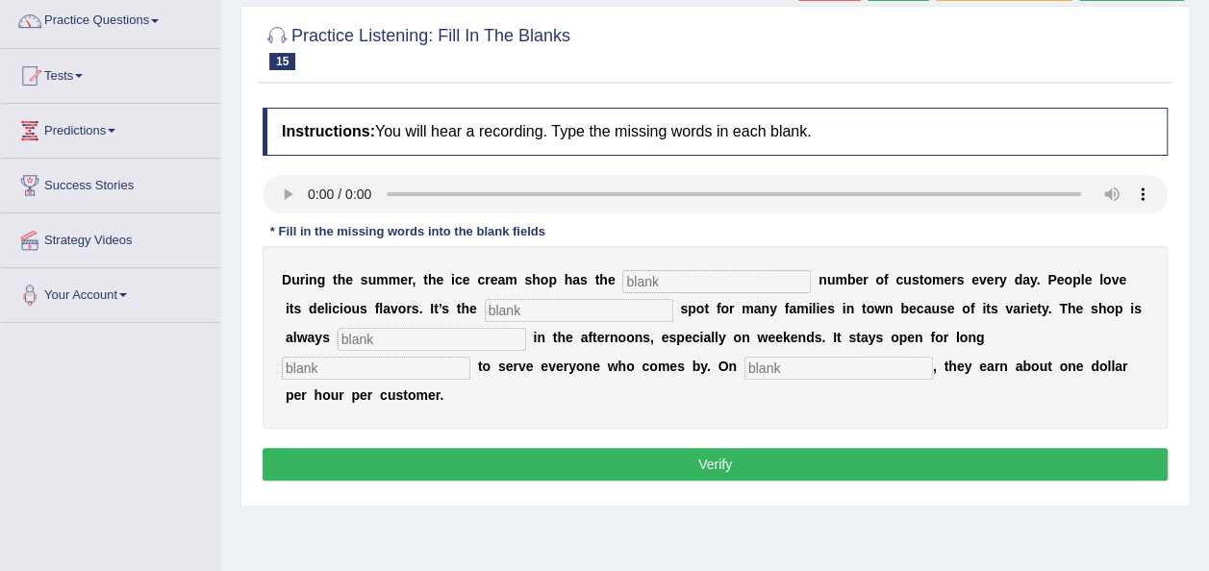
scroll to position [170, 0]
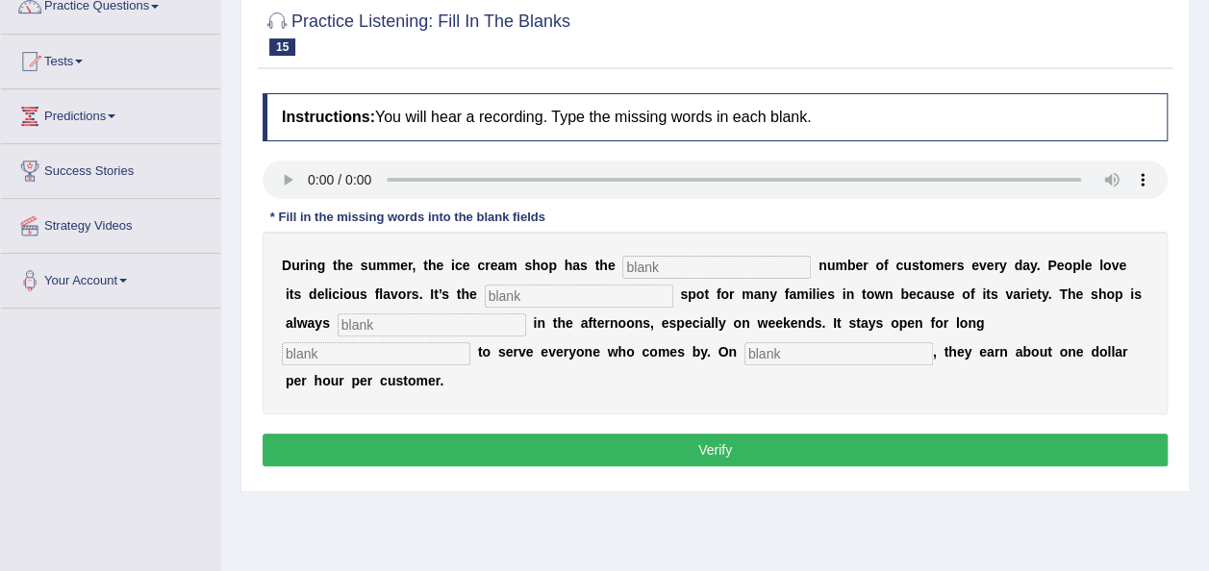
click at [675, 272] on input "text" at bounding box center [716, 267] width 188 height 23
type input "same"
click at [485, 296] on input "text" at bounding box center [579, 296] width 188 height 23
click at [485, 301] on input "de" at bounding box center [579, 296] width 188 height 23
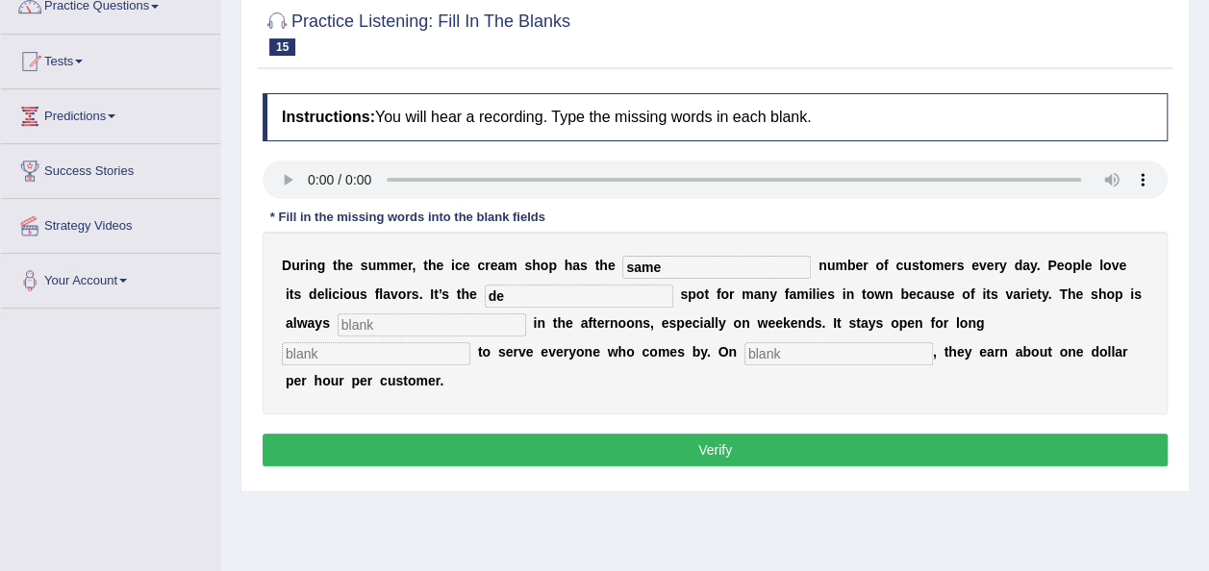
type input "d"
click at [485, 292] on input "text" at bounding box center [579, 296] width 188 height 23
type input "favourtie"
click at [338, 325] on input "text" at bounding box center [432, 325] width 188 height 23
type input "busy"
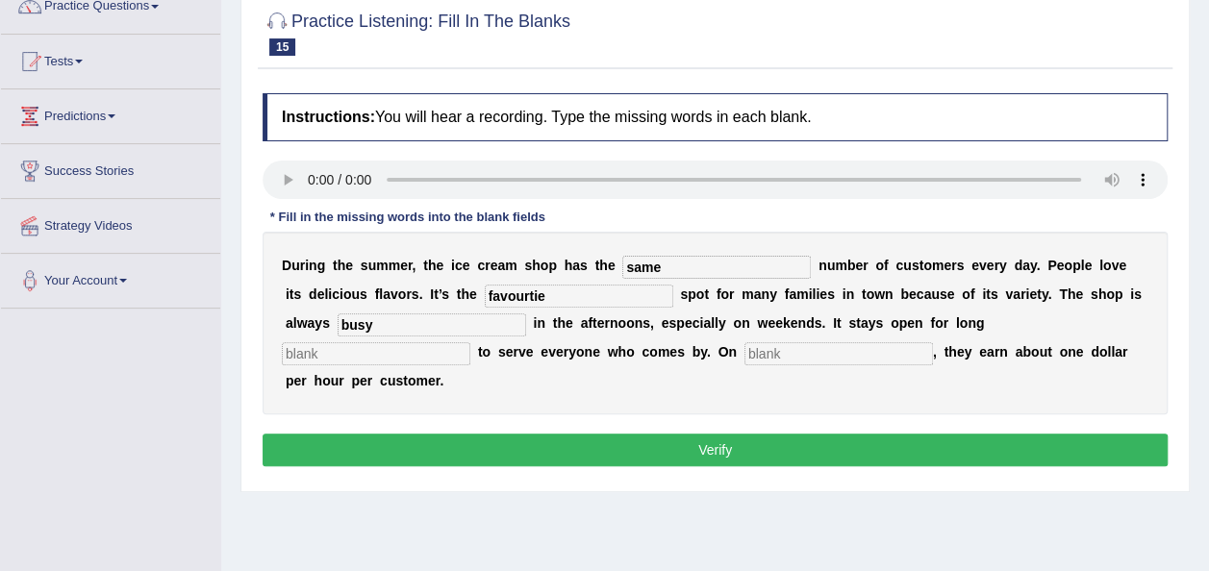
click at [744, 352] on input "text" at bounding box center [838, 353] width 188 height 23
click at [470, 342] on input "text" at bounding box center [376, 353] width 188 height 23
type input "hours"
click at [744, 361] on input "text" at bounding box center [838, 353] width 188 height 23
click at [744, 356] on input "text" at bounding box center [838, 353] width 188 height 23
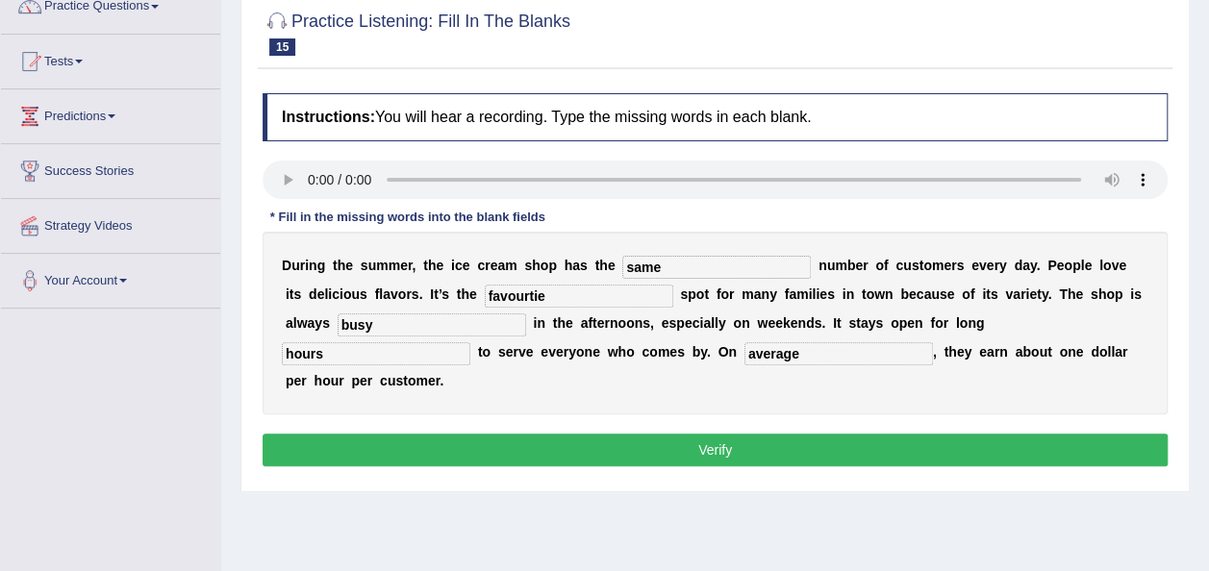
type input "average"
click at [564, 434] on button "Verify" at bounding box center [715, 450] width 905 height 33
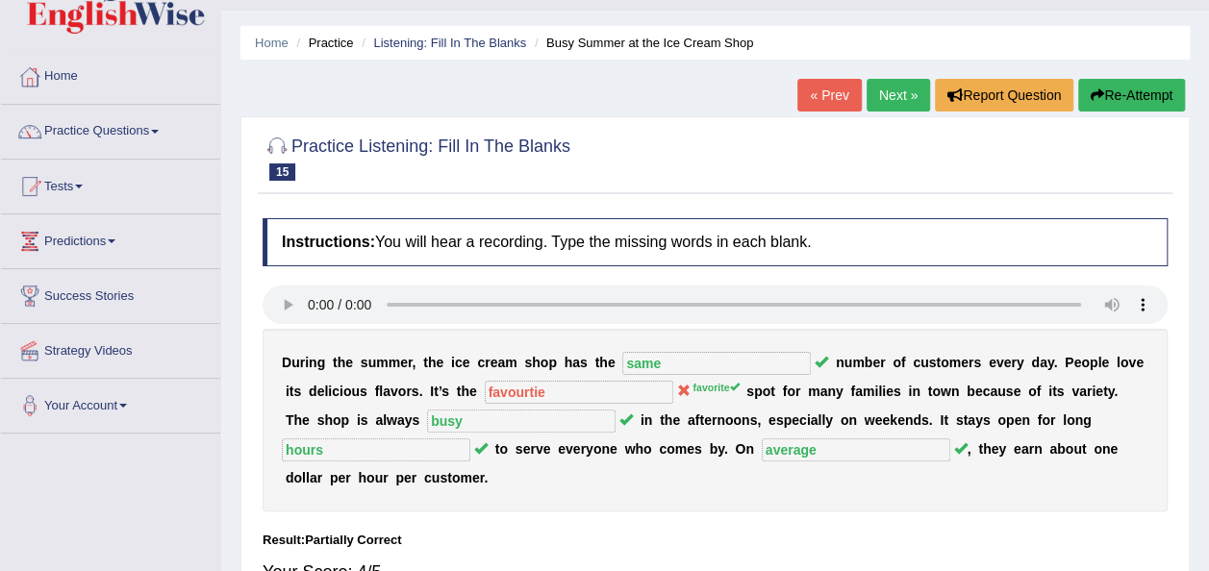
scroll to position [0, 0]
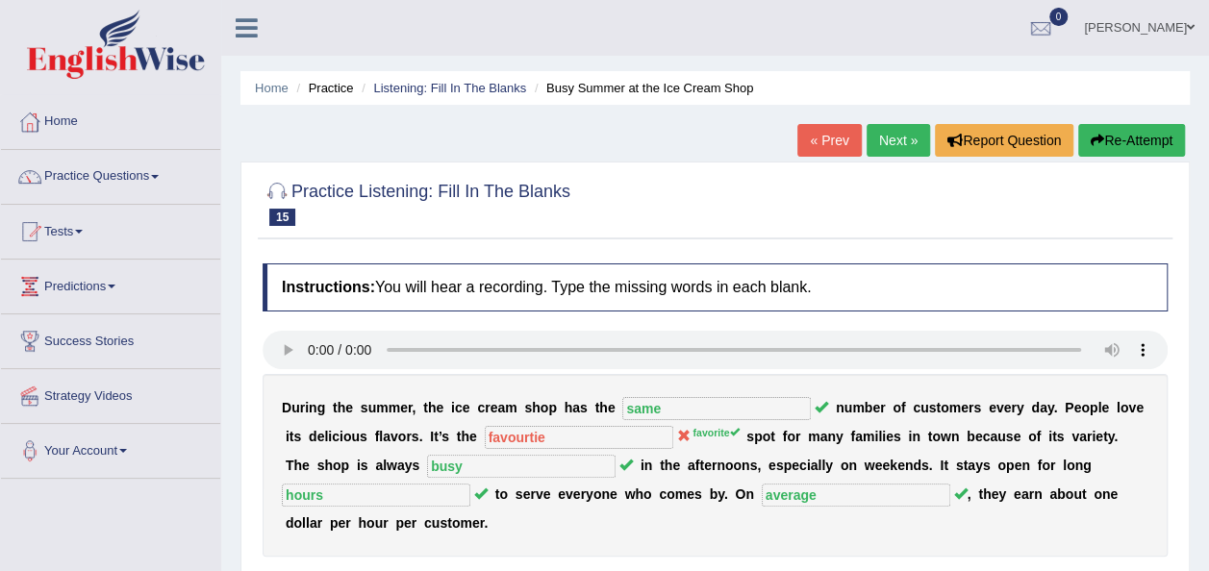
click at [892, 148] on link "Next »" at bounding box center [897, 140] width 63 height 33
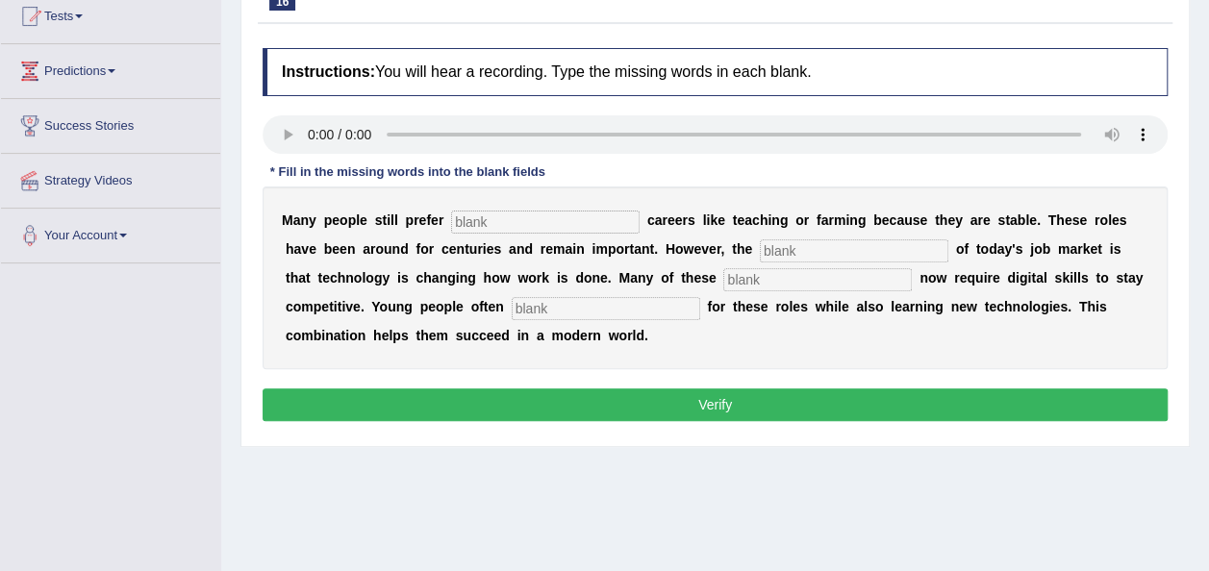
scroll to position [218, 0]
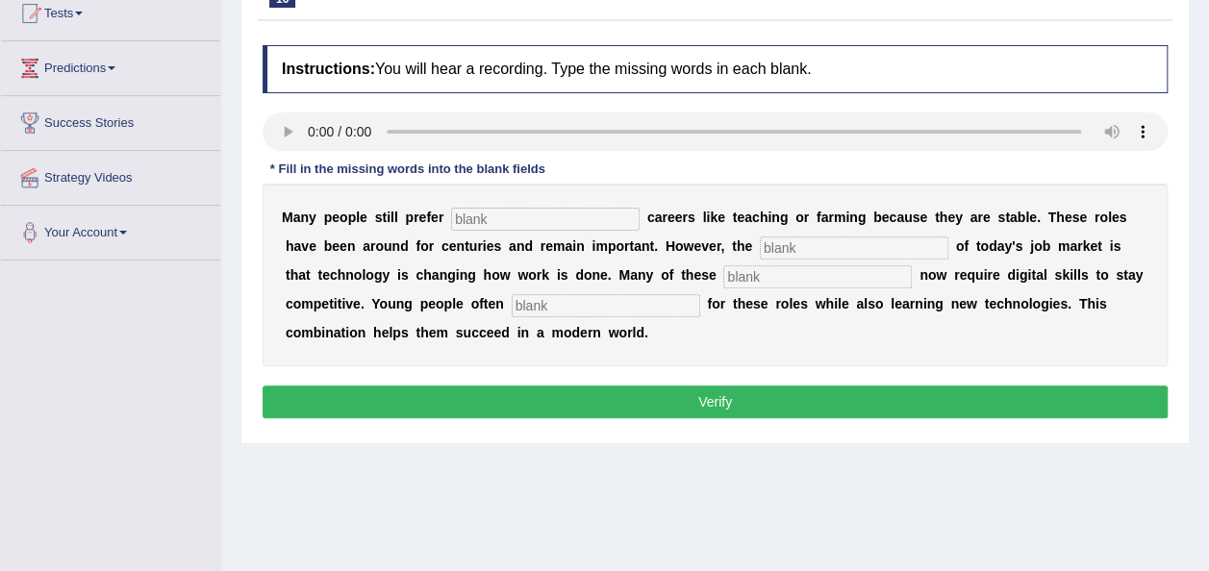
click at [494, 210] on input "text" at bounding box center [545, 219] width 188 height 23
type input "traditonal"
click at [760, 250] on input "text" at bounding box center [854, 248] width 188 height 23
type input "reality"
click at [723, 270] on input "text" at bounding box center [817, 276] width 188 height 23
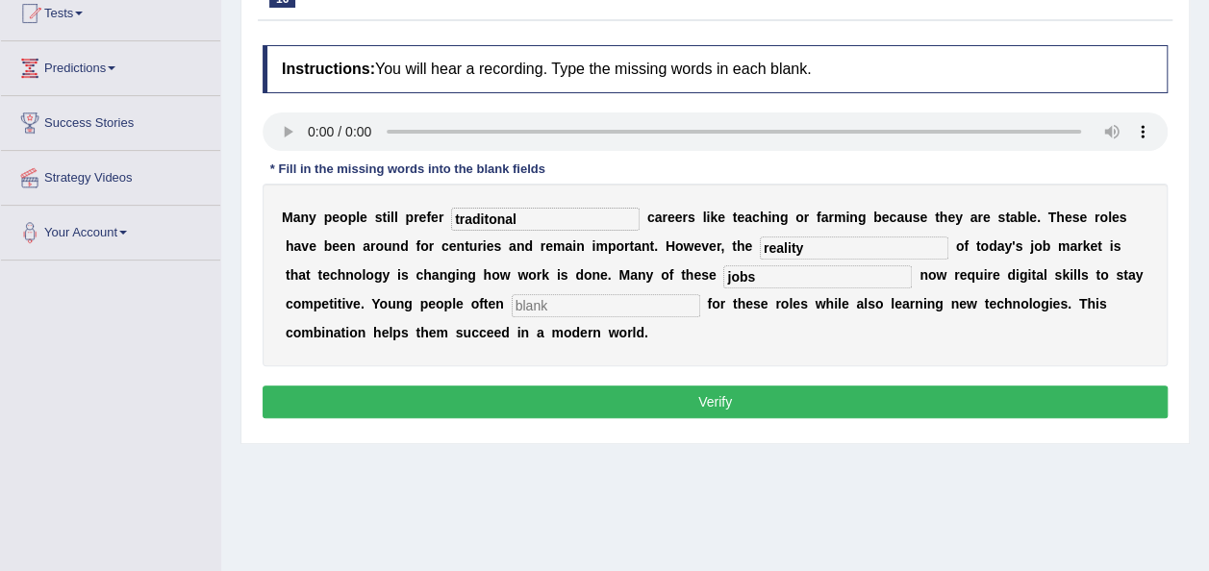
type input "jobs"
click at [512, 311] on input "text" at bounding box center [606, 305] width 188 height 23
type input "apply"
click at [513, 219] on input "traditonal" at bounding box center [545, 219] width 188 height 23
type input "traditional"
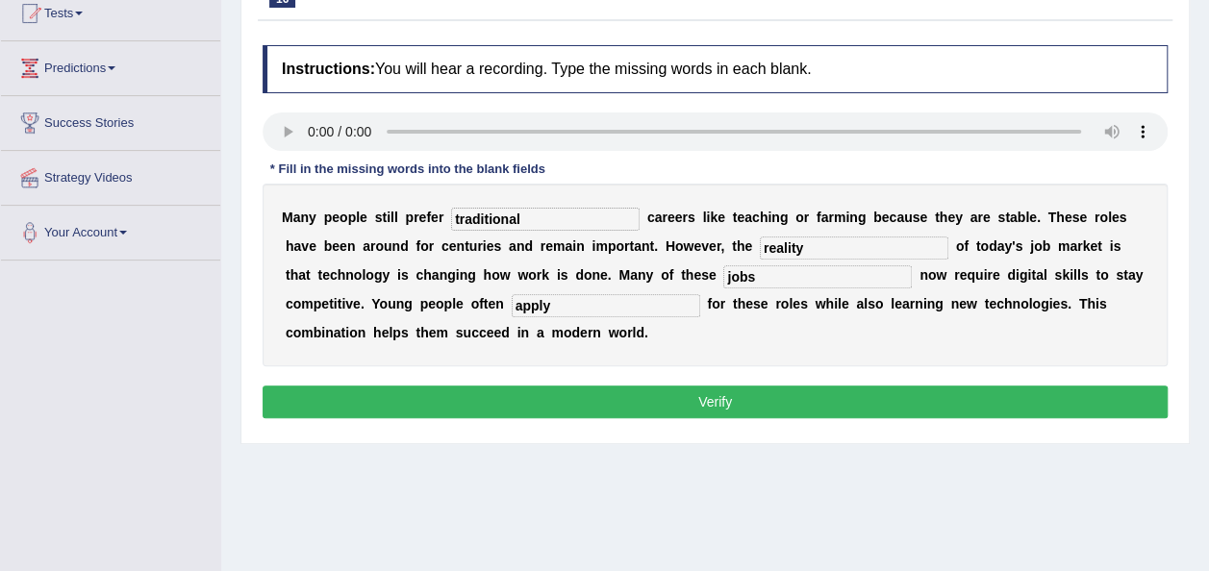
click at [546, 400] on button "Verify" at bounding box center [715, 402] width 905 height 33
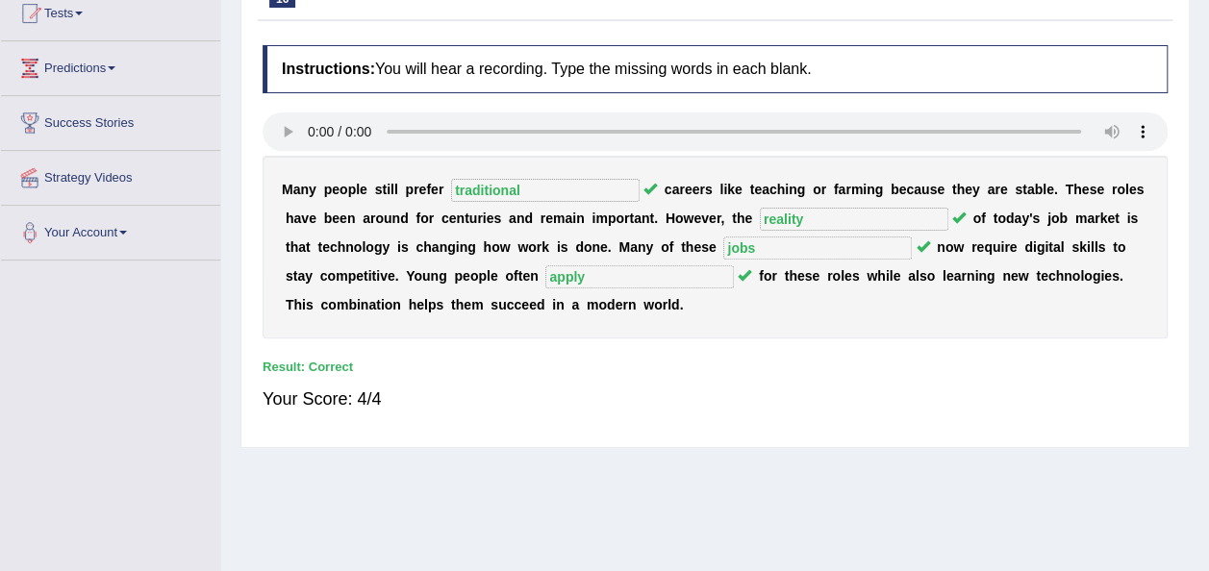
scroll to position [0, 0]
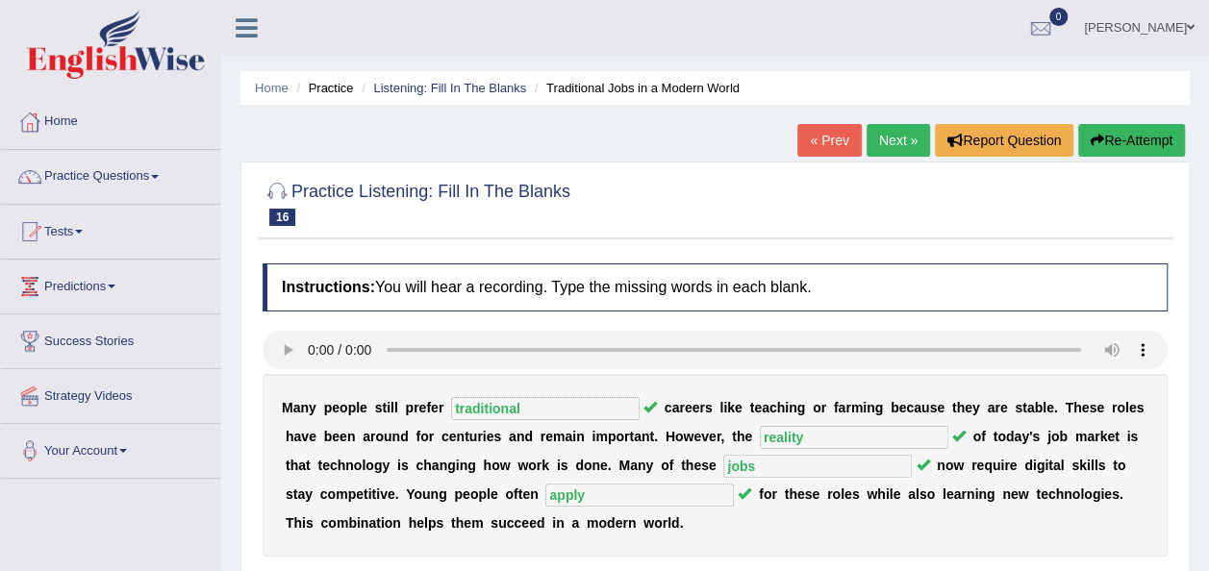
click at [900, 135] on link "Next »" at bounding box center [897, 140] width 63 height 33
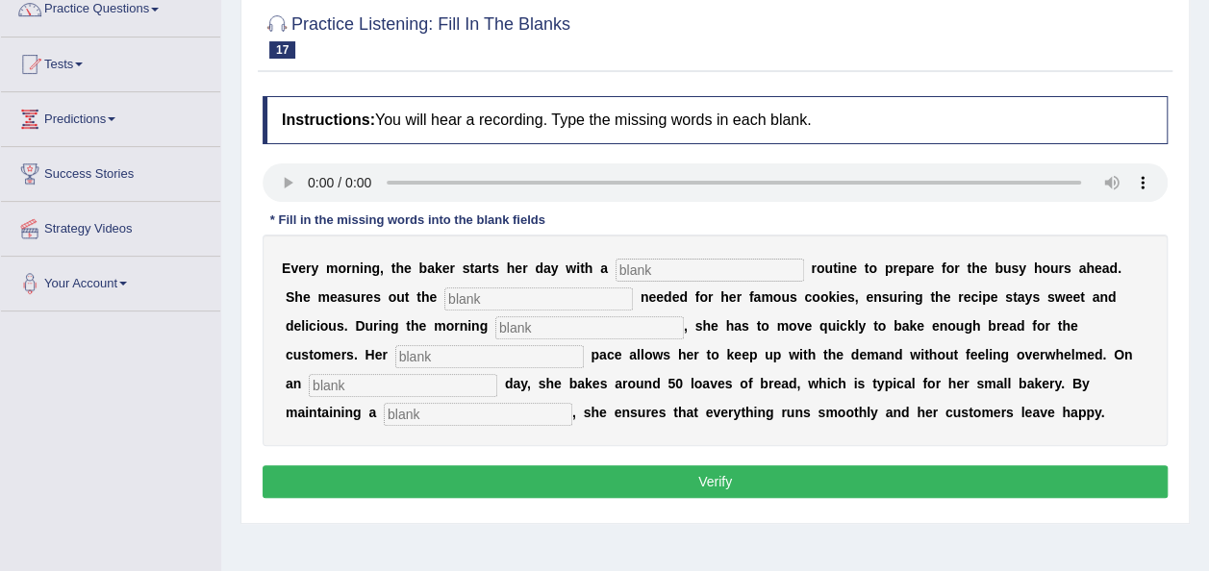
scroll to position [181, 0]
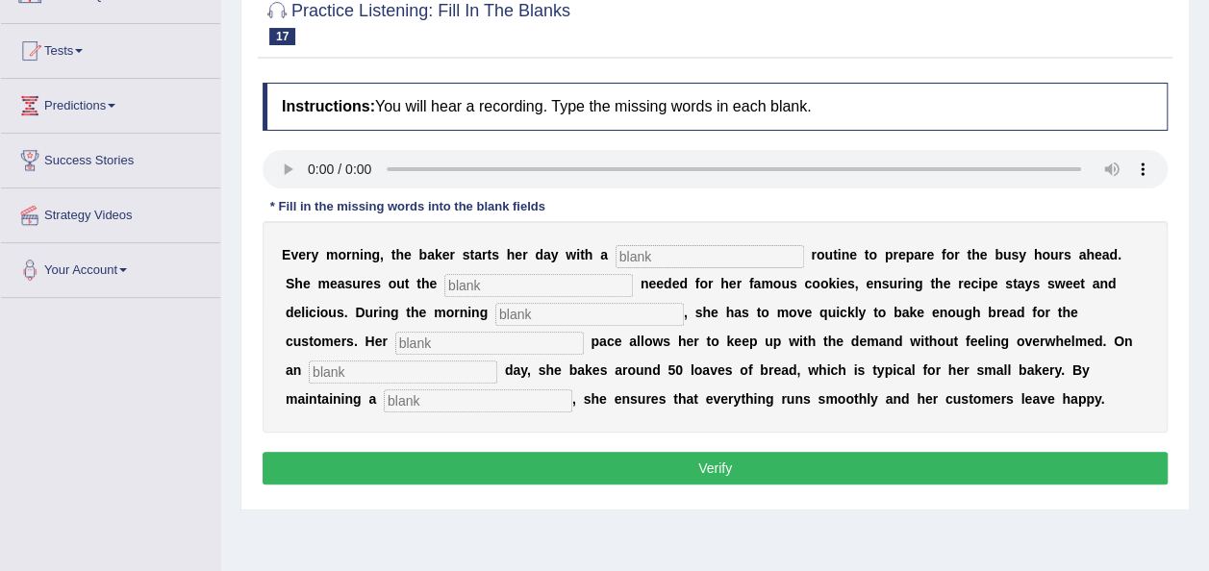
click at [661, 264] on input "text" at bounding box center [709, 256] width 188 height 23
type input "simple"
click at [497, 292] on input "text" at bounding box center [538, 285] width 188 height 23
type input "sugar"
click at [495, 305] on input "text" at bounding box center [589, 314] width 188 height 23
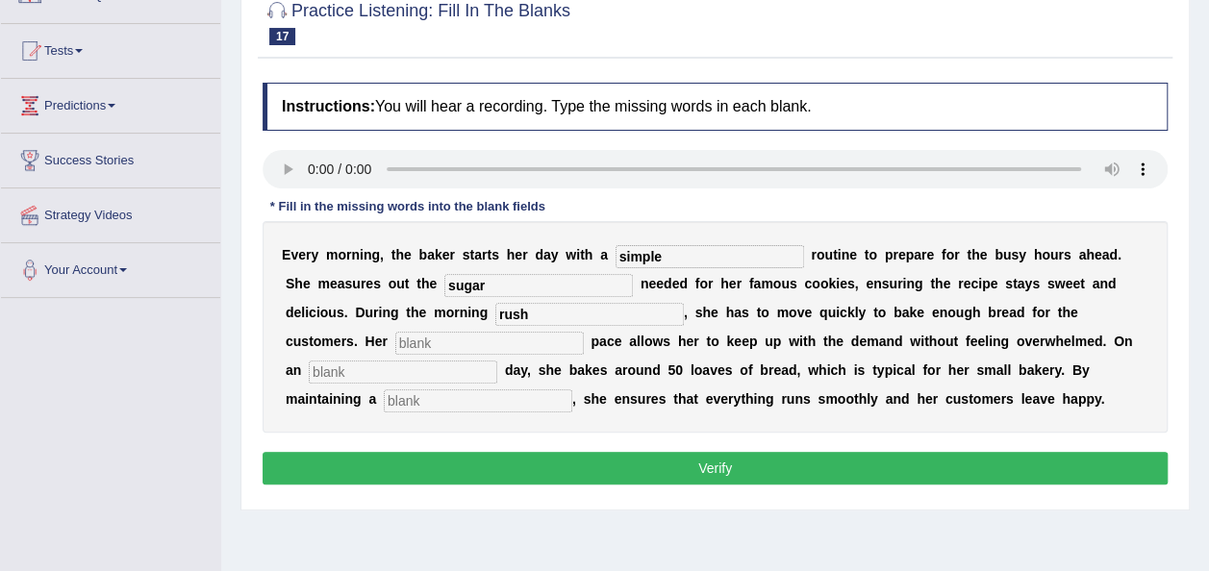
type input "rush"
click at [395, 342] on input "text" at bounding box center [489, 343] width 188 height 23
type input "study"
click at [367, 366] on input "text" at bounding box center [403, 372] width 188 height 23
type input "average"
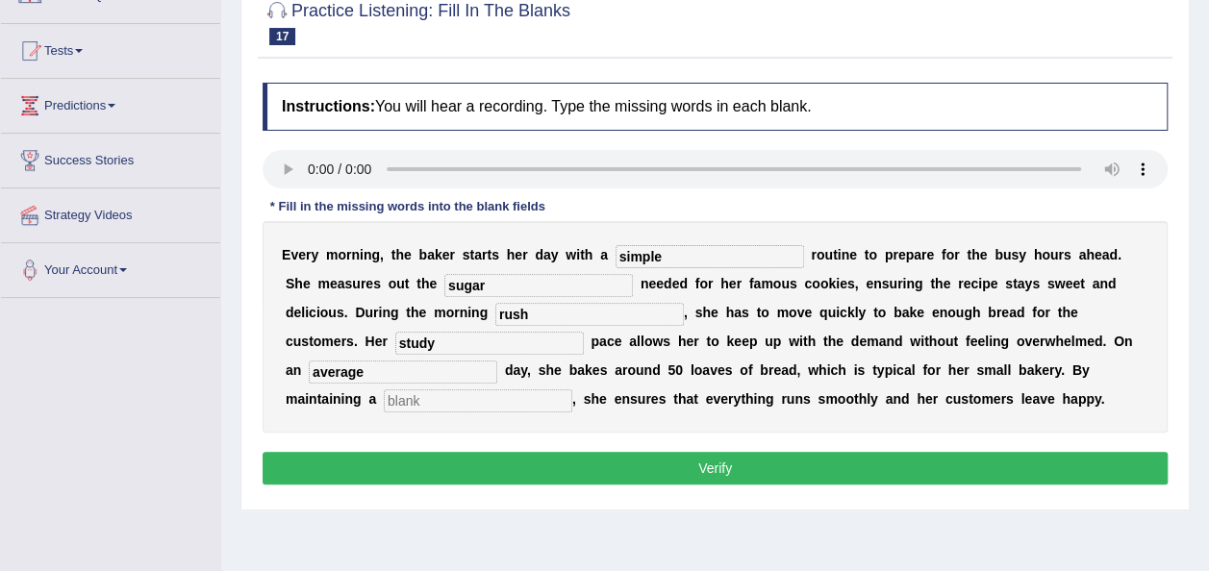
click at [384, 397] on input "text" at bounding box center [478, 400] width 188 height 23
click at [384, 404] on input "text" at bounding box center [478, 400] width 188 height 23
type input "workflow"
click at [493, 475] on button "Verify" at bounding box center [715, 468] width 905 height 33
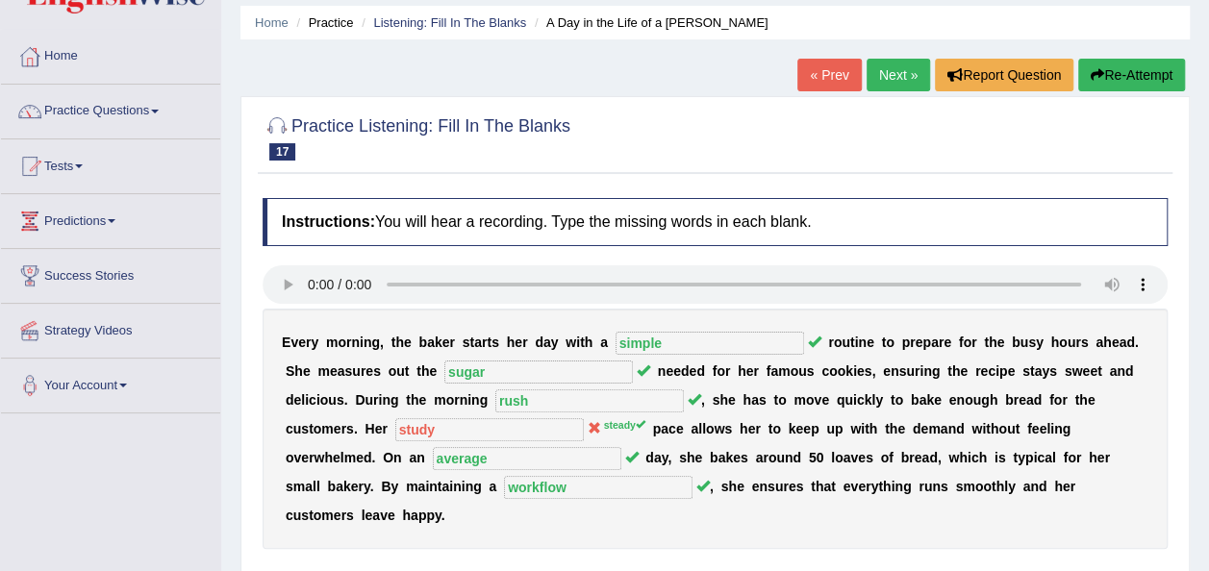
scroll to position [0, 0]
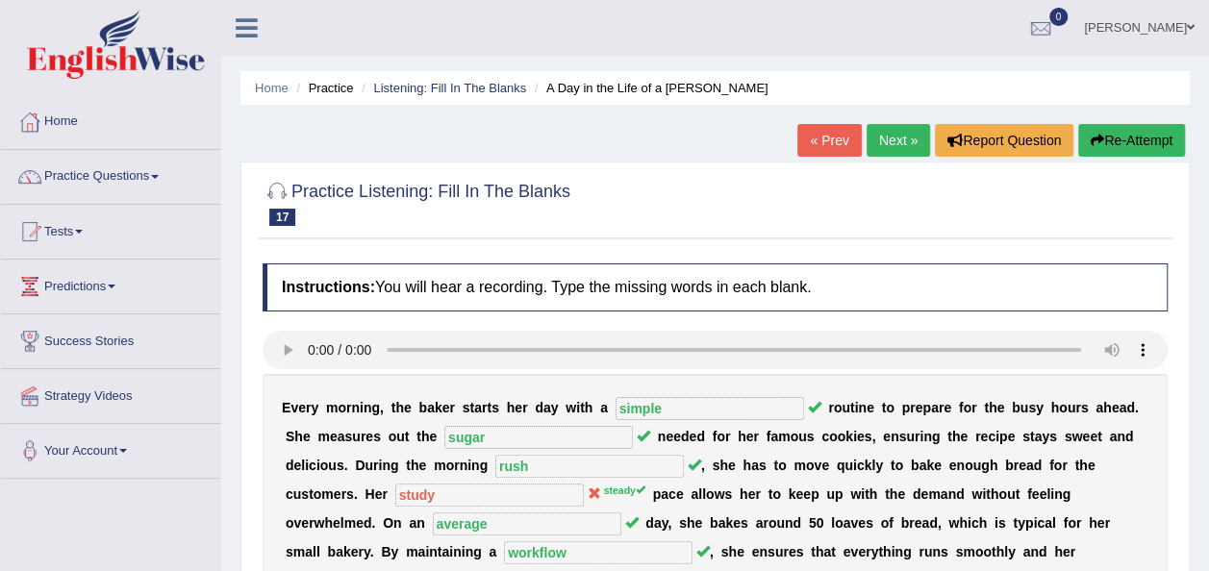
click at [893, 142] on link "Next »" at bounding box center [897, 140] width 63 height 33
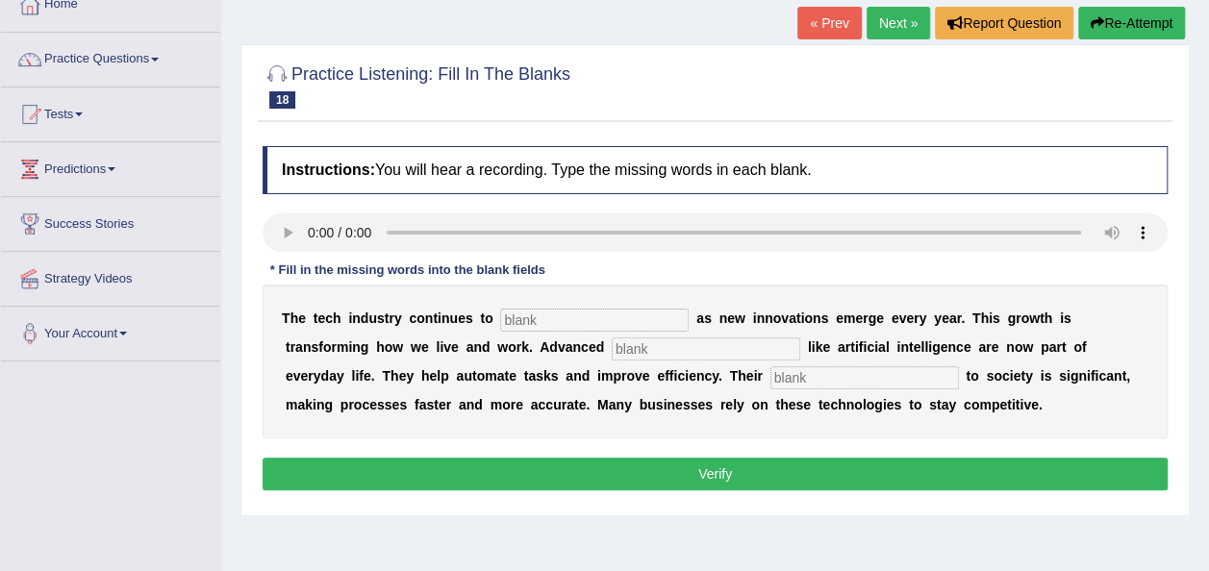
scroll to position [120, 0]
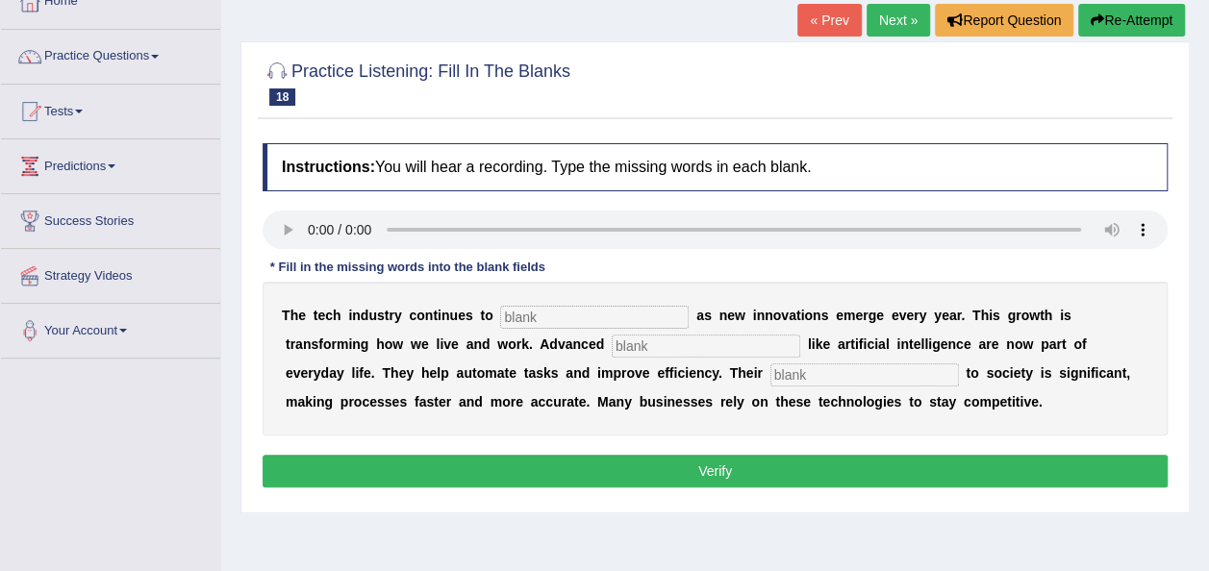
click at [539, 321] on input "text" at bounding box center [594, 317] width 188 height 23
type input "burgab"
click at [612, 350] on input "text" at bounding box center [706, 346] width 188 height 23
type input "systems"
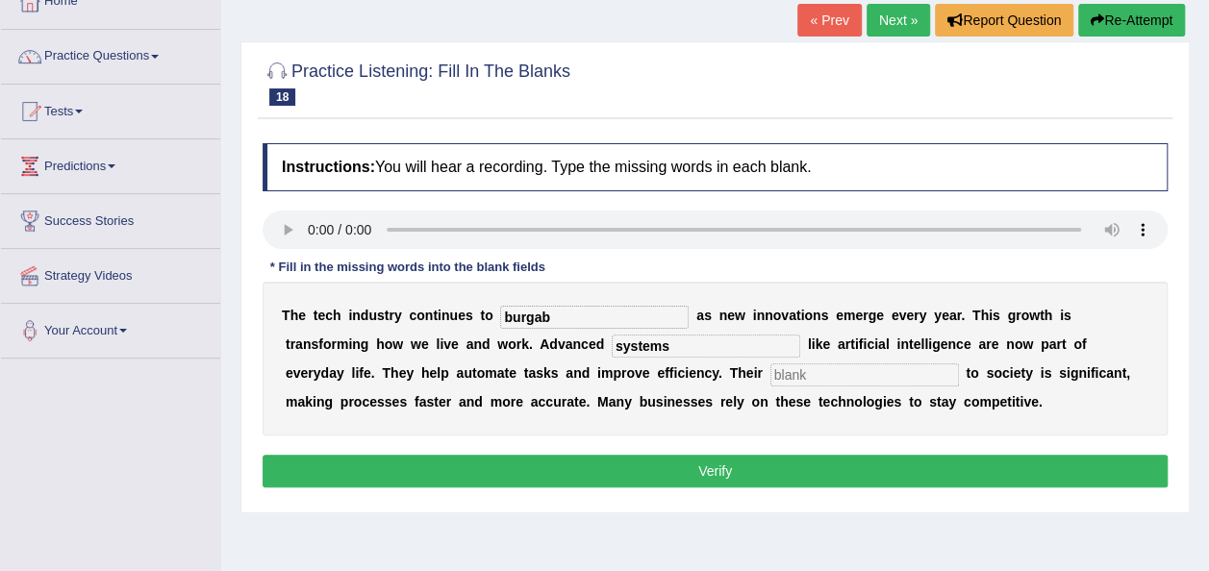
click at [770, 382] on input "text" at bounding box center [864, 375] width 188 height 23
type input "contribution"
click at [542, 319] on input "burgab" at bounding box center [594, 317] width 188 height 23
type input "burgin"
click at [544, 467] on button "Verify" at bounding box center [715, 471] width 905 height 33
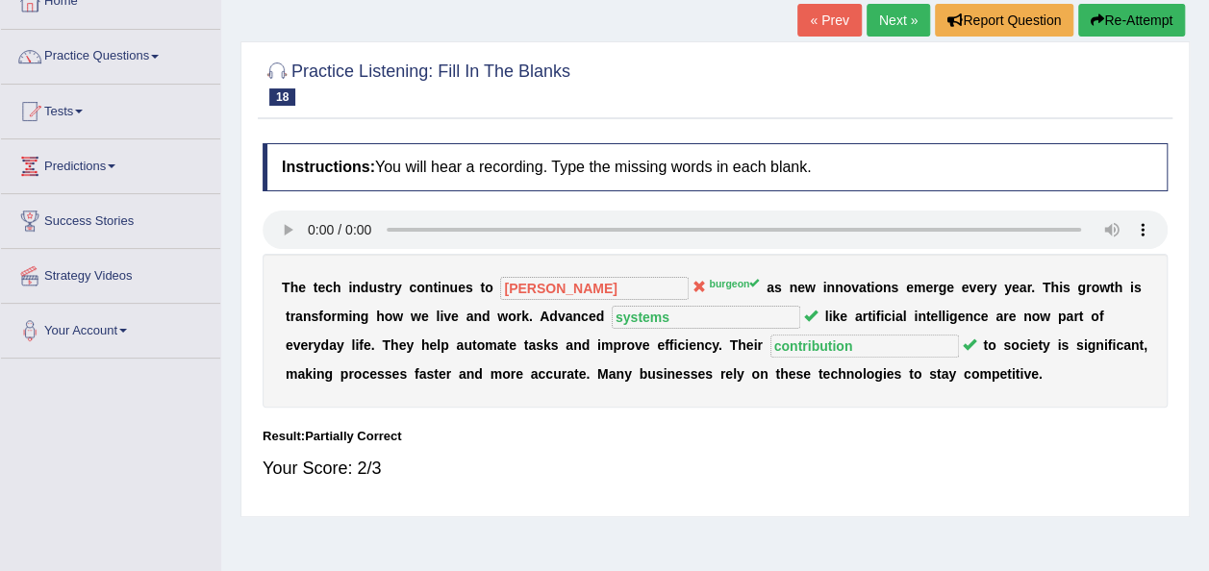
scroll to position [0, 0]
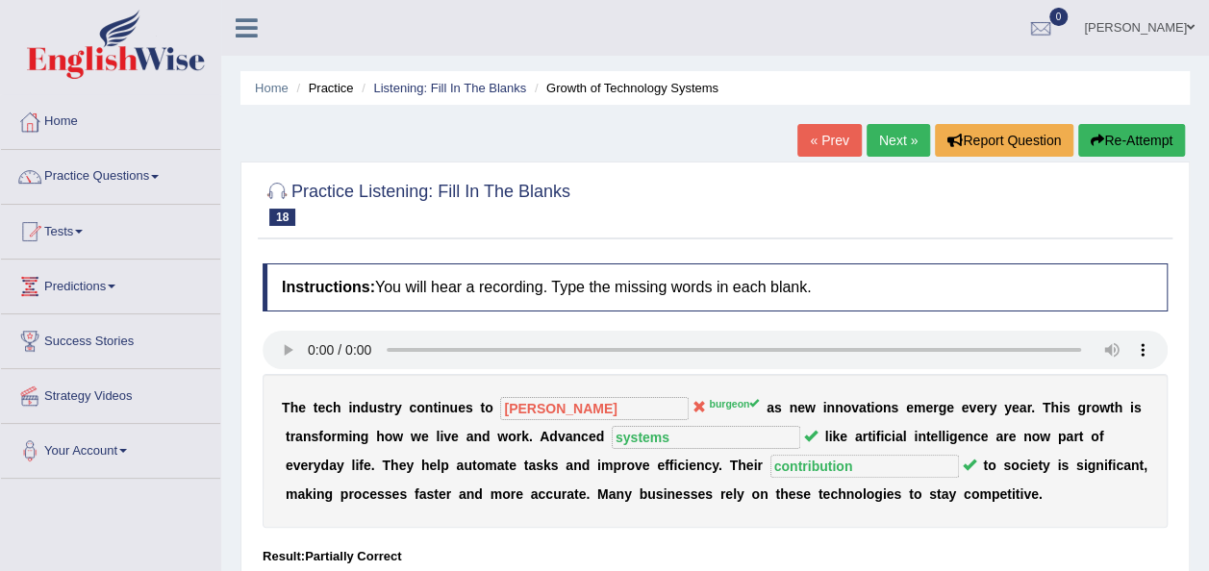
click at [892, 139] on link "Next »" at bounding box center [897, 140] width 63 height 33
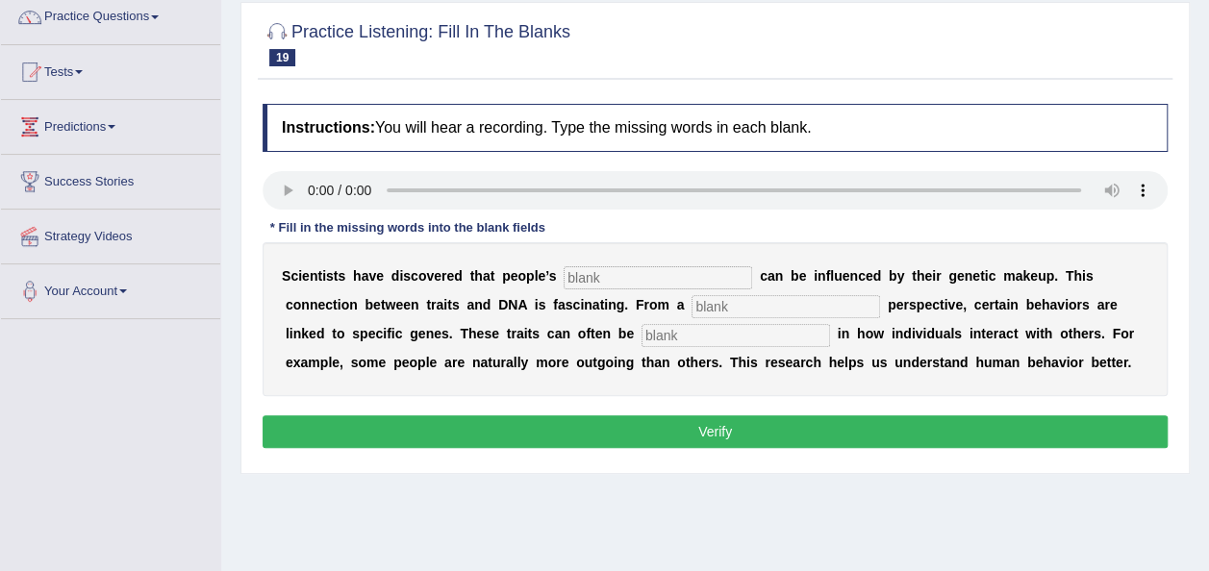
click at [583, 279] on input "text" at bounding box center [658, 277] width 188 height 23
type input "personalities"
click at [691, 304] on input "text" at bounding box center [785, 306] width 188 height 23
type input "biology"
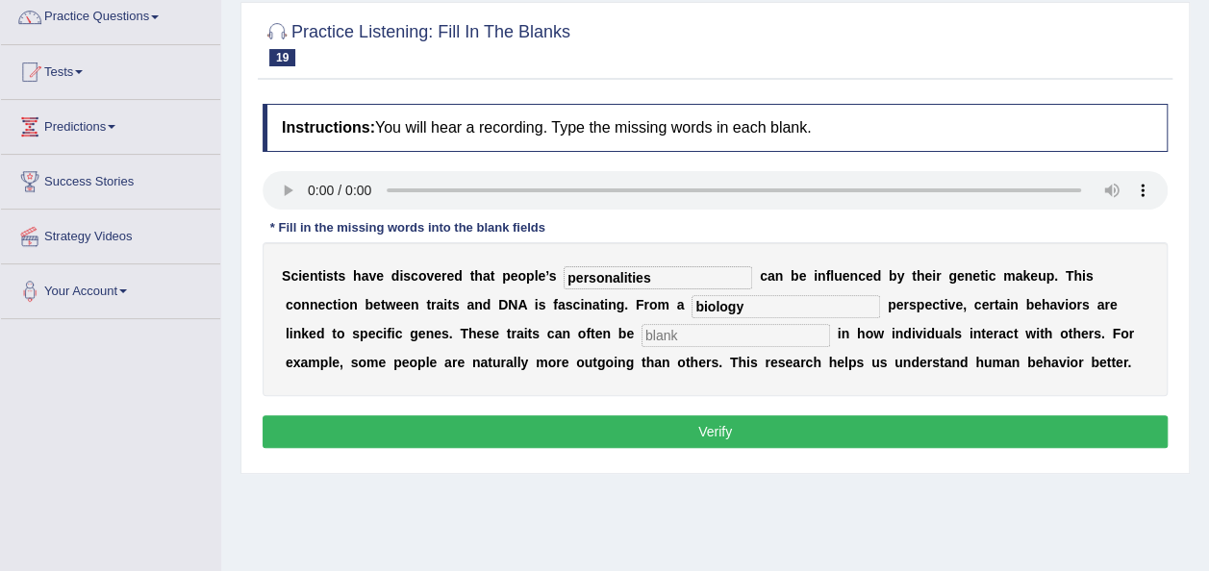
click at [641, 335] on input "text" at bounding box center [735, 335] width 188 height 23
type input "visible"
click at [617, 433] on button "Verify" at bounding box center [715, 431] width 905 height 33
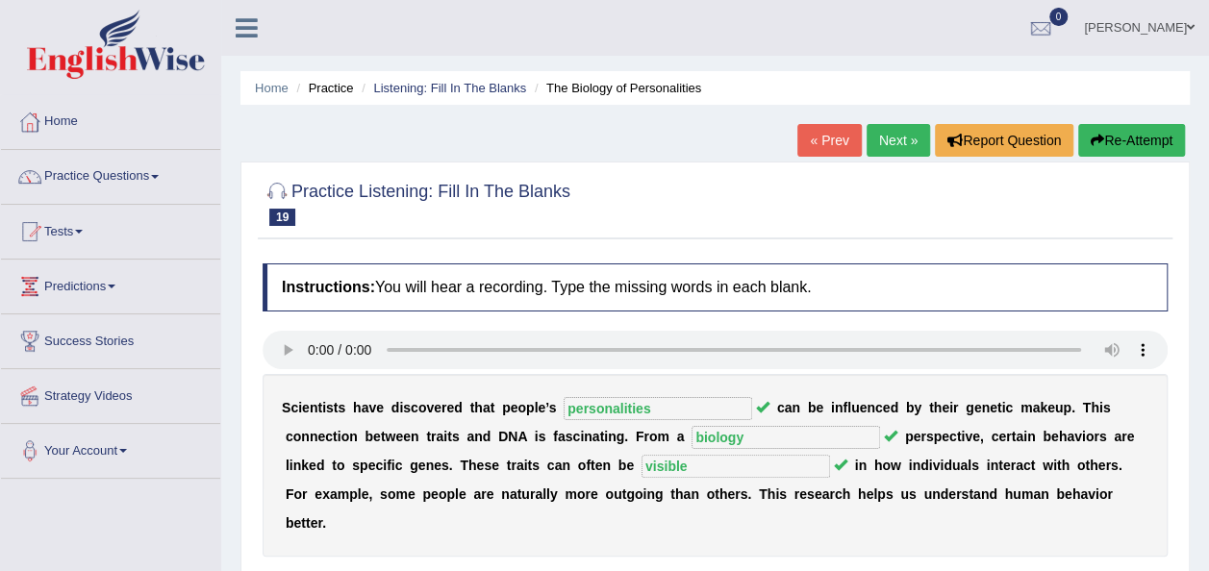
click at [894, 134] on link "Next »" at bounding box center [897, 140] width 63 height 33
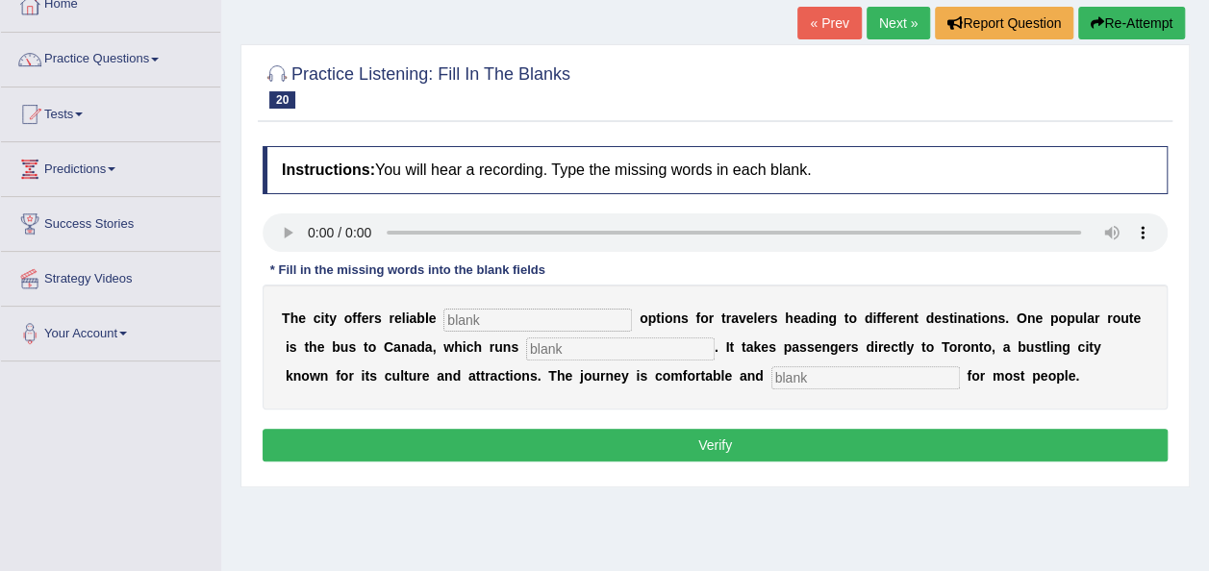
scroll to position [110, 0]
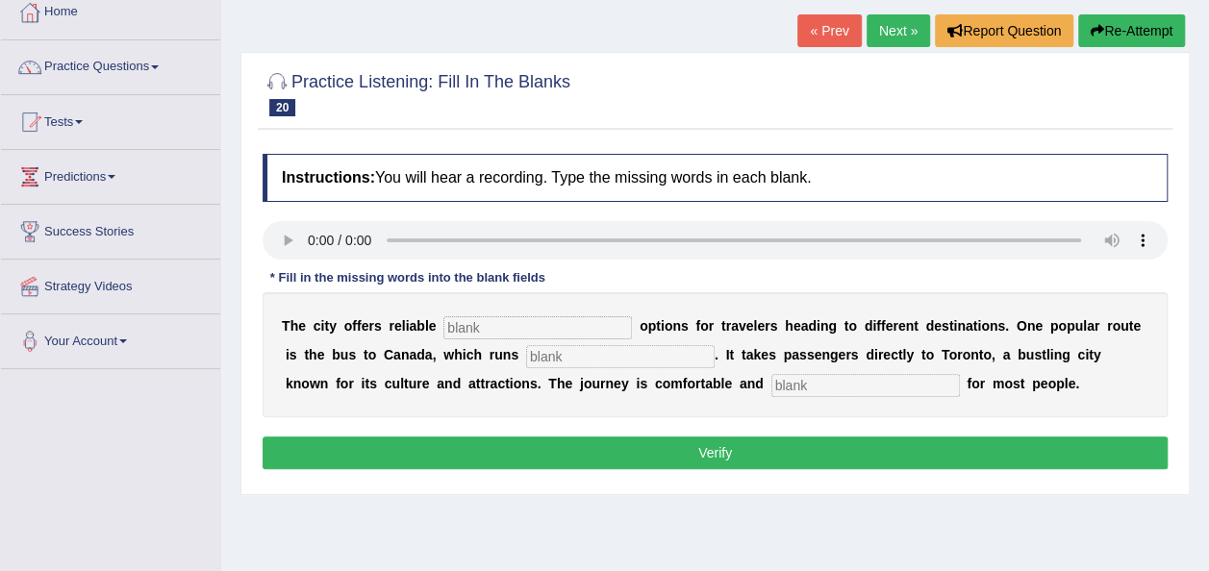
click at [475, 326] on div "Instructions: You will hear a recording. Type the missing words in each blank. …" at bounding box center [715, 314] width 915 height 340
click at [475, 326] on input "text" at bounding box center [537, 327] width 188 height 23
click at [475, 325] on input "text" at bounding box center [537, 327] width 188 height 23
type input "transport"
click at [526, 358] on input "text" at bounding box center [620, 356] width 188 height 23
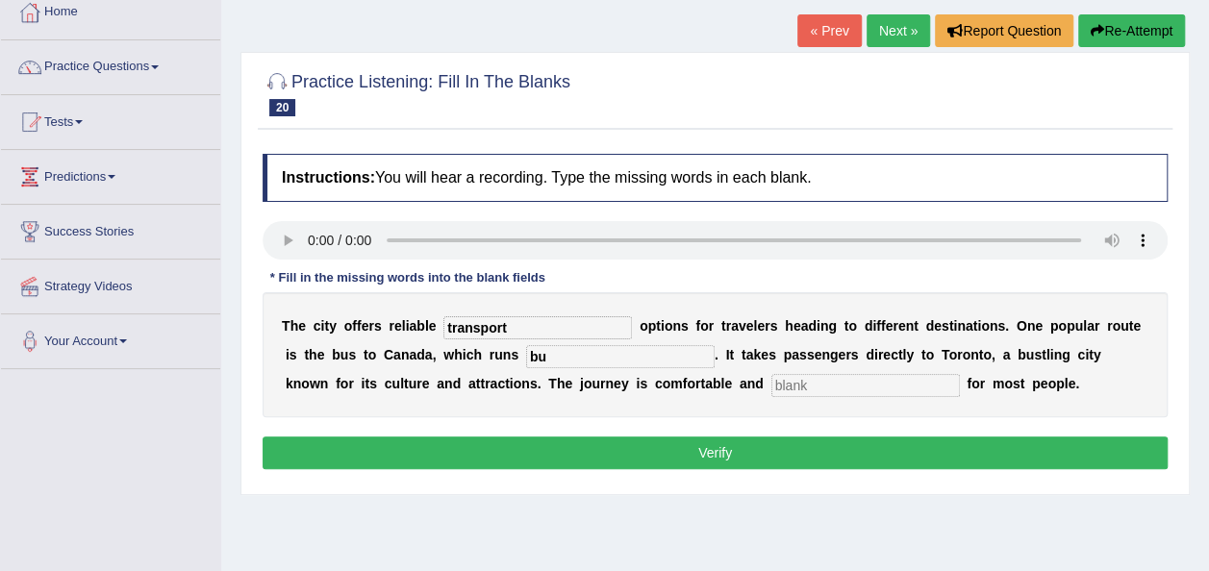
type input "b"
click at [771, 387] on input "text" at bounding box center [865, 385] width 188 height 23
type input "affordable"
click at [526, 356] on input "text" at bounding box center [620, 356] width 188 height 23
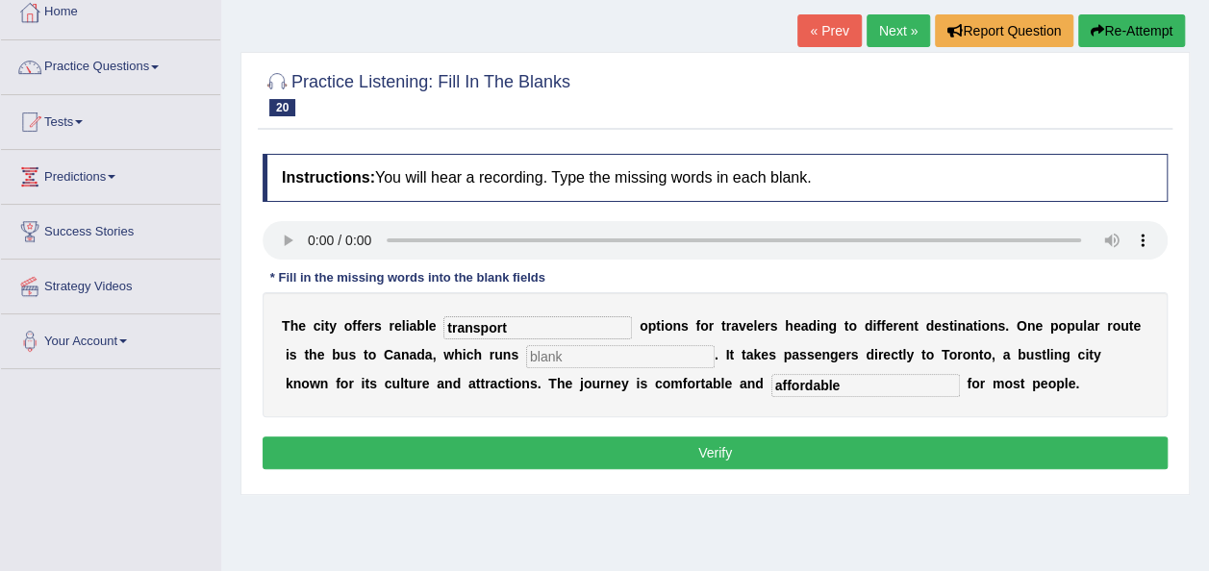
click at [526, 356] on input "text" at bounding box center [620, 356] width 188 height 23
type input "daily"
click at [635, 438] on button "Verify" at bounding box center [715, 453] width 905 height 33
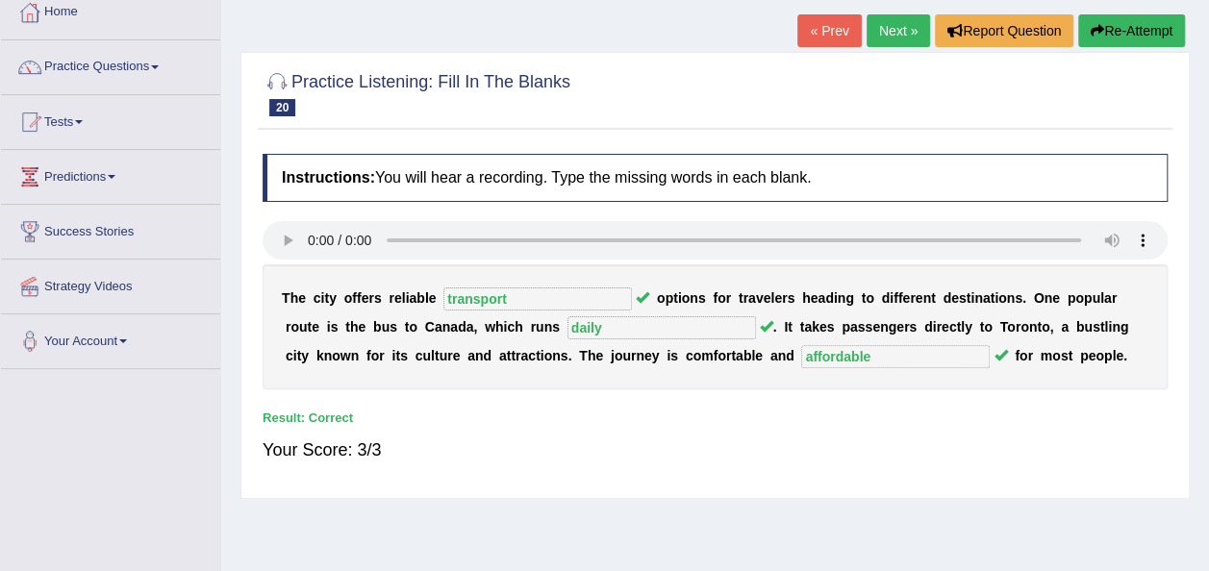
scroll to position [0, 0]
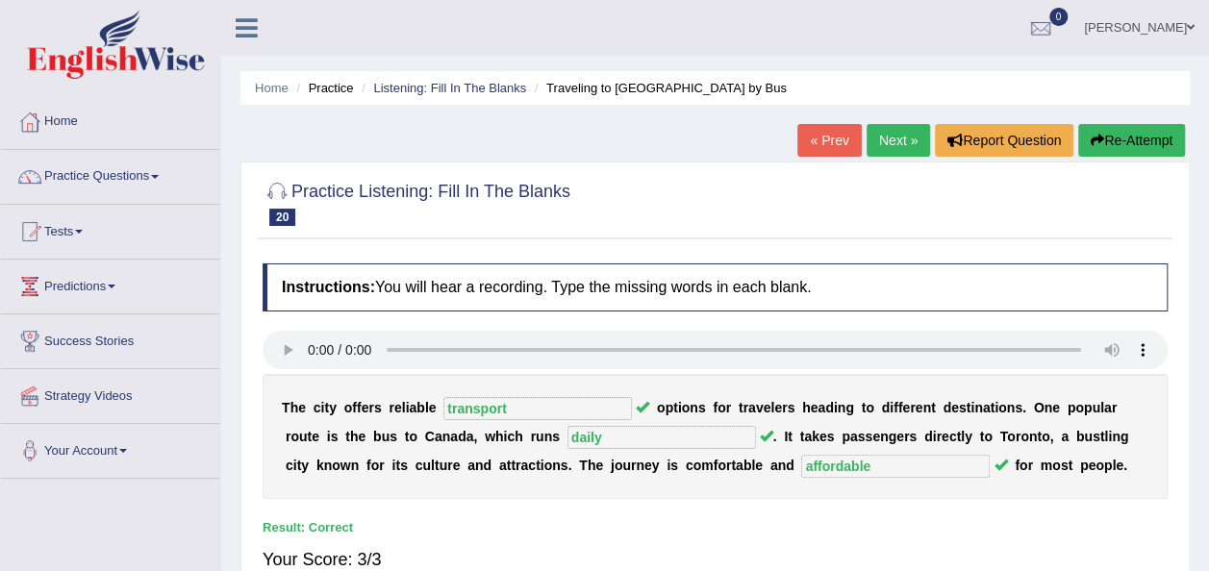
click at [885, 144] on link "Next »" at bounding box center [897, 140] width 63 height 33
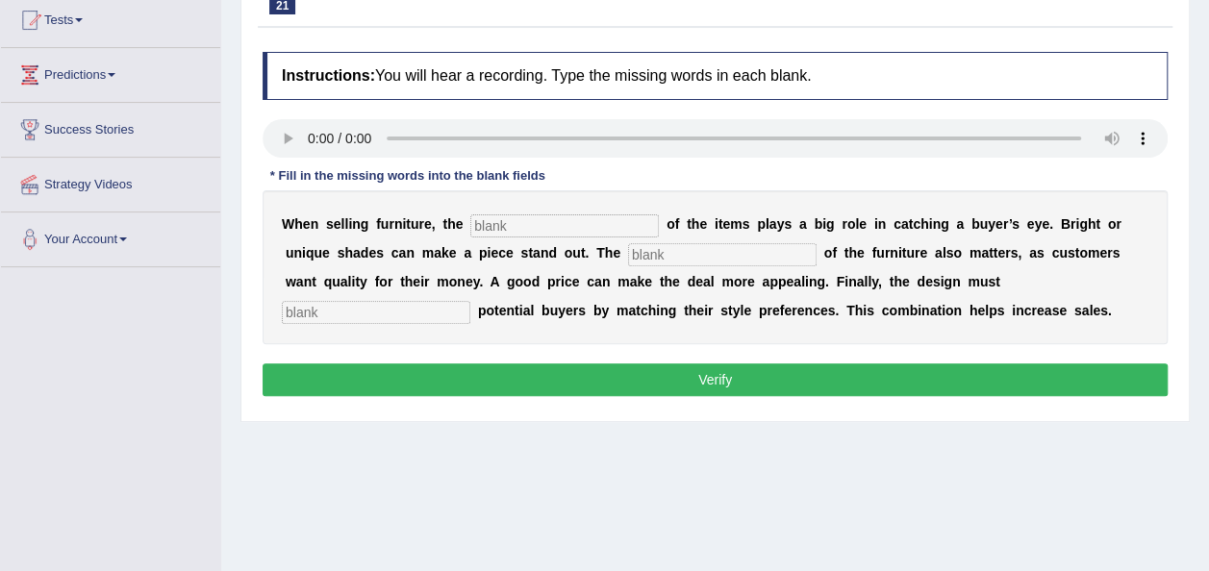
scroll to position [212, 0]
click at [515, 223] on input "text" at bounding box center [564, 225] width 188 height 23
type input "color"
click at [628, 258] on input "text" at bounding box center [722, 254] width 188 height 23
type input "value"
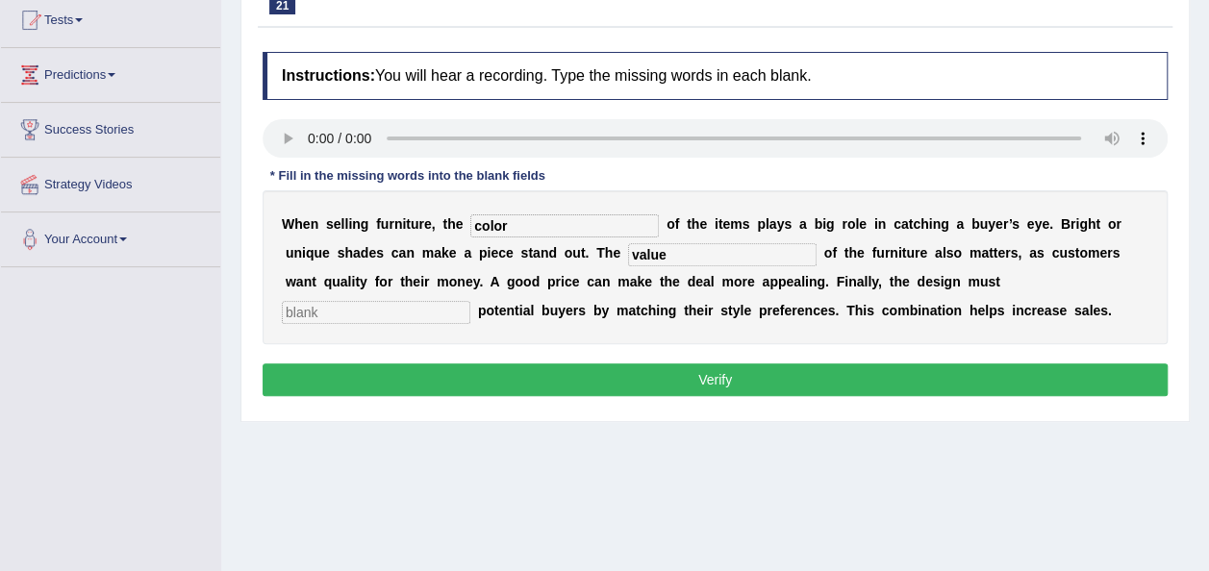
click at [470, 301] on input "text" at bounding box center [376, 312] width 188 height 23
type input "attract"
click at [833, 378] on button "Verify" at bounding box center [715, 380] width 905 height 33
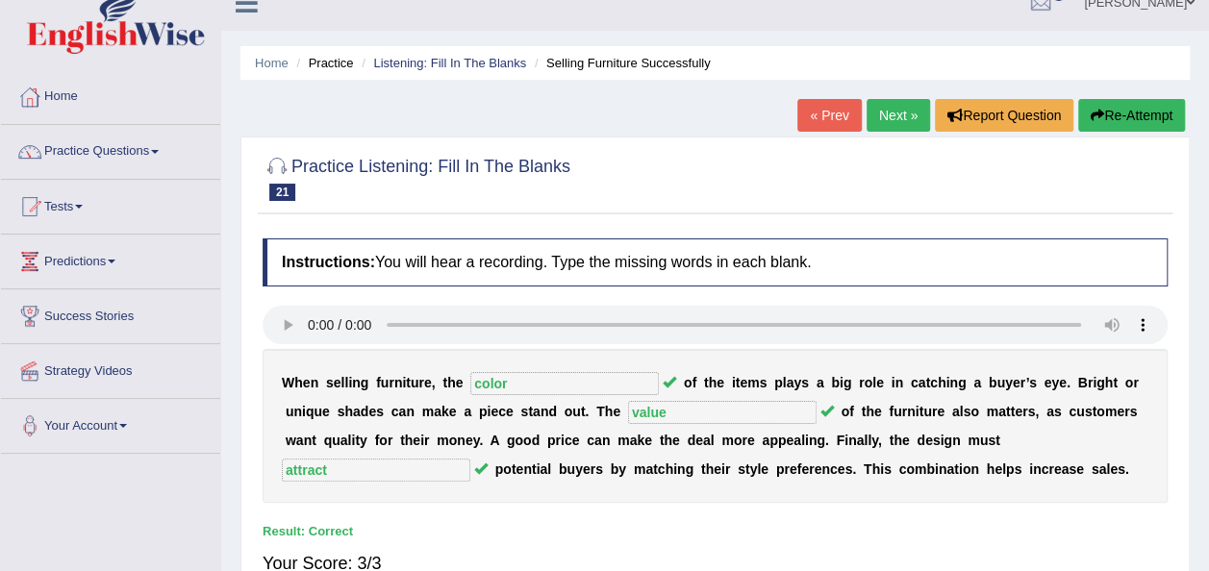
scroll to position [0, 0]
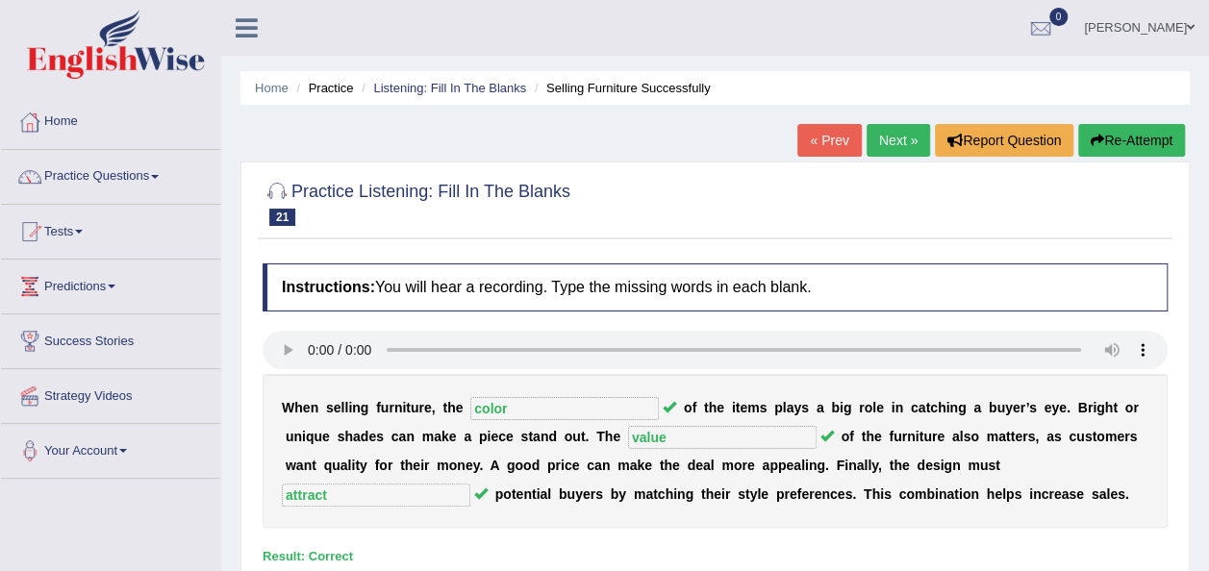
click at [898, 141] on link "Next »" at bounding box center [897, 140] width 63 height 33
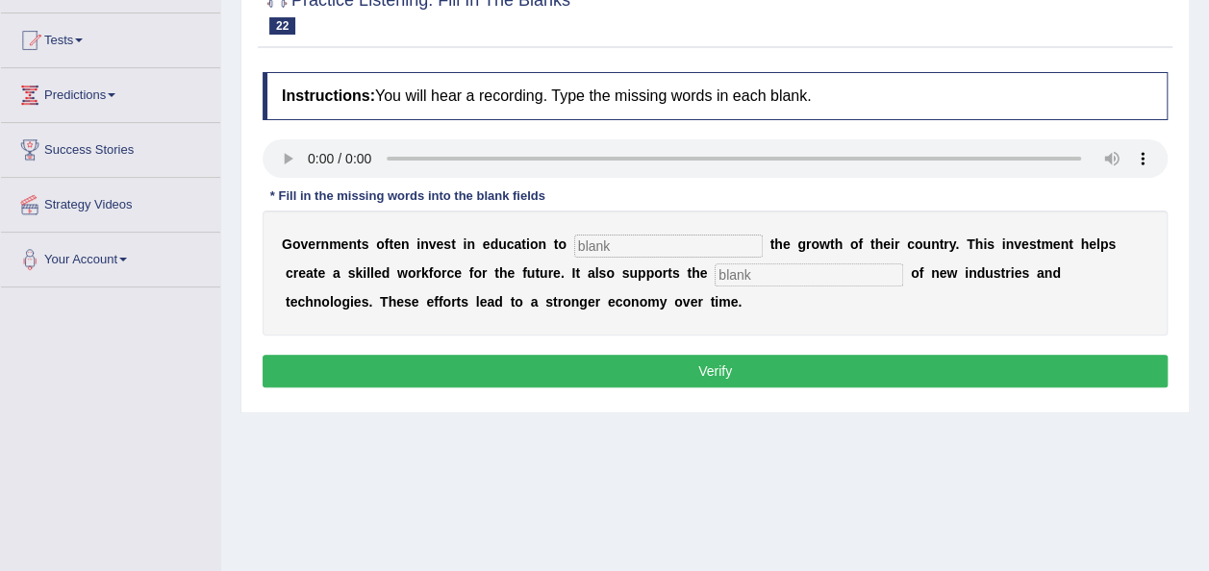
scroll to position [215, 0]
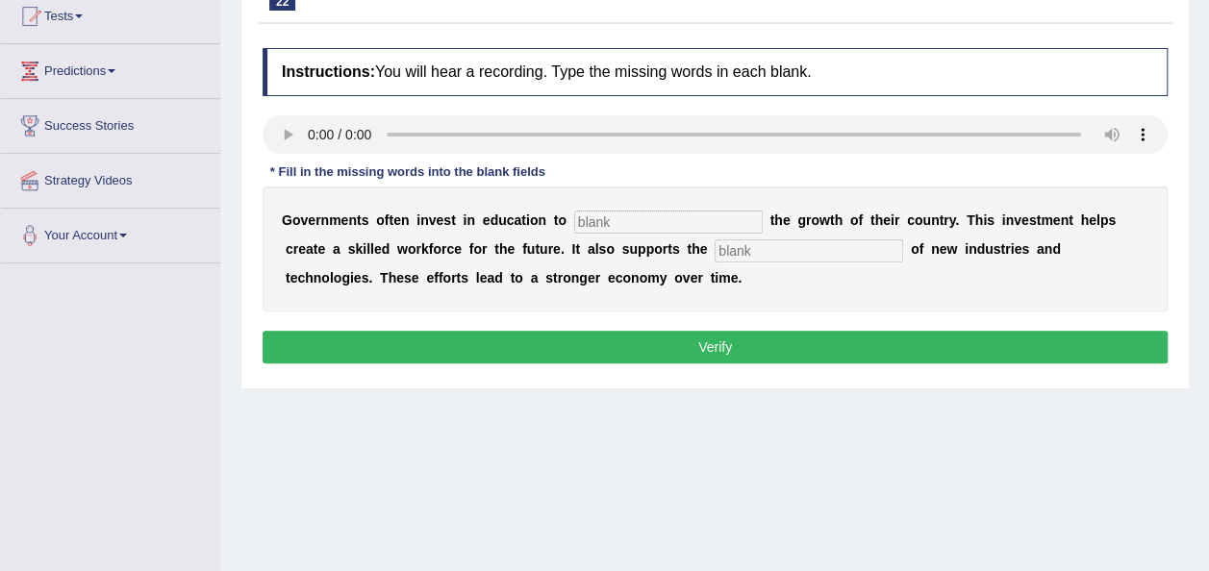
click at [636, 229] on input "text" at bounding box center [668, 222] width 188 height 23
type input "boost"
click at [715, 241] on input "text" at bounding box center [809, 250] width 188 height 23
type input "development"
click at [673, 335] on button "Verify" at bounding box center [715, 347] width 905 height 33
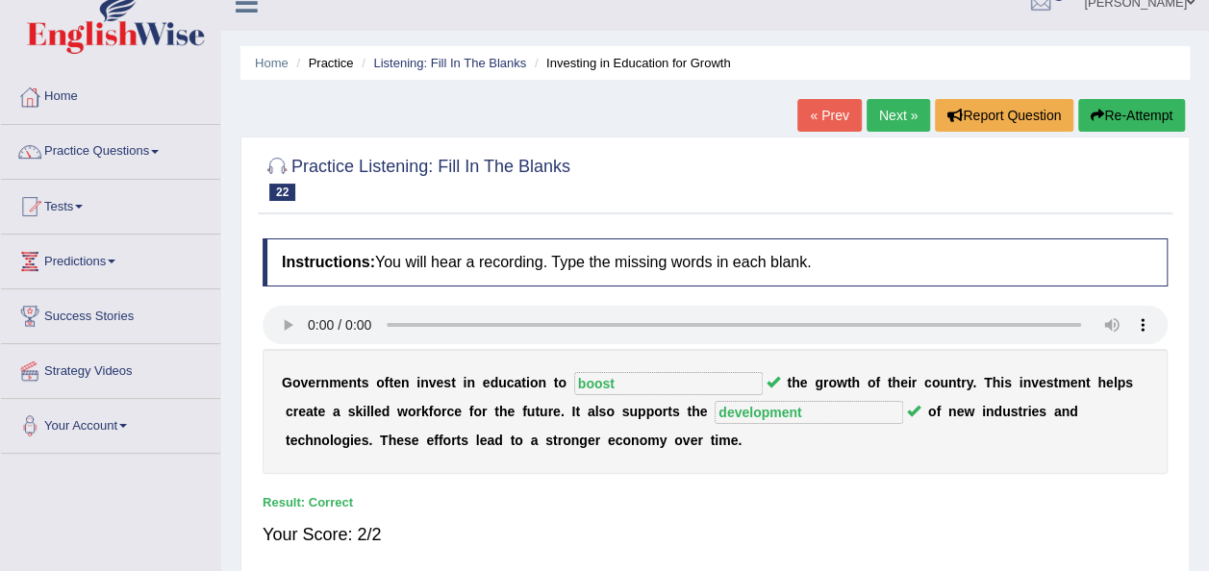
scroll to position [0, 0]
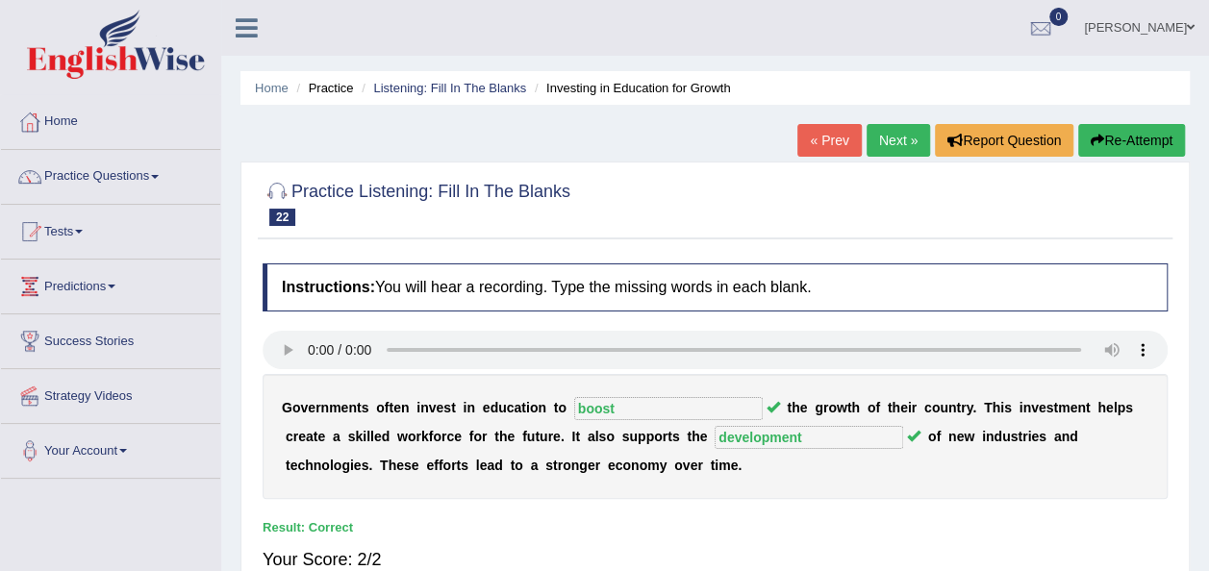
click at [893, 138] on link "Next »" at bounding box center [897, 140] width 63 height 33
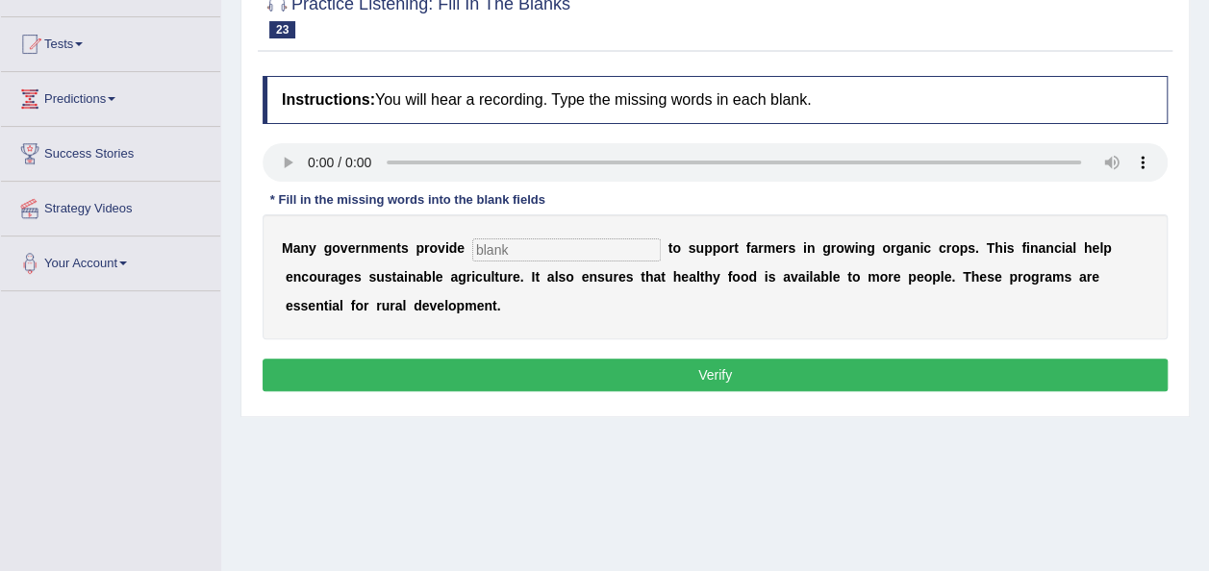
click at [492, 245] on input "text" at bounding box center [566, 249] width 188 height 23
click at [533, 252] on input "subsides" at bounding box center [566, 249] width 188 height 23
type input "subsidies"
click at [540, 375] on button "Verify" at bounding box center [715, 375] width 905 height 33
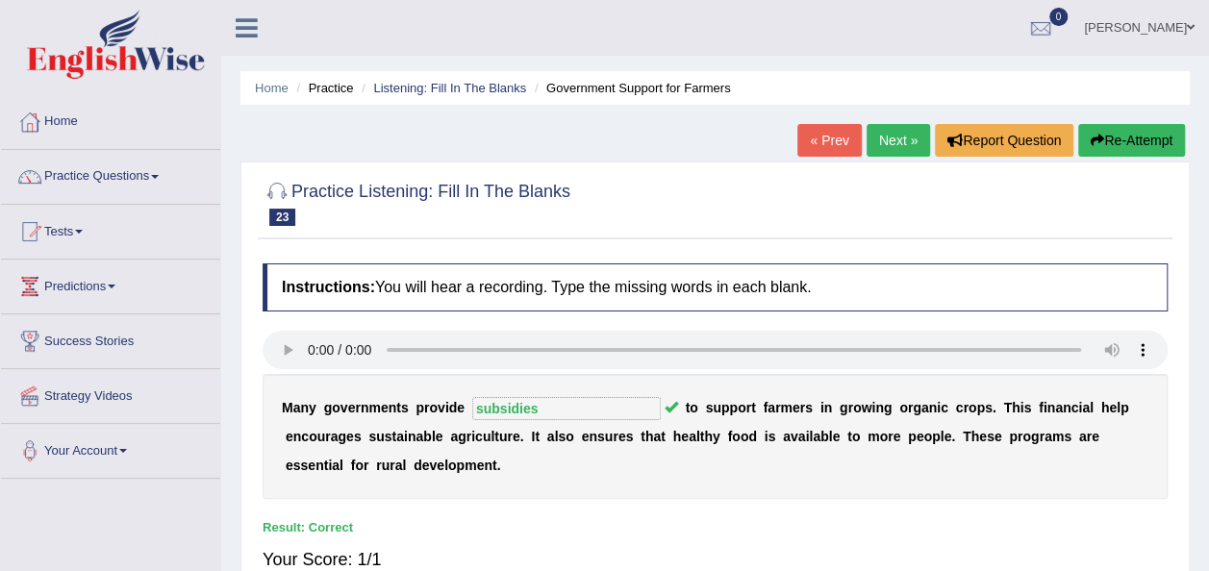
click at [892, 141] on link "Next »" at bounding box center [897, 140] width 63 height 33
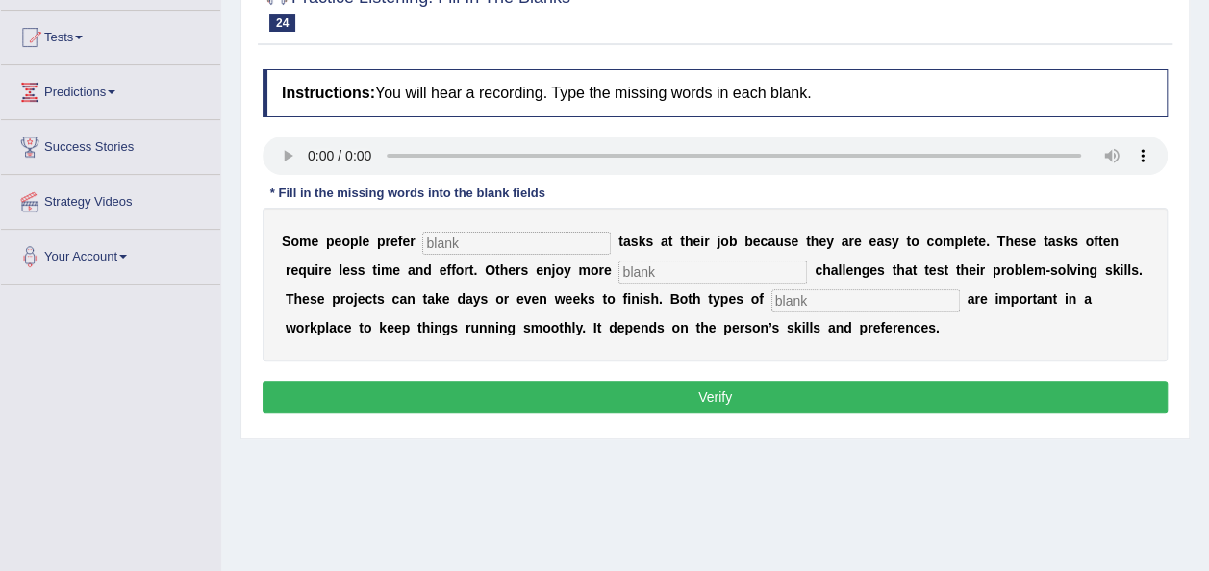
click at [434, 250] on input "text" at bounding box center [516, 243] width 188 height 23
type input "simple"
click at [618, 279] on input "text" at bounding box center [712, 272] width 188 height 23
click at [618, 265] on input "text" at bounding box center [712, 272] width 188 height 23
type input "complex"
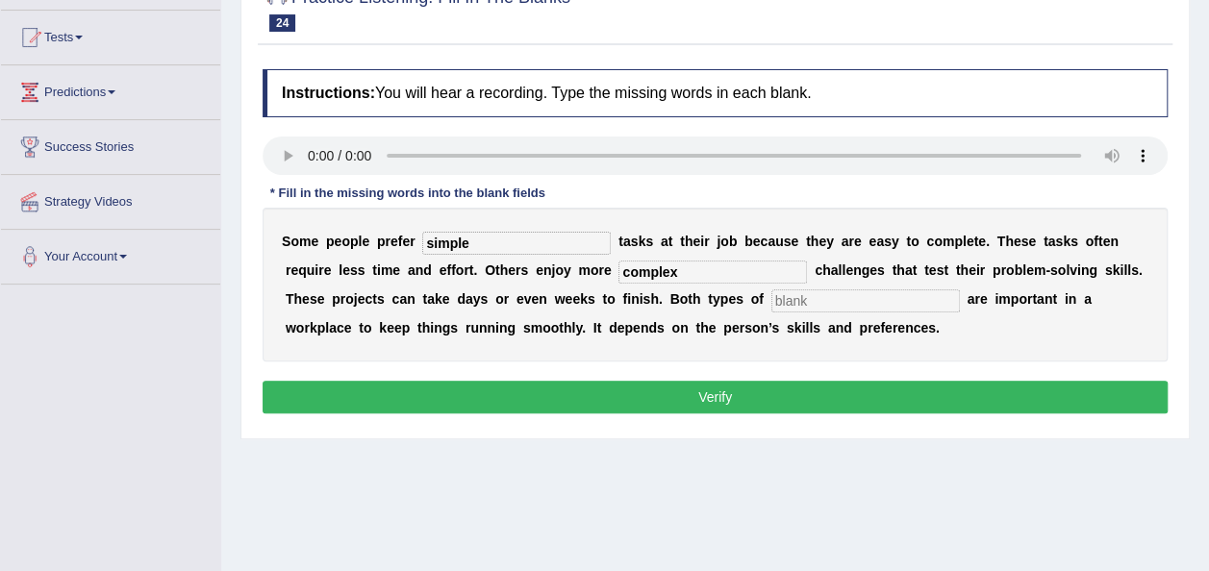
click at [771, 298] on input "text" at bounding box center [865, 300] width 188 height 23
type input "work"
click at [664, 383] on button "Verify" at bounding box center [715, 397] width 905 height 33
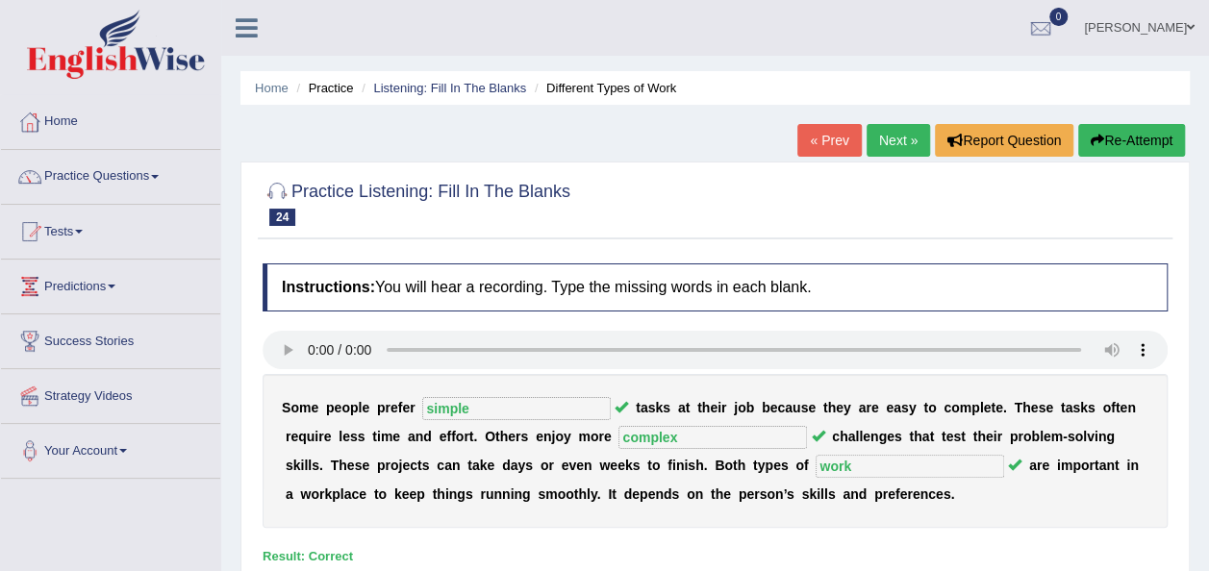
click at [892, 139] on link "Next »" at bounding box center [897, 140] width 63 height 33
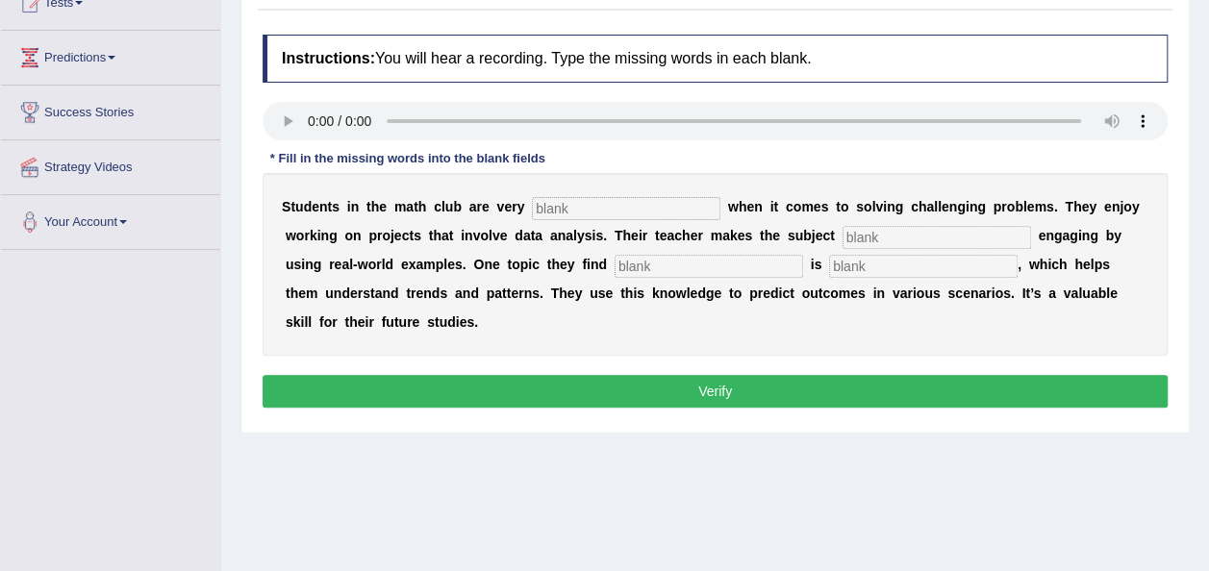
click at [543, 206] on input "text" at bounding box center [626, 208] width 188 height 23
type input "active"
click at [842, 238] on input "text" at bounding box center [936, 237] width 188 height 23
type input "completely"
click at [615, 267] on input "text" at bounding box center [709, 266] width 188 height 23
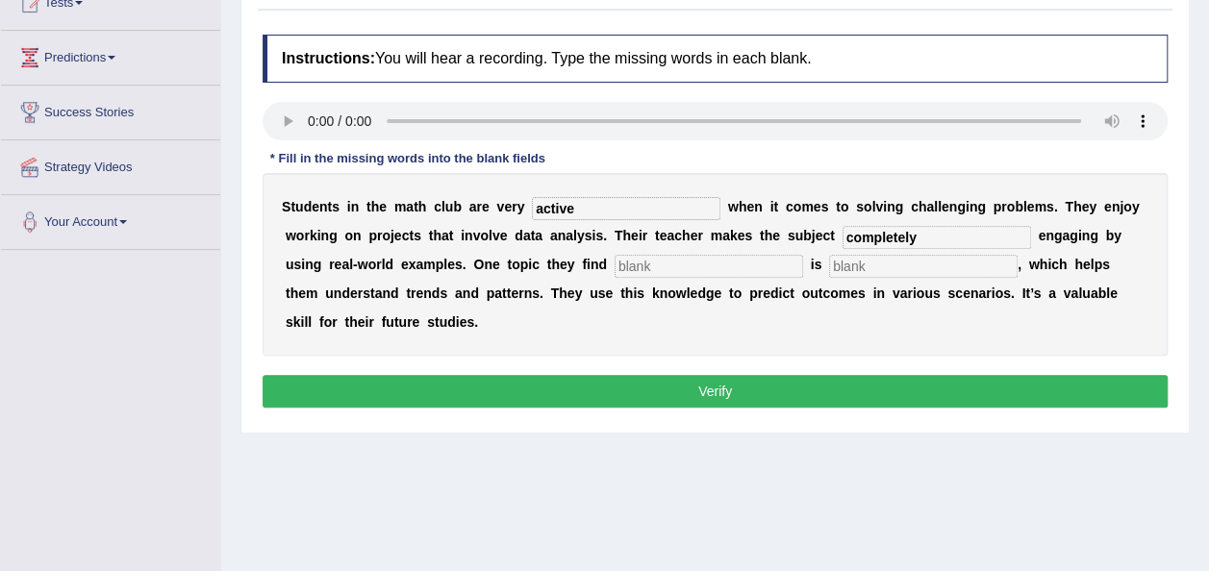
click at [615, 267] on input "text" at bounding box center [709, 266] width 188 height 23
type input "interesting"
click at [829, 269] on input "text" at bounding box center [923, 266] width 188 height 23
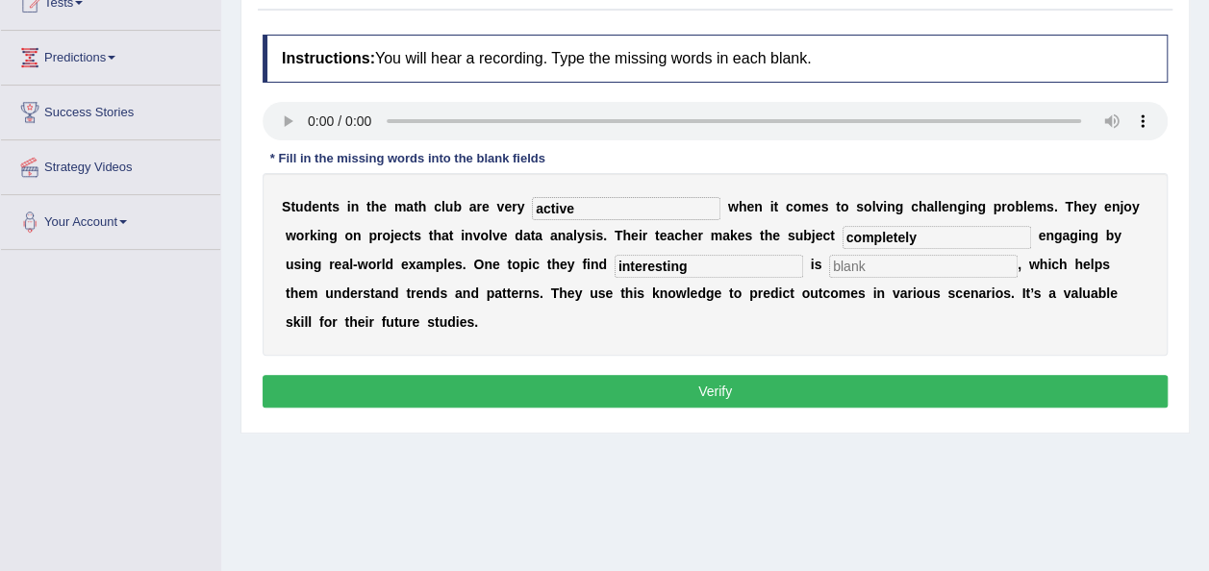
click at [829, 269] on input "text" at bounding box center [923, 266] width 188 height 23
type input "statistics"
click at [694, 375] on button "Verify" at bounding box center [715, 391] width 905 height 33
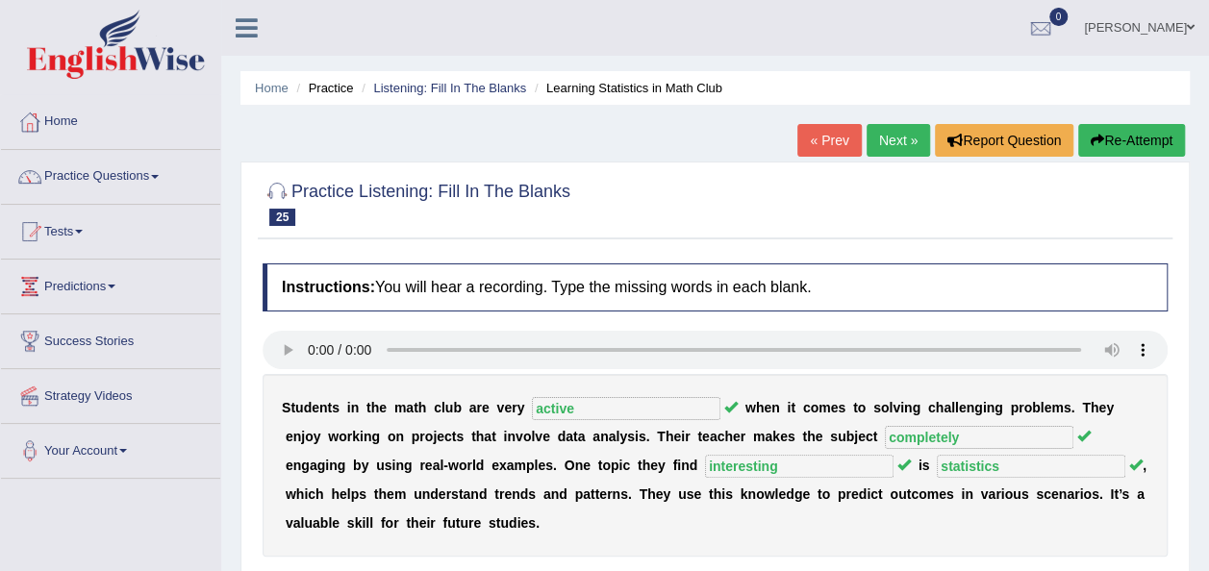
click at [904, 146] on link "Next »" at bounding box center [897, 140] width 63 height 33
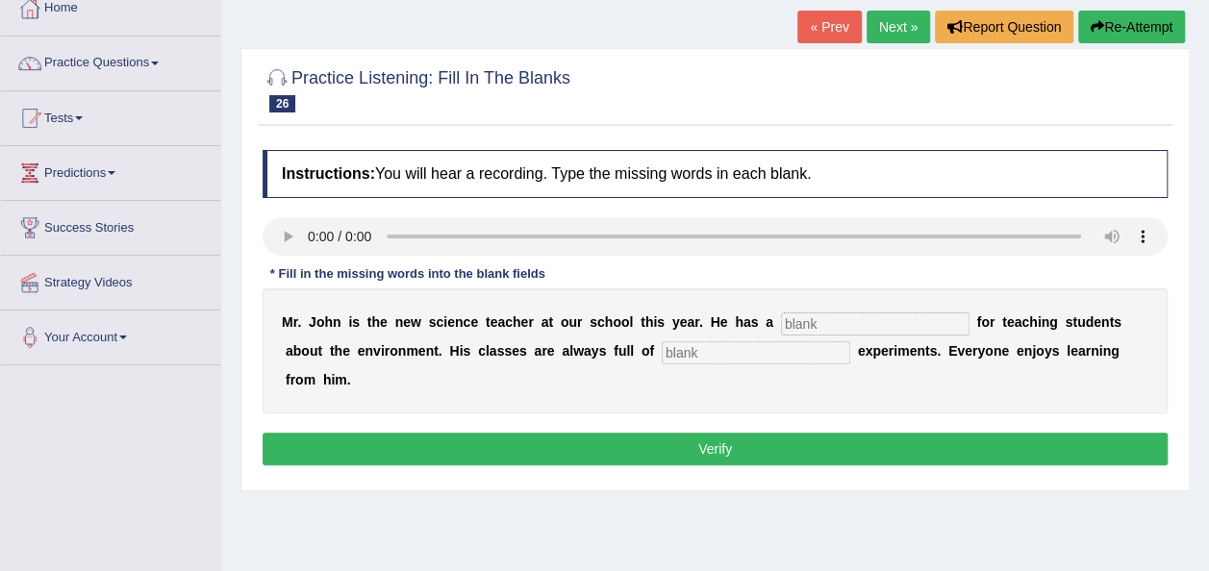
click at [785, 318] on input "text" at bounding box center [875, 324] width 188 height 23
type input "passion"
click at [640, 364] on div "M r . J o h n i s t h e n e w s c i e n c e t e a c h e r a t o u r s c h o o l…" at bounding box center [715, 351] width 905 height 125
click at [662, 354] on input "text" at bounding box center [756, 352] width 188 height 23
click at [662, 353] on input "text" at bounding box center [756, 352] width 188 height 23
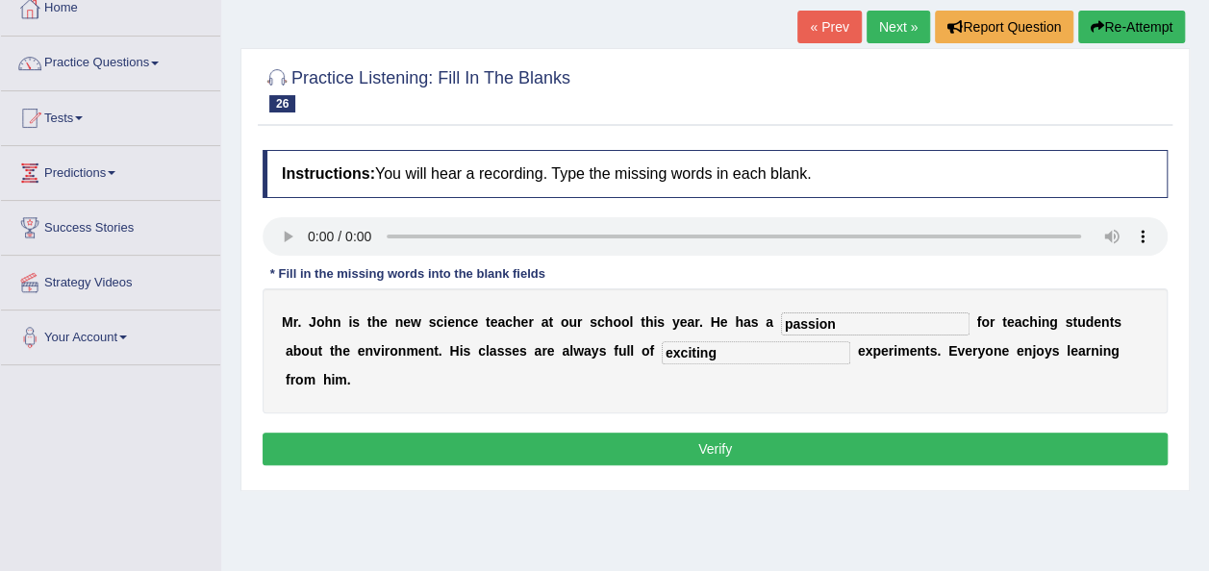
type input "exciting"
click at [640, 433] on button "Verify" at bounding box center [715, 449] width 905 height 33
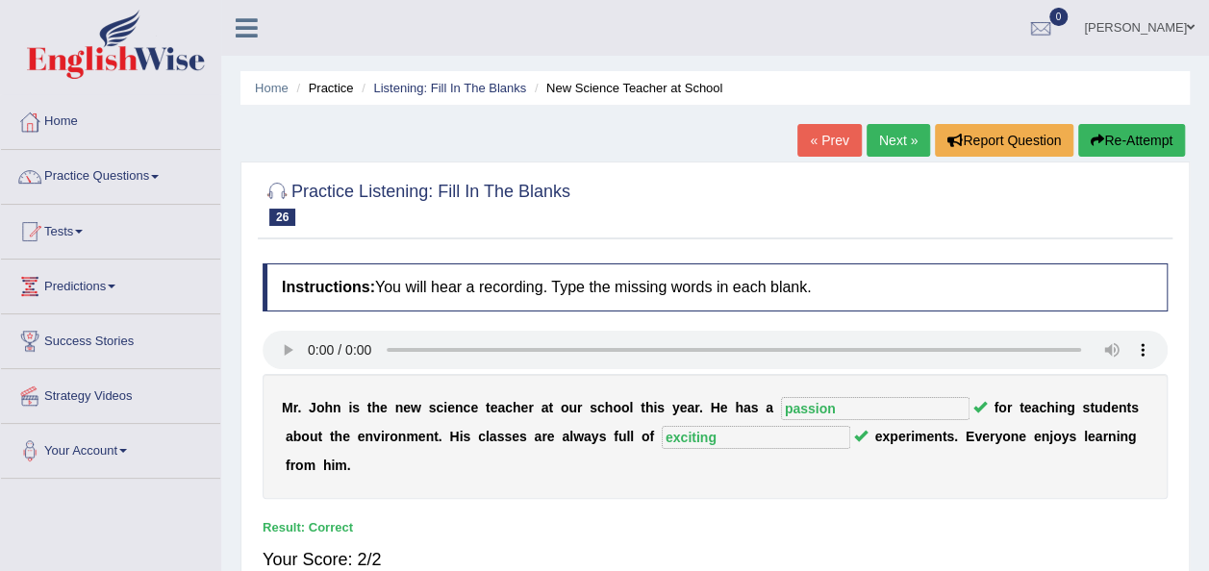
click at [892, 135] on link "Next »" at bounding box center [897, 140] width 63 height 33
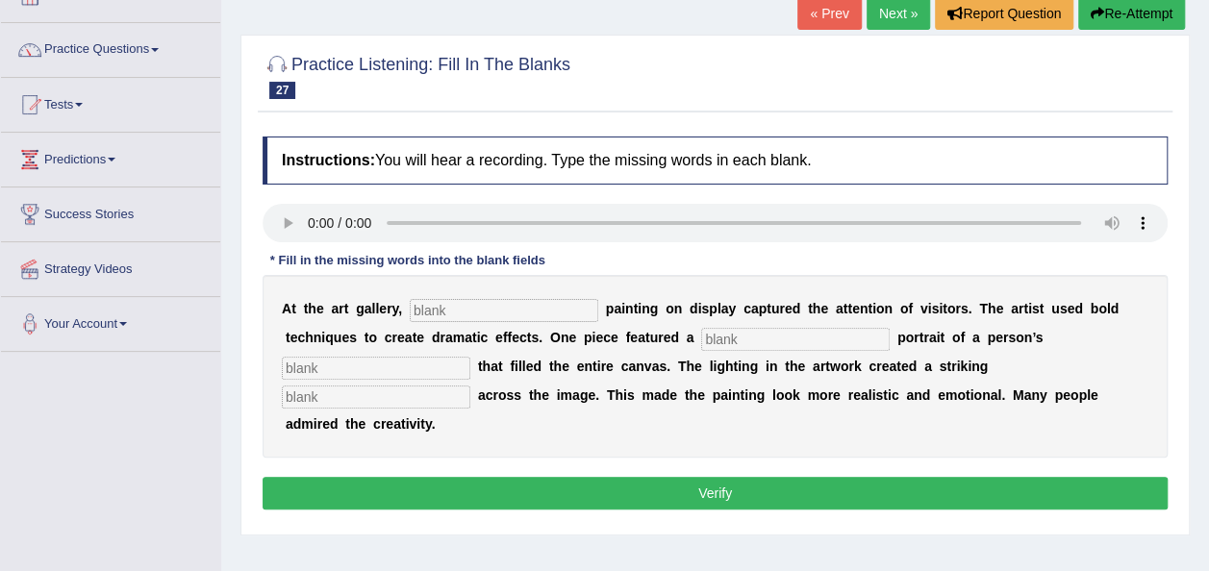
scroll to position [139, 0]
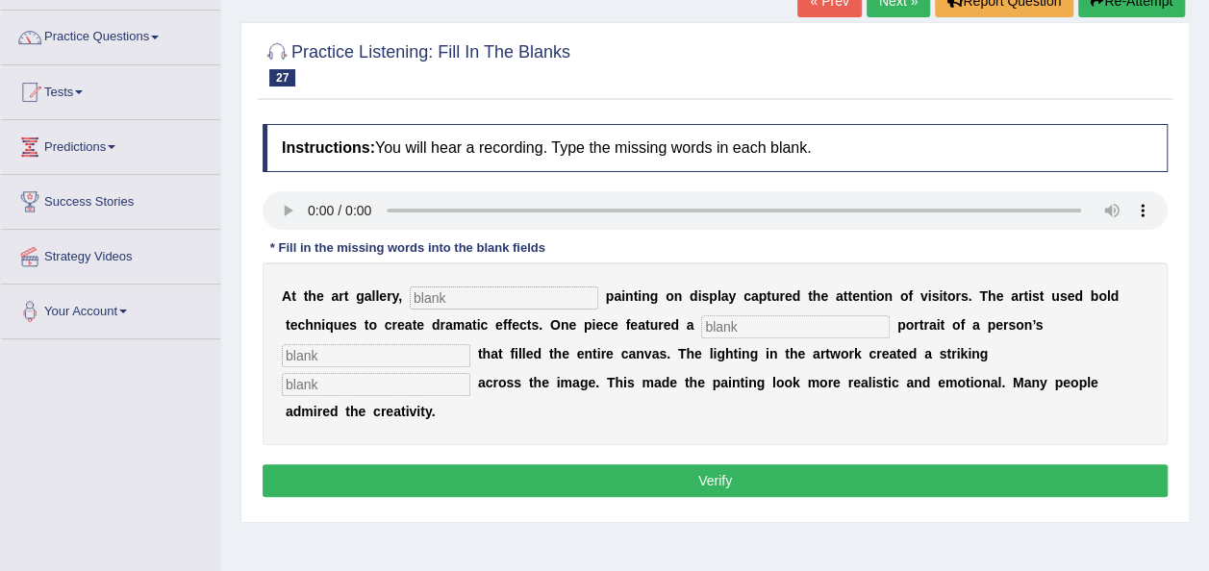
click at [433, 294] on input "text" at bounding box center [504, 298] width 188 height 23
type input "every"
click at [701, 328] on input "text" at bounding box center [795, 326] width 188 height 23
type input "huge"
click at [470, 344] on input "text" at bounding box center [376, 355] width 188 height 23
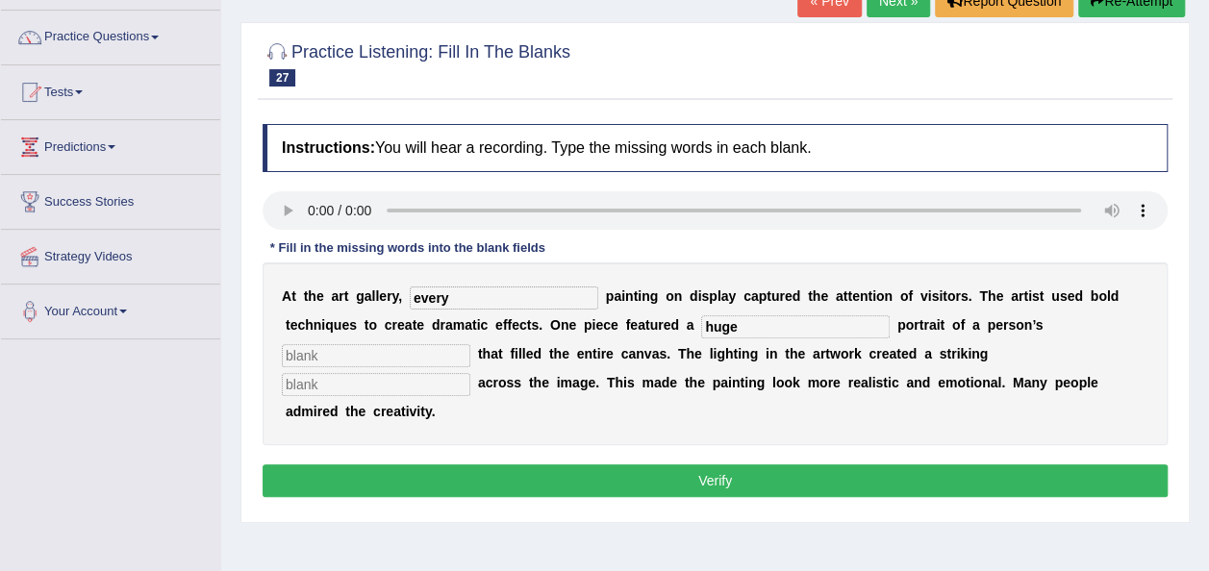
click at [470, 344] on input "text" at bounding box center [376, 355] width 188 height 23
type input "face"
click at [470, 373] on input "text" at bounding box center [376, 384] width 188 height 23
type input "shadow"
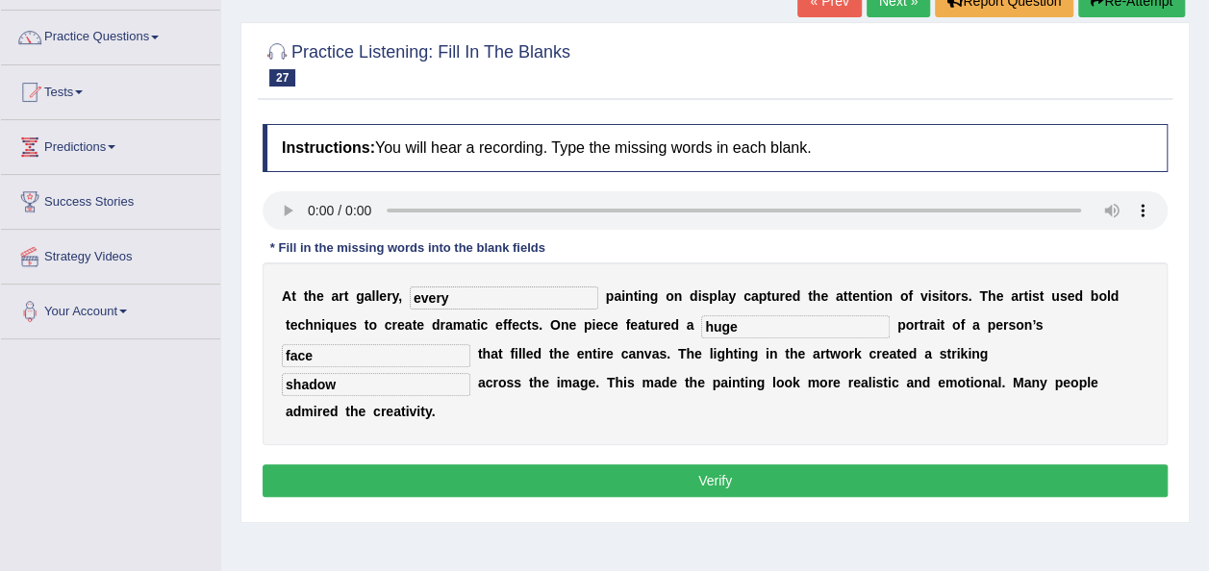
click at [764, 464] on button "Verify" at bounding box center [715, 480] width 905 height 33
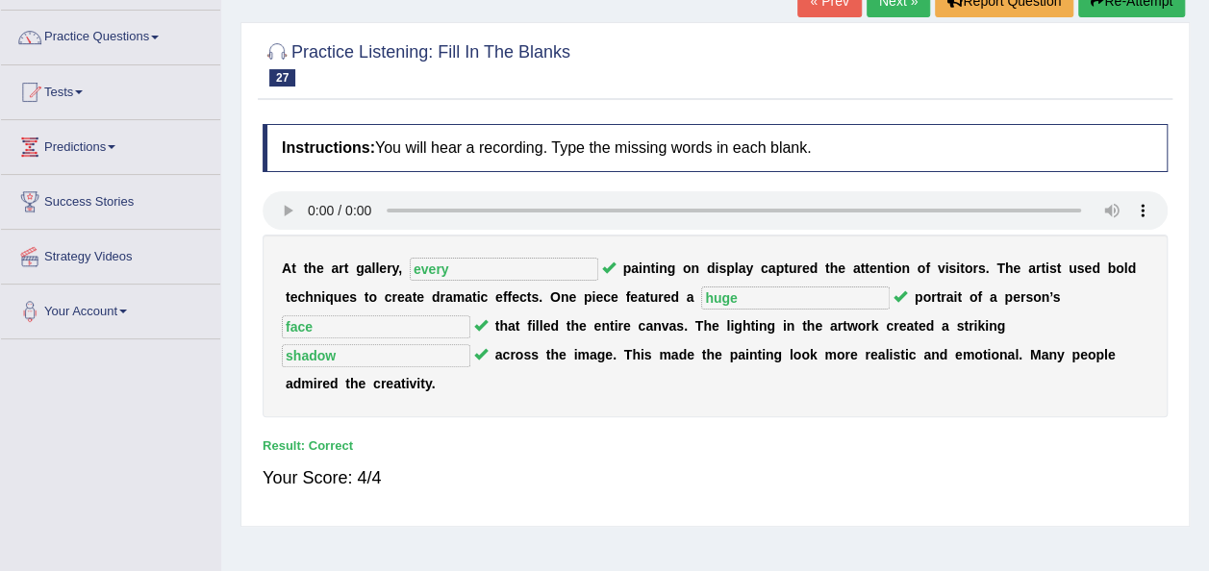
scroll to position [0, 0]
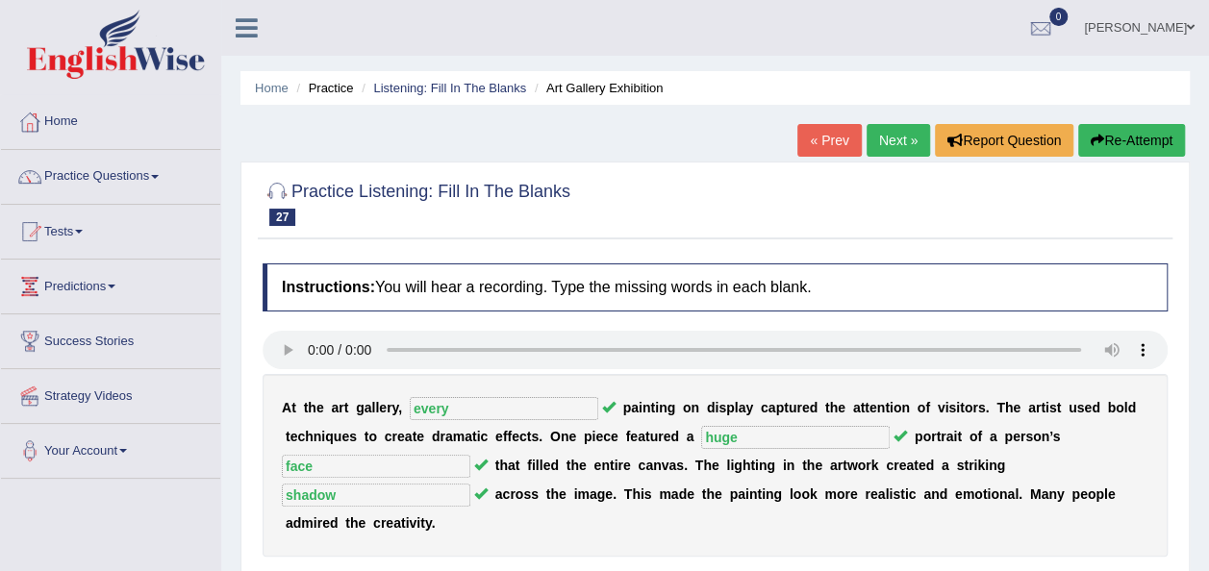
click at [907, 131] on link "Next »" at bounding box center [897, 140] width 63 height 33
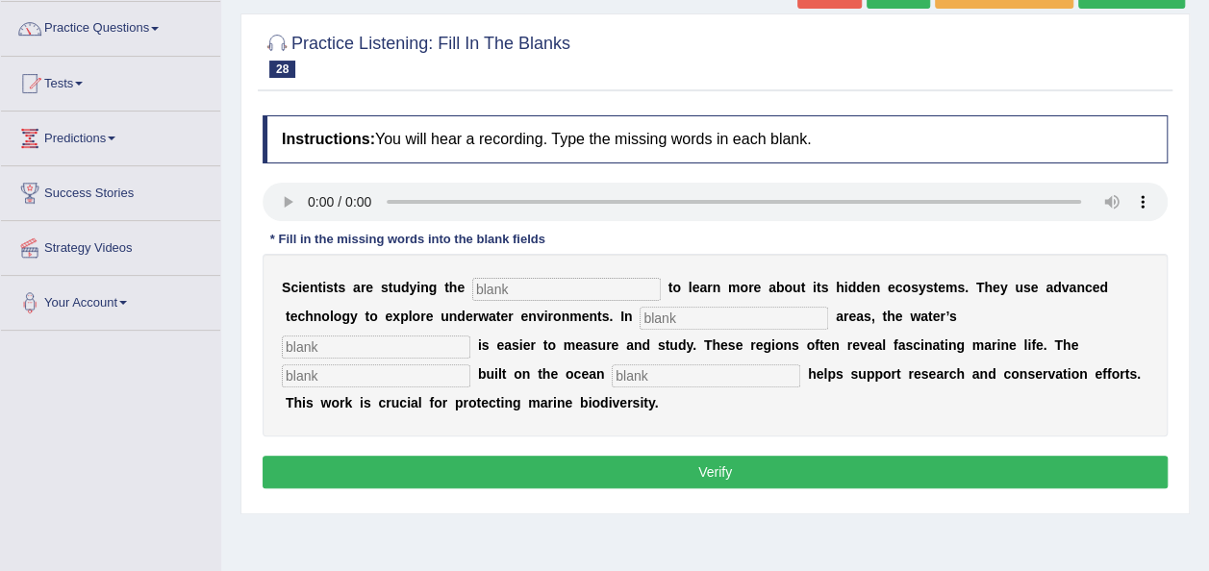
scroll to position [164, 0]
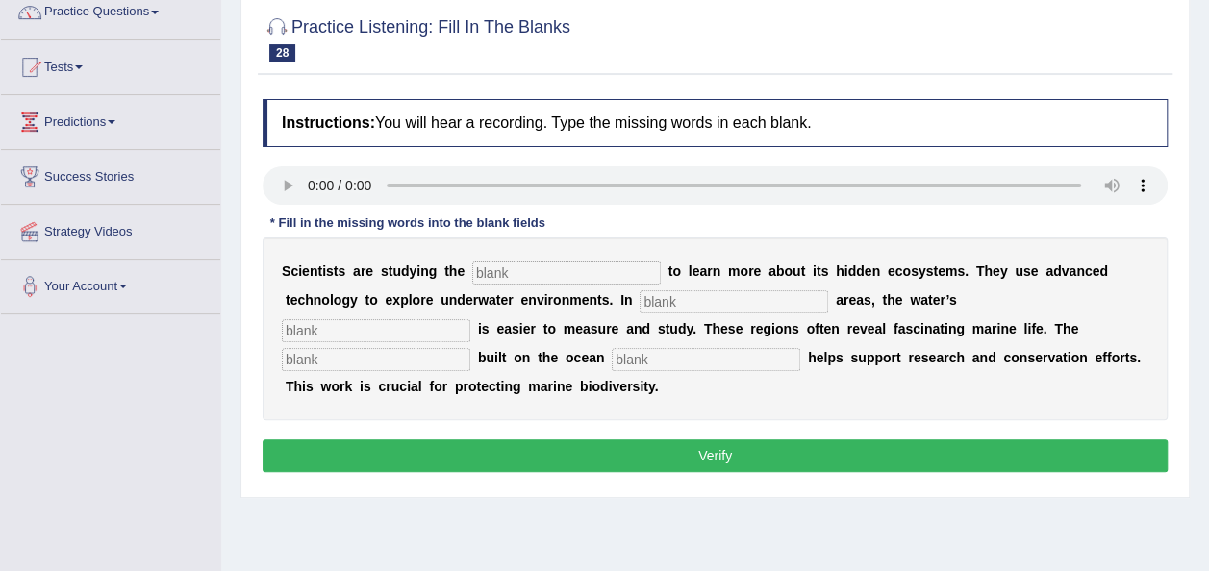
click at [556, 269] on input "text" at bounding box center [566, 273] width 188 height 23
type input "ocean"
click at [640, 294] on input "text" at bounding box center [734, 301] width 188 height 23
type input "shaoolw"
click at [470, 319] on input "text" at bounding box center [376, 330] width 188 height 23
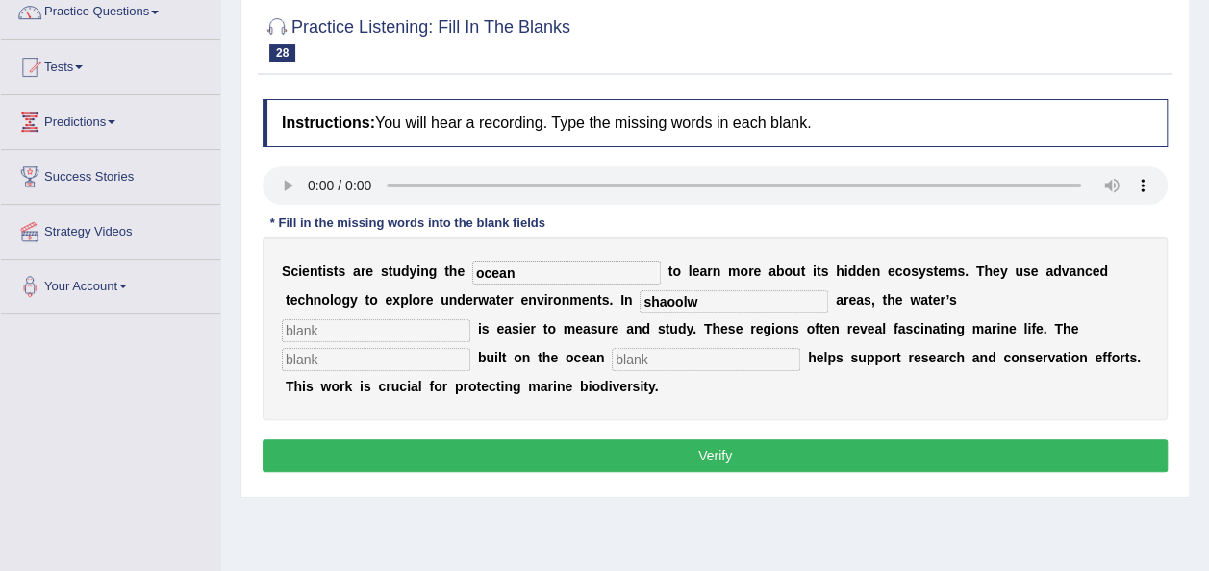
click at [470, 319] on input "text" at bounding box center [376, 330] width 188 height 23
type input "depth"
click at [785, 341] on div "S c i e n t i s t s a r e s t u d y i n g t h e ocean t o l e a r n m o r e a b…" at bounding box center [715, 329] width 905 height 183
click at [470, 348] on input "text" at bounding box center [376, 359] width 188 height 23
click at [640, 300] on input "shaoolw" at bounding box center [734, 301] width 188 height 23
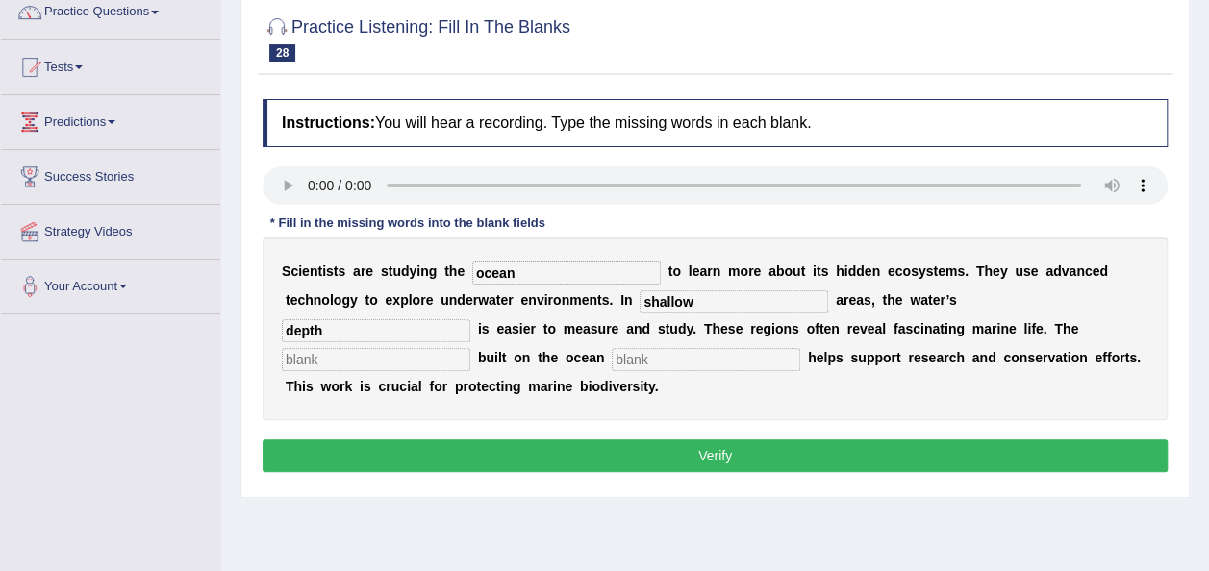
type input "shallow"
click at [612, 348] on input "text" at bounding box center [706, 359] width 188 height 23
click at [470, 348] on input "text" at bounding box center [376, 359] width 188 height 23
click at [612, 359] on input "text" at bounding box center [706, 359] width 188 height 23
type input "floor"
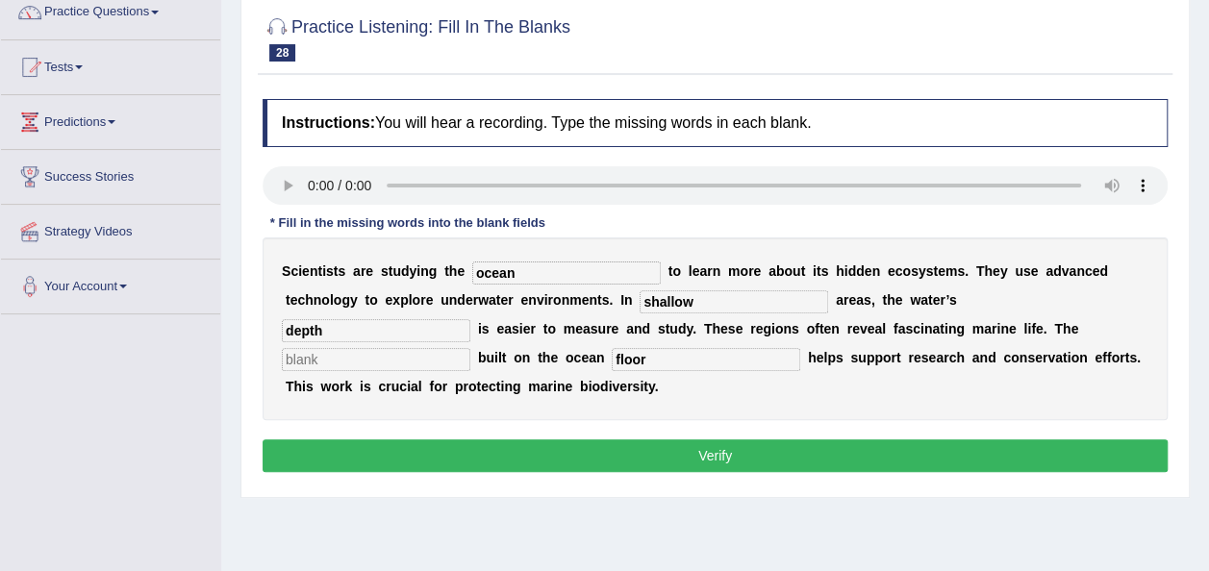
click at [470, 348] on input "text" at bounding box center [376, 359] width 188 height 23
type input "infrastructure"
click at [730, 439] on button "Verify" at bounding box center [715, 455] width 905 height 33
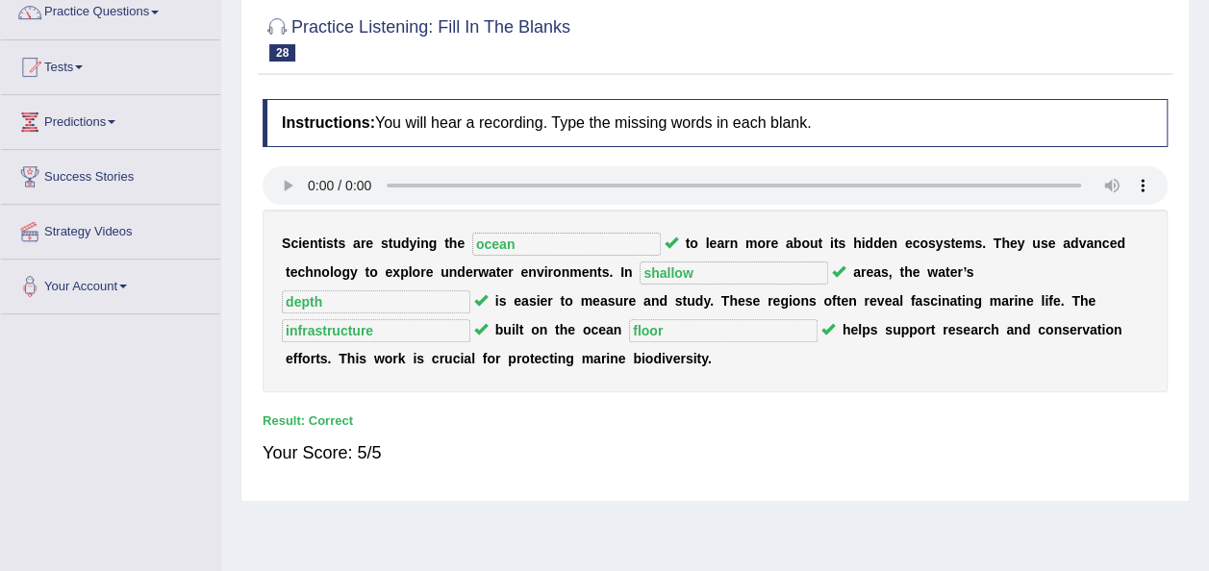
click at [1207, 52] on div "Home Practice Listening: Fill In The Blanks Exploring Ocean Structures « Prev N…" at bounding box center [715, 317] width 988 height 962
drag, startPoint x: 1206, startPoint y: 76, endPoint x: 1214, endPoint y: 65, distance: 13.1
click at [1208, 65] on html "Toggle navigation Home Practice Questions Speaking Practice Read Aloud Repeat S…" at bounding box center [604, 121] width 1209 height 571
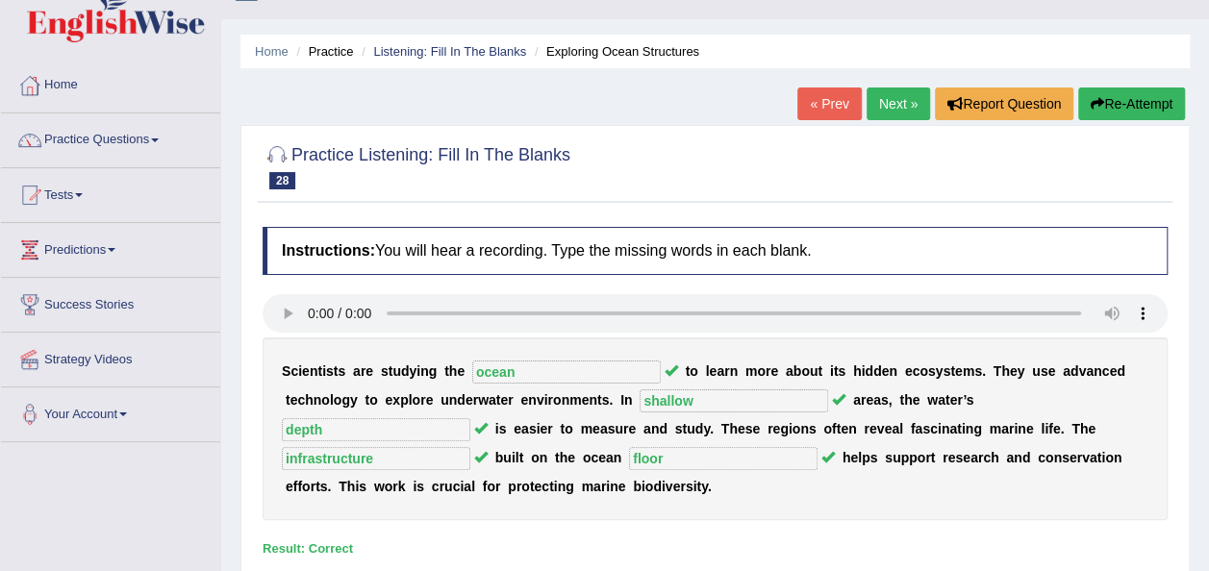
scroll to position [0, 0]
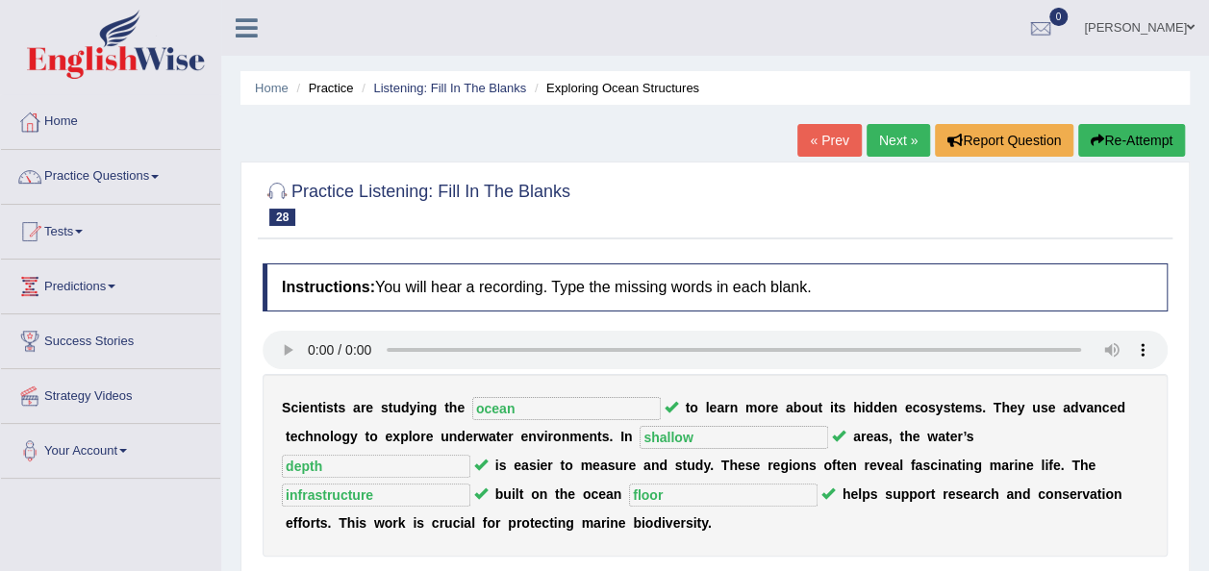
click at [879, 135] on link "Next »" at bounding box center [897, 140] width 63 height 33
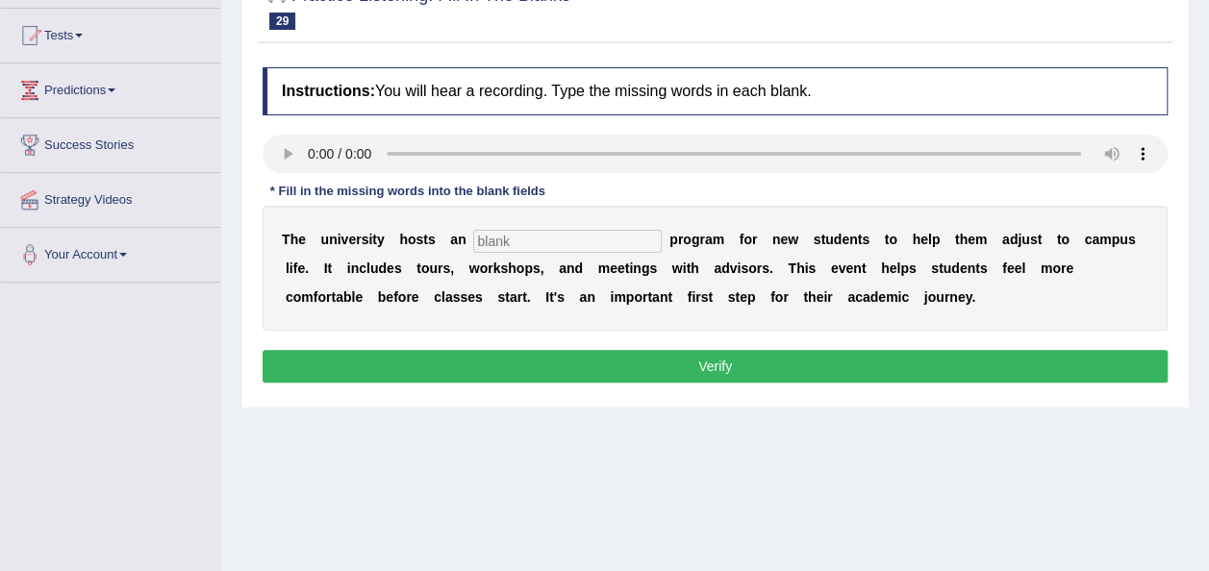
scroll to position [208, 0]
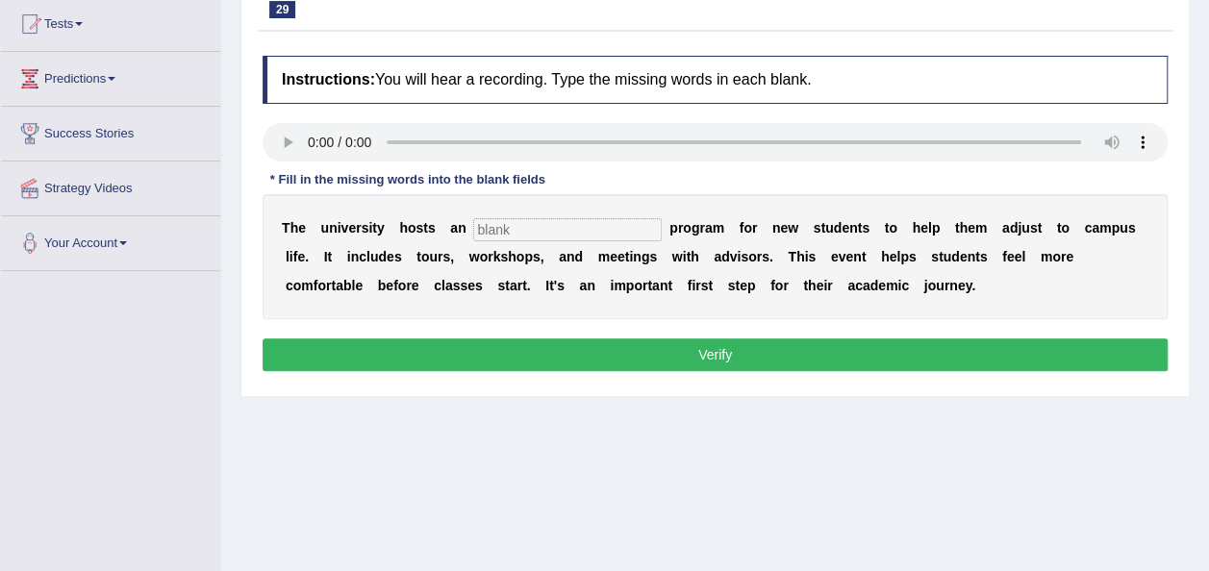
click at [531, 235] on input "text" at bounding box center [567, 229] width 188 height 23
type input "orientation"
click at [642, 347] on button "Verify" at bounding box center [715, 355] width 905 height 33
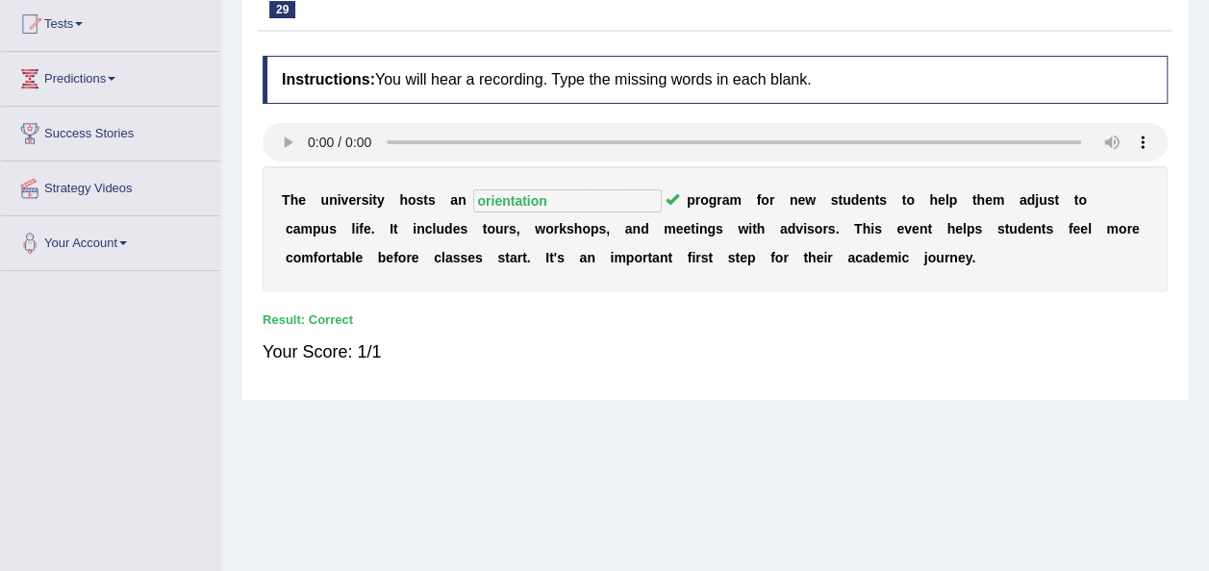
scroll to position [0, 0]
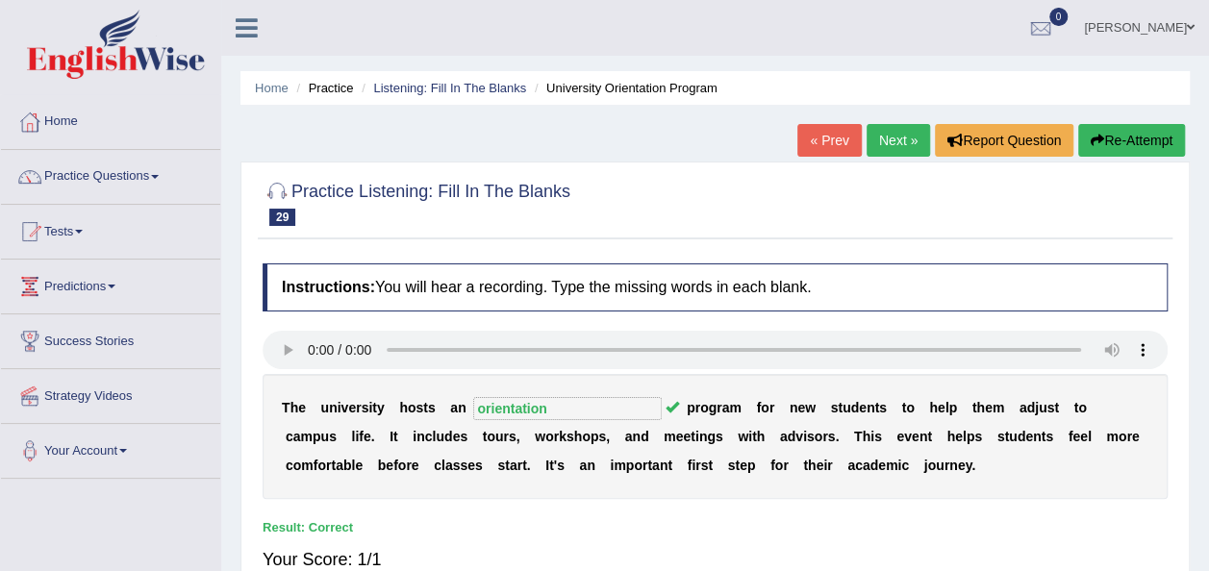
click at [891, 139] on link "Next »" at bounding box center [897, 140] width 63 height 33
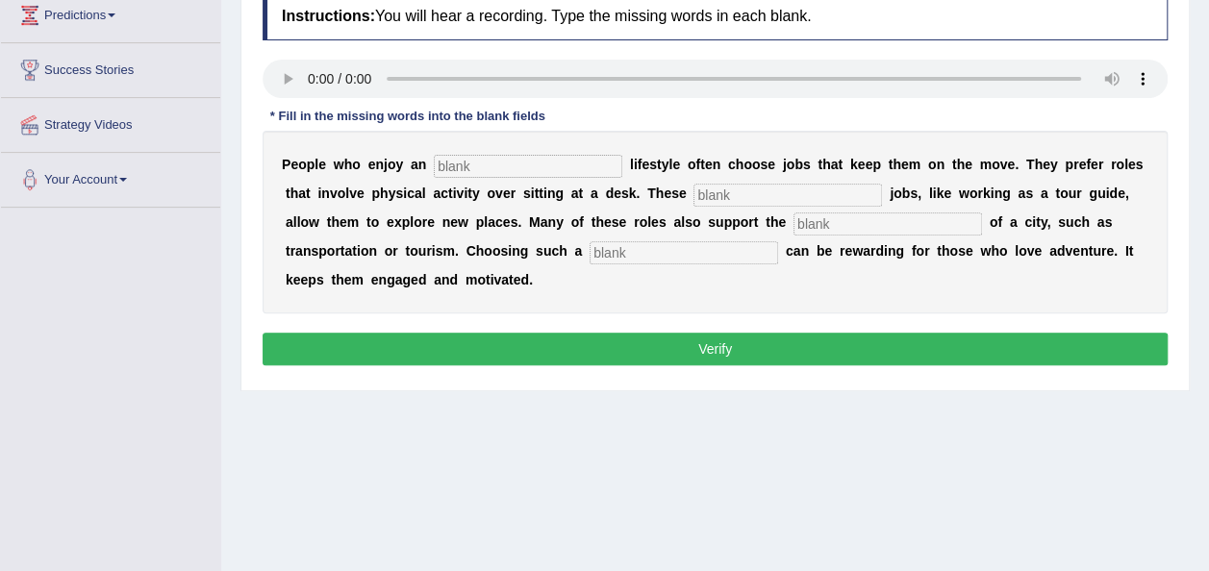
click at [504, 164] on input "text" at bounding box center [528, 166] width 188 height 23
type input "active"
click at [693, 192] on input "text" at bounding box center [787, 195] width 188 height 23
type input "interesting"
click at [793, 224] on input "text" at bounding box center [887, 224] width 188 height 23
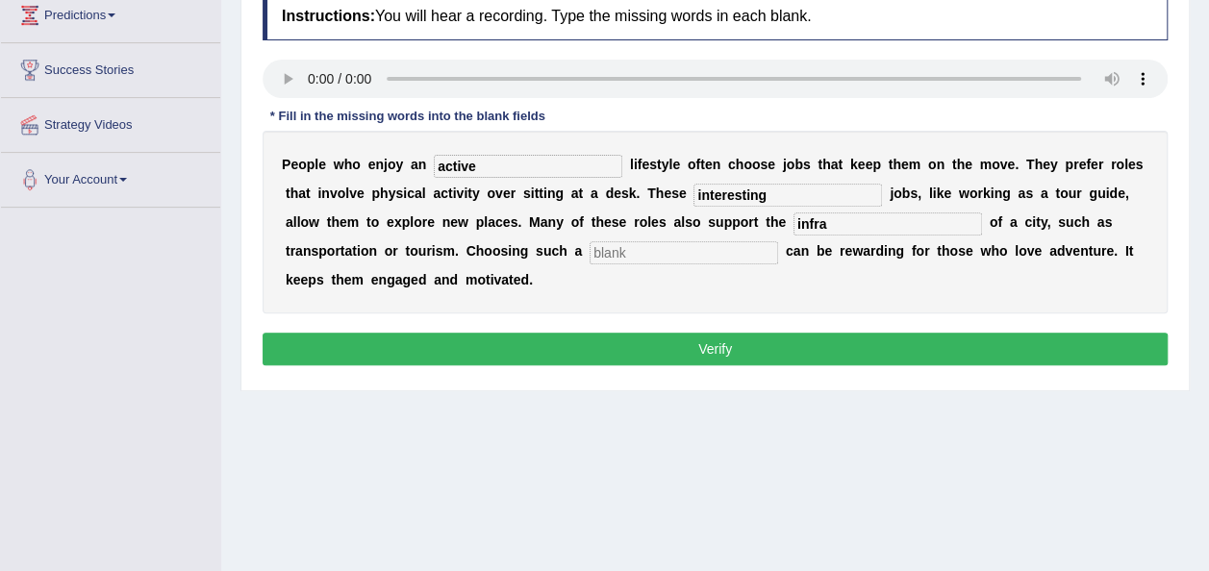
type input "infra"
click at [590, 251] on input "text" at bounding box center [684, 252] width 188 height 23
type input "courier"
click at [793, 220] on input "infra" at bounding box center [887, 224] width 188 height 23
type input "infrastructure"
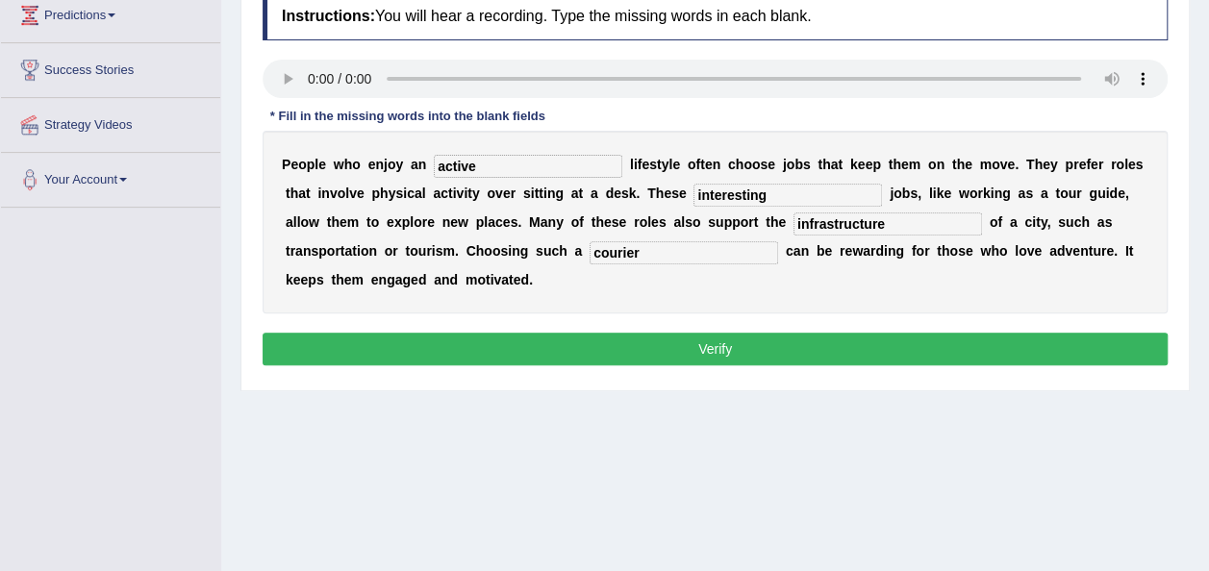
click at [590, 260] on input "courier" at bounding box center [684, 252] width 188 height 23
click at [546, 333] on button "Verify" at bounding box center [715, 349] width 905 height 33
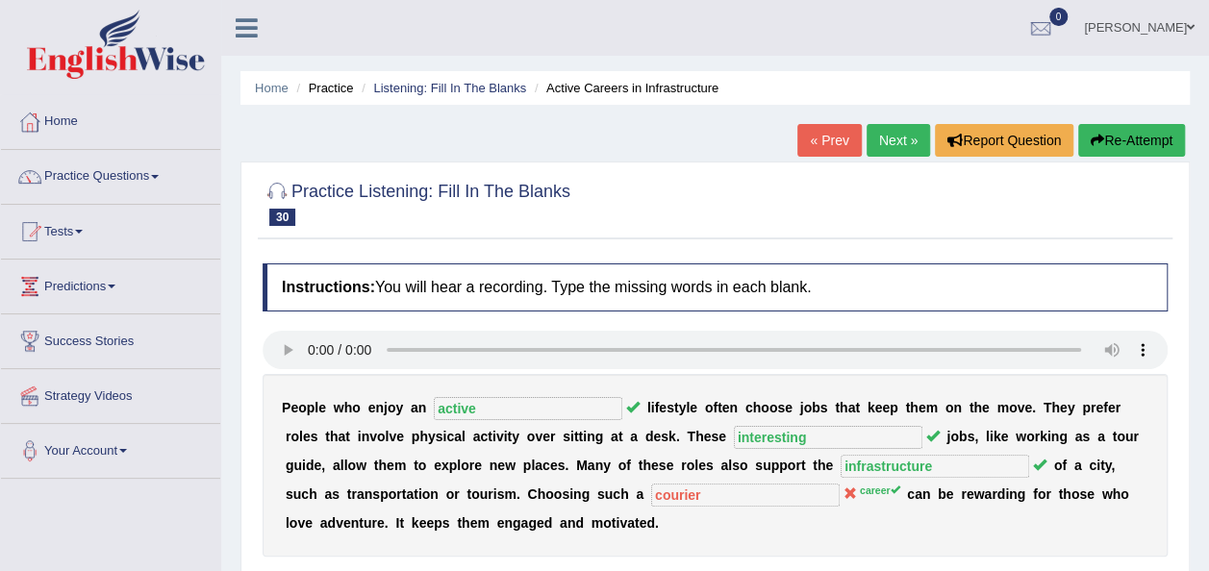
click at [885, 131] on link "Next »" at bounding box center [897, 140] width 63 height 33
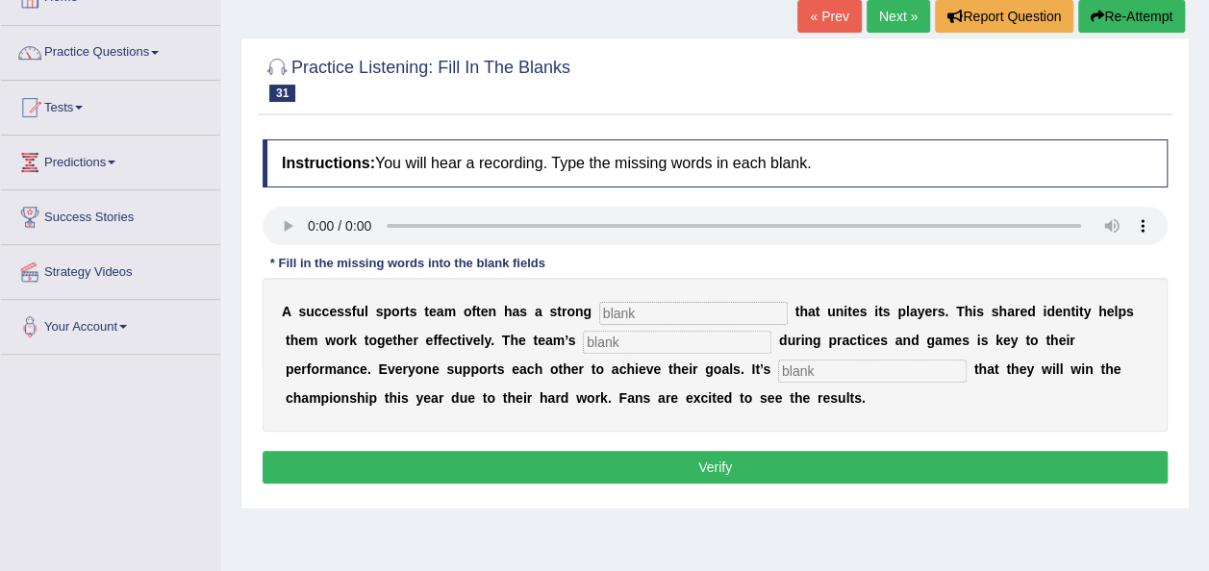
click at [611, 306] on input "text" at bounding box center [693, 313] width 188 height 23
type input "culture"
click at [583, 333] on input "text" at bounding box center [677, 342] width 188 height 23
type input "coporation"
click at [778, 371] on input "text" at bounding box center [872, 371] width 188 height 23
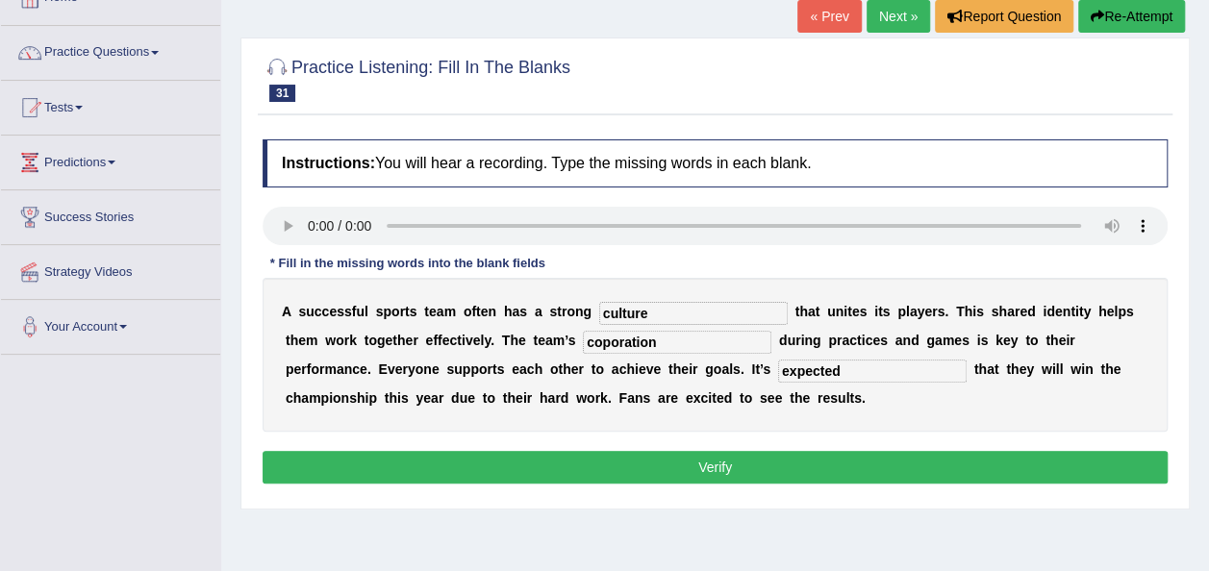
type input "expected"
click at [627, 313] on input "culture" at bounding box center [693, 313] width 188 height 23
click at [625, 469] on button "Verify" at bounding box center [715, 467] width 905 height 33
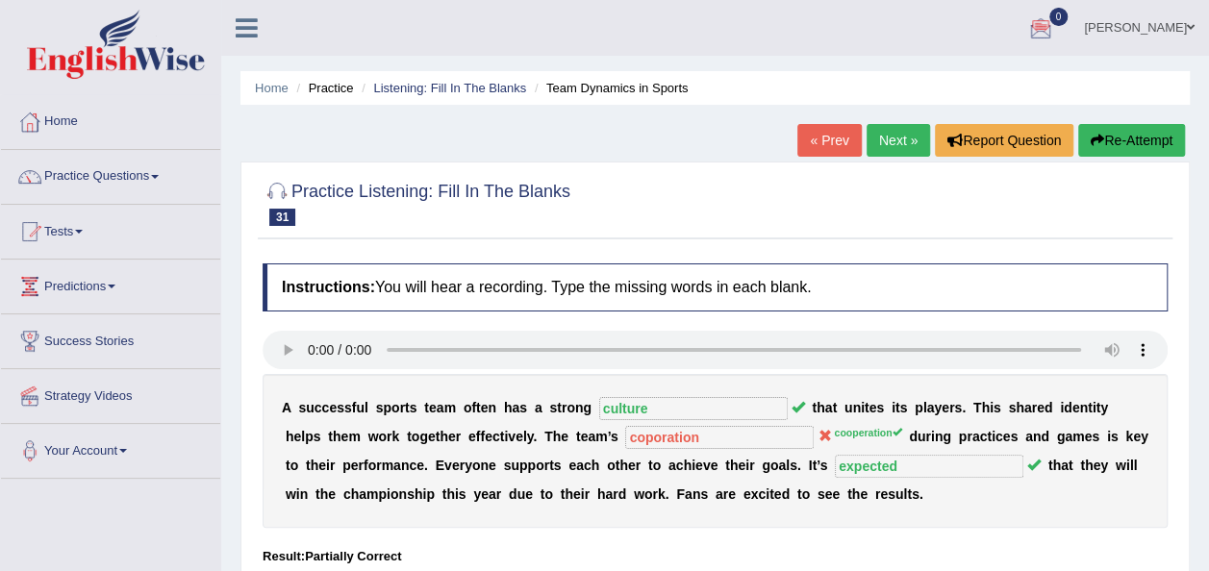
click at [893, 138] on link "Next »" at bounding box center [897, 140] width 63 height 33
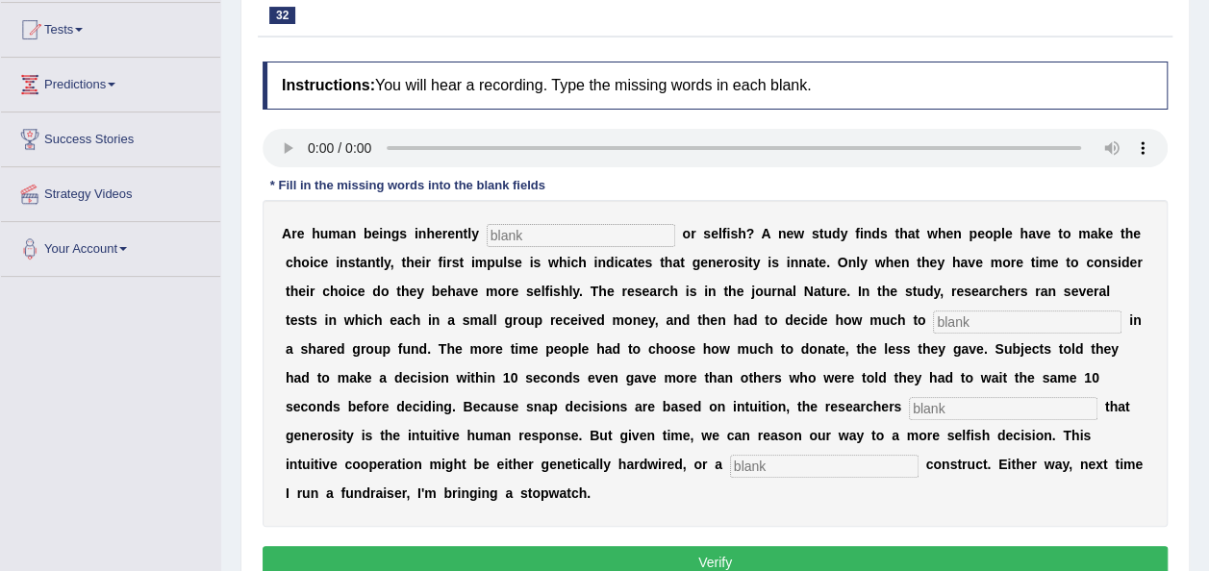
scroll to position [214, 0]
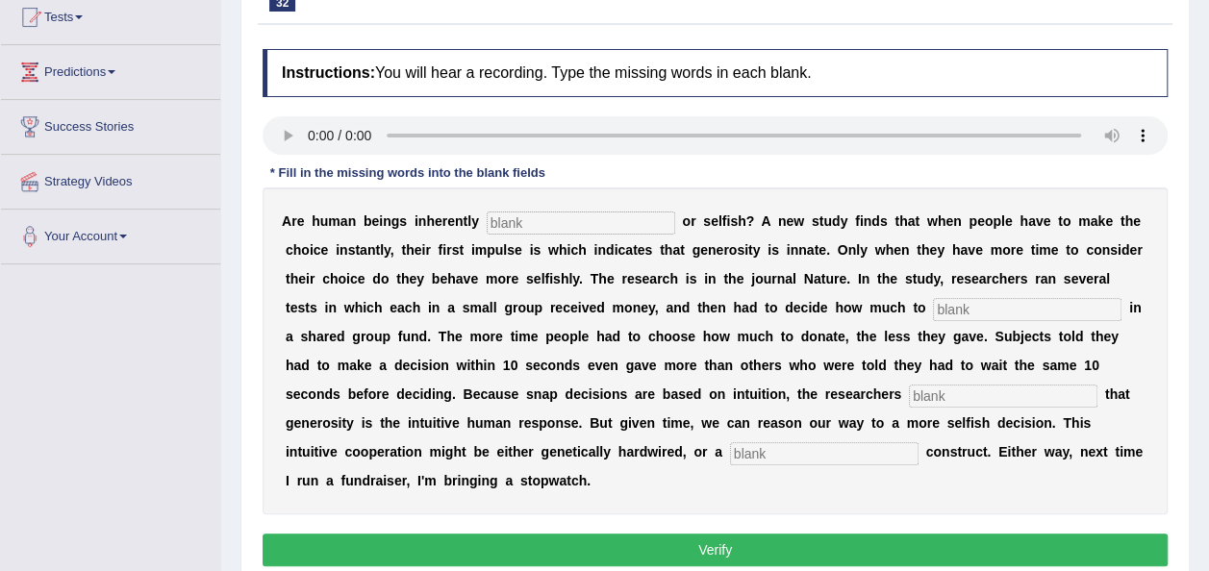
click at [504, 227] on input "text" at bounding box center [581, 223] width 188 height 23
click at [542, 224] on input "text" at bounding box center [581, 223] width 188 height 23
click at [933, 307] on input "text" at bounding box center [1027, 309] width 188 height 23
click at [498, 220] on input "genrous" at bounding box center [581, 223] width 188 height 23
type input "generous"
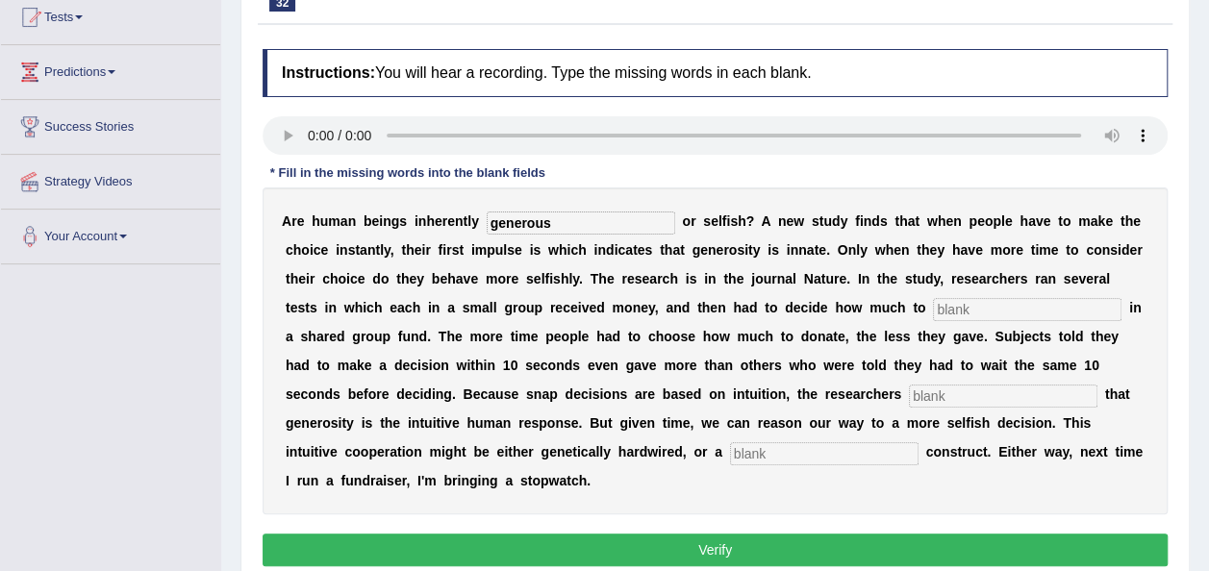
click at [933, 315] on input "text" at bounding box center [1027, 309] width 188 height 23
click at [933, 305] on input "text" at bounding box center [1027, 309] width 188 height 23
type input "invest"
click at [909, 392] on input "text" at bounding box center [1003, 396] width 188 height 23
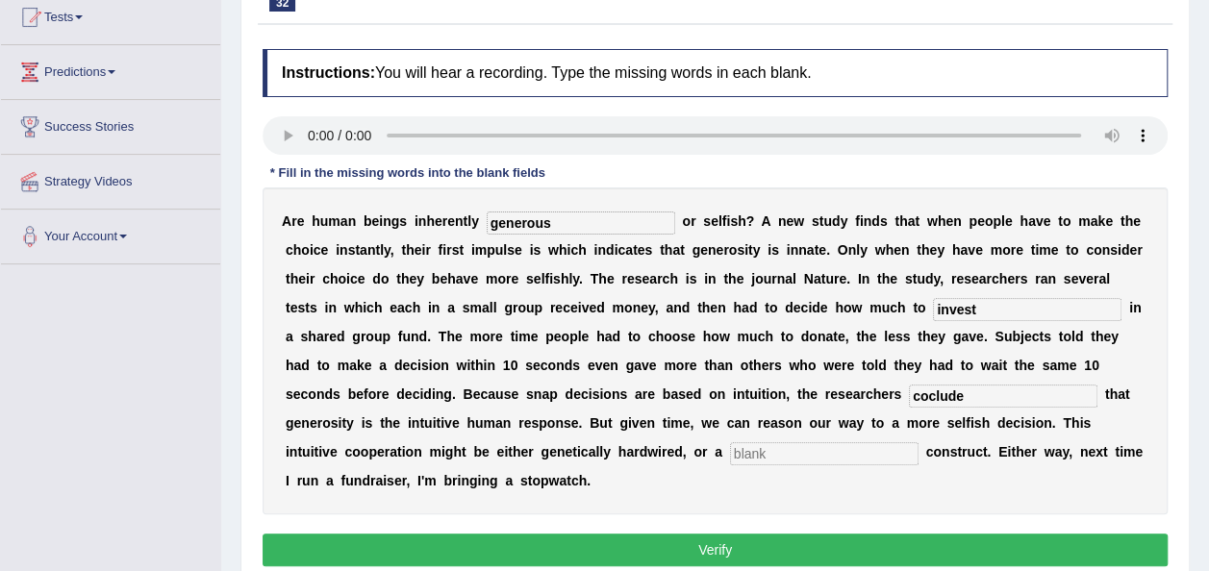
click at [730, 448] on input "text" at bounding box center [824, 453] width 188 height 23
click at [909, 387] on input "coclude" at bounding box center [1003, 396] width 188 height 23
type input "conclude"
click at [730, 445] on input "text" at bounding box center [824, 453] width 188 height 23
click at [730, 450] on input "culture" at bounding box center [824, 453] width 188 height 23
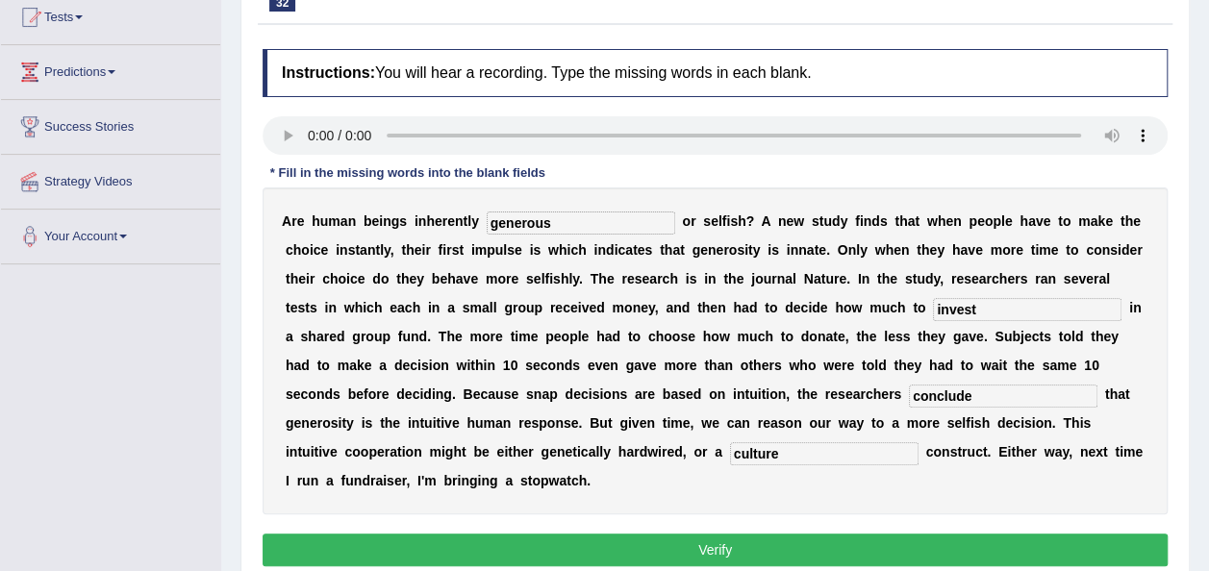
click at [730, 450] on input "culture" at bounding box center [824, 453] width 188 height 23
type input "cultural"
click at [574, 534] on button "Verify" at bounding box center [715, 550] width 905 height 33
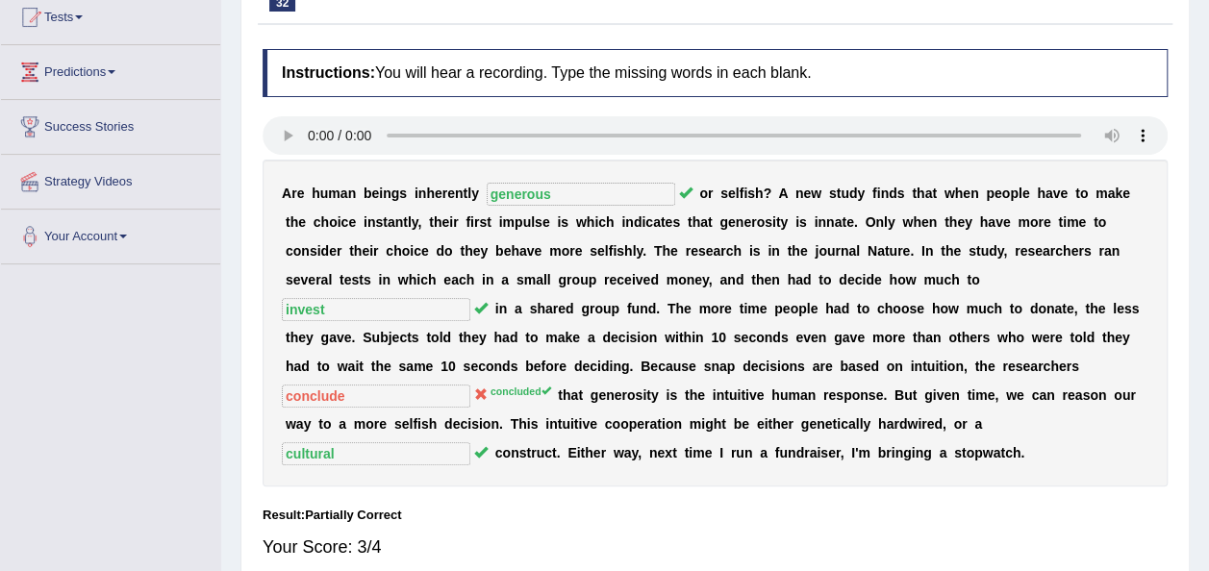
drag, startPoint x: 1205, startPoint y: 99, endPoint x: 1217, endPoint y: 89, distance: 15.8
click at [1208, 89] on html "Toggle navigation Home Practice Questions Speaking Practice Read Aloud Repeat S…" at bounding box center [604, 71] width 1209 height 571
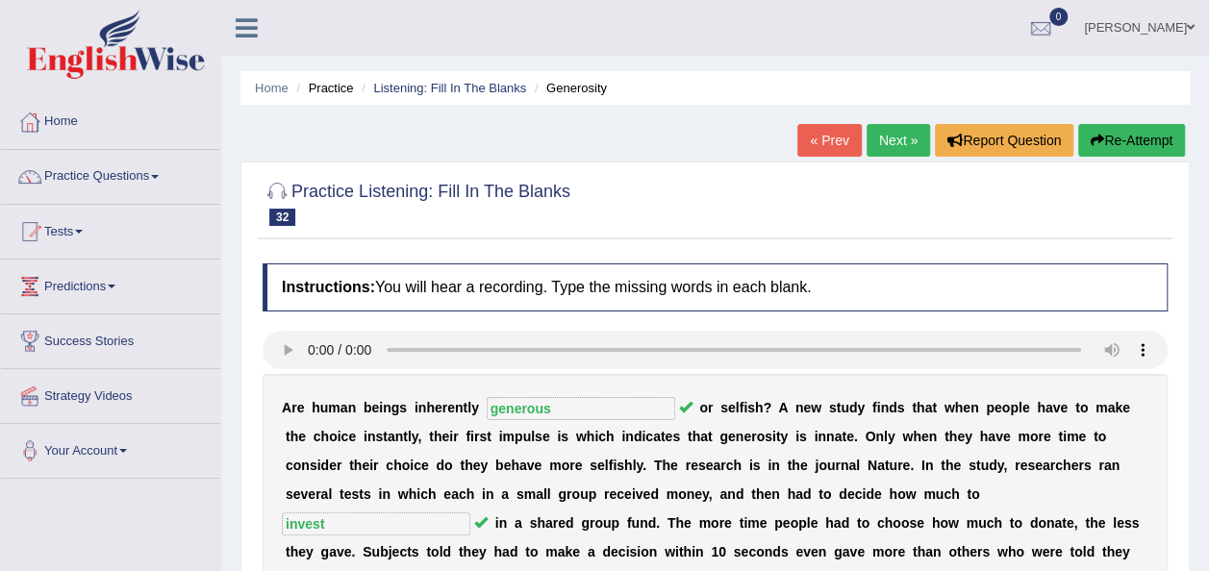
click at [900, 135] on link "Next »" at bounding box center [897, 140] width 63 height 33
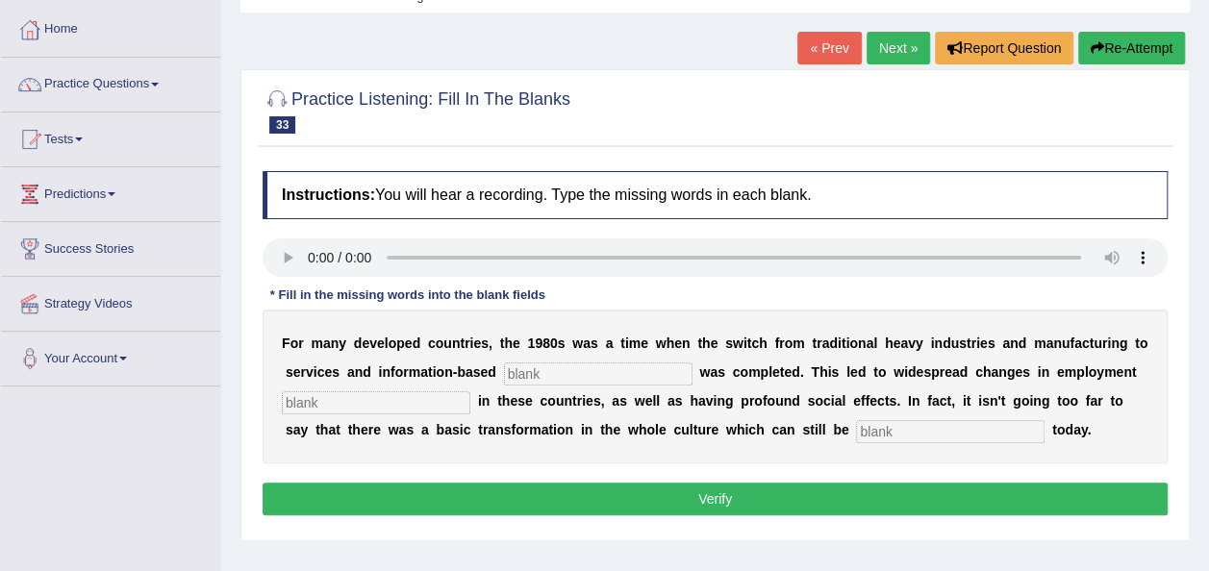
click at [540, 371] on input "text" at bounding box center [598, 374] width 188 height 23
type input "interprise"
click at [333, 404] on input "text" at bounding box center [376, 402] width 188 height 23
type input "patterns"
click at [856, 422] on input "text" at bounding box center [950, 431] width 188 height 23
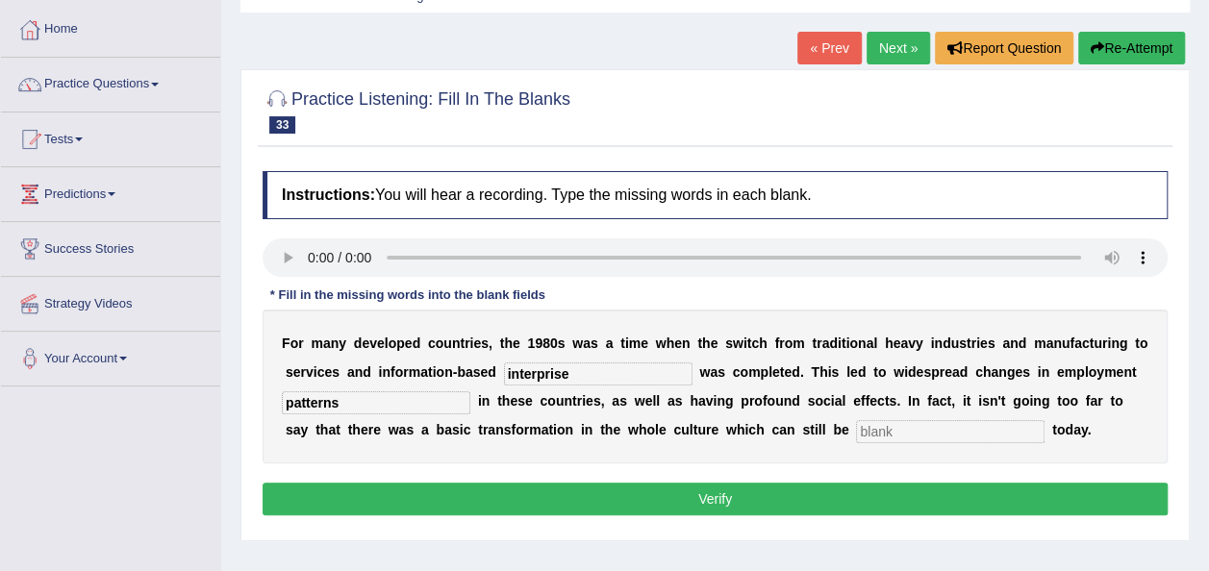
click at [856, 432] on input "text" at bounding box center [950, 431] width 188 height 23
type input "observed"
click at [785, 492] on button "Verify" at bounding box center [715, 499] width 905 height 33
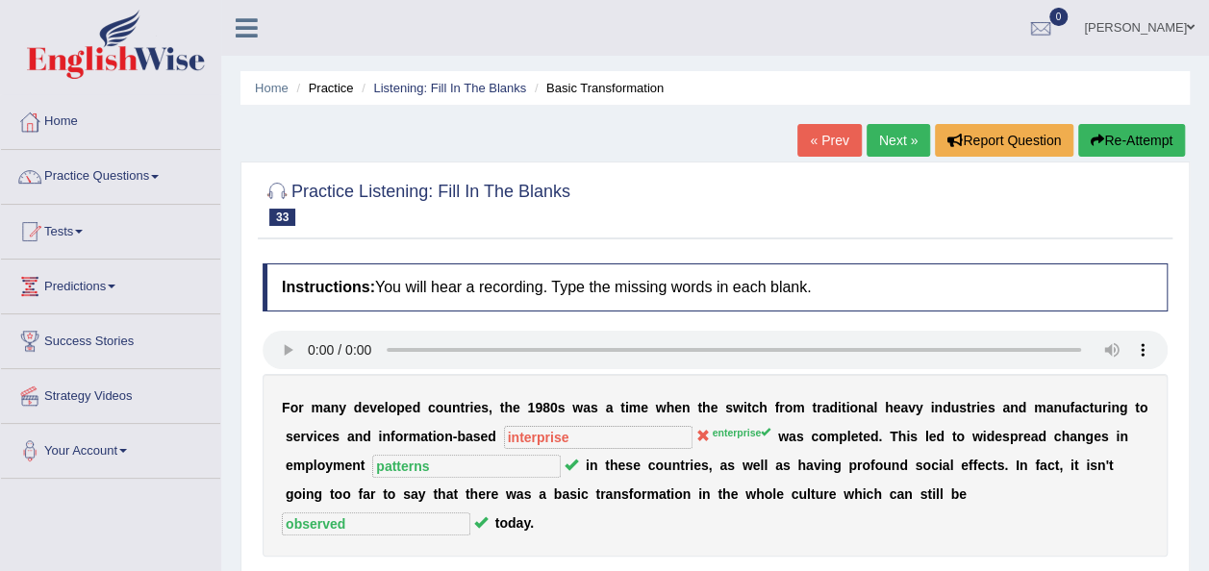
click at [883, 143] on link "Next »" at bounding box center [897, 140] width 63 height 33
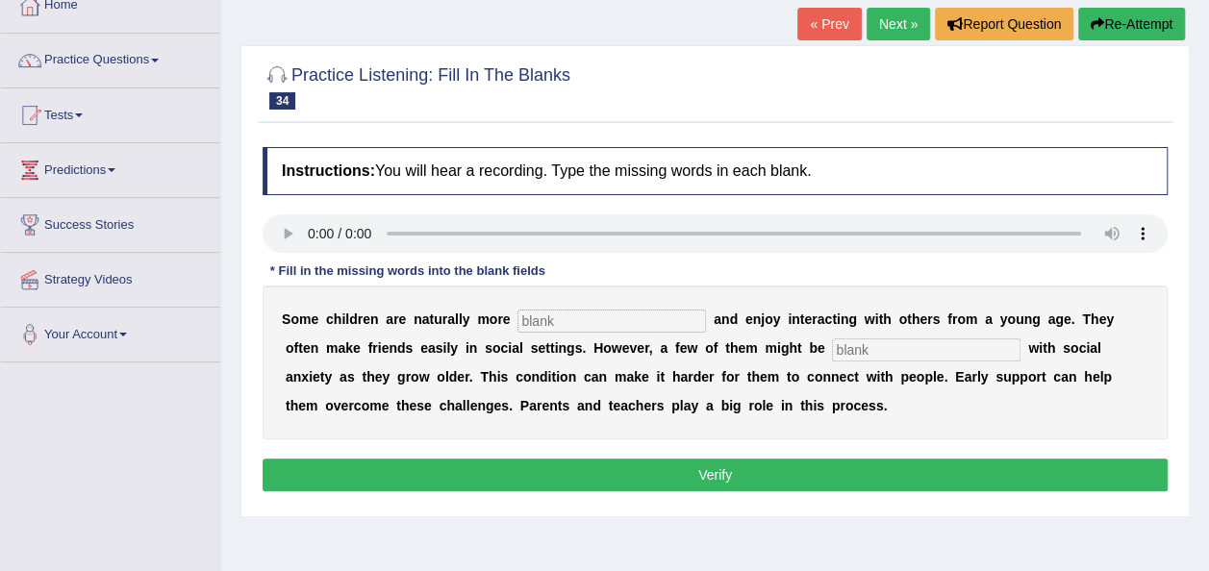
scroll to position [115, 0]
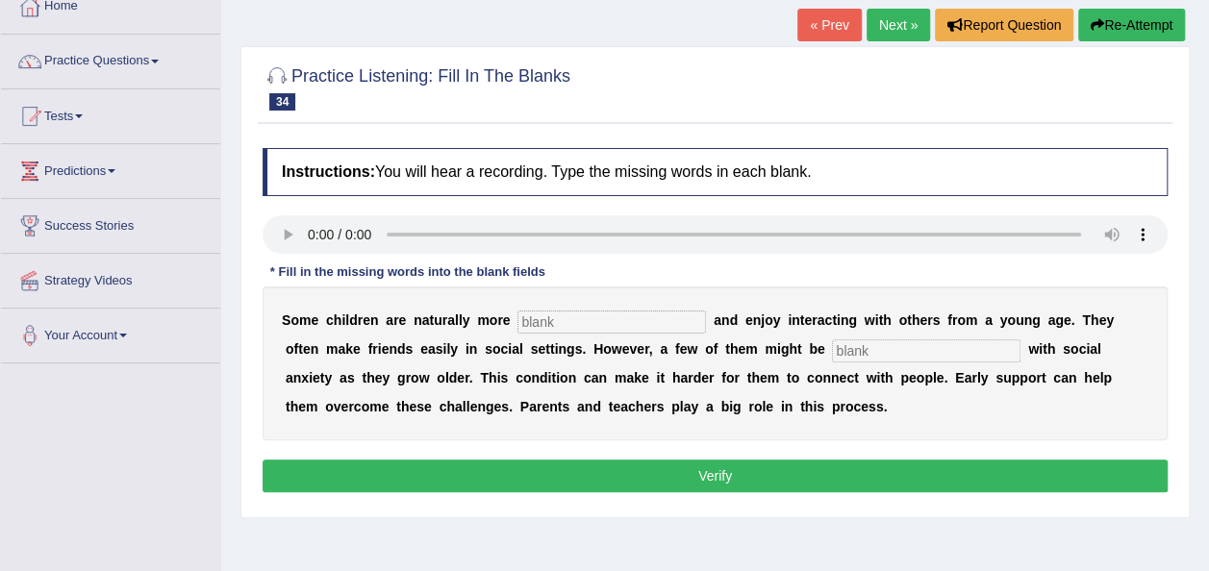
click at [565, 324] on input "text" at bounding box center [611, 322] width 188 height 23
type input "socialble"
click at [832, 346] on input "text" at bounding box center [926, 350] width 188 height 23
click at [832, 354] on input "text" at bounding box center [926, 350] width 188 height 23
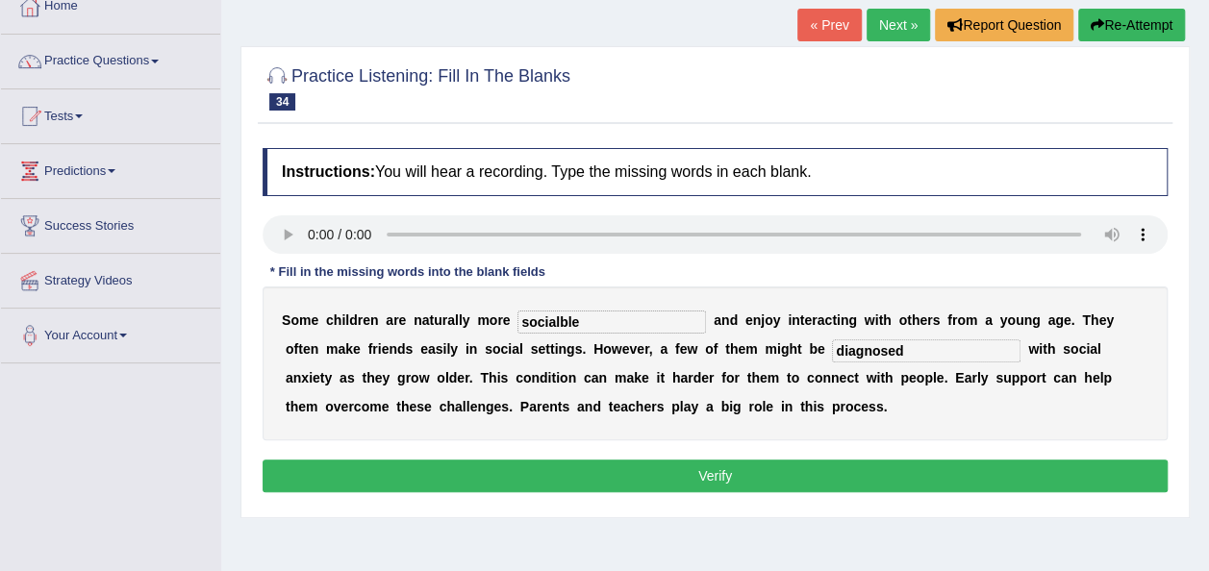
type input "diagnosed"
click at [574, 315] on input "socialble" at bounding box center [611, 322] width 188 height 23
type input "socialable"
click at [608, 464] on button "Verify" at bounding box center [715, 476] width 905 height 33
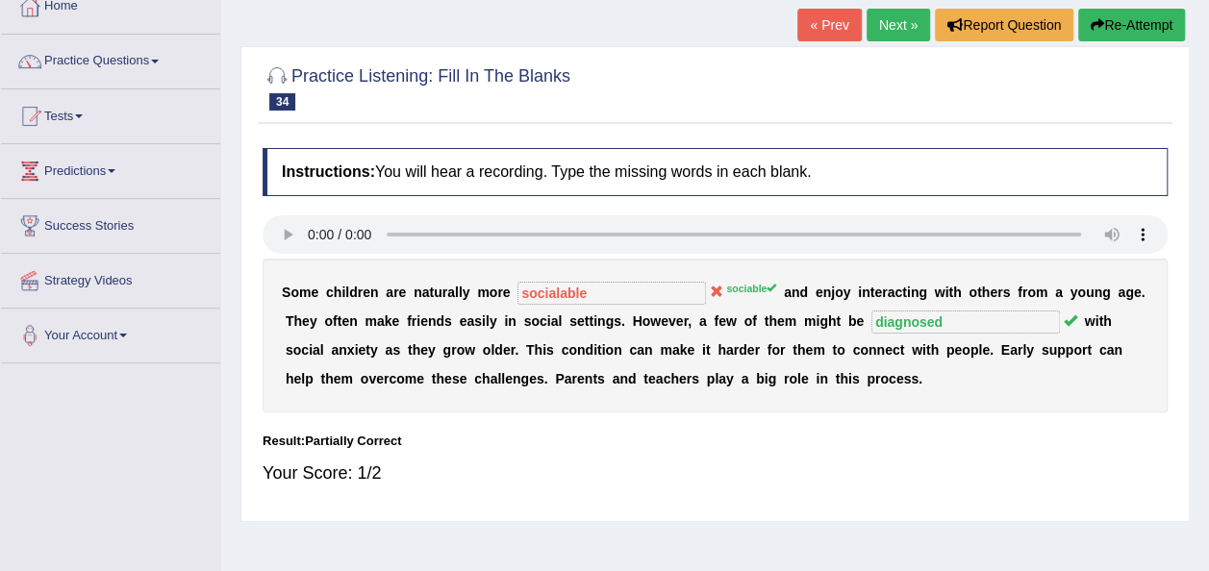
click at [883, 27] on link "Next »" at bounding box center [897, 25] width 63 height 33
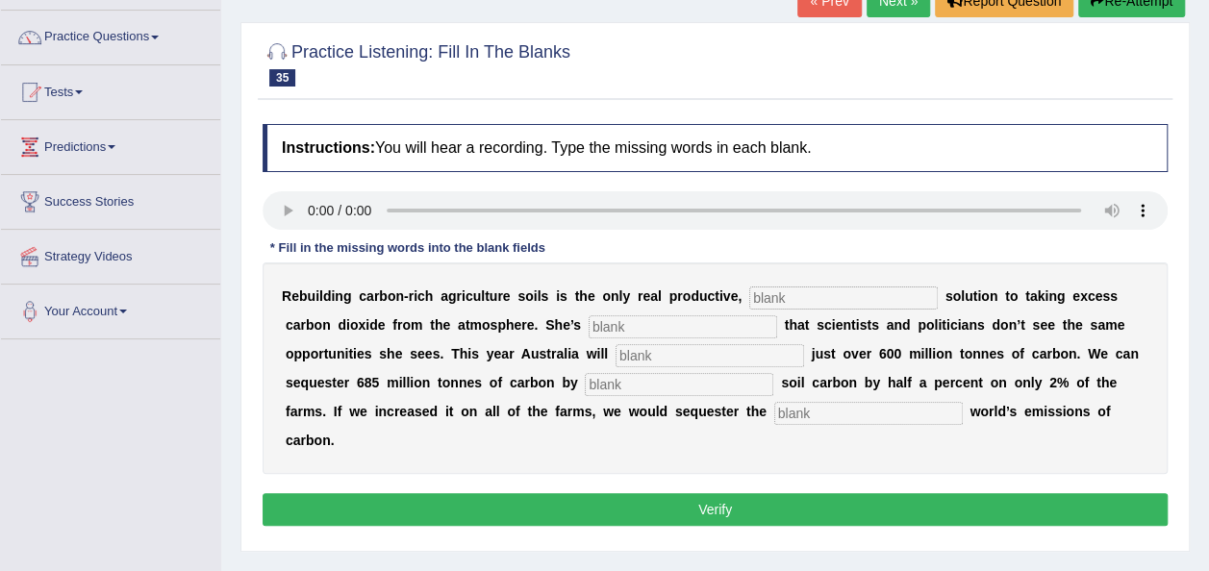
scroll to position [144, 0]
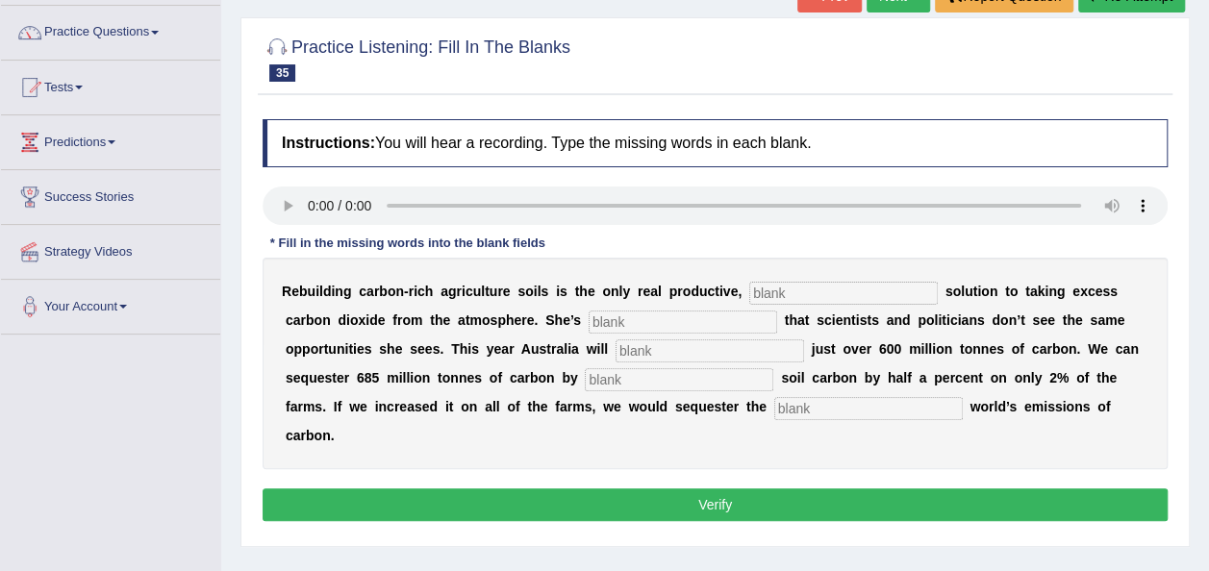
click at [760, 290] on input "text" at bounding box center [843, 293] width 188 height 23
type input "permit"
click at [589, 326] on input "text" at bounding box center [683, 322] width 188 height 23
type input "i"
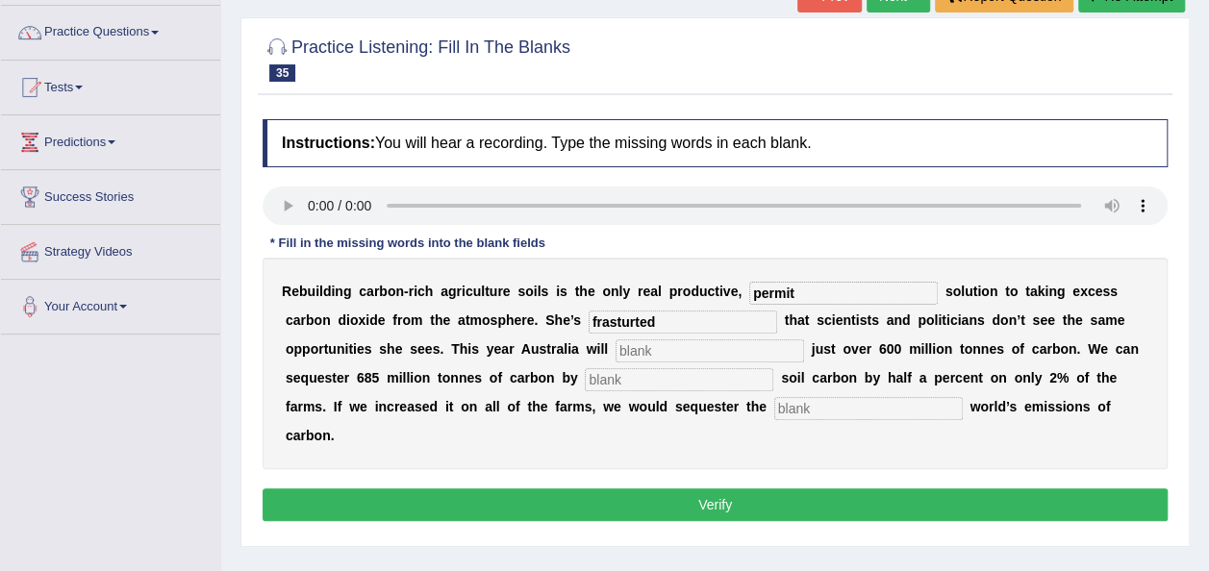
type input "frasturted"
click at [615, 342] on input "text" at bounding box center [709, 350] width 188 height 23
click at [585, 384] on input "text" at bounding box center [679, 379] width 188 height 23
type input "increasing"
click at [774, 410] on input "text" at bounding box center [868, 408] width 188 height 23
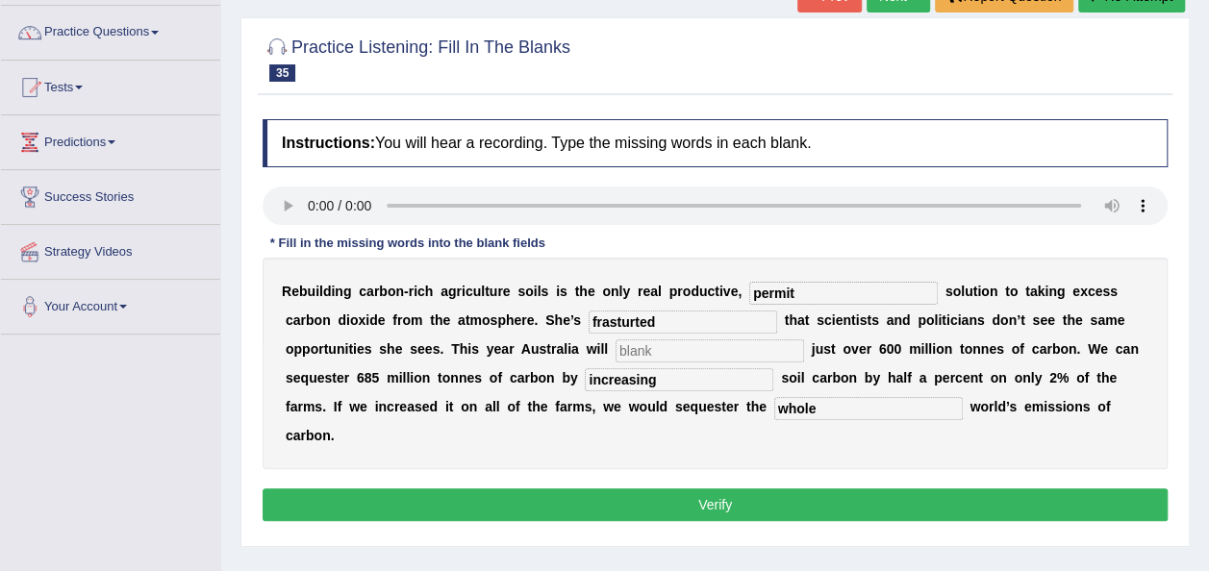
type input "whole"
click at [615, 348] on input "text" at bounding box center [709, 350] width 188 height 23
type input "admit"
click at [616, 489] on button "Verify" at bounding box center [715, 505] width 905 height 33
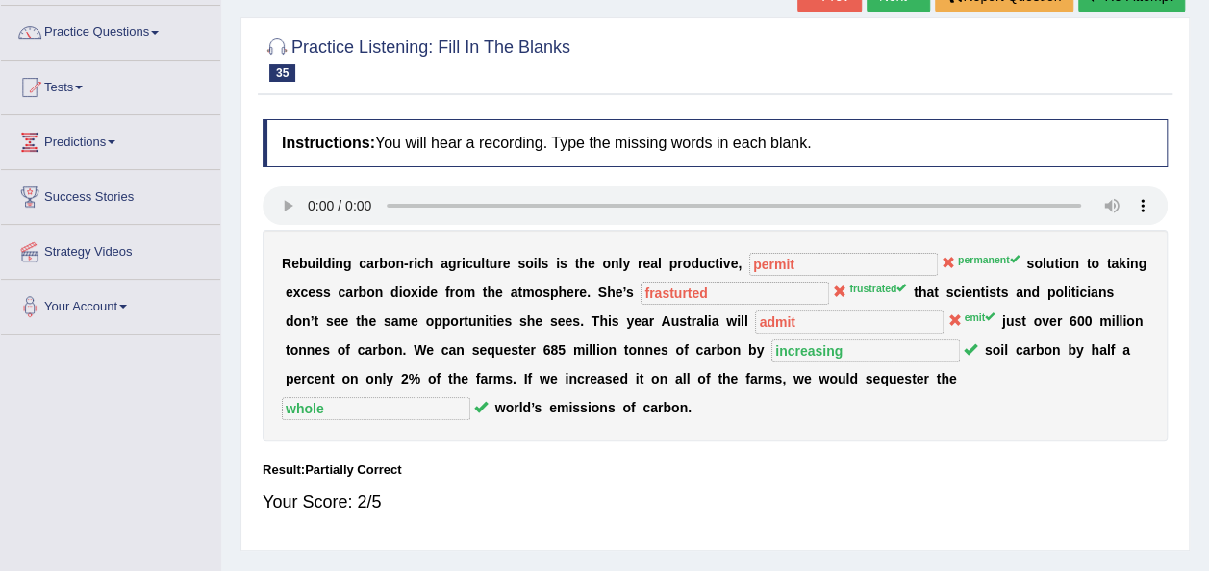
scroll to position [0, 0]
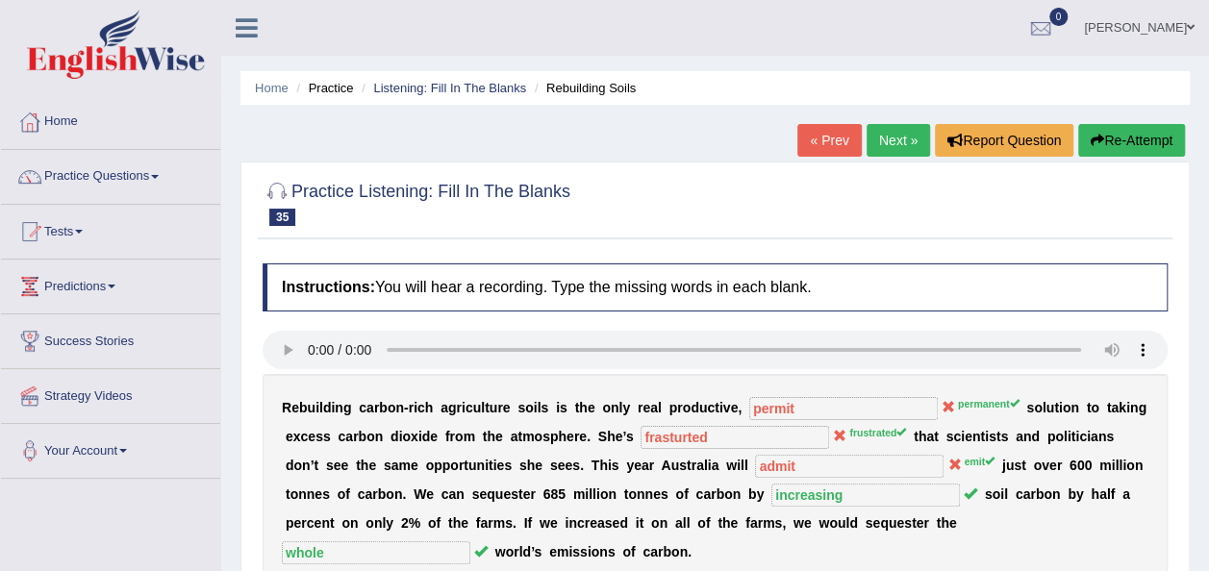
click at [1123, 144] on button "Re-Attempt" at bounding box center [1131, 140] width 107 height 33
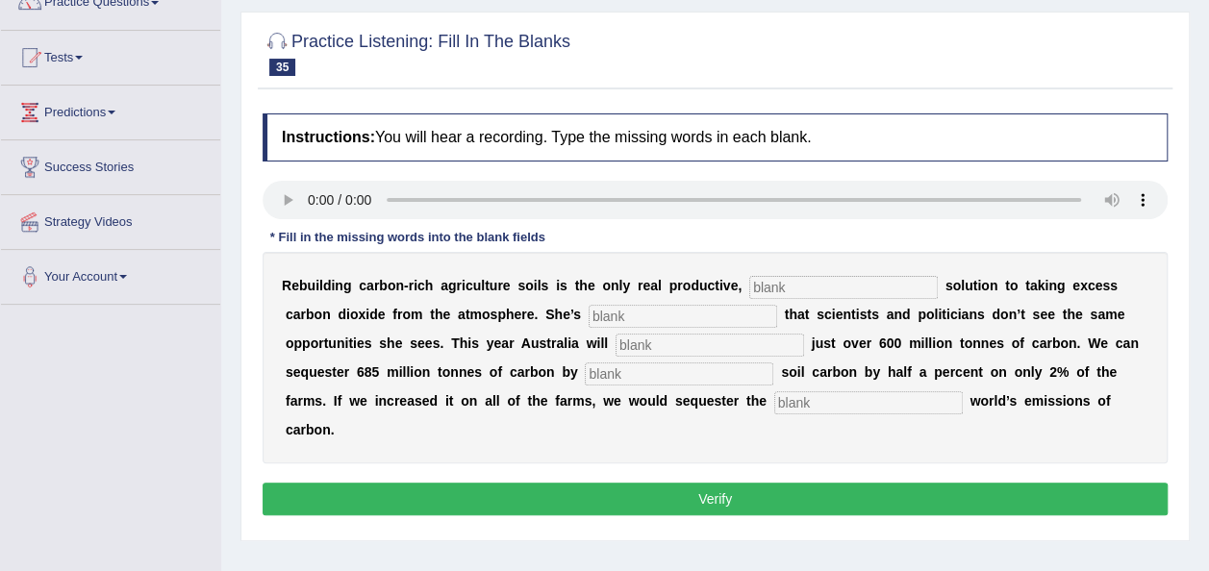
click at [749, 290] on input "text" at bounding box center [843, 287] width 188 height 23
click at [749, 288] on input "text" at bounding box center [843, 287] width 188 height 23
type input "permanent"
click at [589, 317] on input "text" at bounding box center [683, 316] width 188 height 23
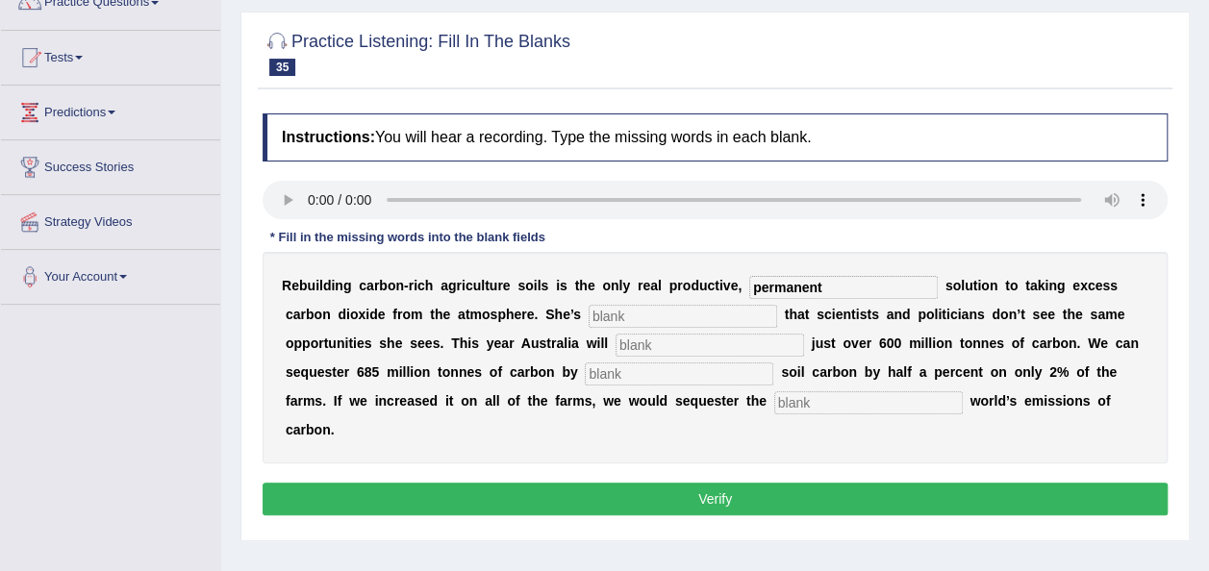
click at [615, 340] on input "text" at bounding box center [709, 345] width 188 height 23
type input "emit"
click at [585, 377] on input "text" at bounding box center [679, 374] width 188 height 23
type input "increasing"
click at [774, 407] on input "text" at bounding box center [868, 402] width 188 height 23
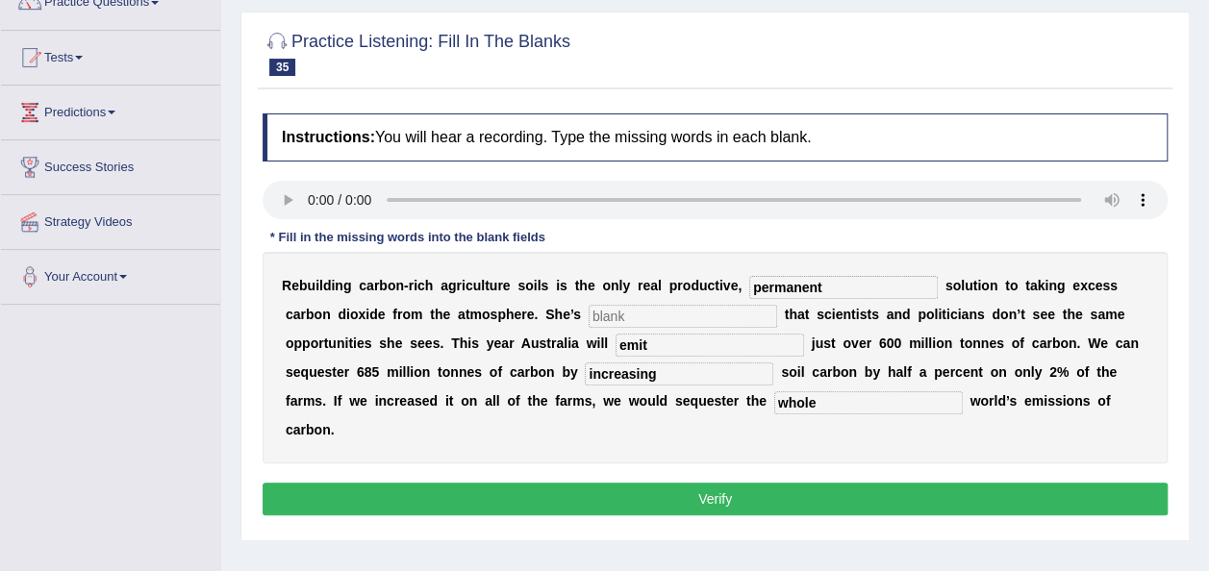
type input "whole"
click at [589, 310] on input "text" at bounding box center [683, 316] width 188 height 23
type input "frustrated"
click at [660, 483] on button "Verify" at bounding box center [715, 499] width 905 height 33
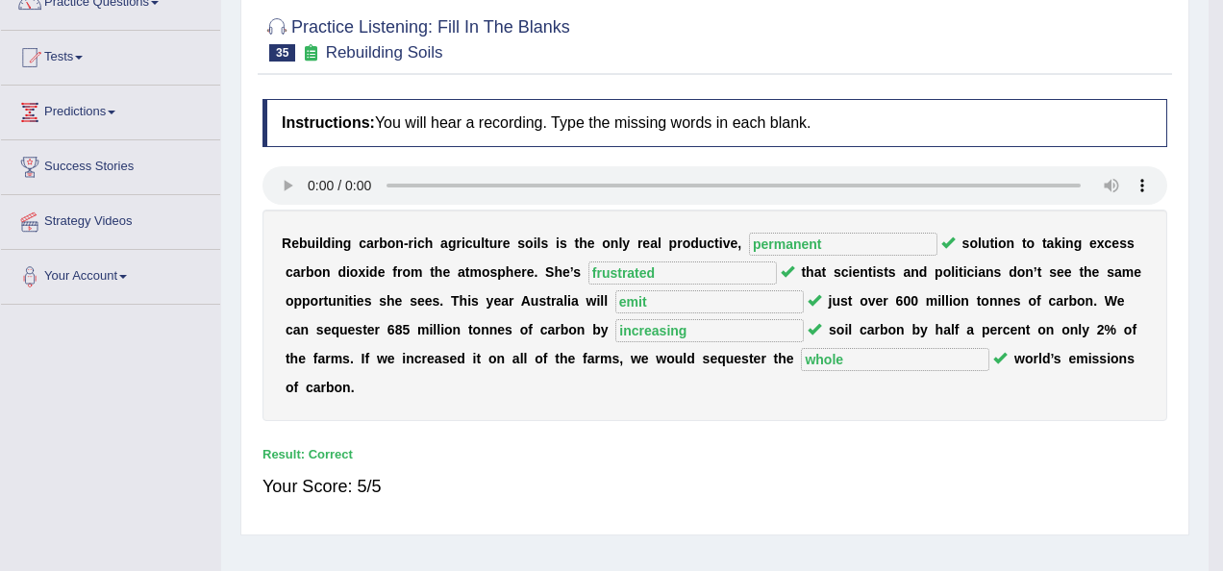
click at [660, 397] on body "Toggle navigation Home Practice Questions Speaking Practice Read Aloud Repeat S…" at bounding box center [611, 111] width 1223 height 571
